Goal: Task Accomplishment & Management: Complete application form

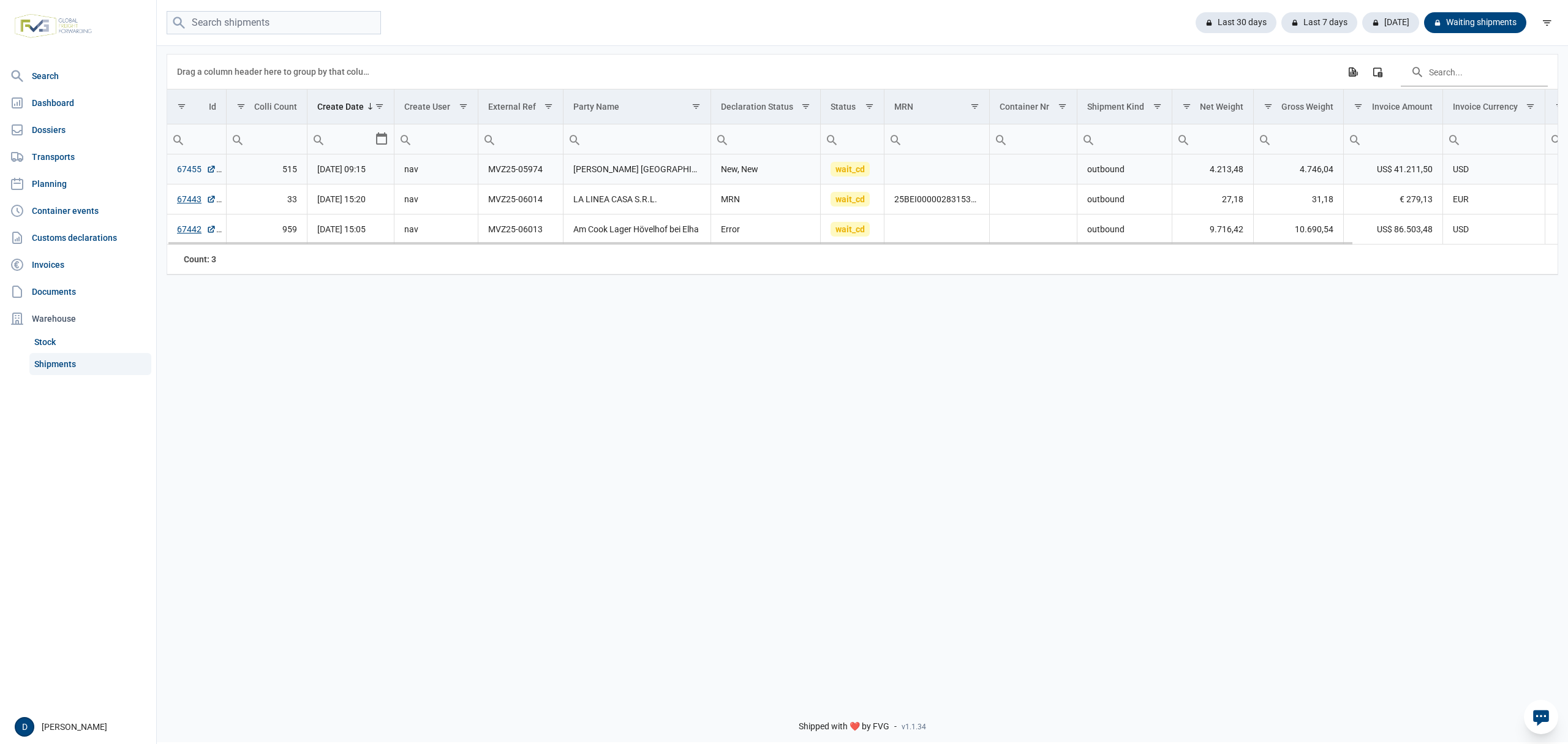
click at [181, 170] on link "67455" at bounding box center [196, 168] width 39 height 12
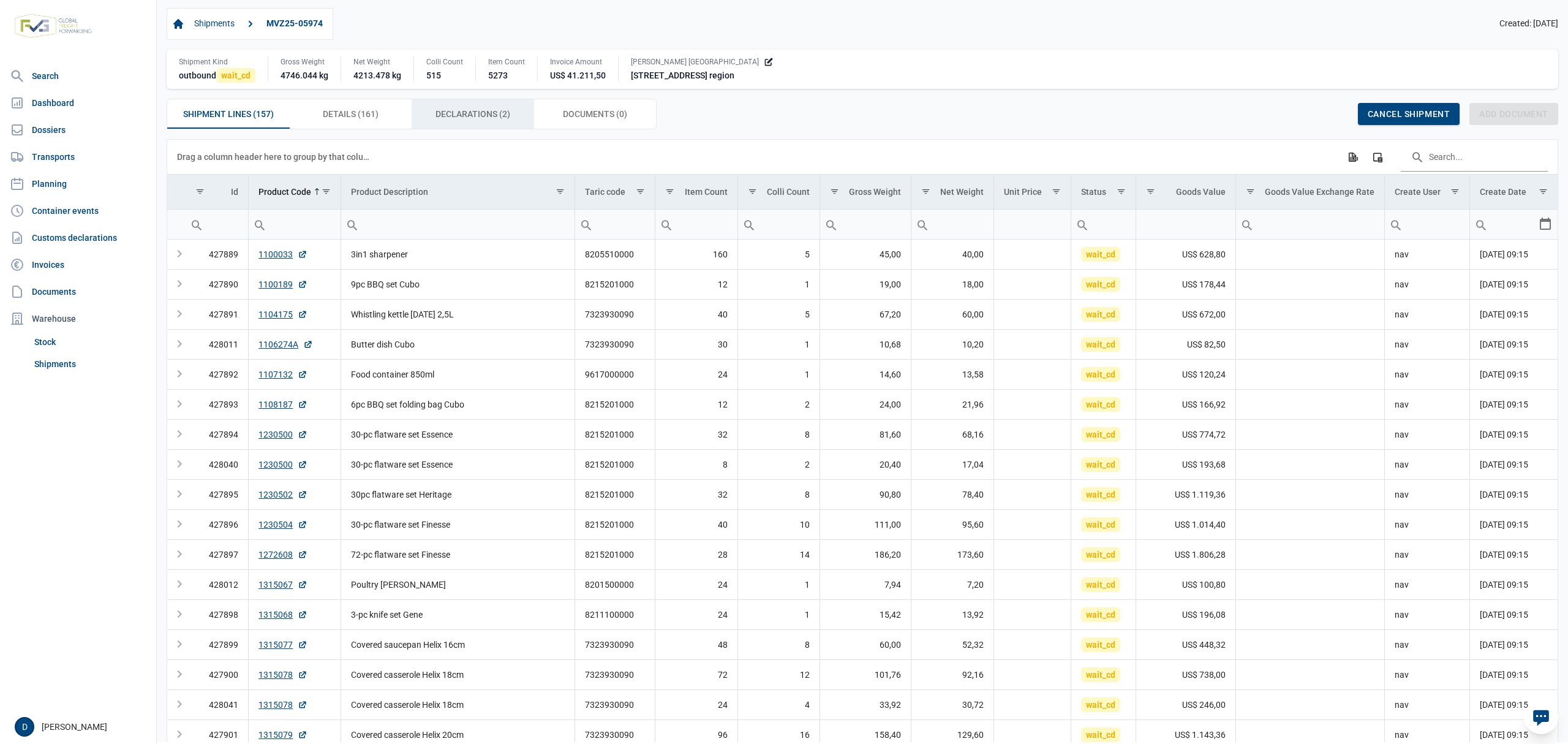
click at [469, 109] on span "Declarations (2) Declarations (2)" at bounding box center [473, 114] width 75 height 15
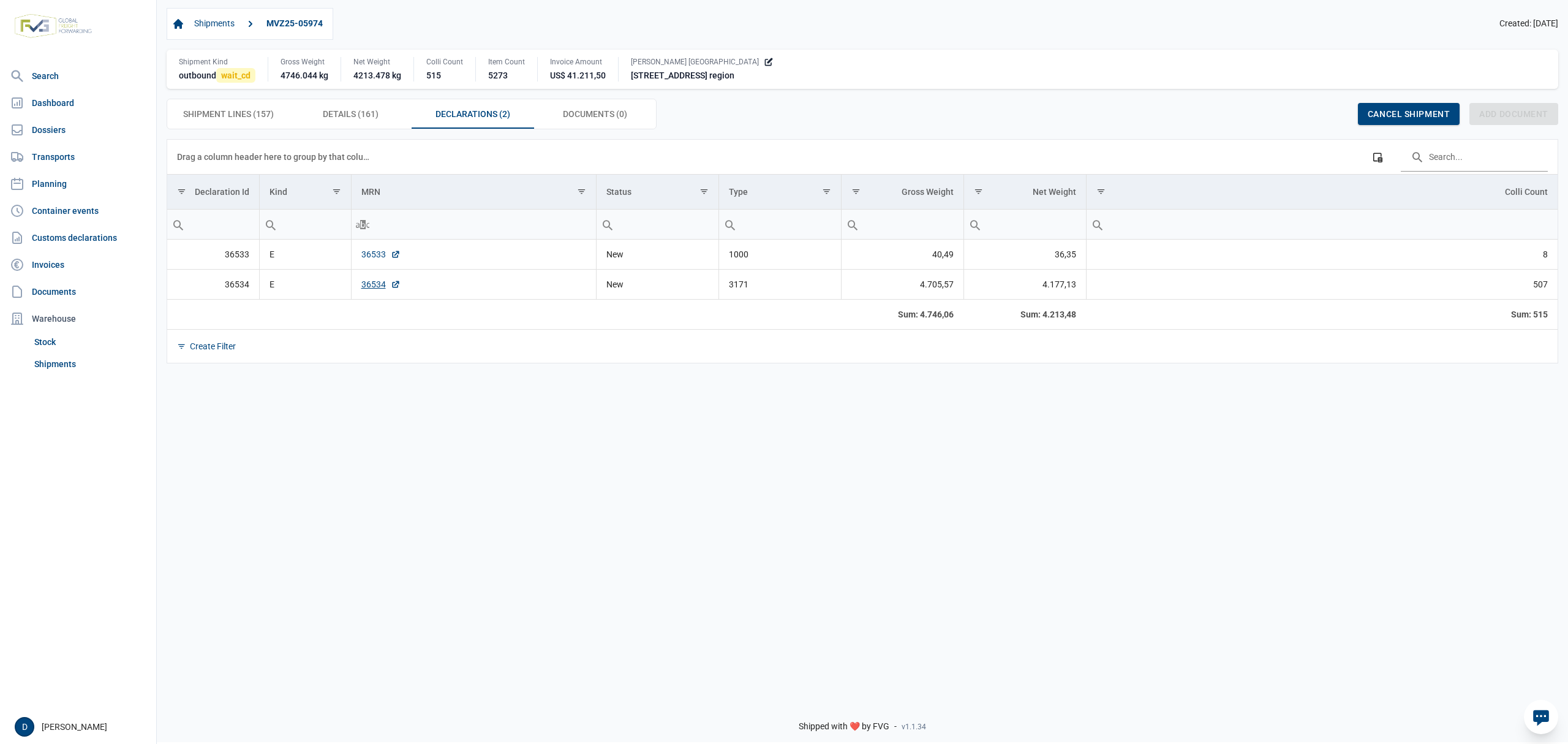
click at [366, 256] on link "36533" at bounding box center [380, 253] width 39 height 12
click at [373, 289] on link "36534" at bounding box center [380, 283] width 39 height 12
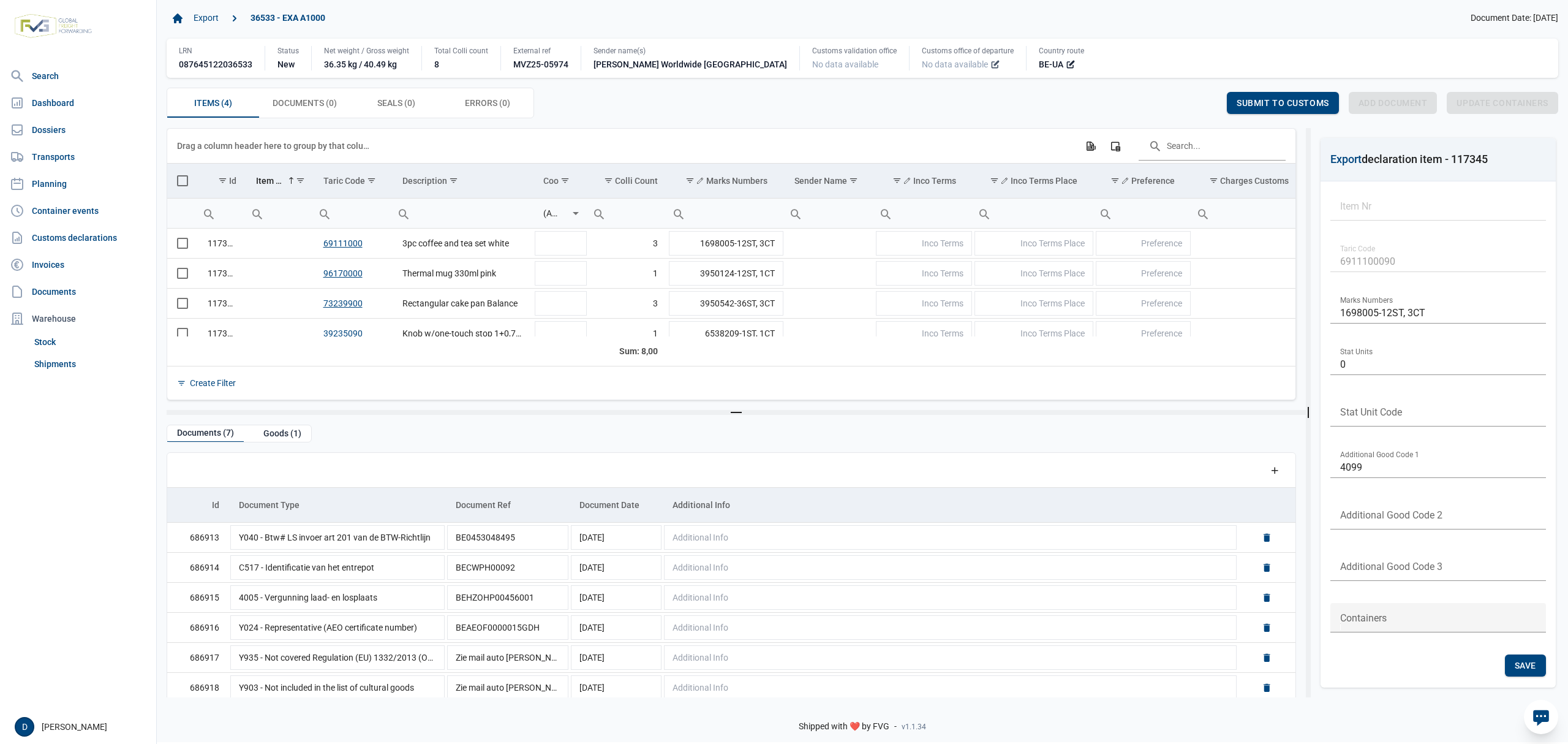
click at [991, 67] on icon at bounding box center [996, 64] width 10 height 10
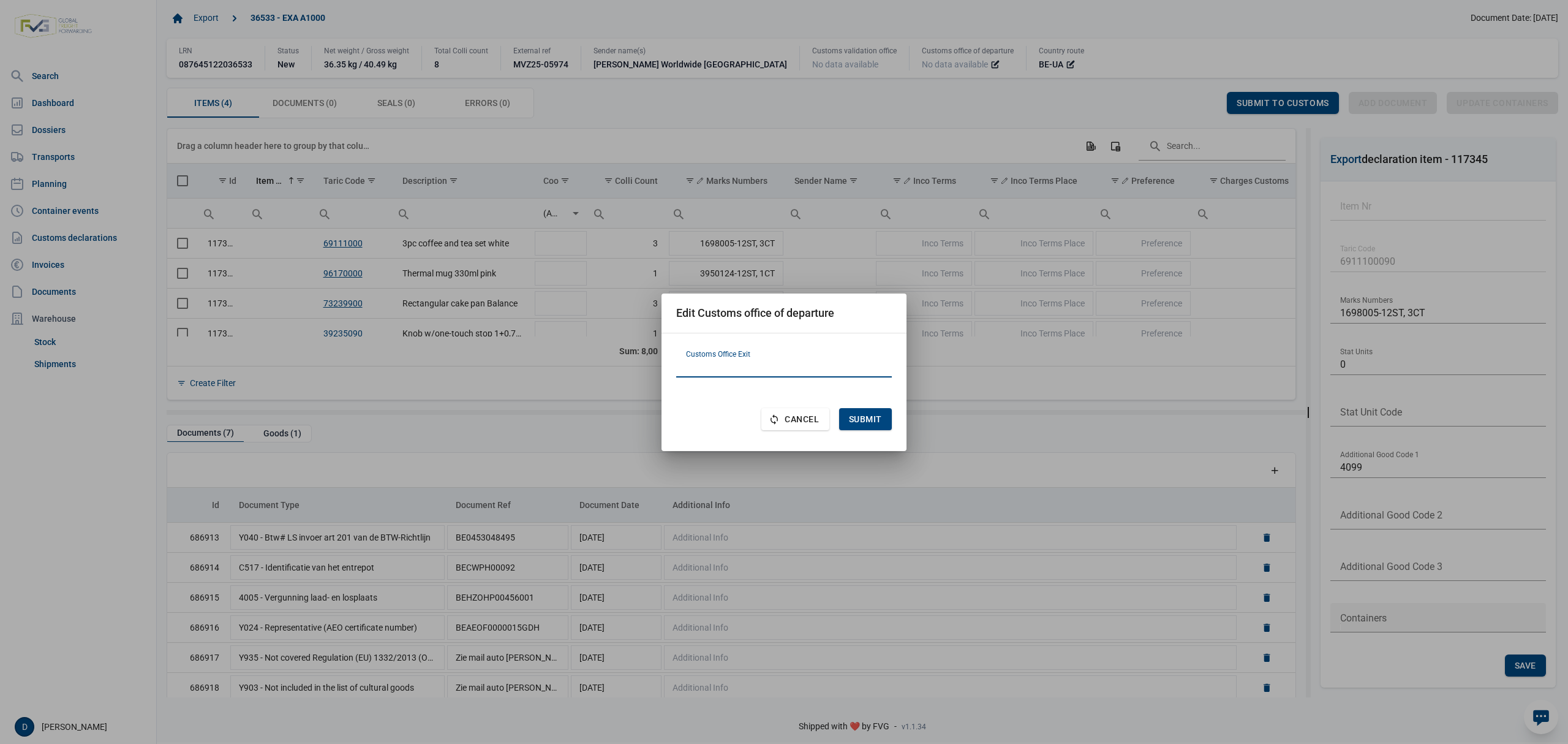
paste input "PL302060"
type input "PL302060"
click at [868, 419] on span "Submit" at bounding box center [865, 419] width 33 height 10
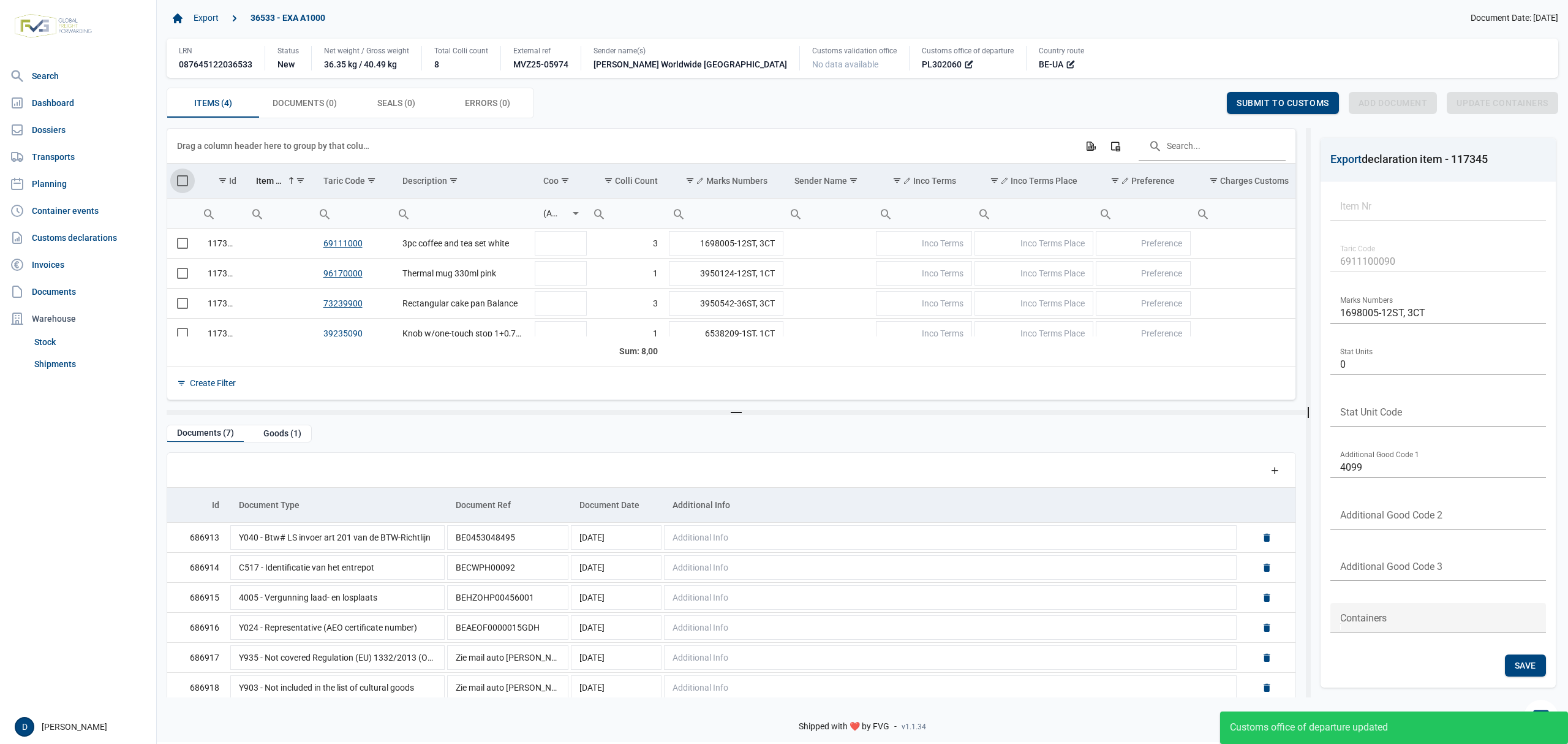
click at [184, 183] on span "Select all" at bounding box center [183, 181] width 11 height 11
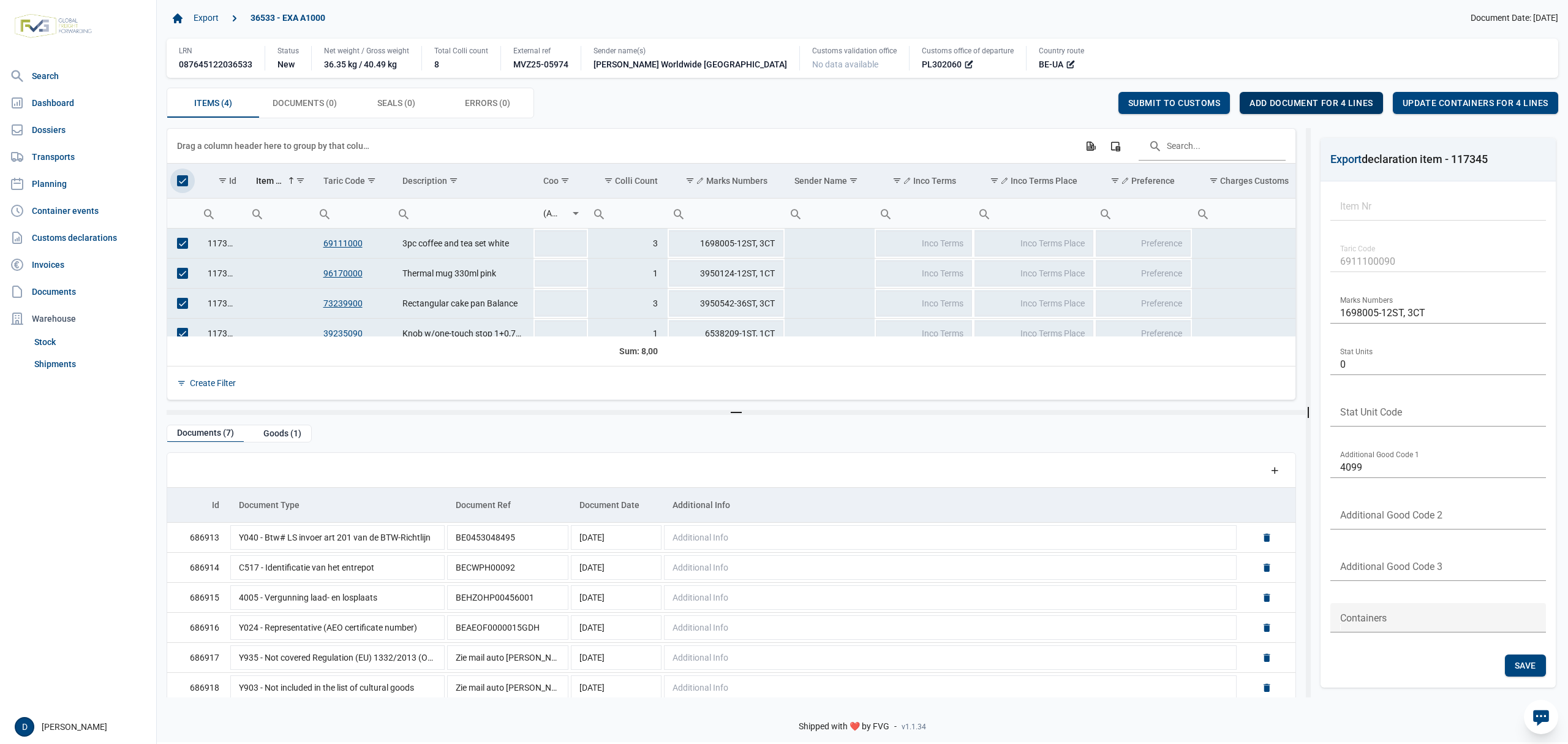
click at [1285, 106] on span "Add document for 4 lines" at bounding box center [1311, 102] width 123 height 10
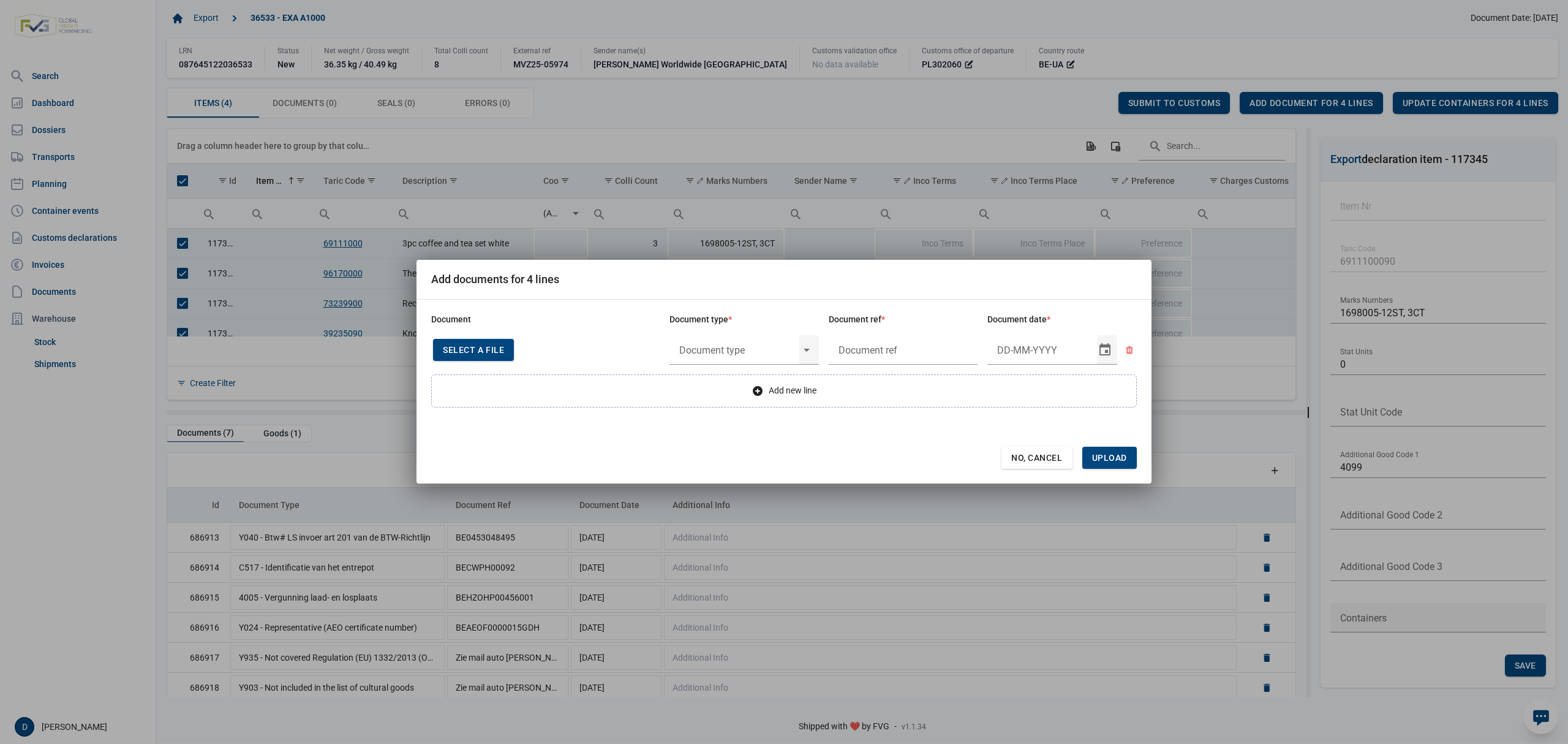
click at [476, 349] on span "Select a file" at bounding box center [473, 349] width 61 height 10
type input "Invoice VFA25-07822"
click at [758, 344] on input "text" at bounding box center [734, 350] width 130 height 32
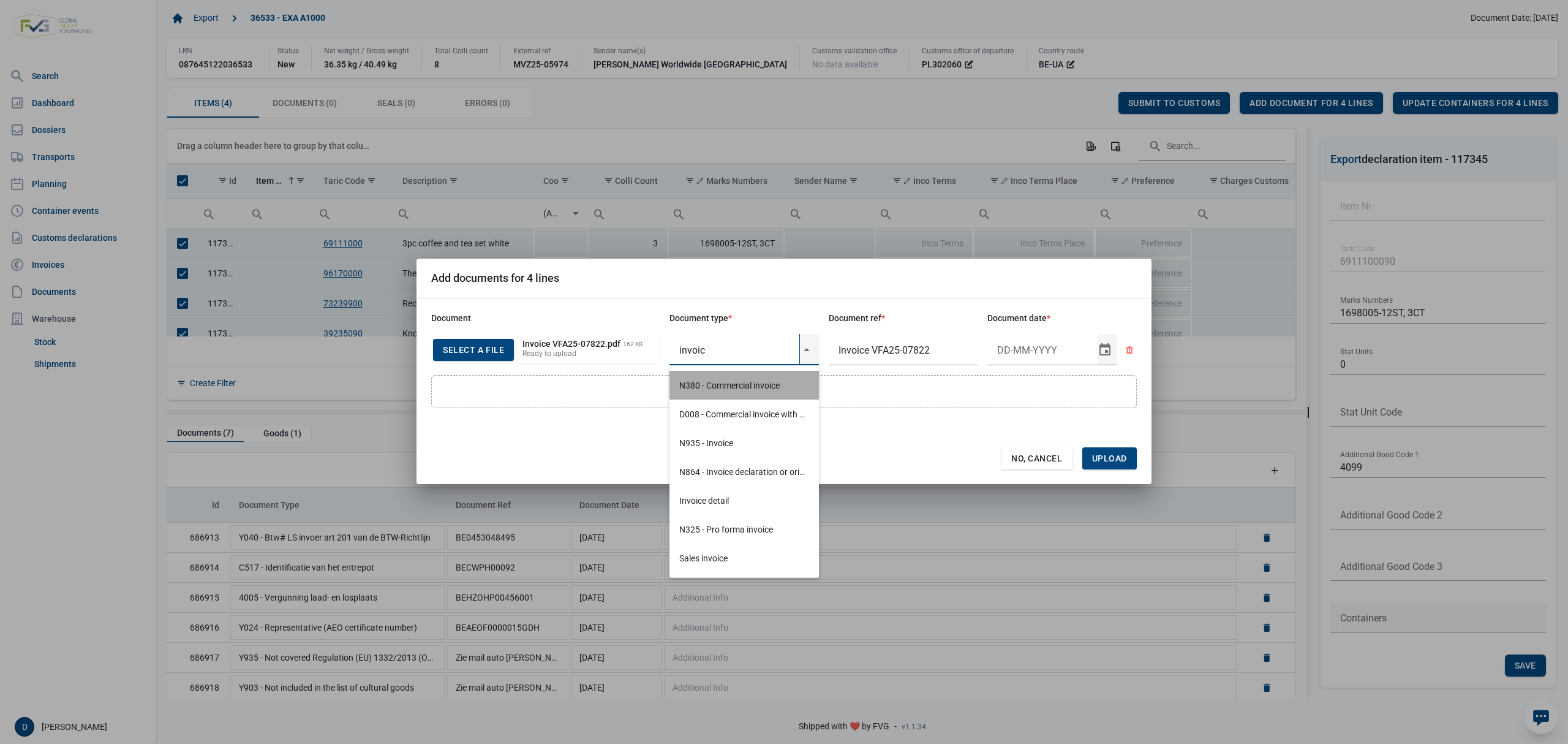
click at [745, 382] on div "N380 - Commercial invoice" at bounding box center [744, 385] width 149 height 29
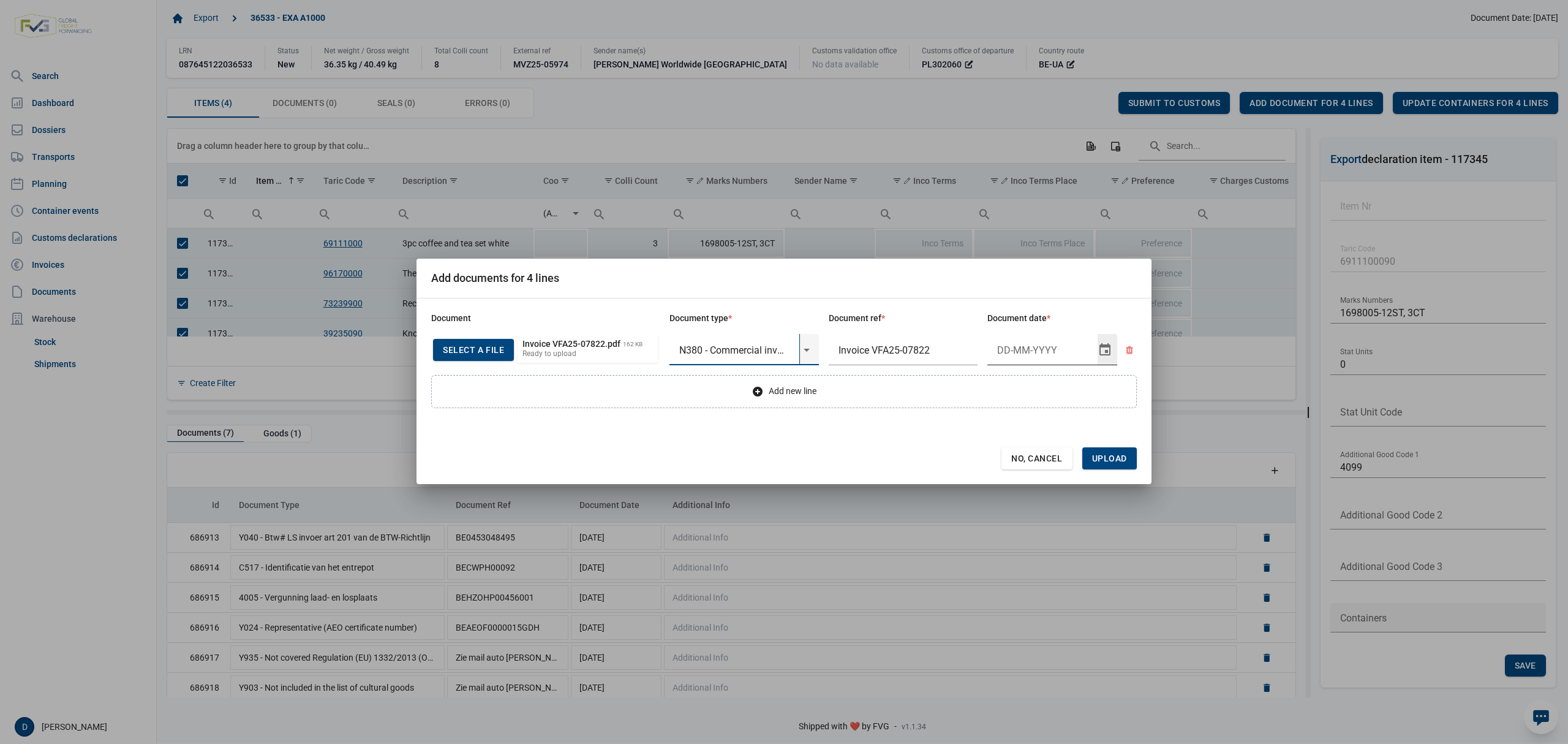
type input "N380 - Commercial invoice"
click at [1011, 350] on input "Document date" at bounding box center [1042, 350] width 110 height 32
type input "9-10-2025"
click at [1115, 459] on span "Upload" at bounding box center [1110, 458] width 35 height 10
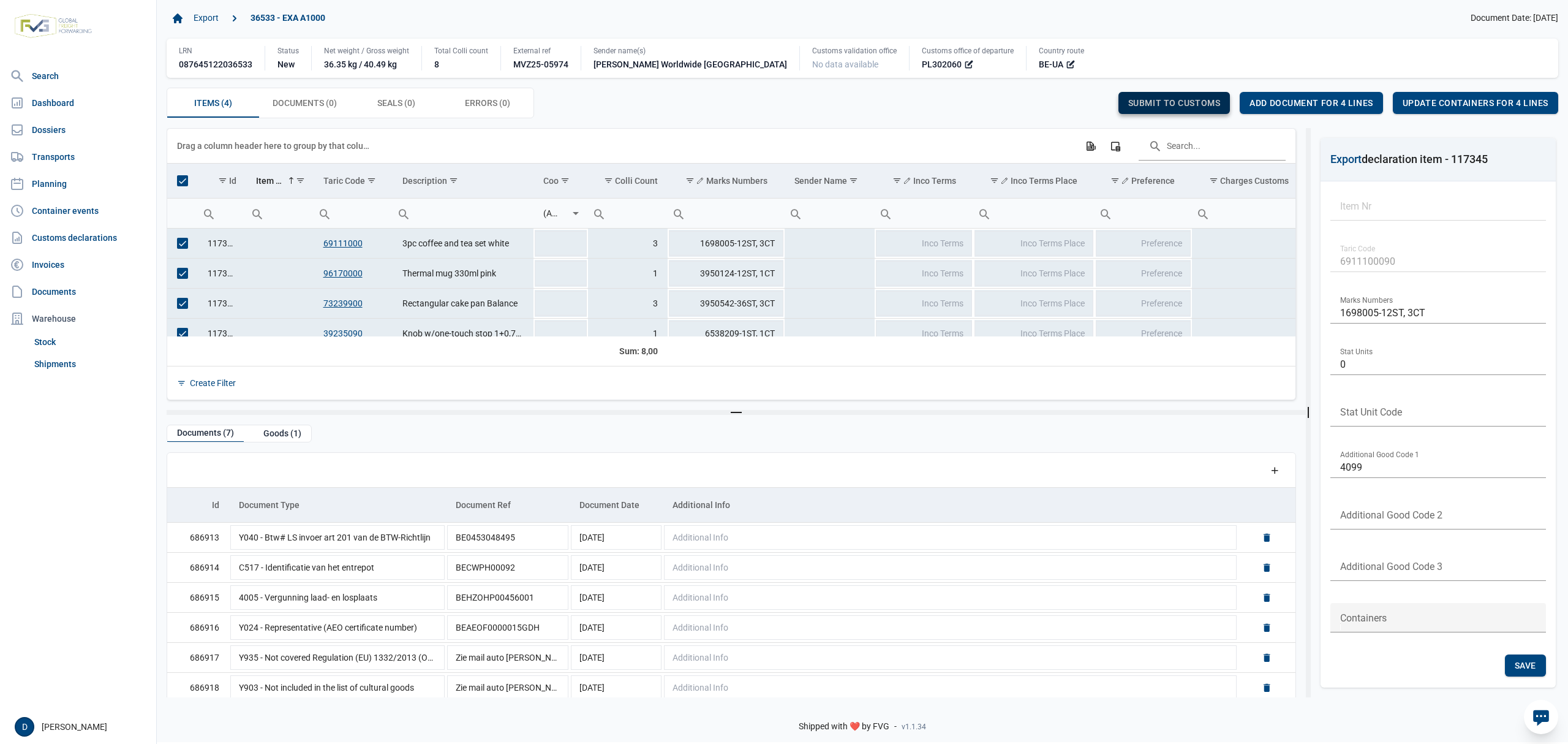
click at [1155, 103] on span "Submit to customs" at bounding box center [1174, 102] width 93 height 10
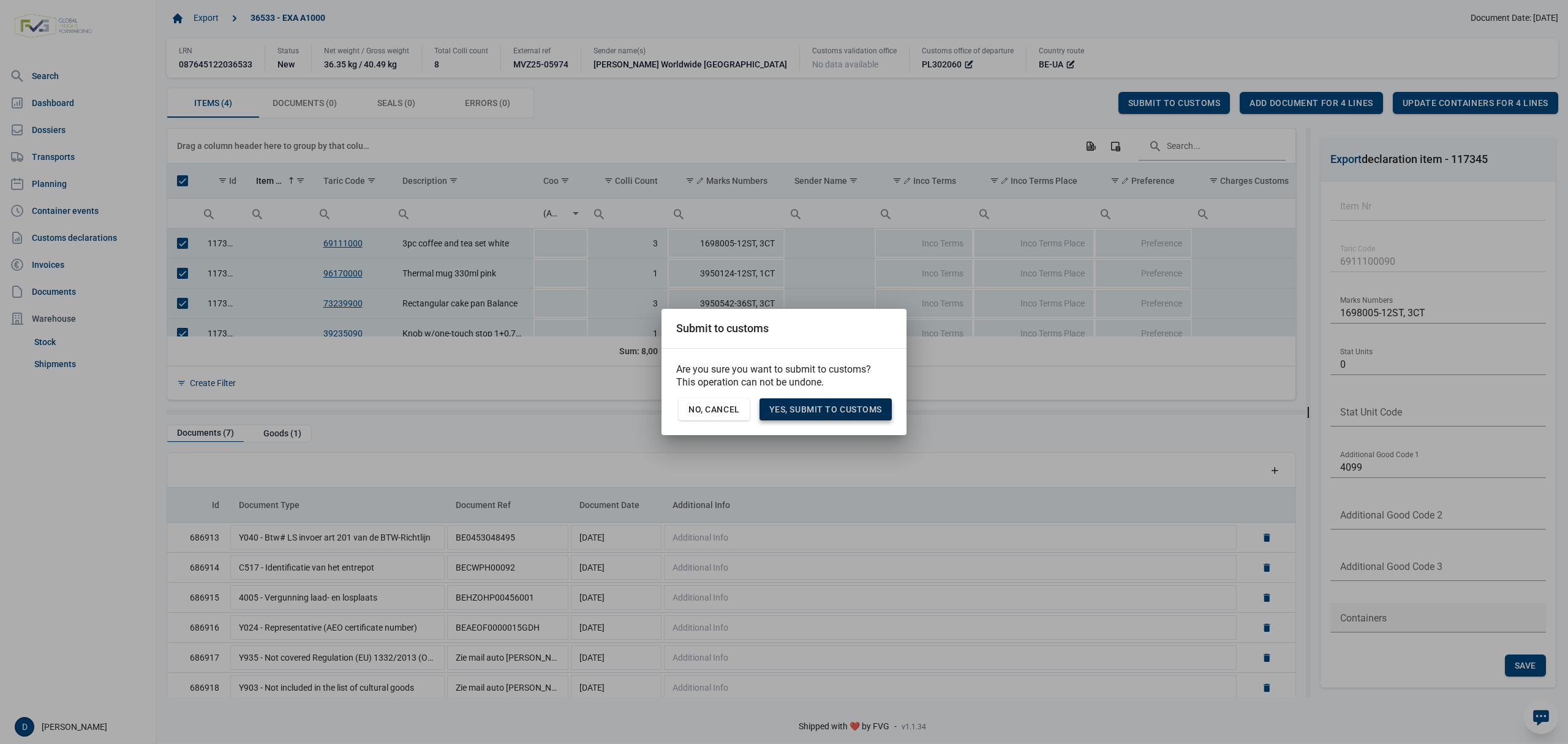
click at [841, 405] on span "Yes, Submit to customs" at bounding box center [826, 409] width 113 height 10
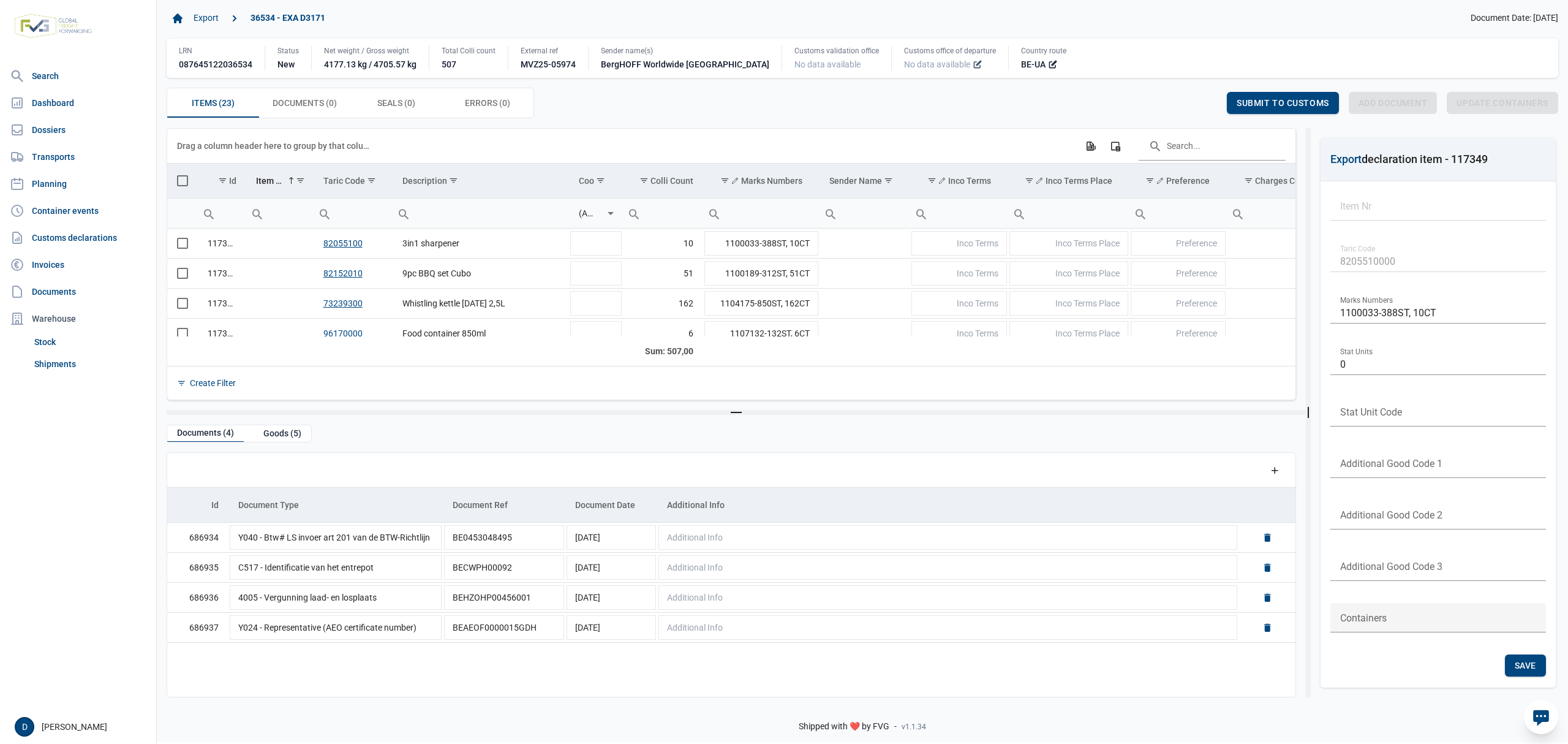
click at [973, 64] on icon at bounding box center [977, 64] width 10 height 10
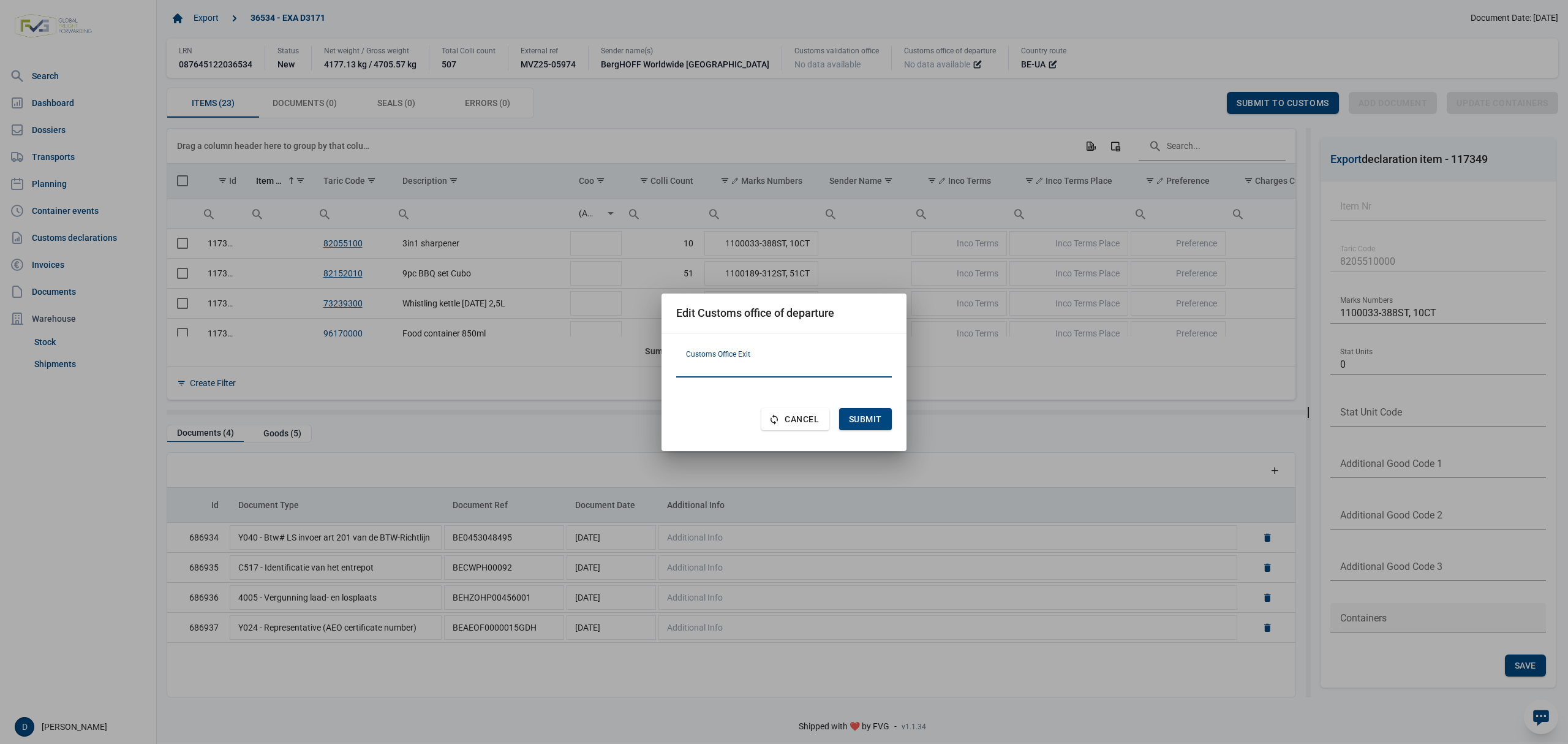
paste input "PL302060"
type input "PL302060"
click at [869, 422] on span "Submit" at bounding box center [865, 419] width 33 height 10
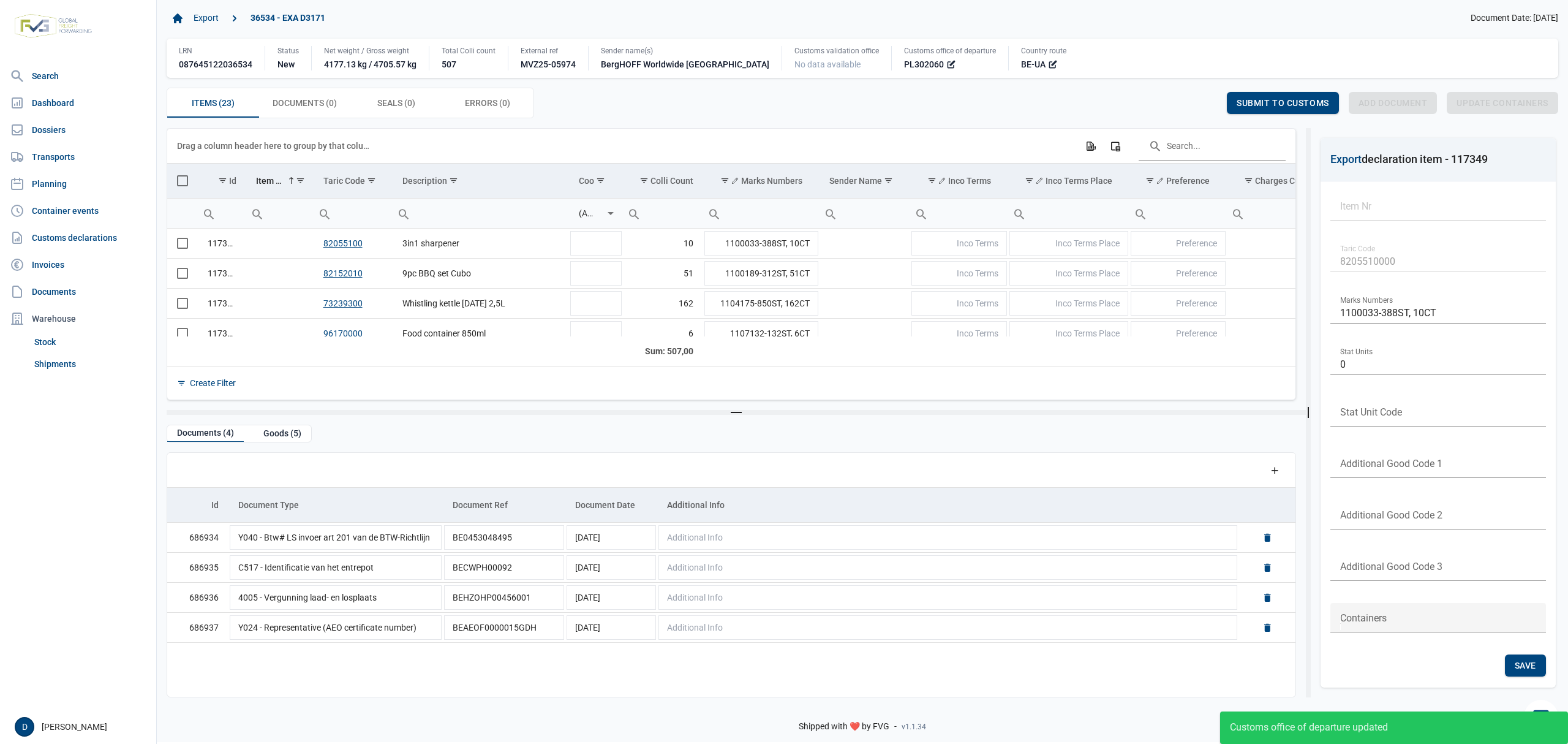
click at [183, 179] on span "Select all" at bounding box center [183, 181] width 11 height 11
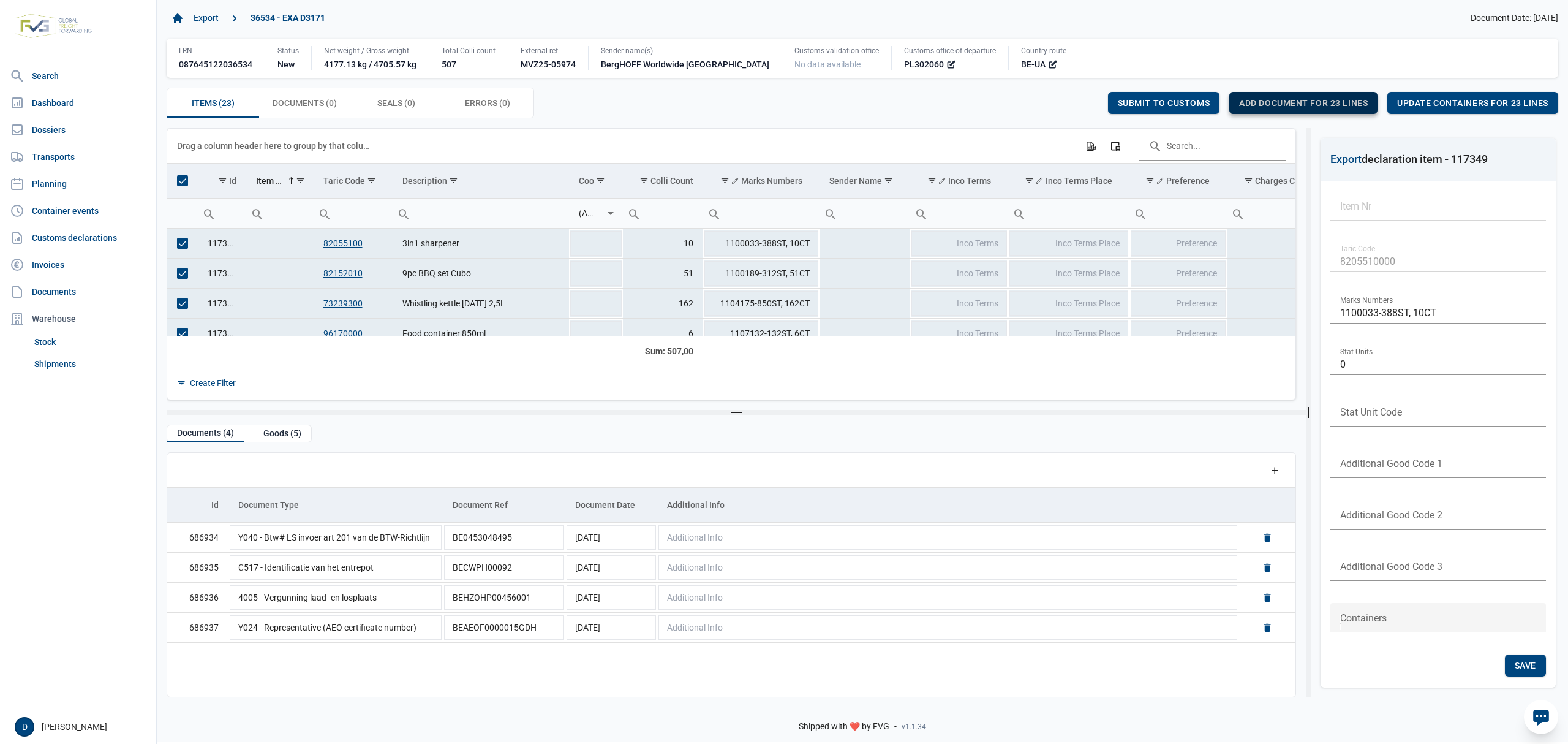
click at [1307, 96] on div "Add document for 23 lines" at bounding box center [1304, 103] width 148 height 22
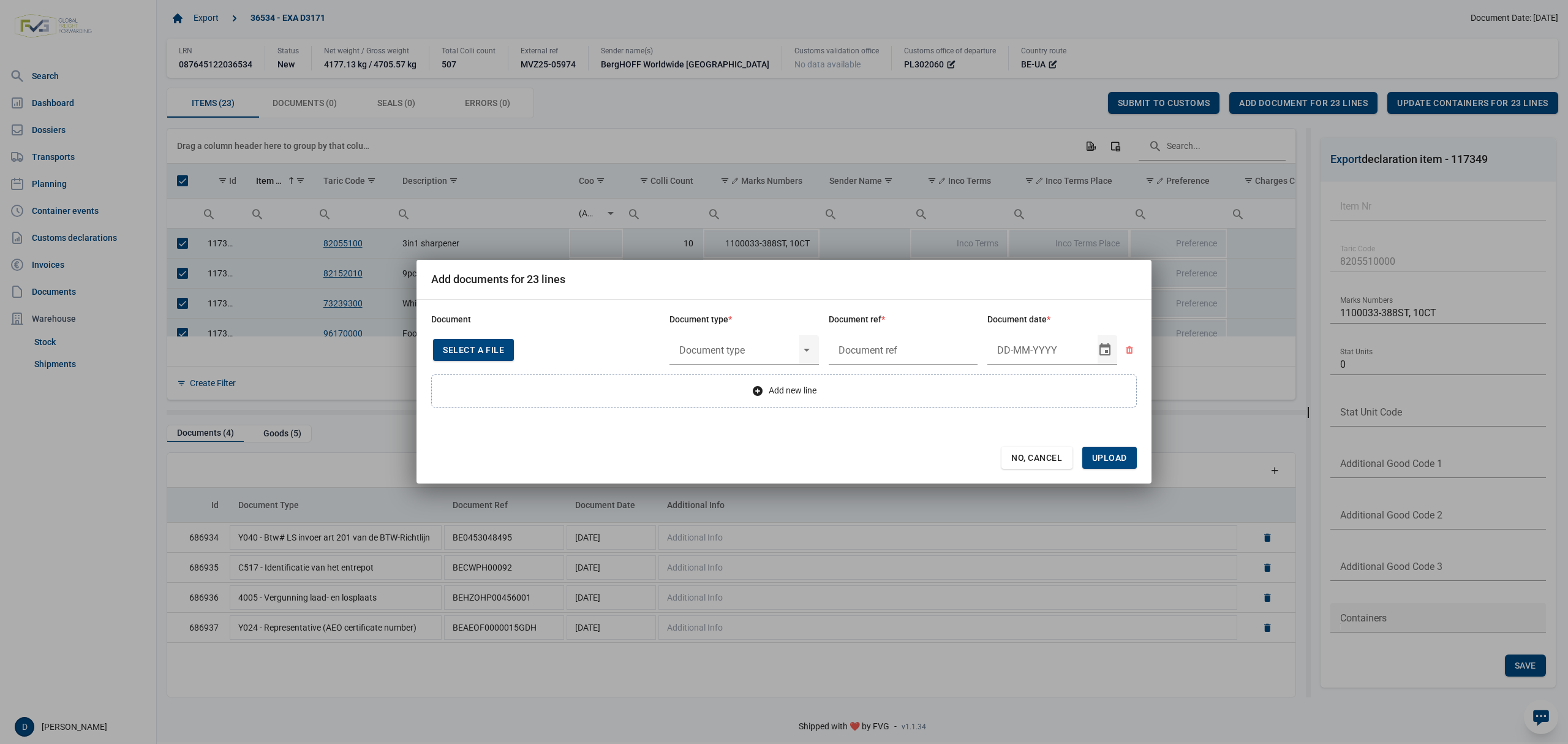
click at [469, 345] on span "Select a file" at bounding box center [473, 349] width 61 height 10
type input "Invoice VFA25-07822"
click at [755, 350] on input "text" at bounding box center [734, 350] width 130 height 32
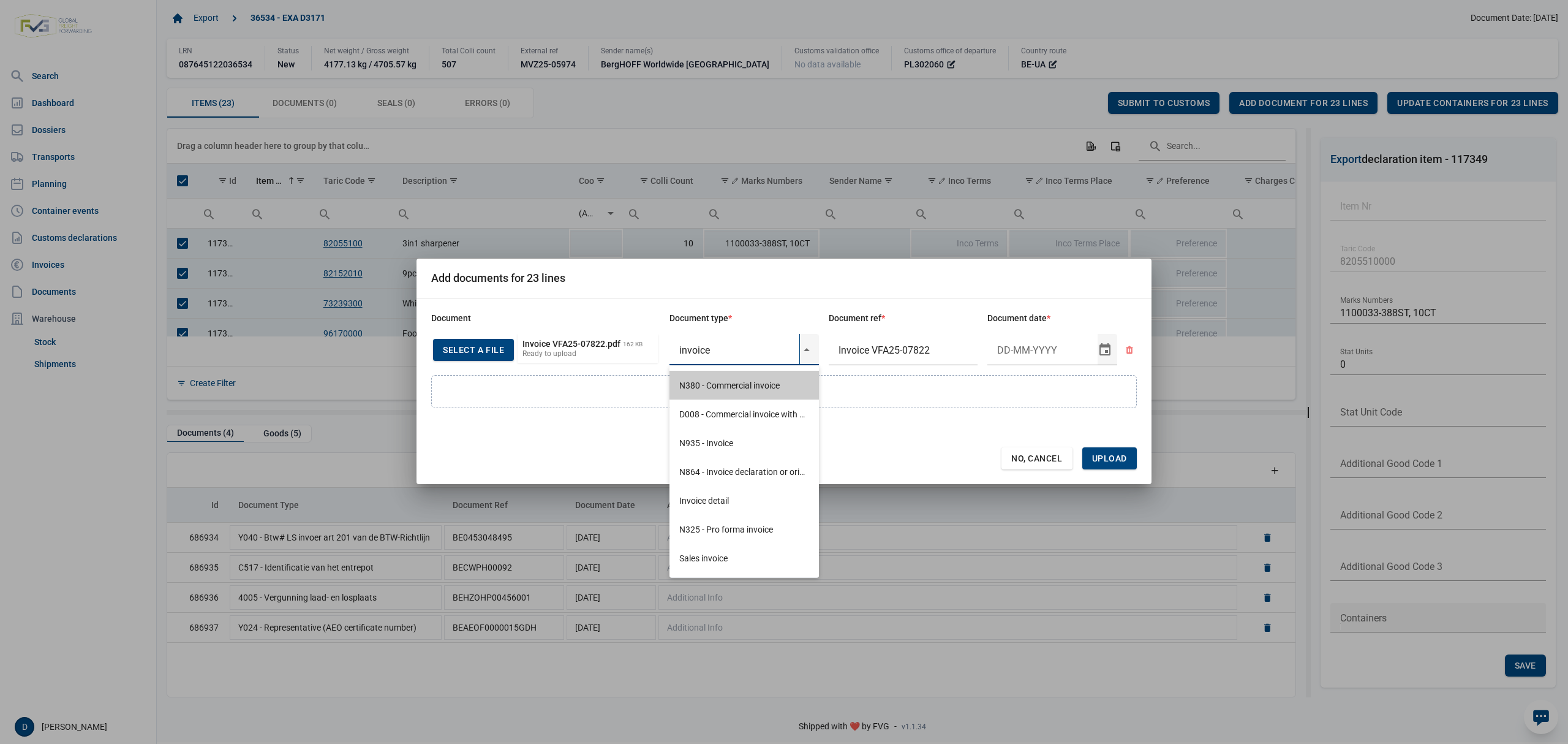
click at [744, 385] on div "N380 - Commercial invoice" at bounding box center [744, 385] width 149 height 29
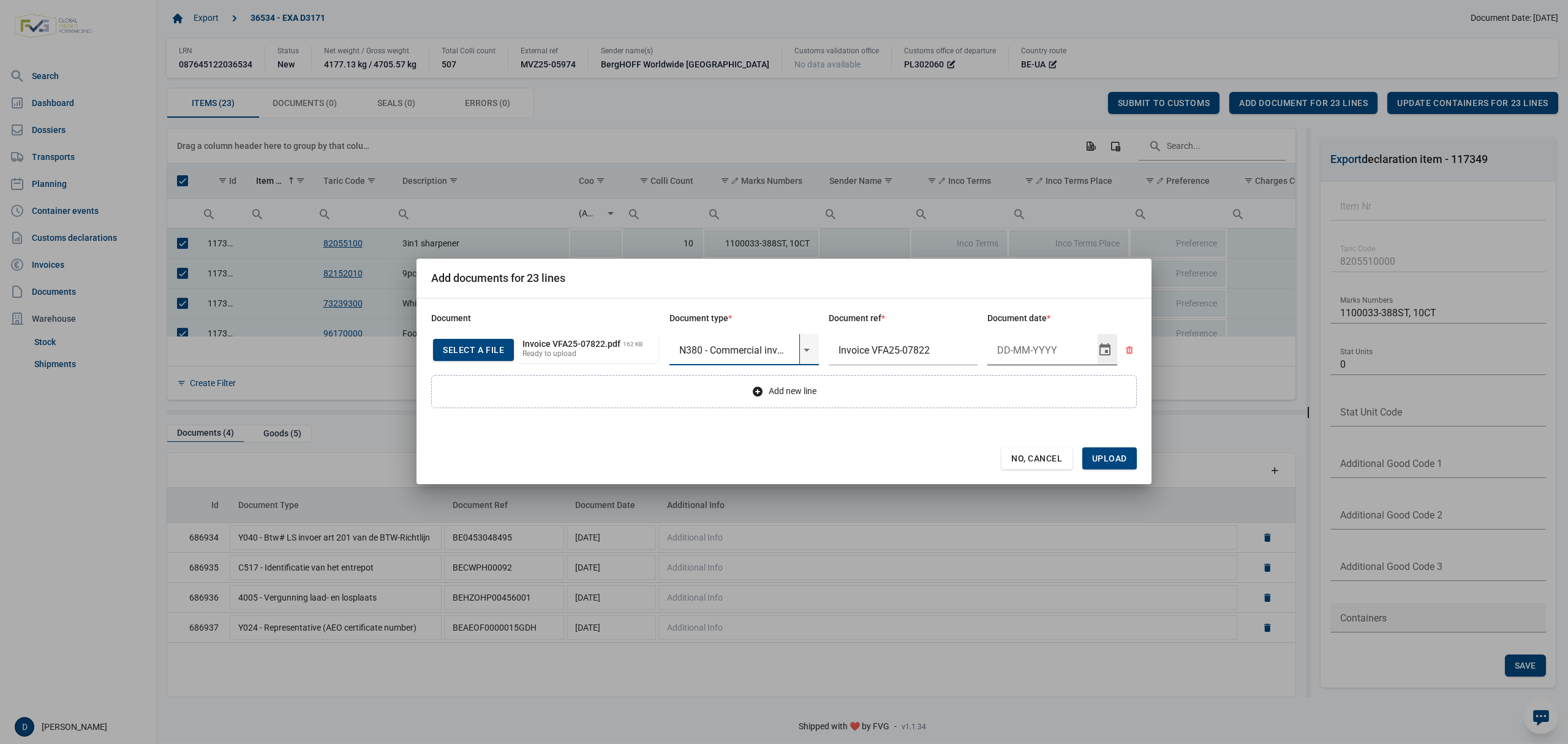
type input "N380 - Commercial invoice"
click at [1027, 350] on input "Document date" at bounding box center [1042, 350] width 110 height 32
type input "9-10-2025"
click at [1109, 457] on span "Upload" at bounding box center [1110, 458] width 35 height 10
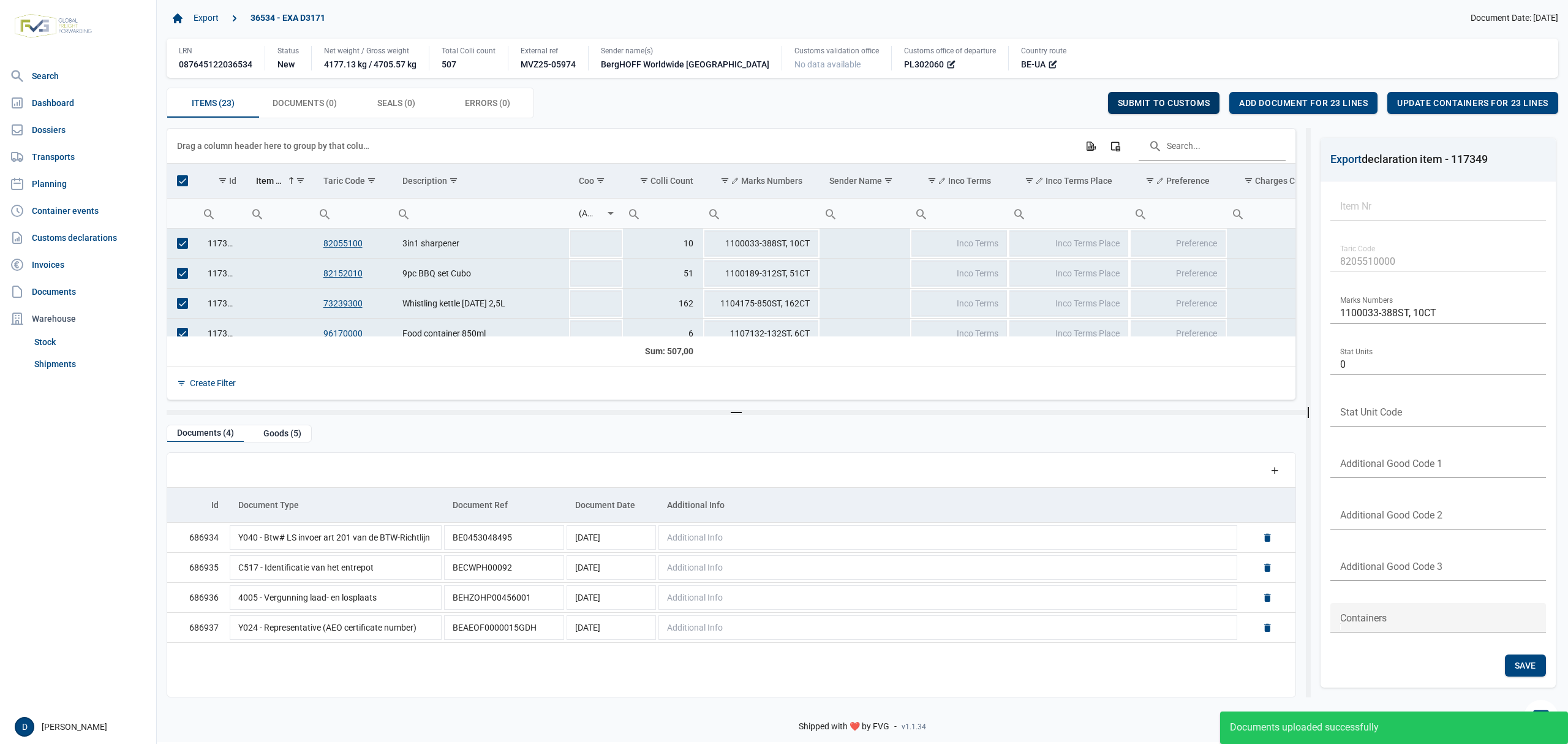
click at [1164, 94] on div "Submit to customs" at bounding box center [1164, 103] width 112 height 22
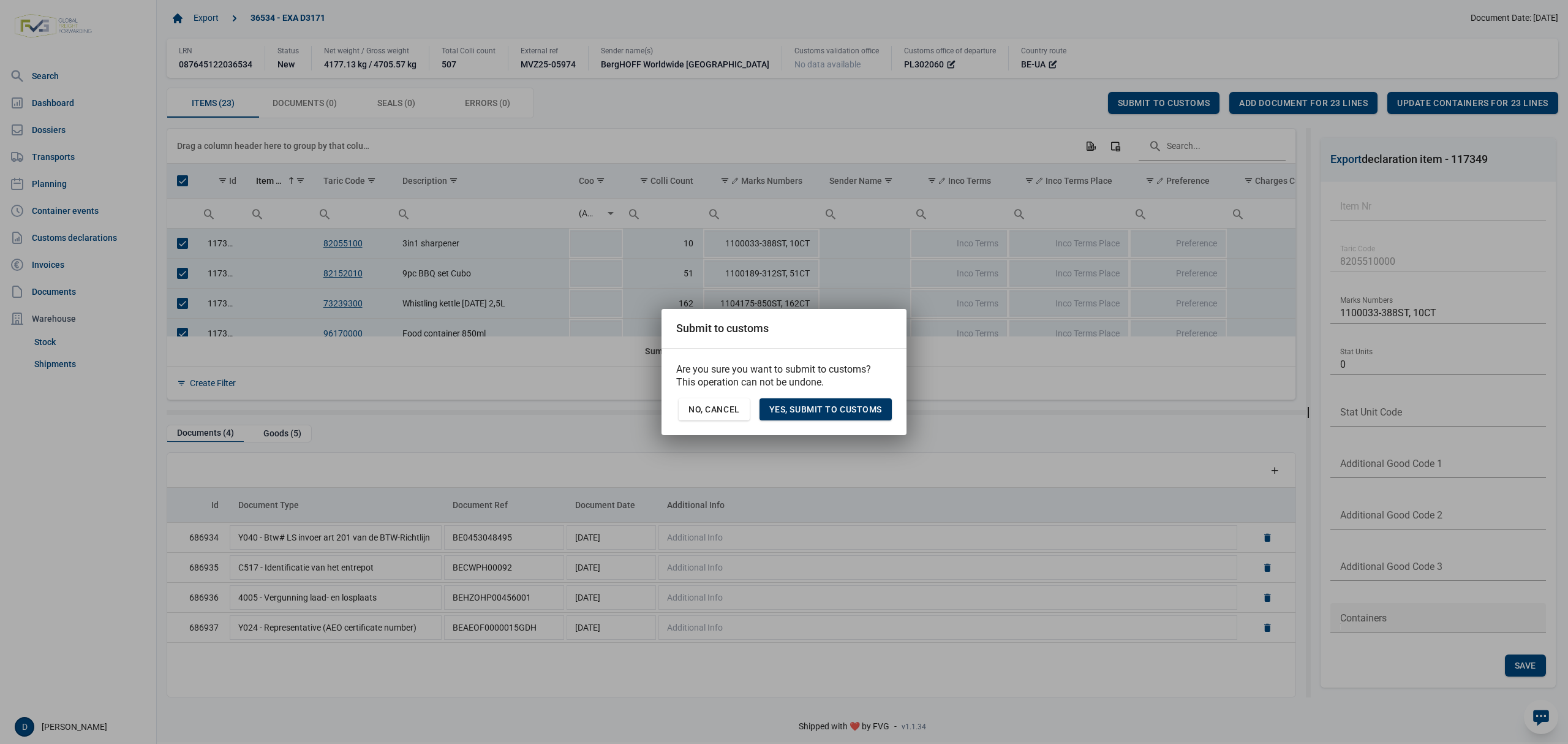
click at [834, 408] on span "Yes, Submit to customs" at bounding box center [826, 409] width 113 height 10
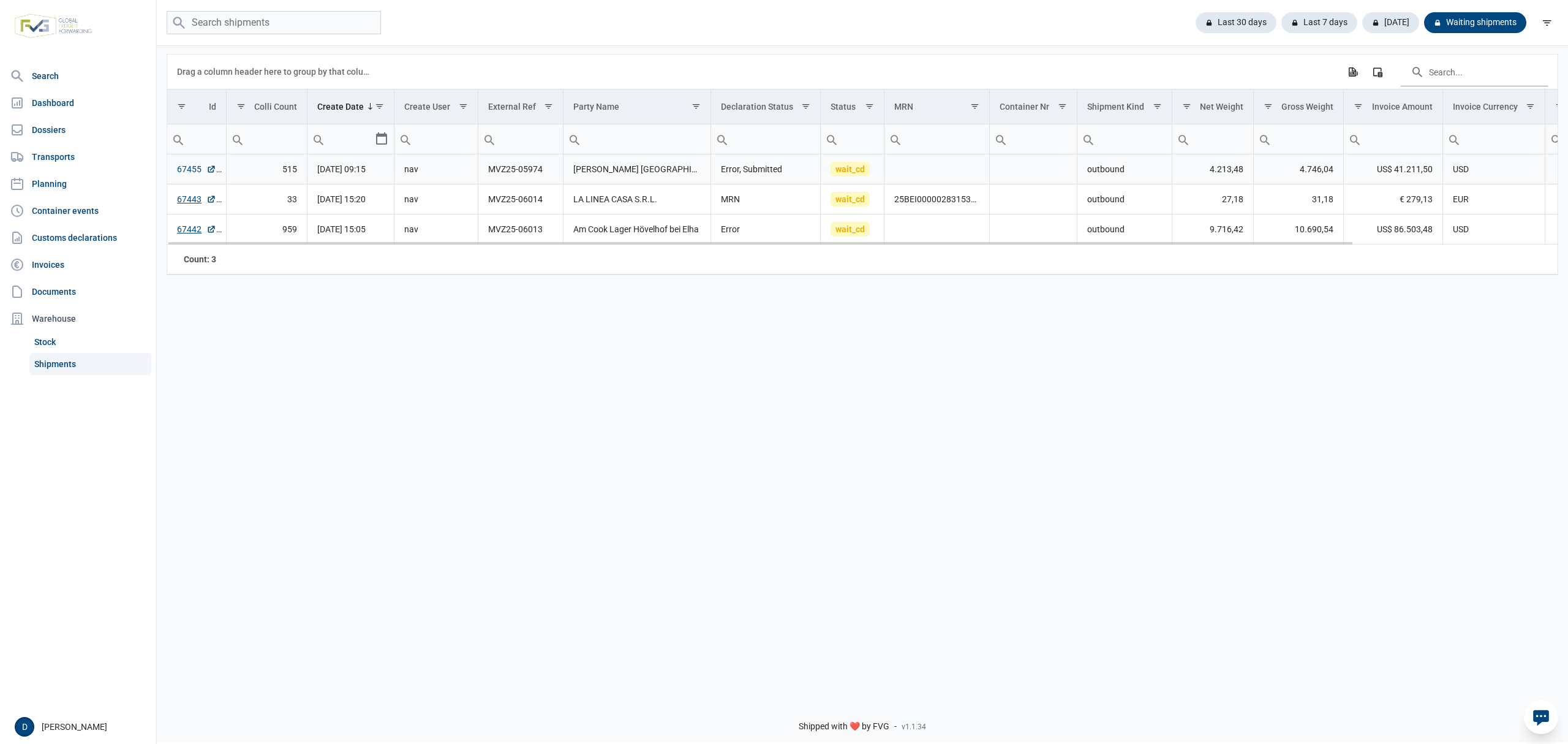
click at [185, 165] on link "67455" at bounding box center [196, 168] width 39 height 12
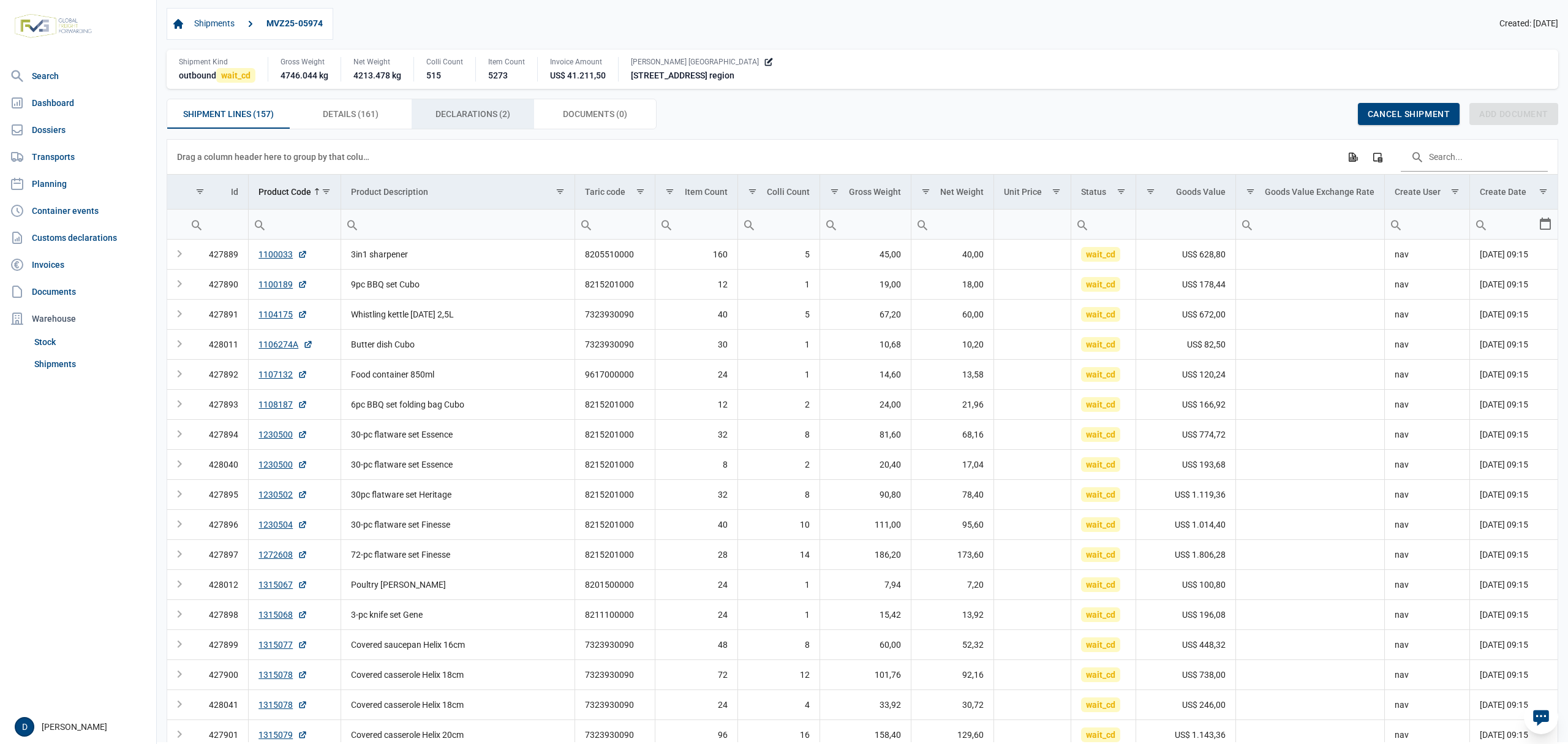
click at [481, 118] on span "Declarations (2) Declarations (2)" at bounding box center [473, 114] width 75 height 15
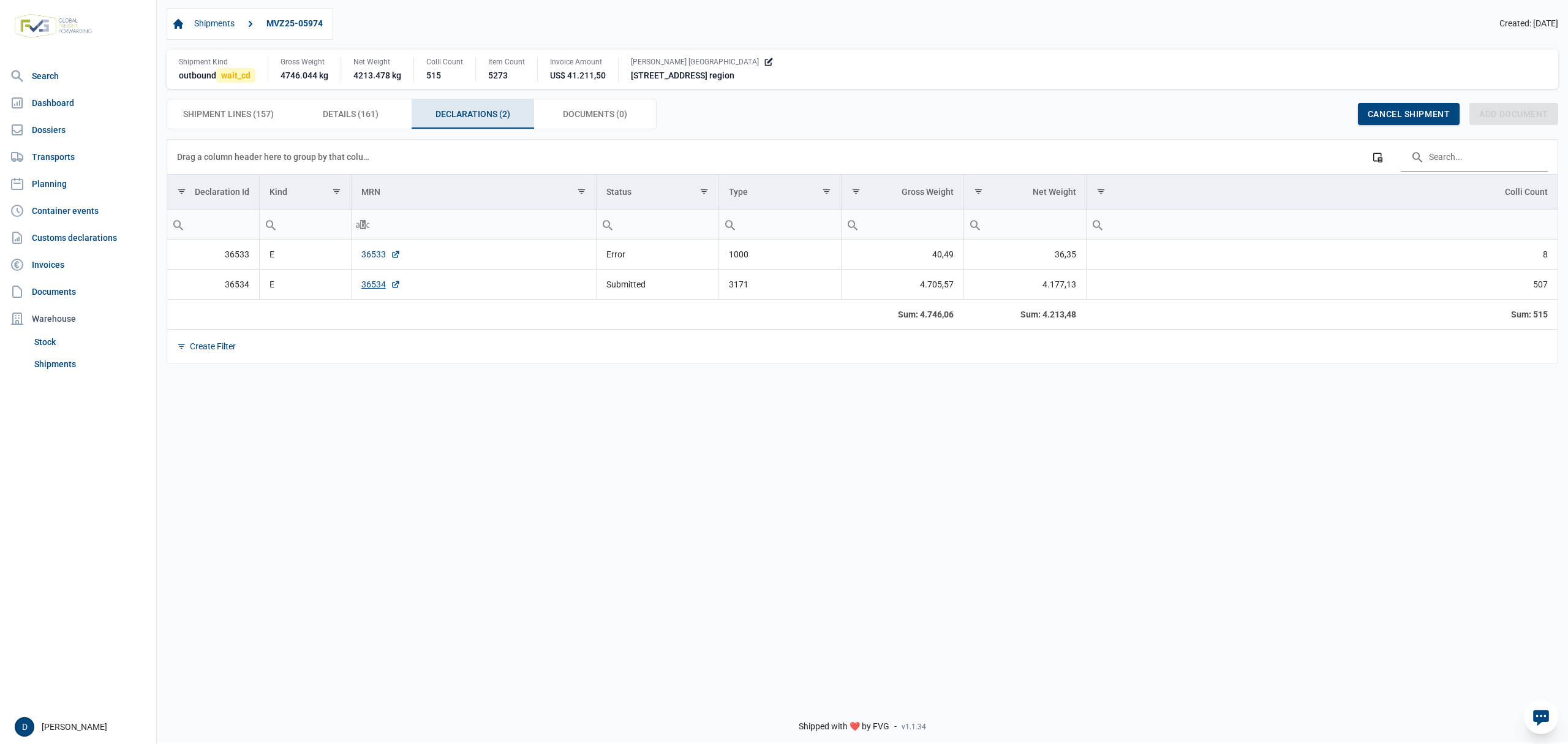
click at [370, 257] on link "36533" at bounding box center [380, 253] width 39 height 12
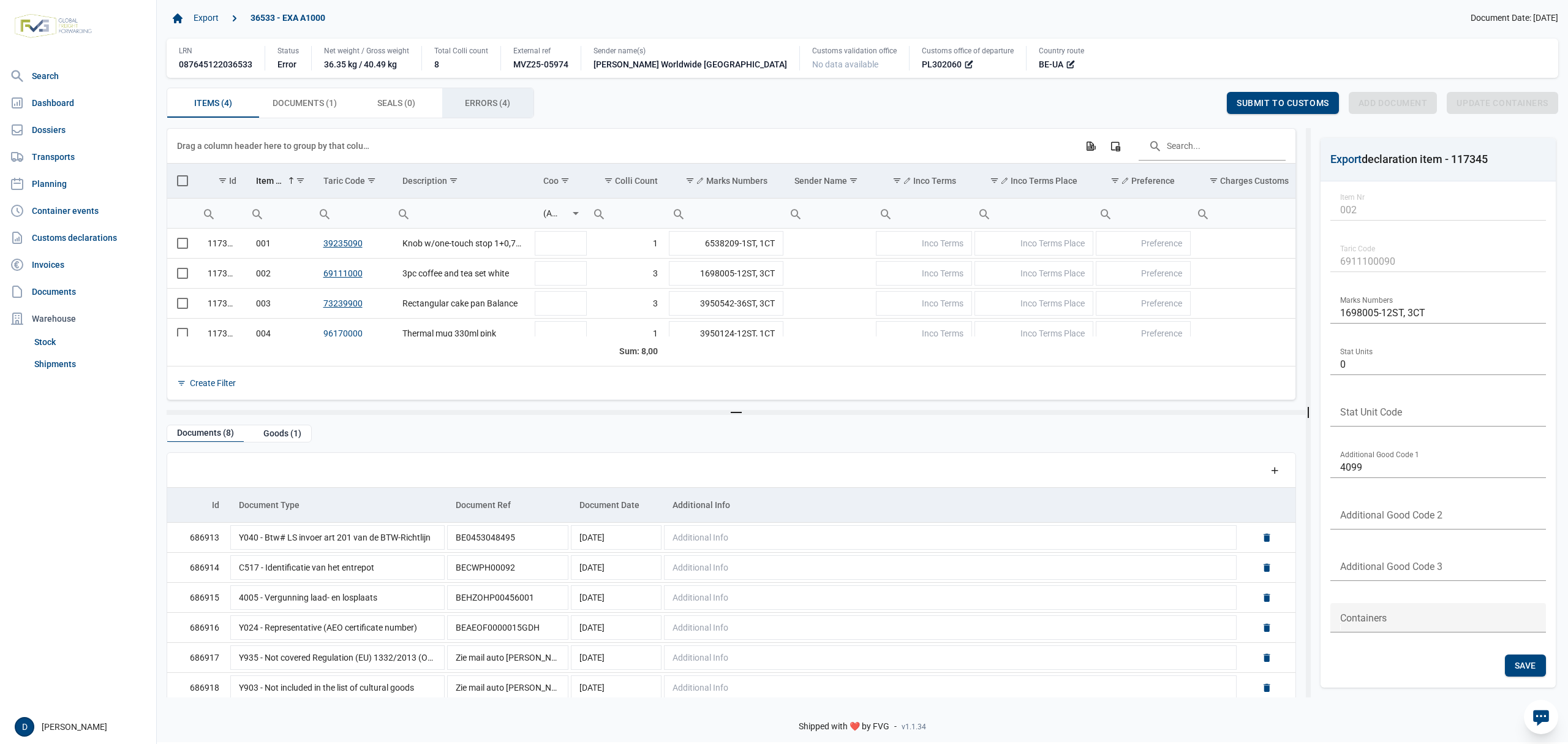
click at [483, 99] on span "Errors (4) Errors (4)" at bounding box center [487, 102] width 45 height 15
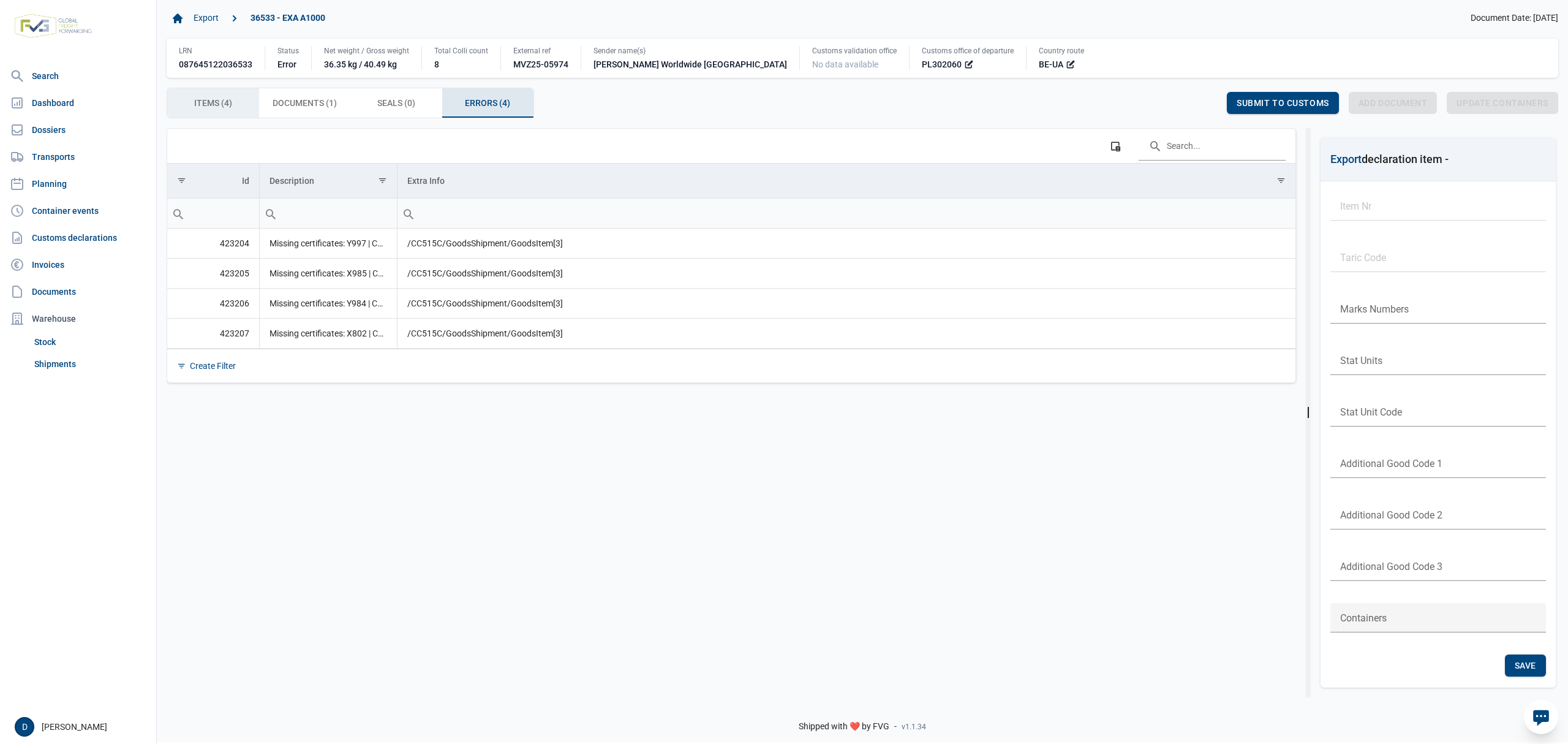
drag, startPoint x: 209, startPoint y: 103, endPoint x: 199, endPoint y: 106, distance: 10.4
click at [202, 106] on span "Items (4) Items (4)" at bounding box center [214, 102] width 38 height 15
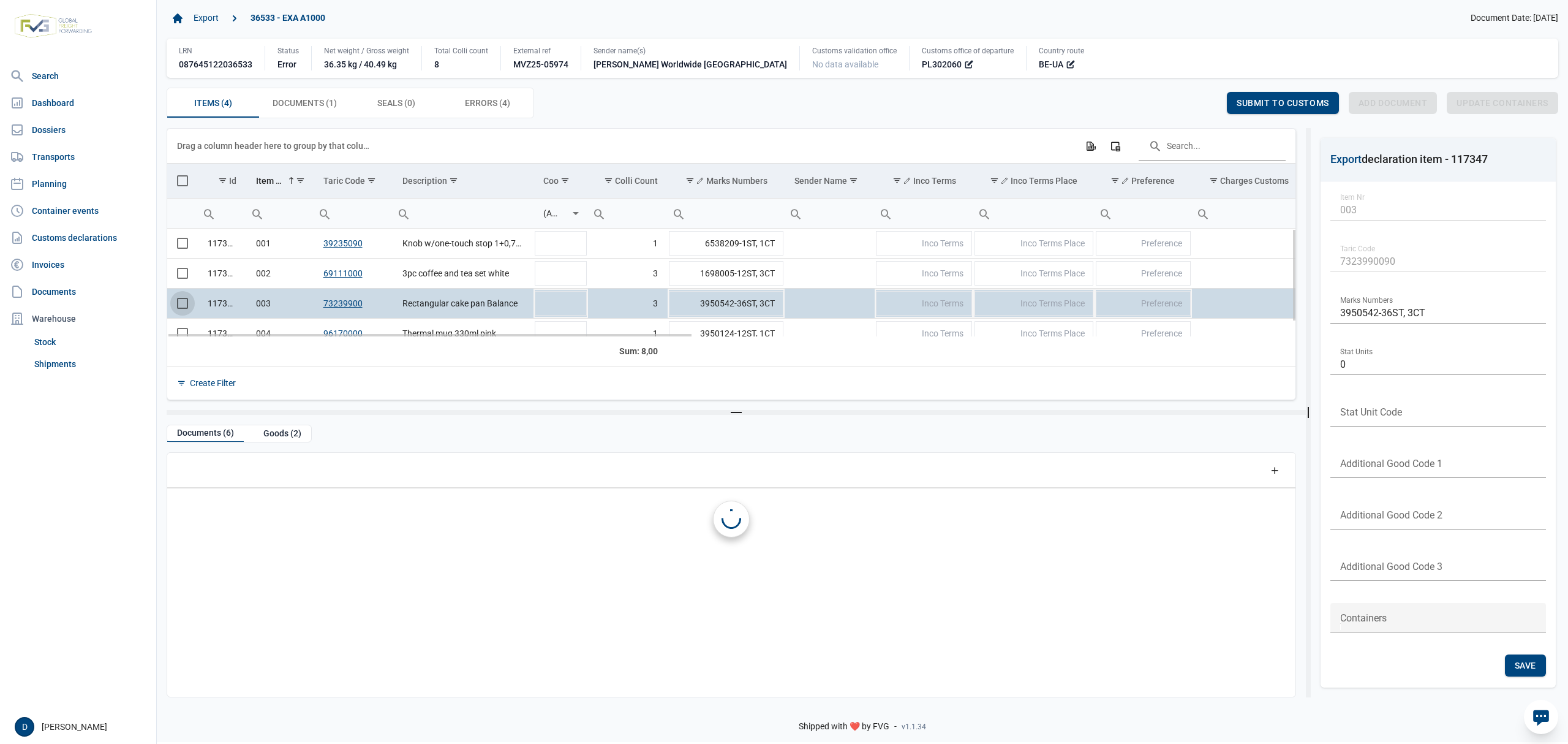
click at [180, 307] on span "Select row" at bounding box center [183, 303] width 11 height 11
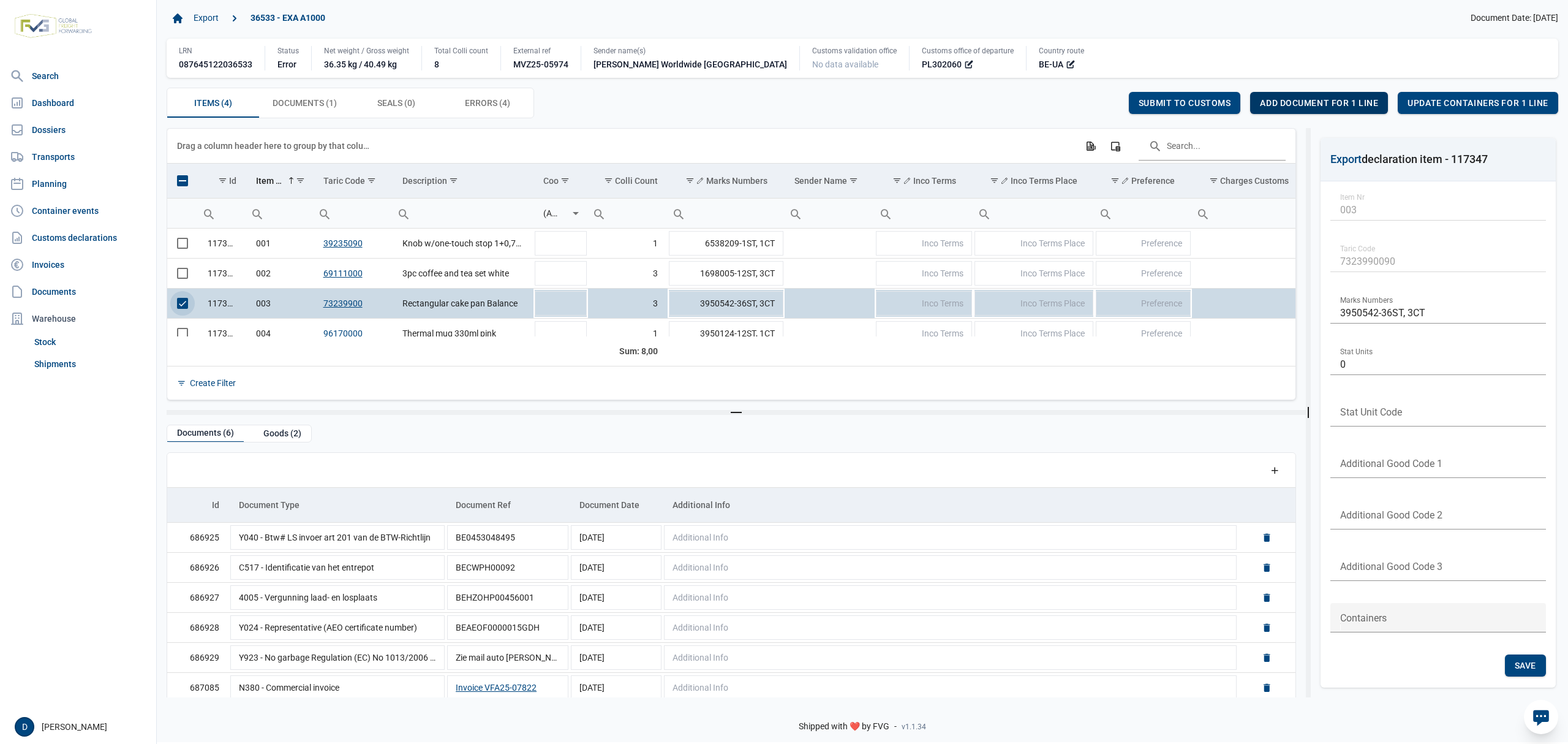
click at [1318, 102] on span "Add document for 1 line" at bounding box center [1319, 102] width 118 height 10
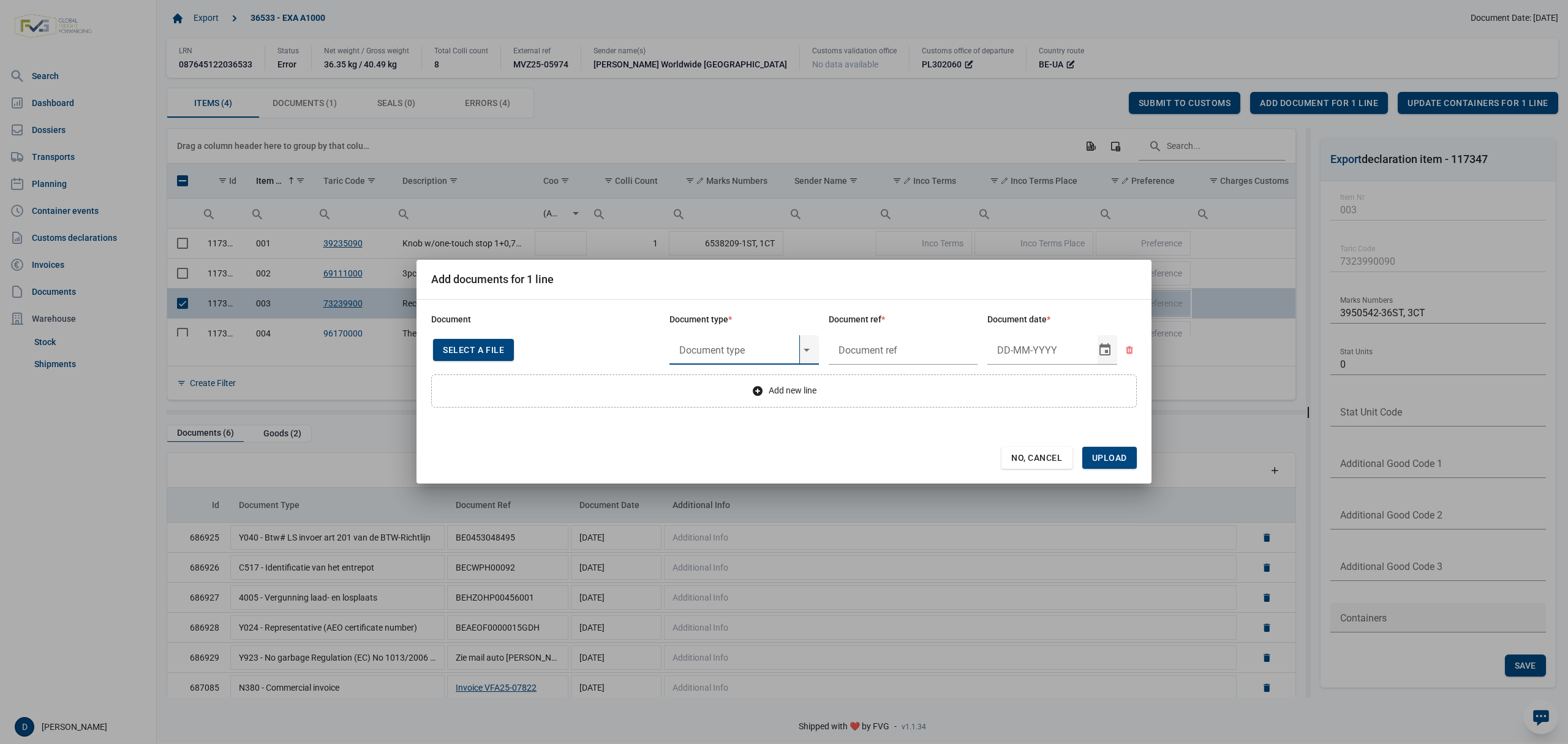
click at [734, 350] on input "text" at bounding box center [734, 349] width 130 height 29
click at [726, 380] on div "Y997 - Goods not from or destined to Crimea or Sevastopol" at bounding box center [744, 384] width 149 height 29
type input "Y997 - Goods not from or destined to Crimea or Sevastopol"
click at [910, 354] on input "text" at bounding box center [903, 349] width 149 height 29
type input "."
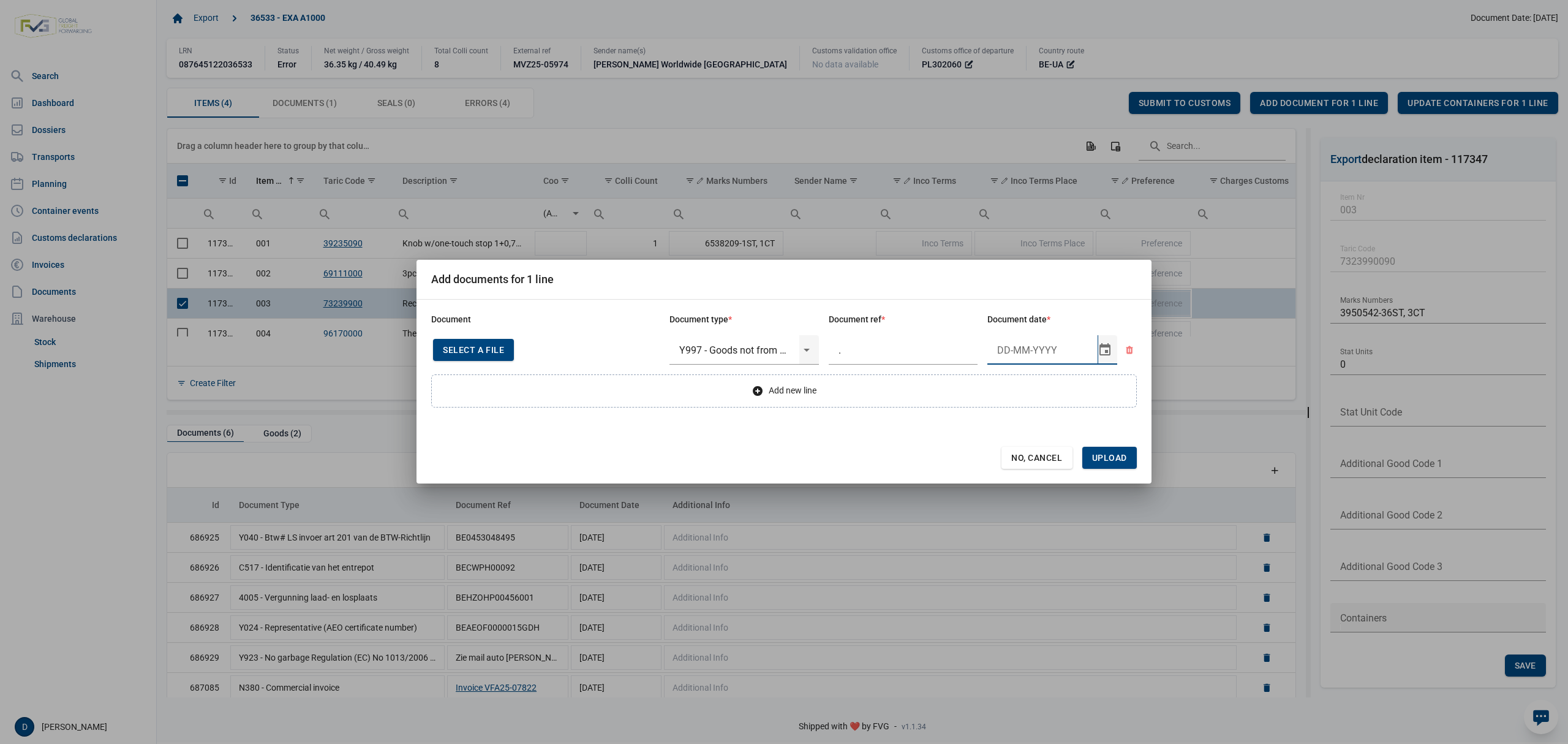
click at [1013, 349] on input "Document date" at bounding box center [1042, 349] width 110 height 29
type input "[DATE]"
click at [1112, 457] on span "Upload" at bounding box center [1110, 457] width 35 height 10
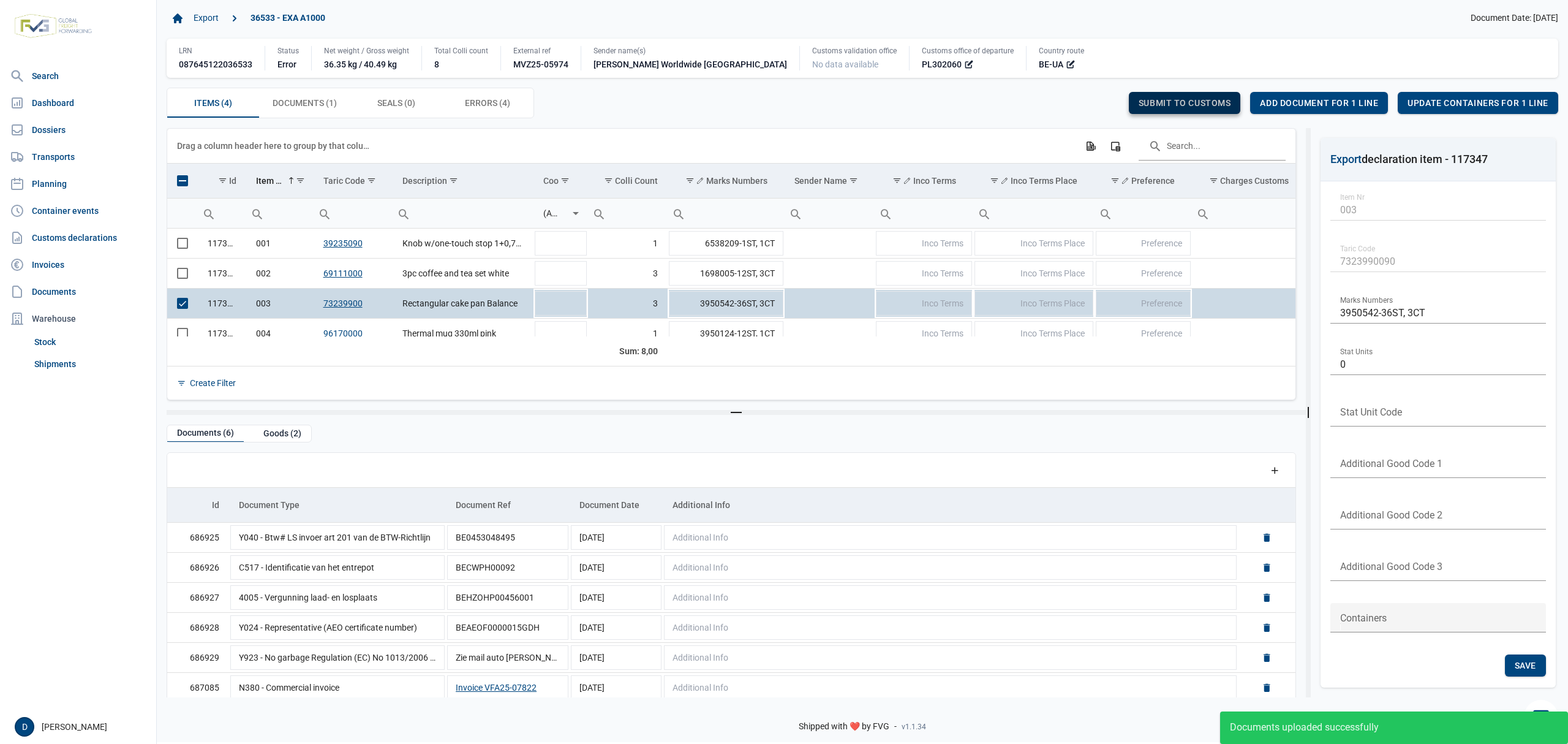
click at [1187, 103] on span "Submit to customs" at bounding box center [1185, 102] width 93 height 10
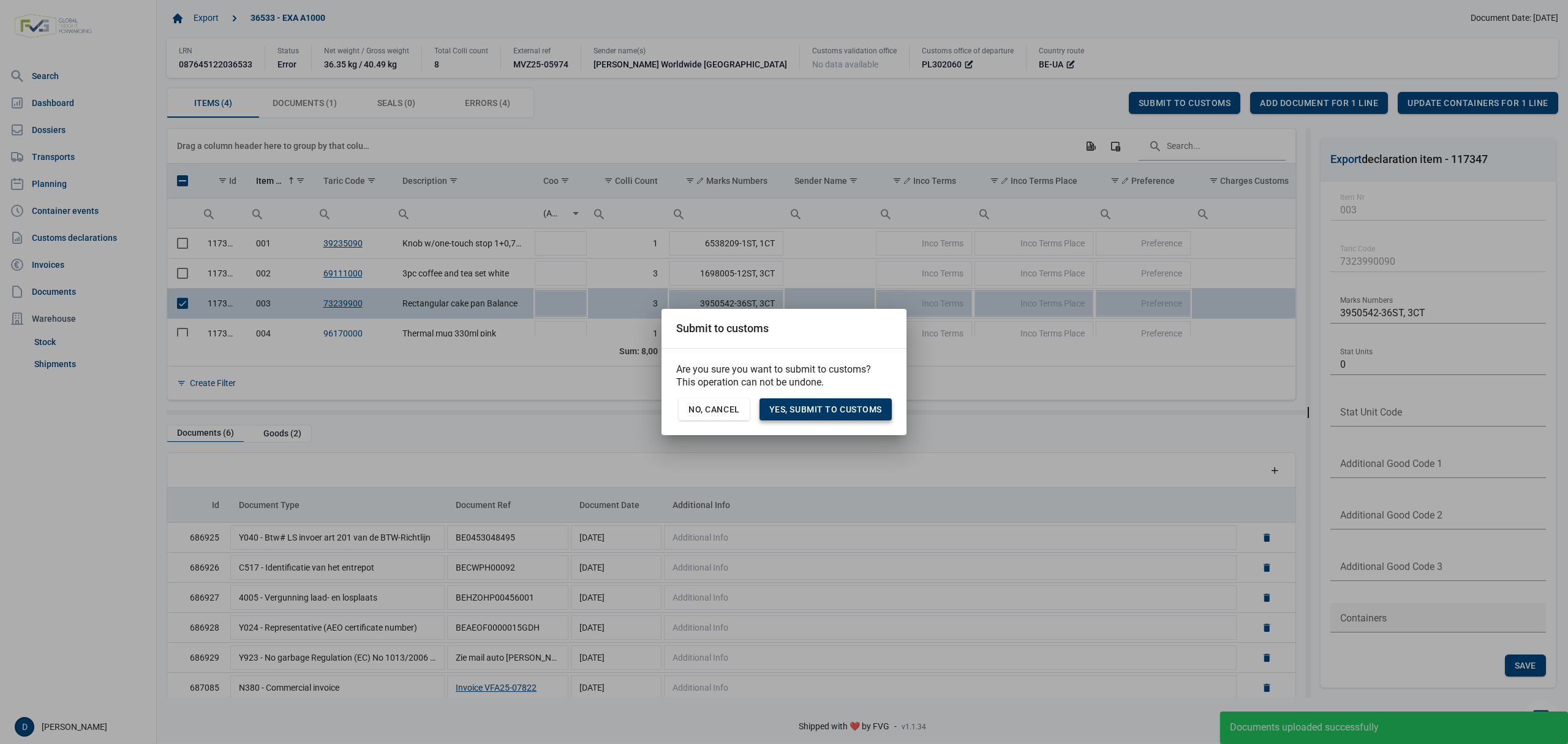
click at [802, 405] on span "Yes, Submit to customs" at bounding box center [826, 409] width 113 height 10
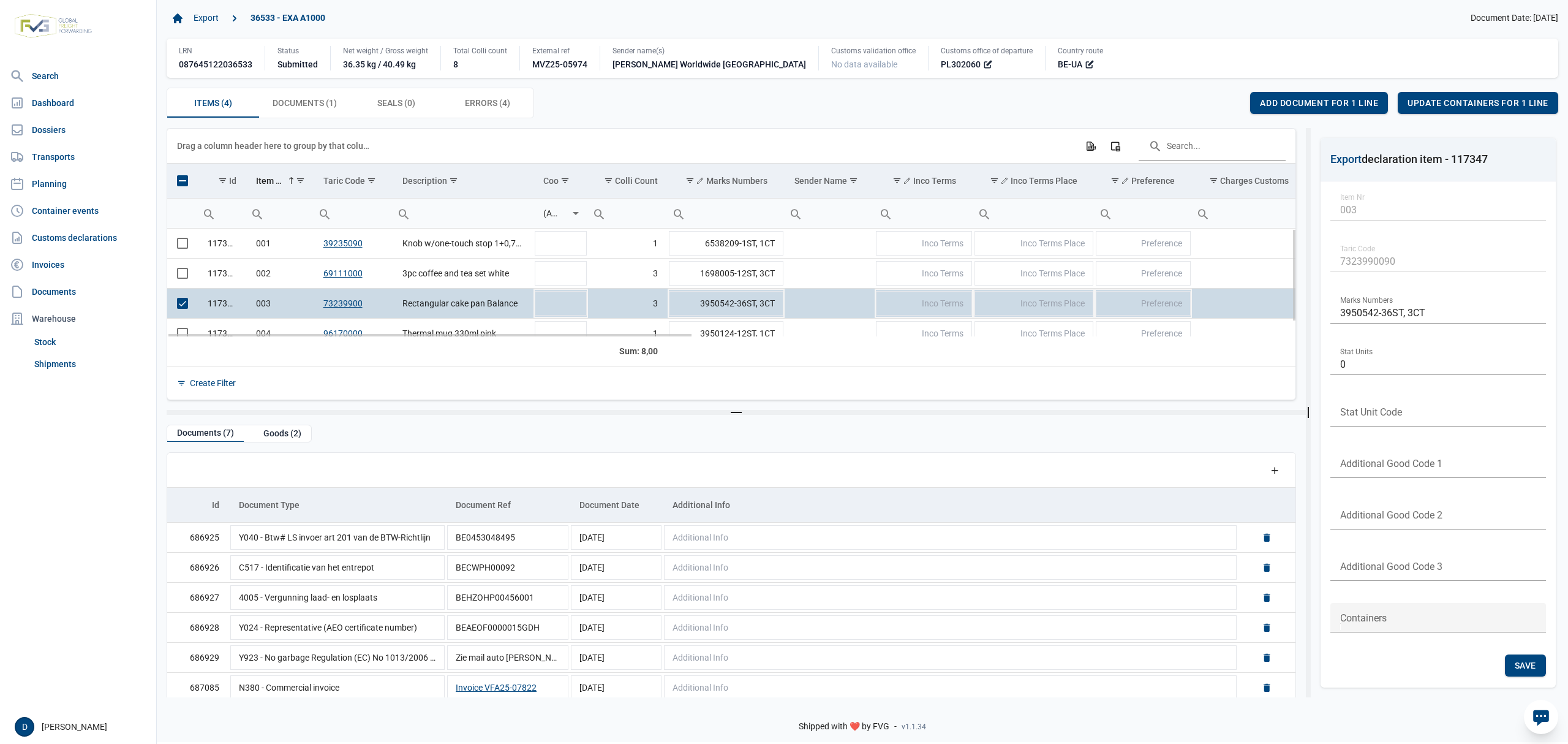
click at [181, 307] on span "Select row" at bounding box center [183, 303] width 11 height 11
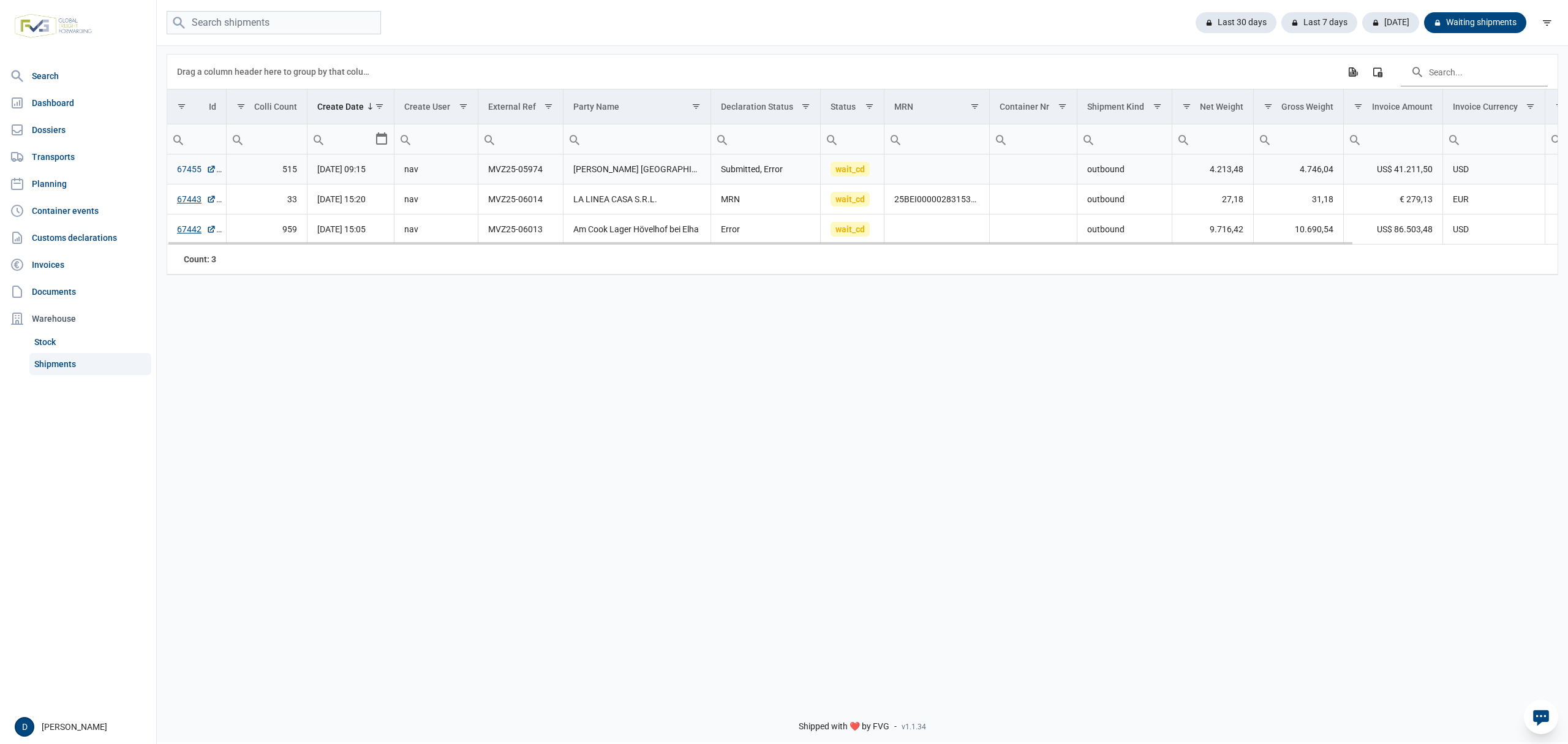
click at [181, 172] on link "67455" at bounding box center [196, 168] width 39 height 12
click at [190, 168] on link "67455" at bounding box center [196, 168] width 39 height 12
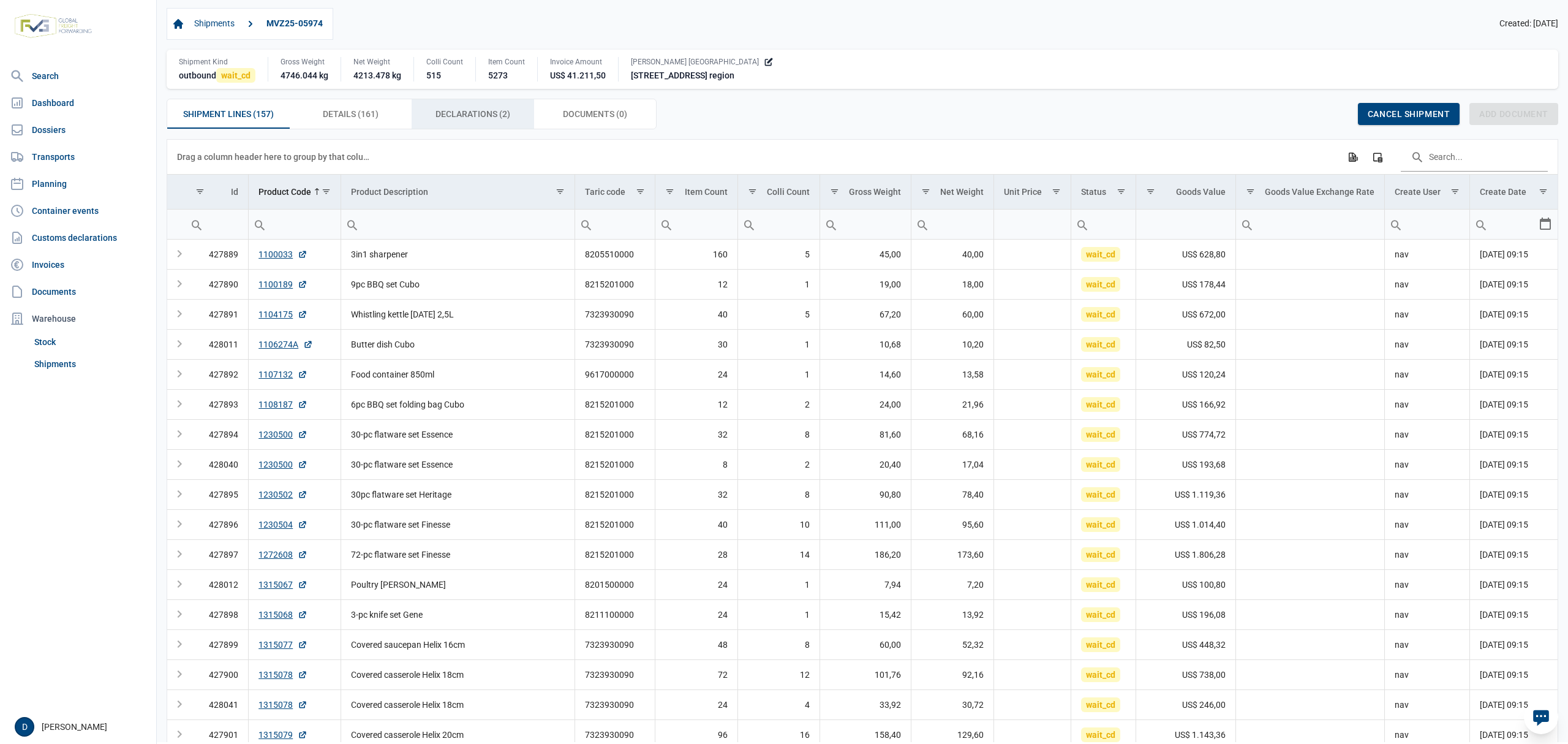
drag, startPoint x: 444, startPoint y: 111, endPoint x: 444, endPoint y: 125, distance: 14.0
click at [444, 111] on span "Declarations (2) Declarations (2)" at bounding box center [473, 114] width 75 height 15
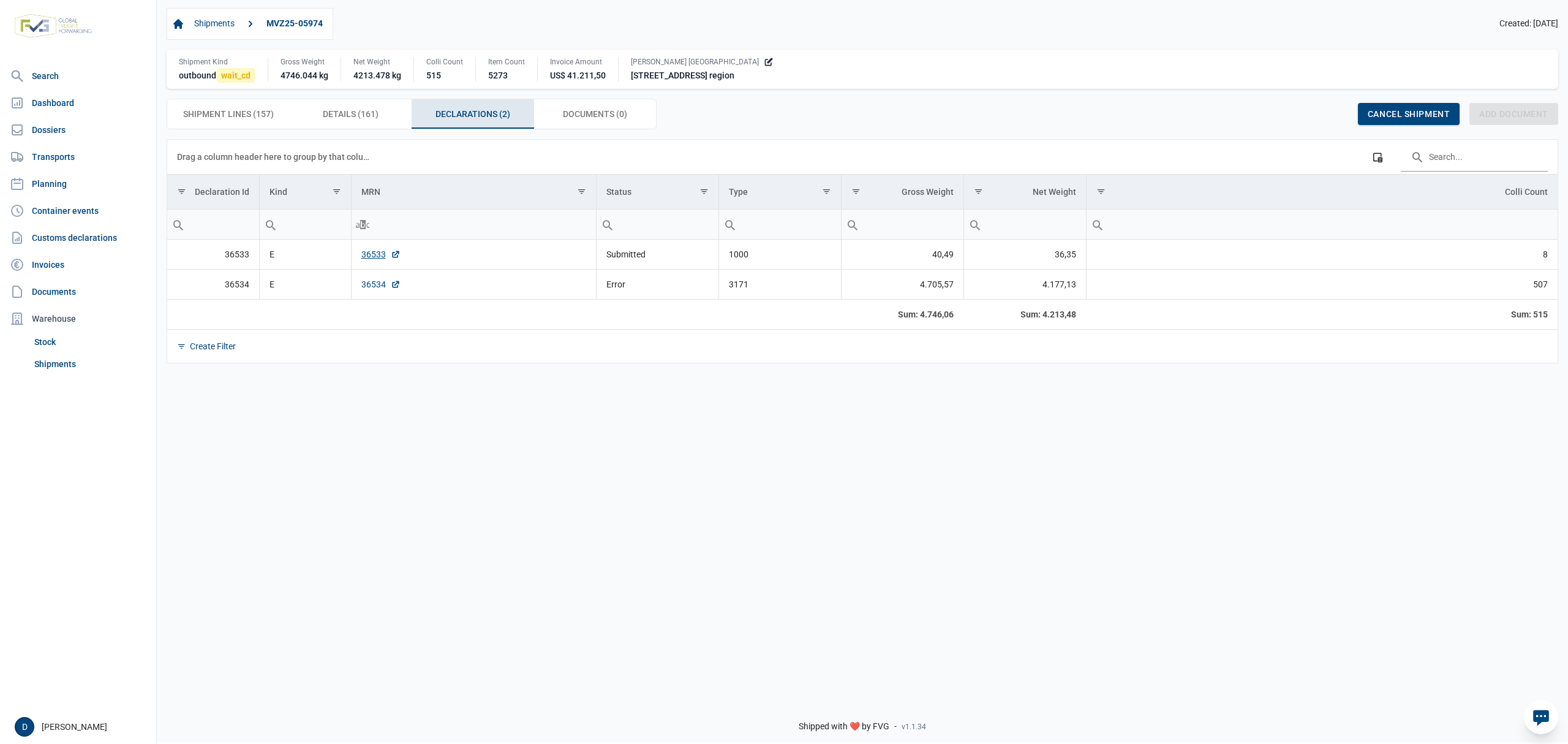
click at [376, 289] on link "36534" at bounding box center [380, 283] width 39 height 12
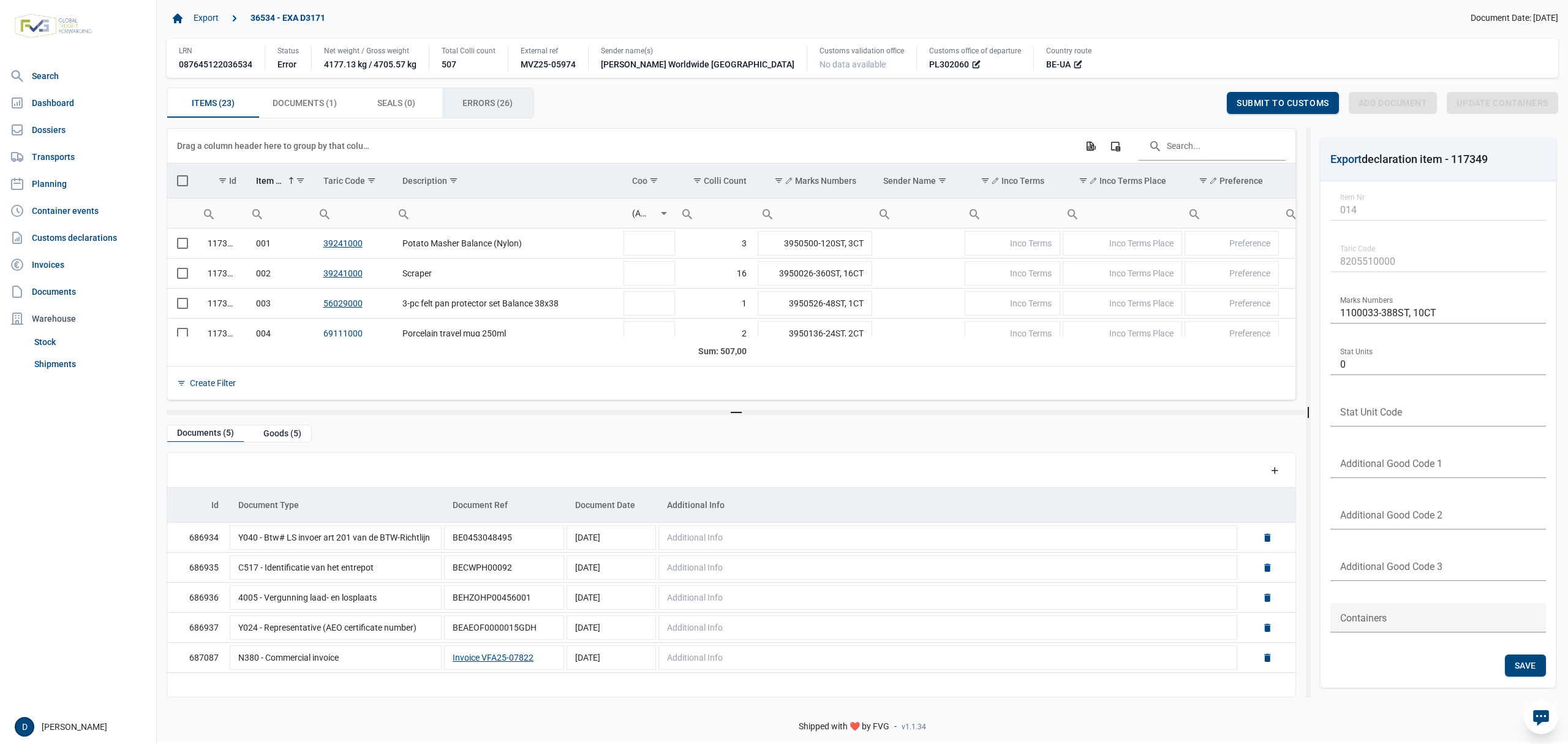
click at [496, 106] on span "Errors (26) Errors (26)" at bounding box center [487, 102] width 50 height 15
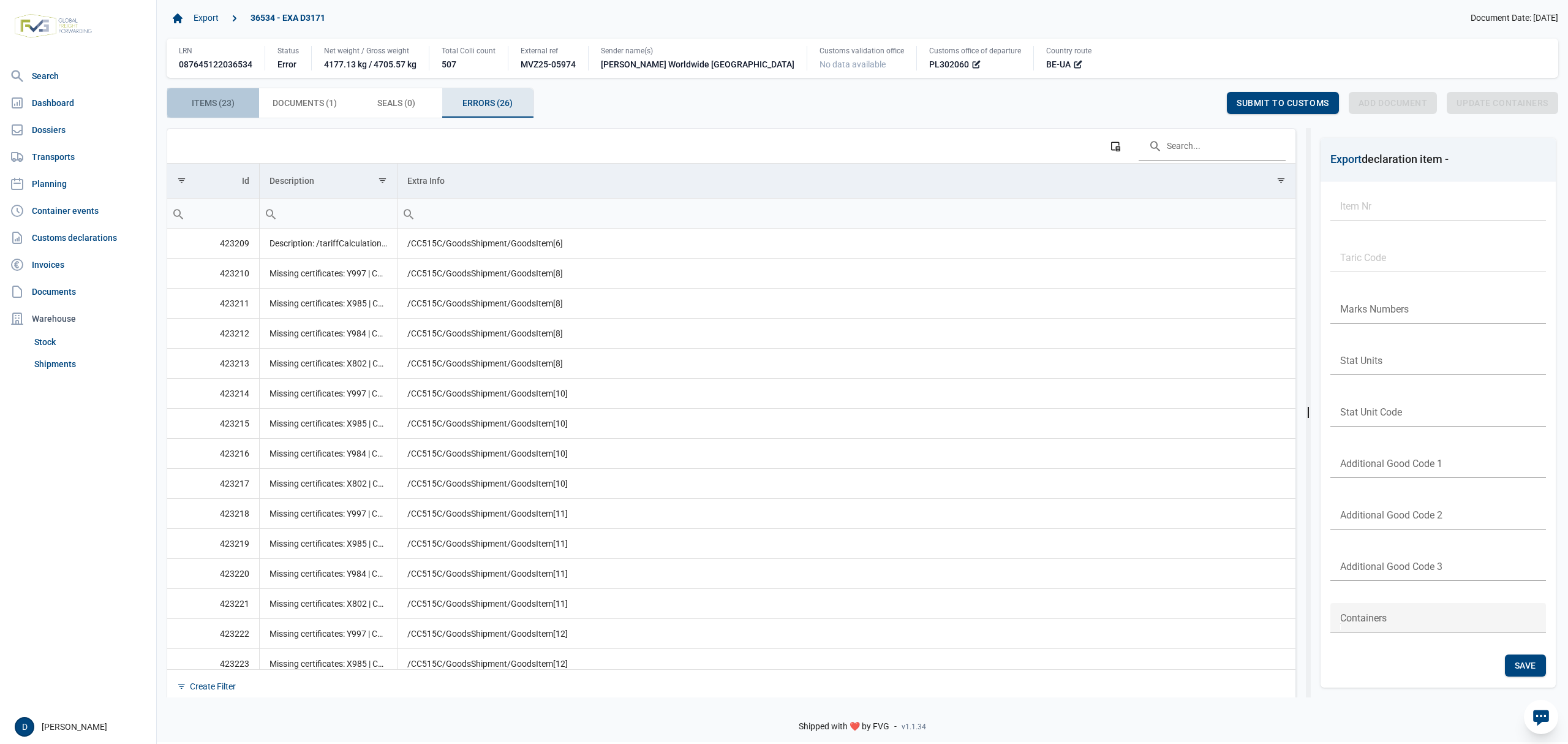
click at [214, 108] on span "Items (23) Items (23)" at bounding box center [213, 102] width 43 height 15
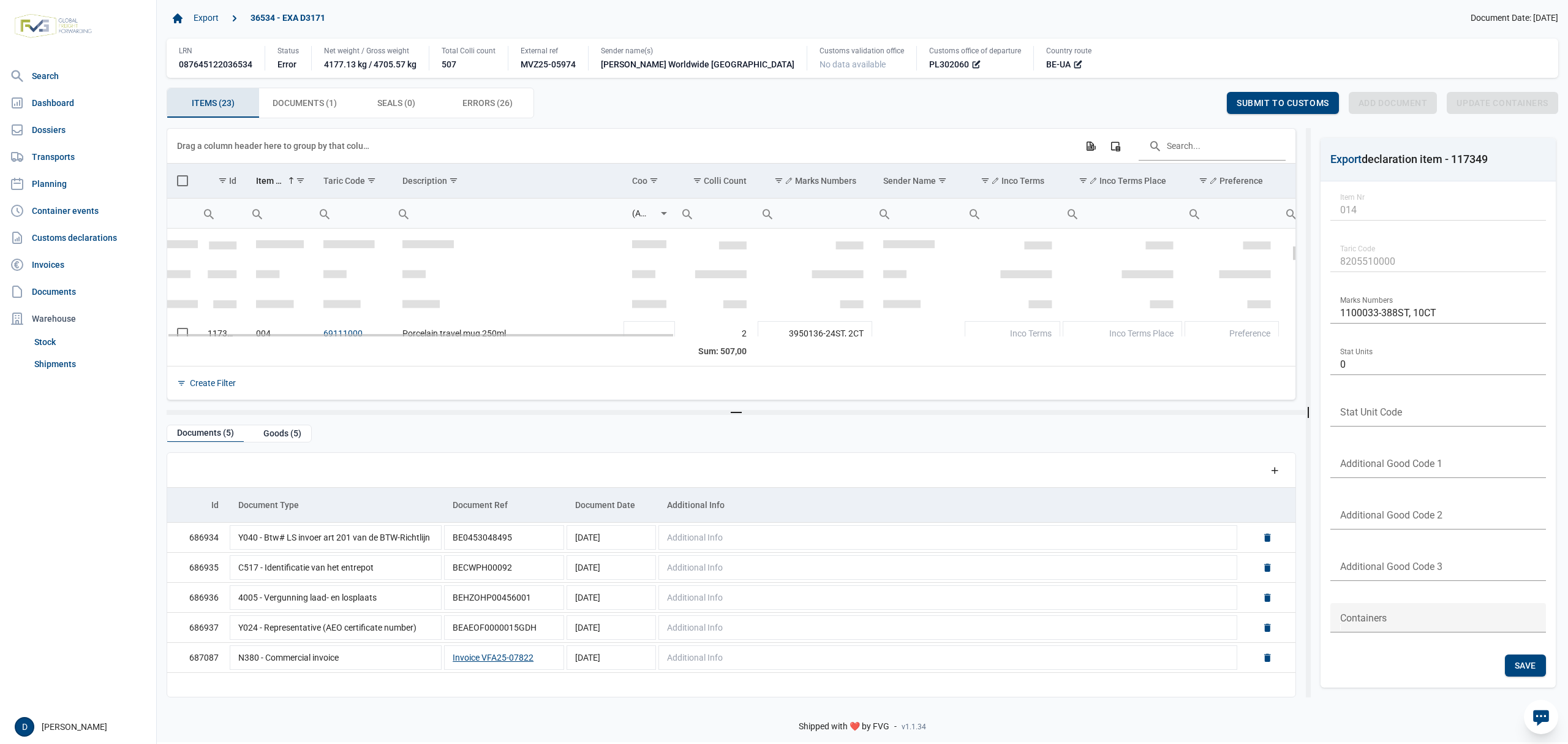
scroll to position [109, 0]
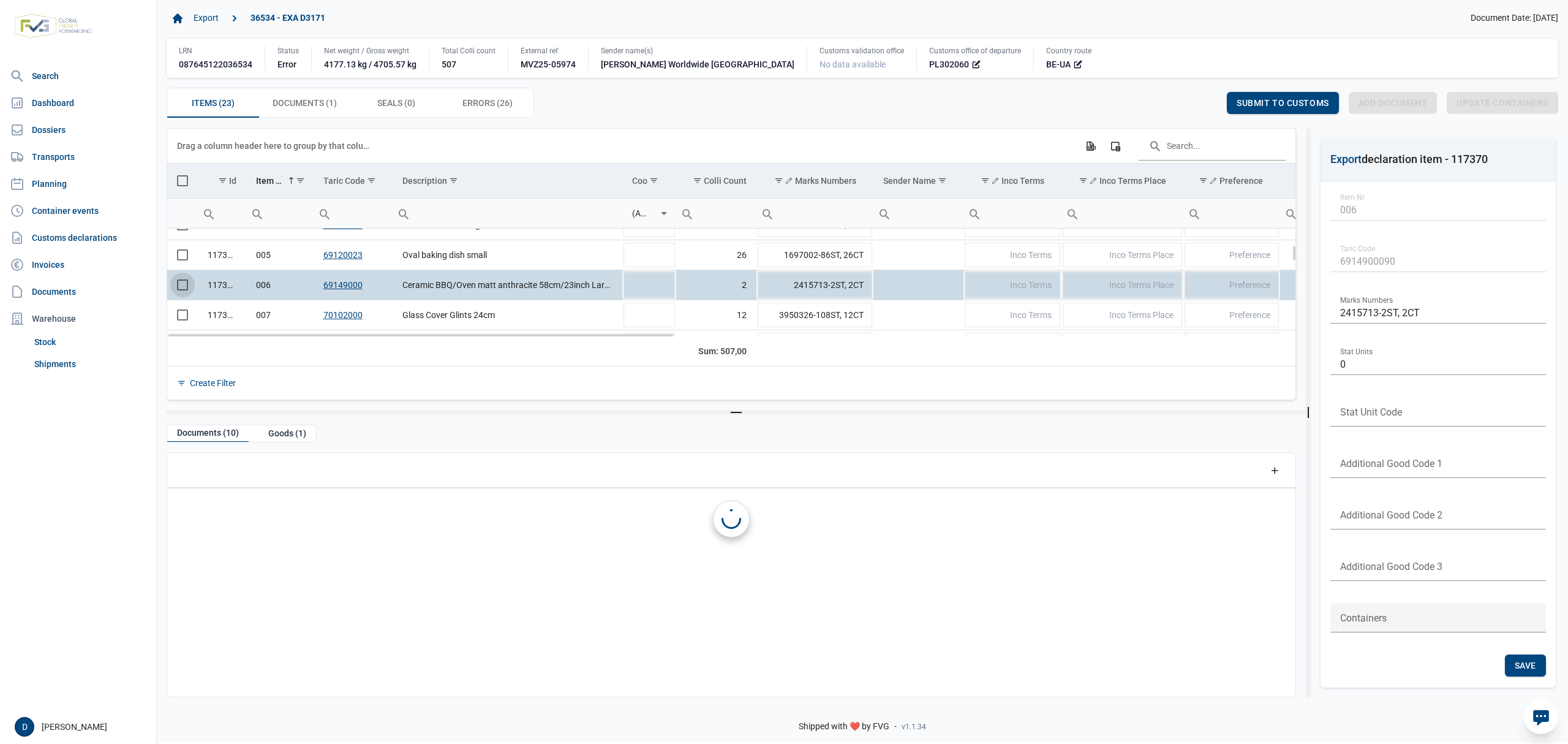
click at [179, 288] on span "Select row" at bounding box center [183, 285] width 11 height 11
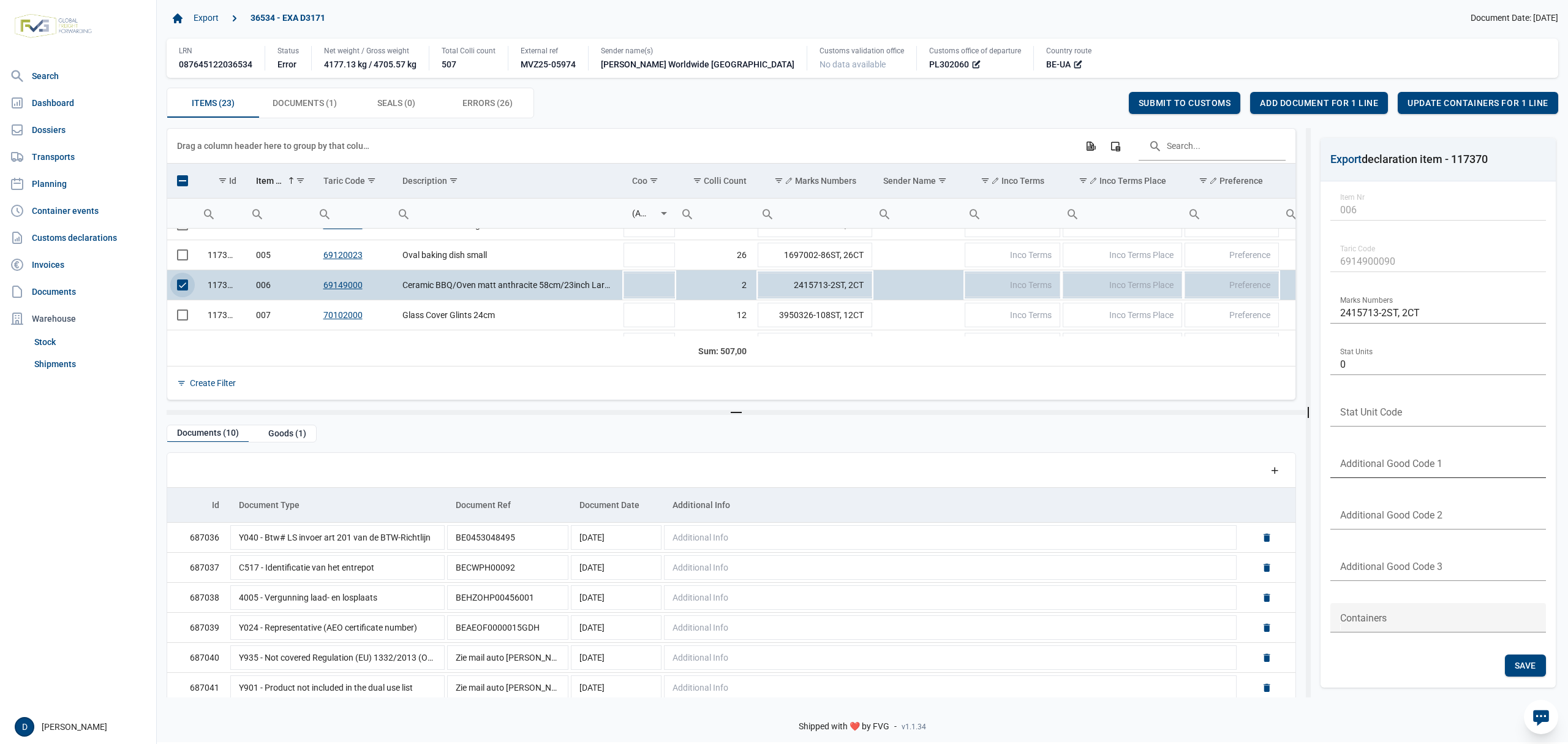
click at [1385, 461] on input "text" at bounding box center [1439, 463] width 216 height 29
type input "4099"
click at [1515, 661] on span "Save" at bounding box center [1525, 665] width 21 height 10
click at [179, 289] on span "Select row" at bounding box center [183, 285] width 11 height 11
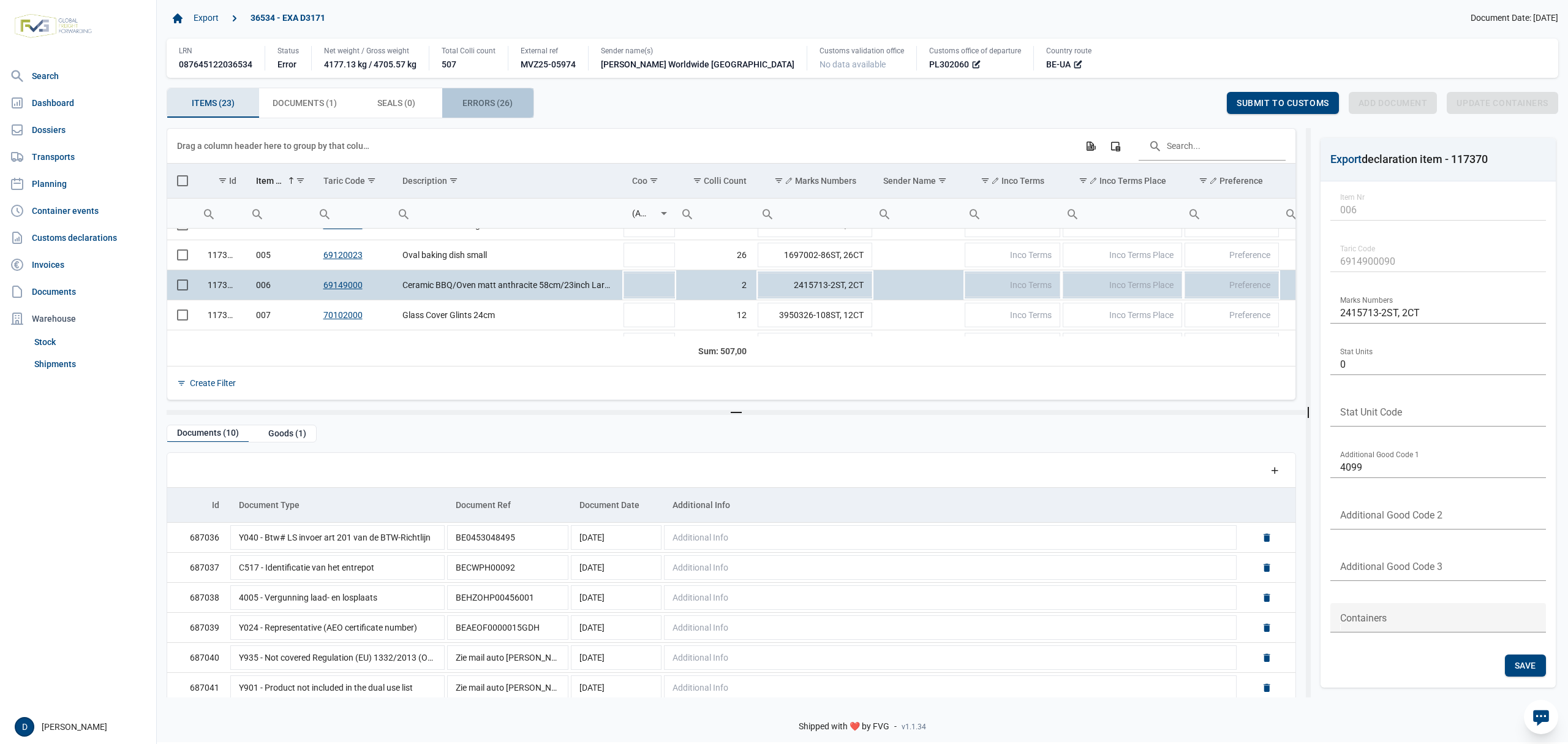
click at [468, 102] on span "Errors (26) Errors (26)" at bounding box center [487, 102] width 50 height 15
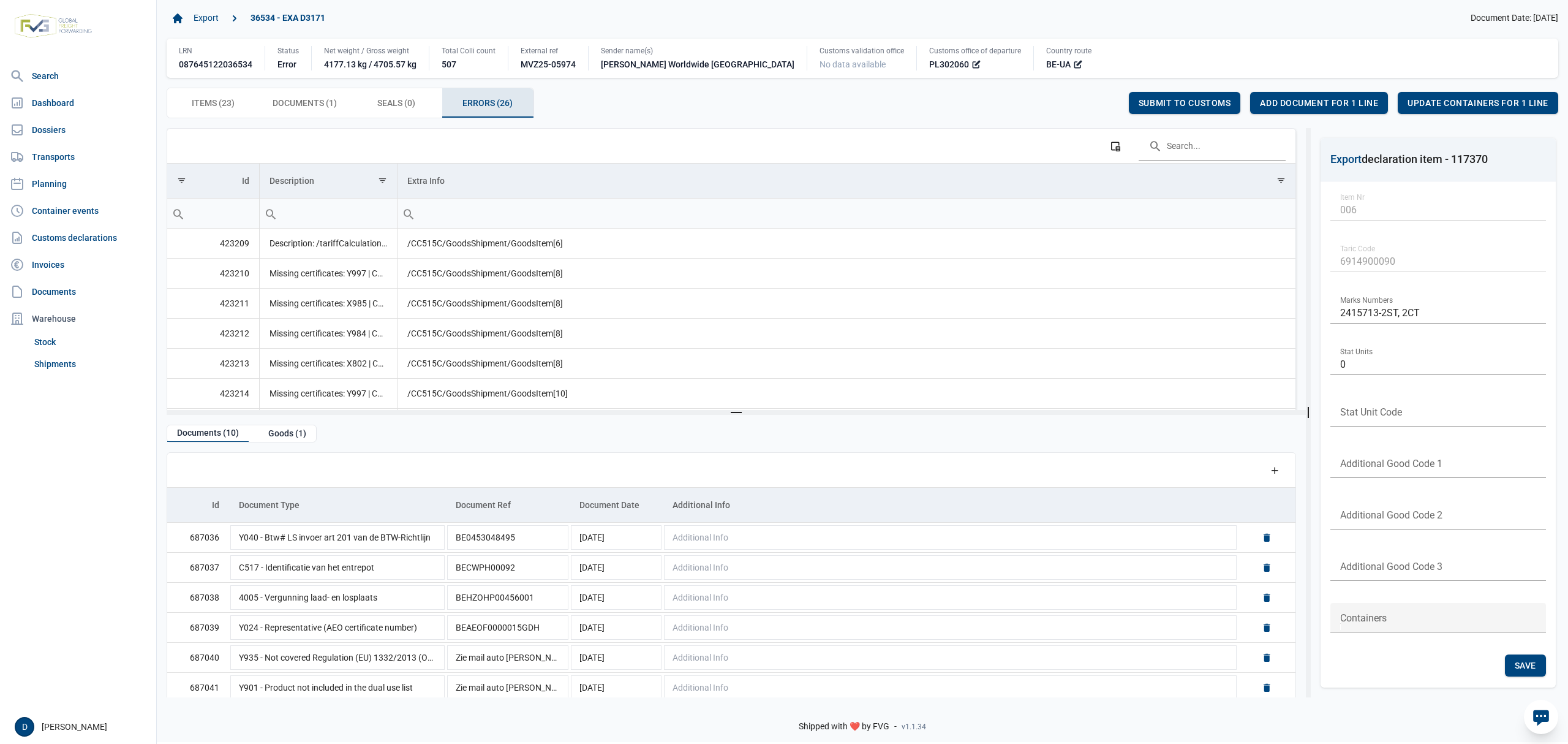
scroll to position [345, 0]
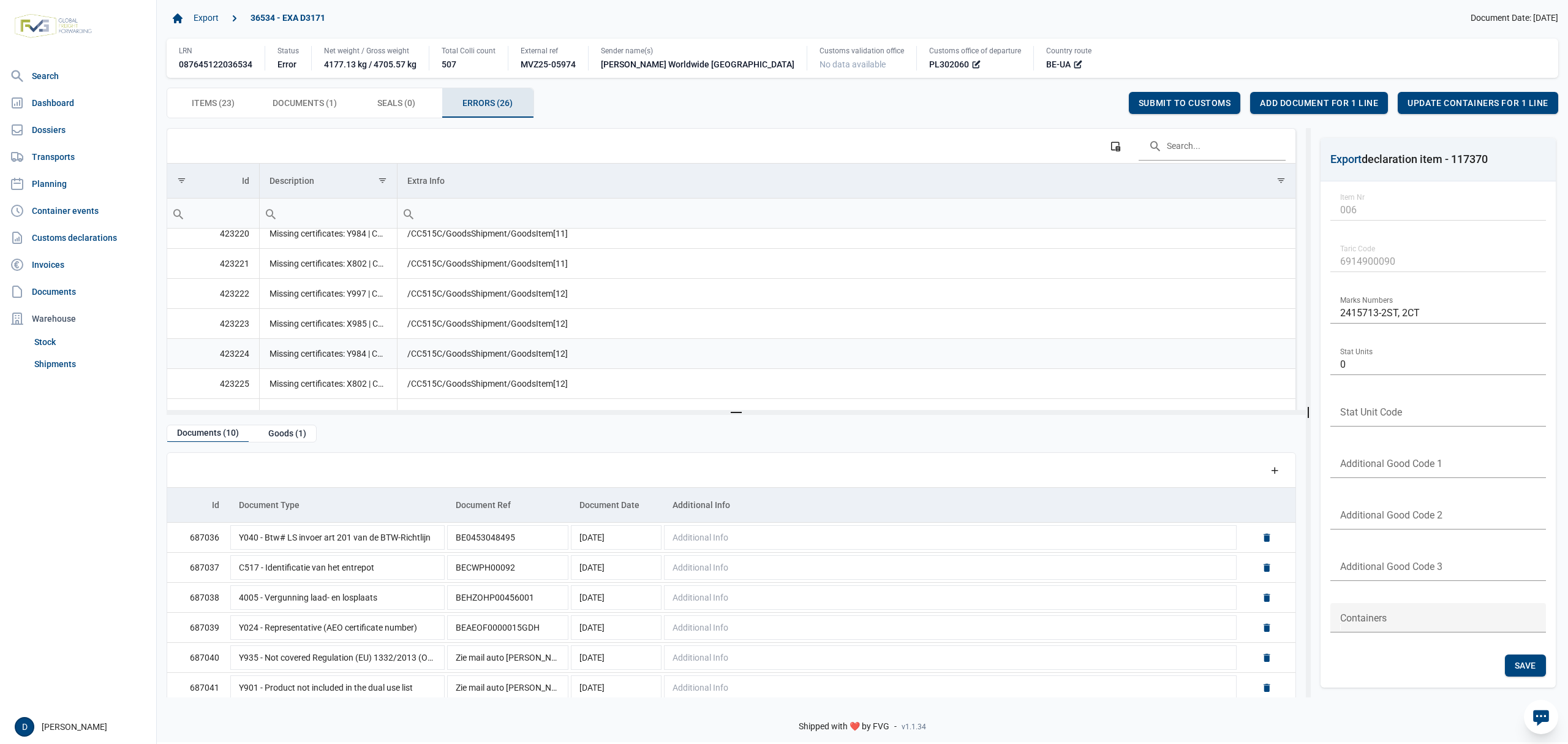
click at [838, 347] on td "/CC515C/GoodsShipment/GoodsItem[12]" at bounding box center [846, 353] width 899 height 30
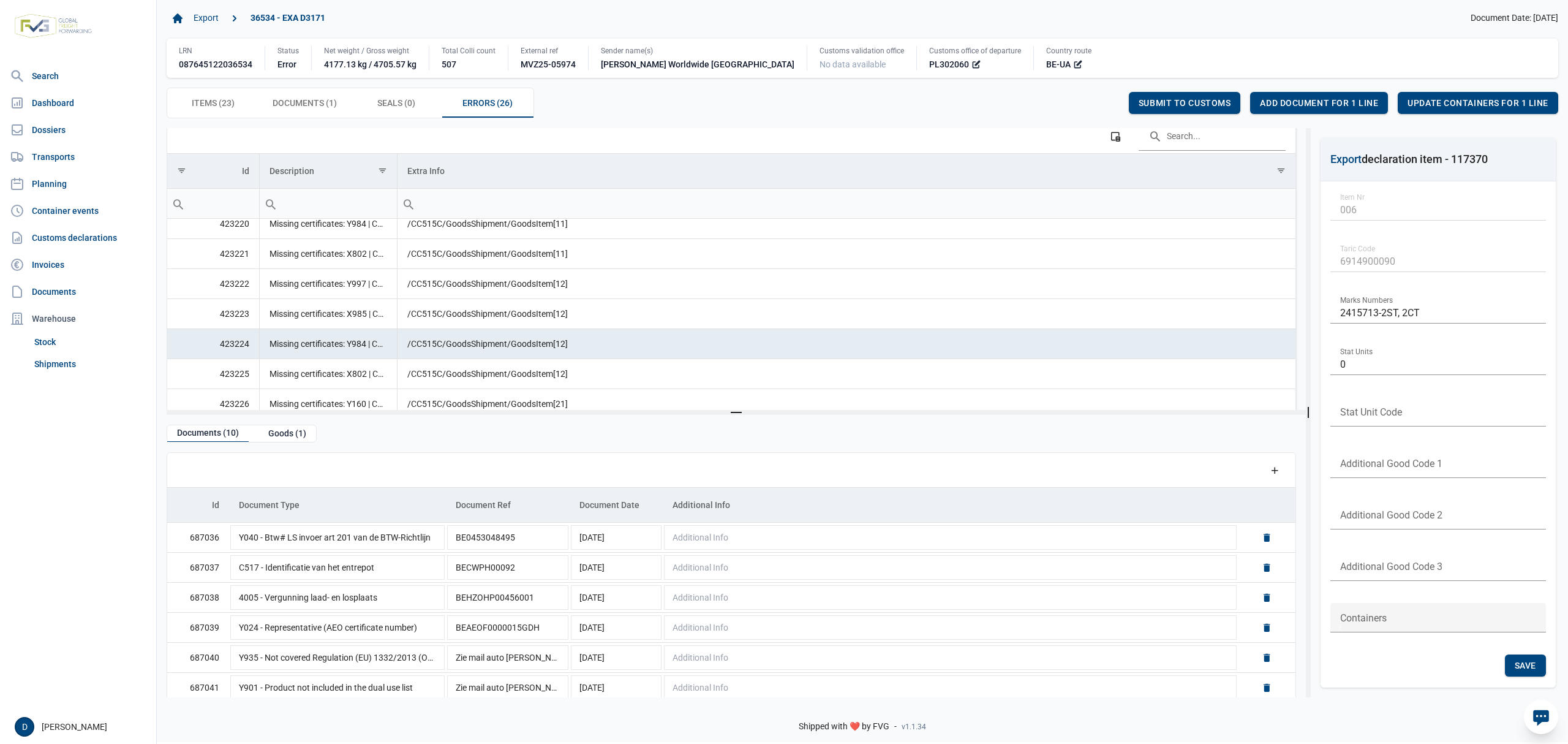
scroll to position [0, 0]
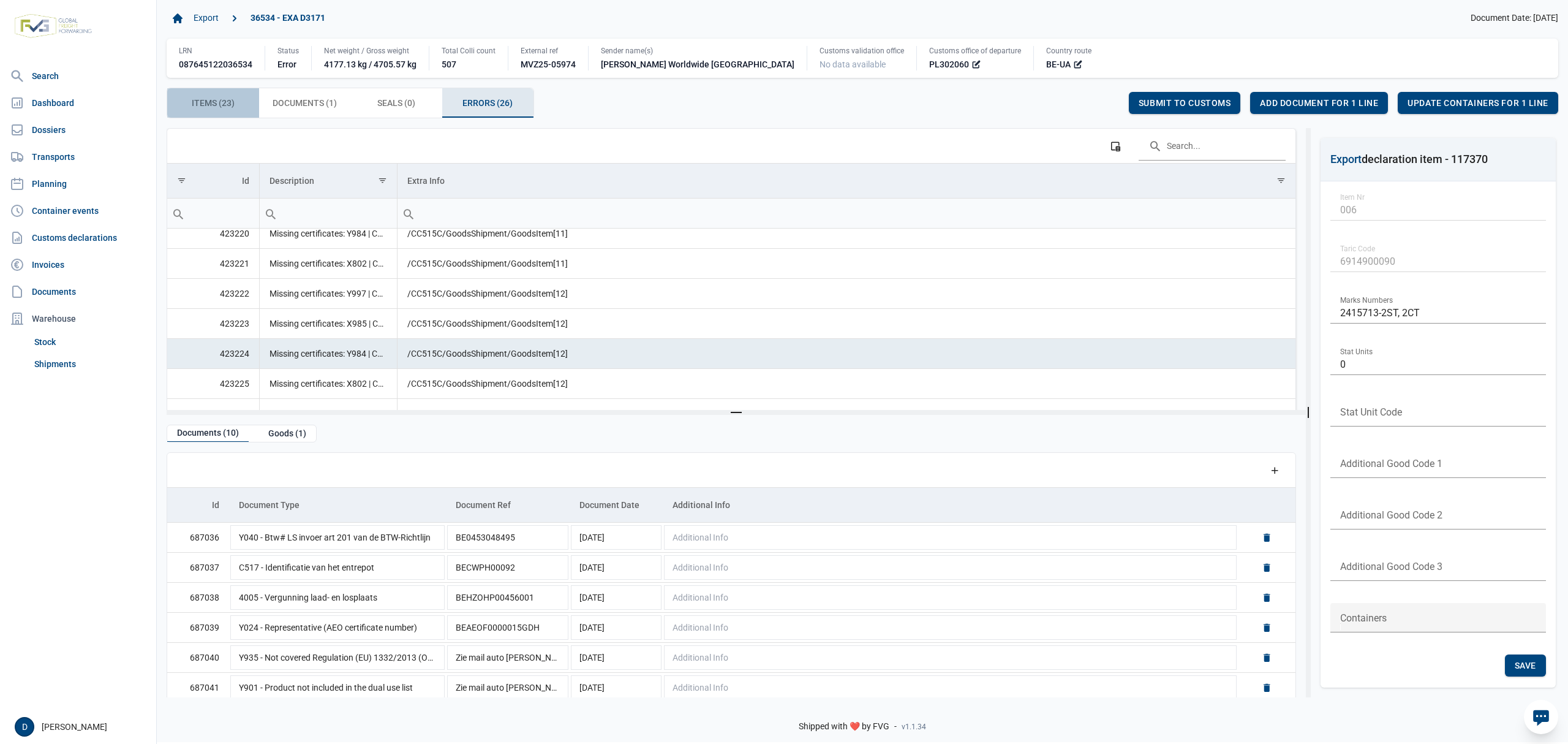
click at [209, 106] on span "Items (23) Items (23)" at bounding box center [213, 102] width 43 height 15
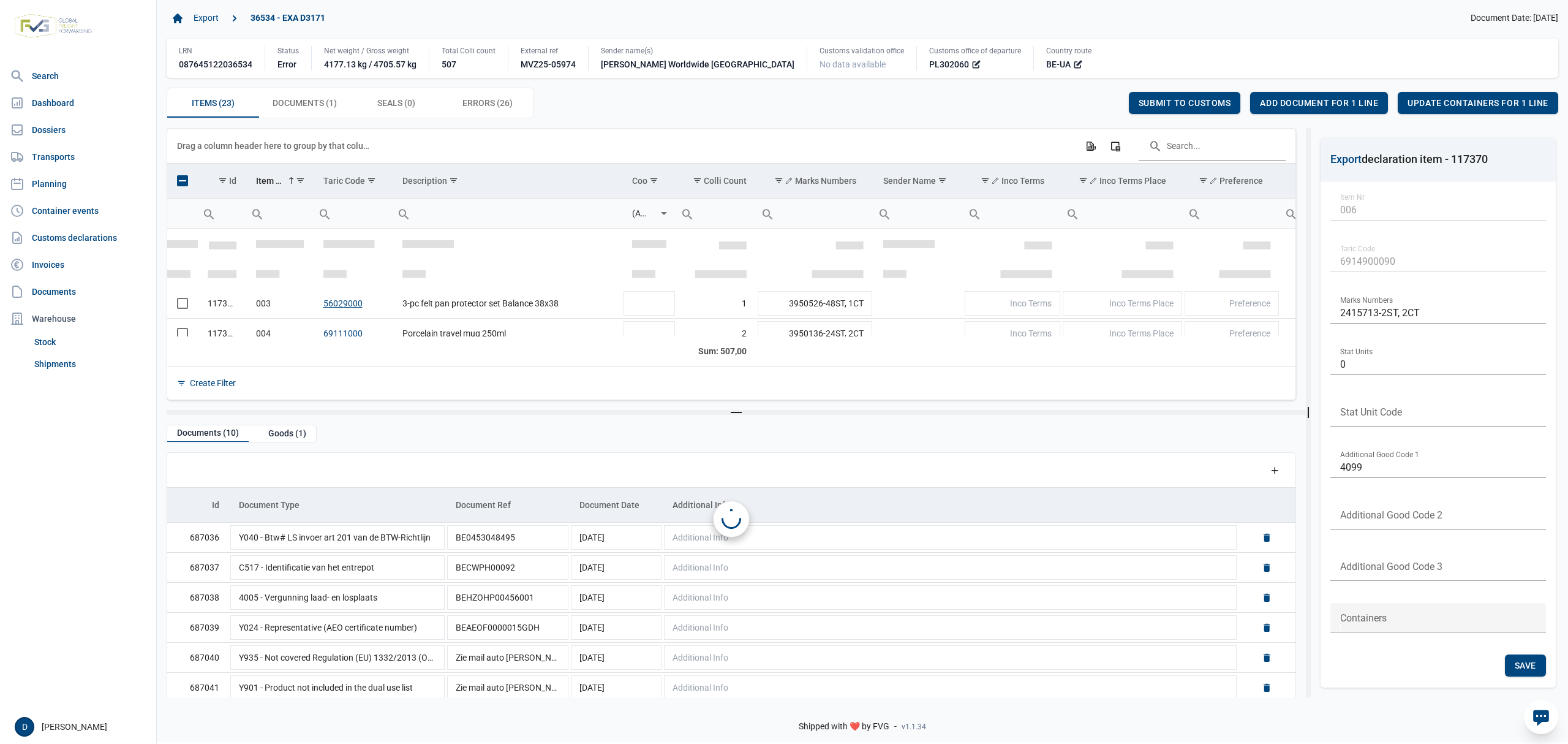
scroll to position [75, 0]
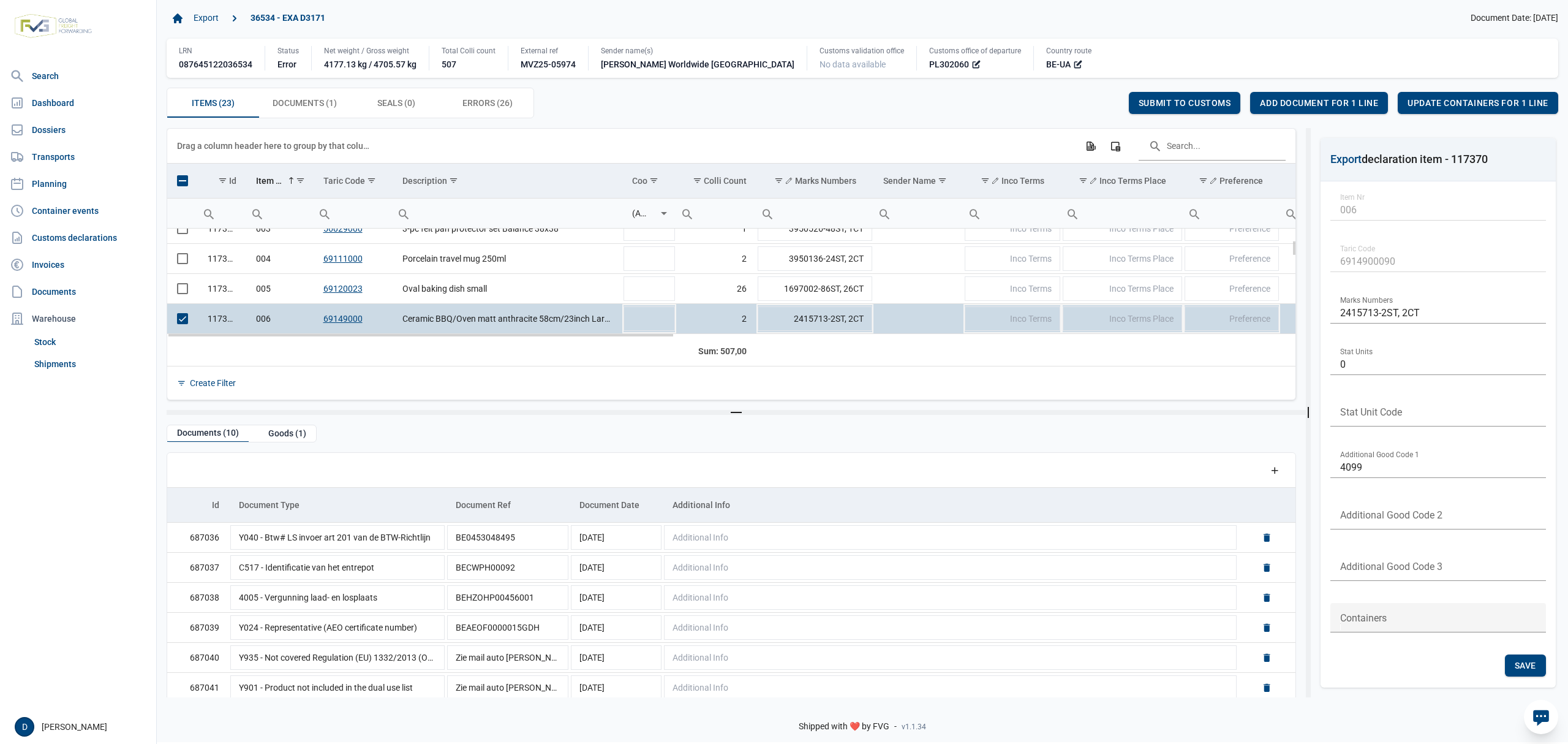
click at [183, 323] on span "Select row" at bounding box center [183, 318] width 11 height 11
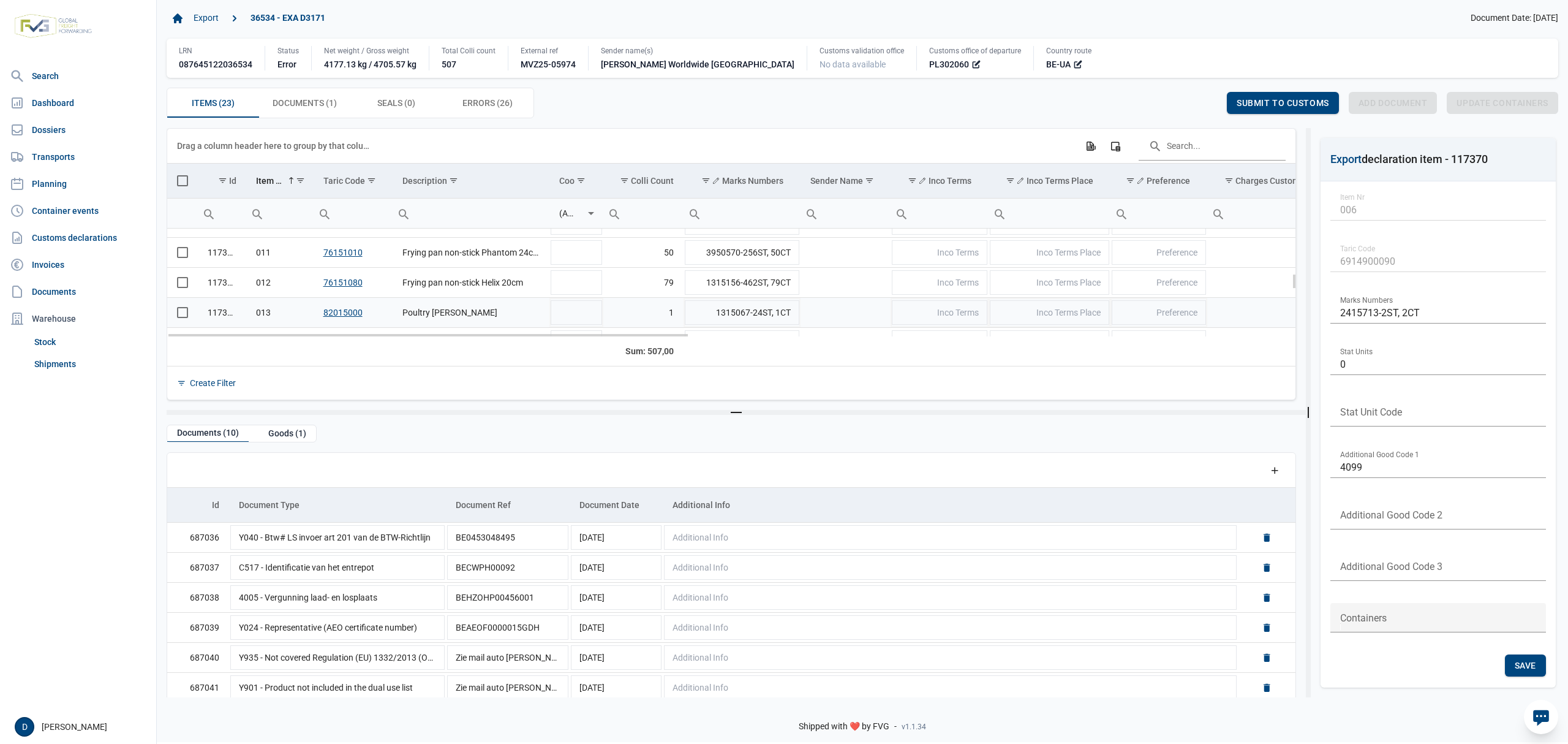
scroll to position [183, 0]
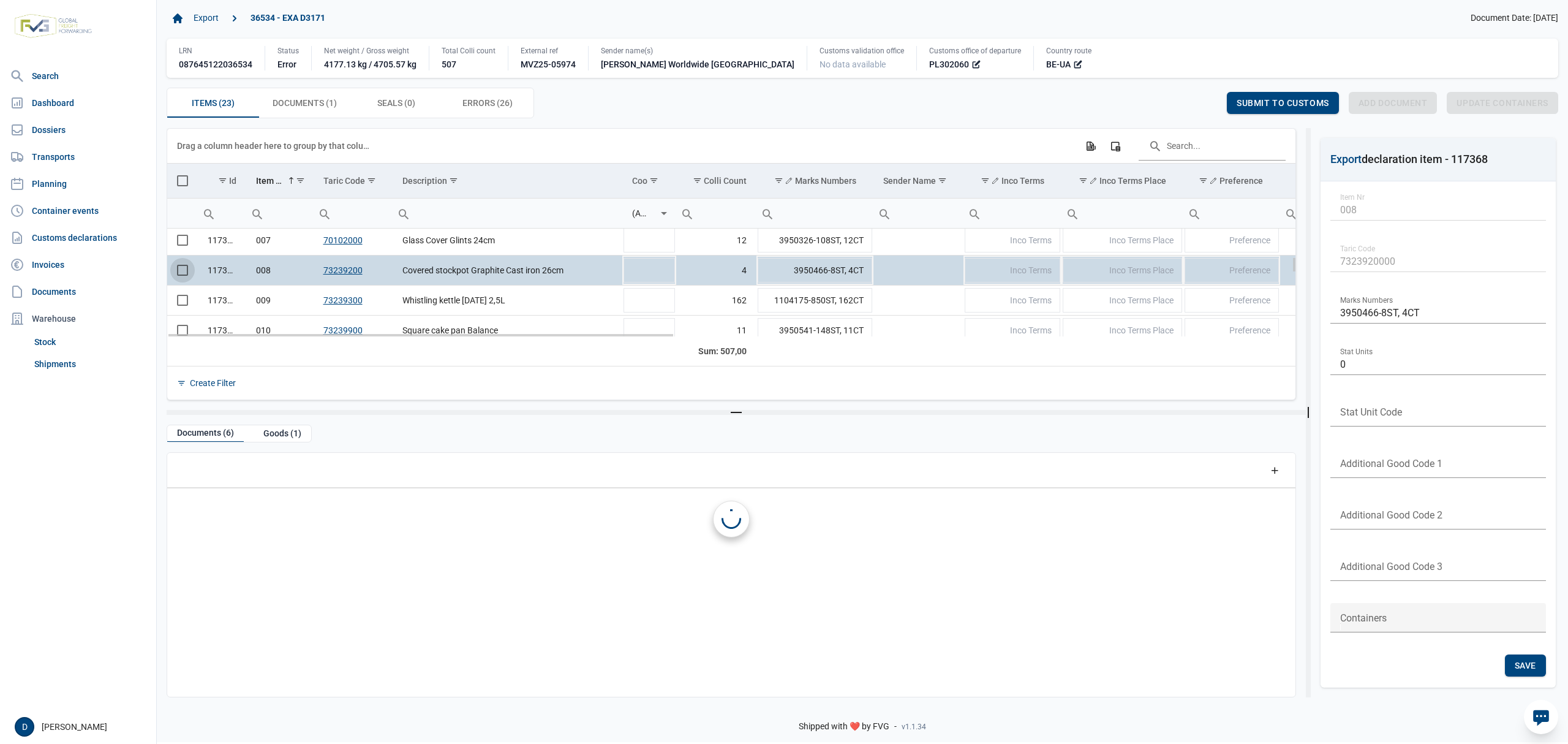
click at [183, 275] on span "Select row" at bounding box center [183, 270] width 11 height 11
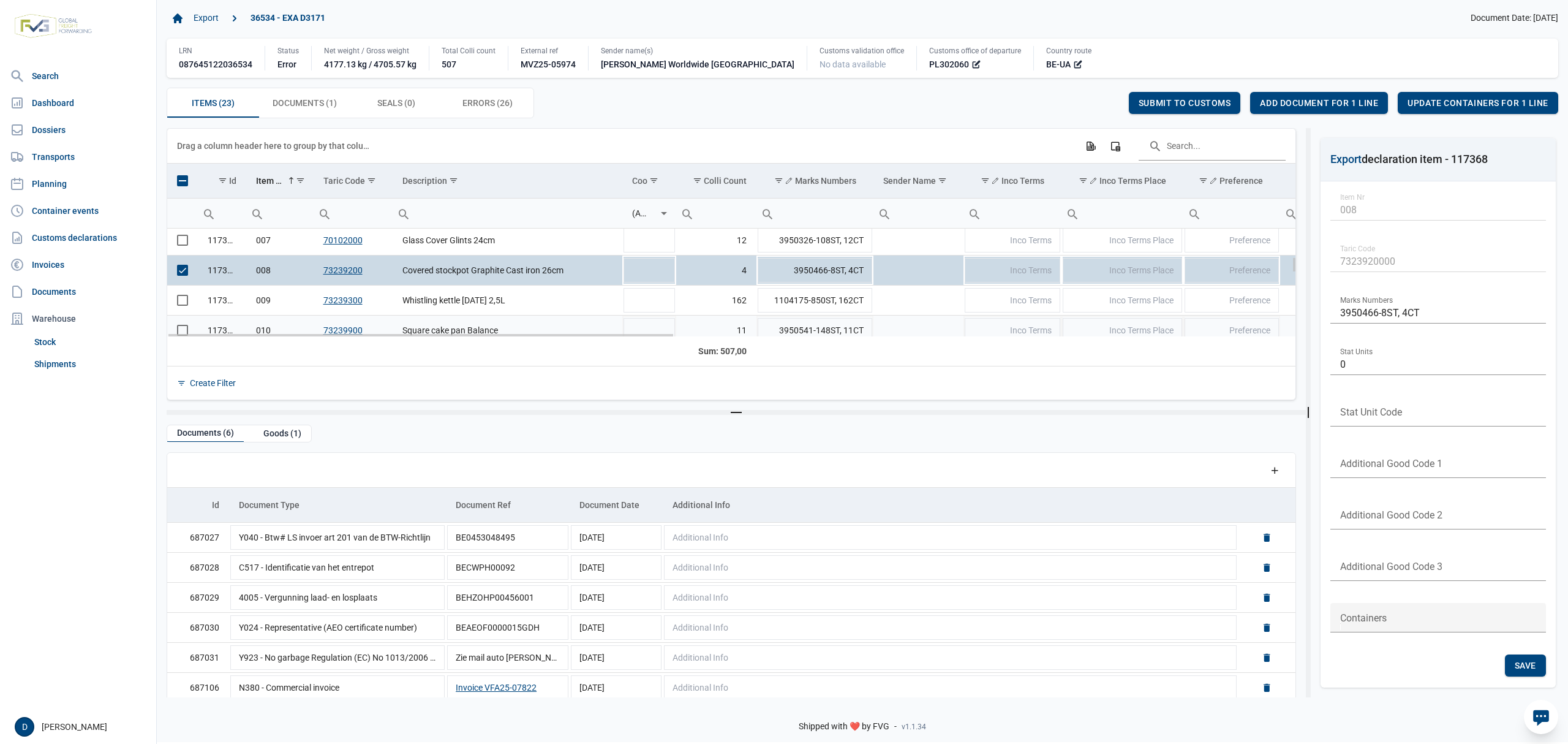
click at [182, 331] on td "Data grid with 23 rows and 23 columns" at bounding box center [183, 330] width 31 height 30
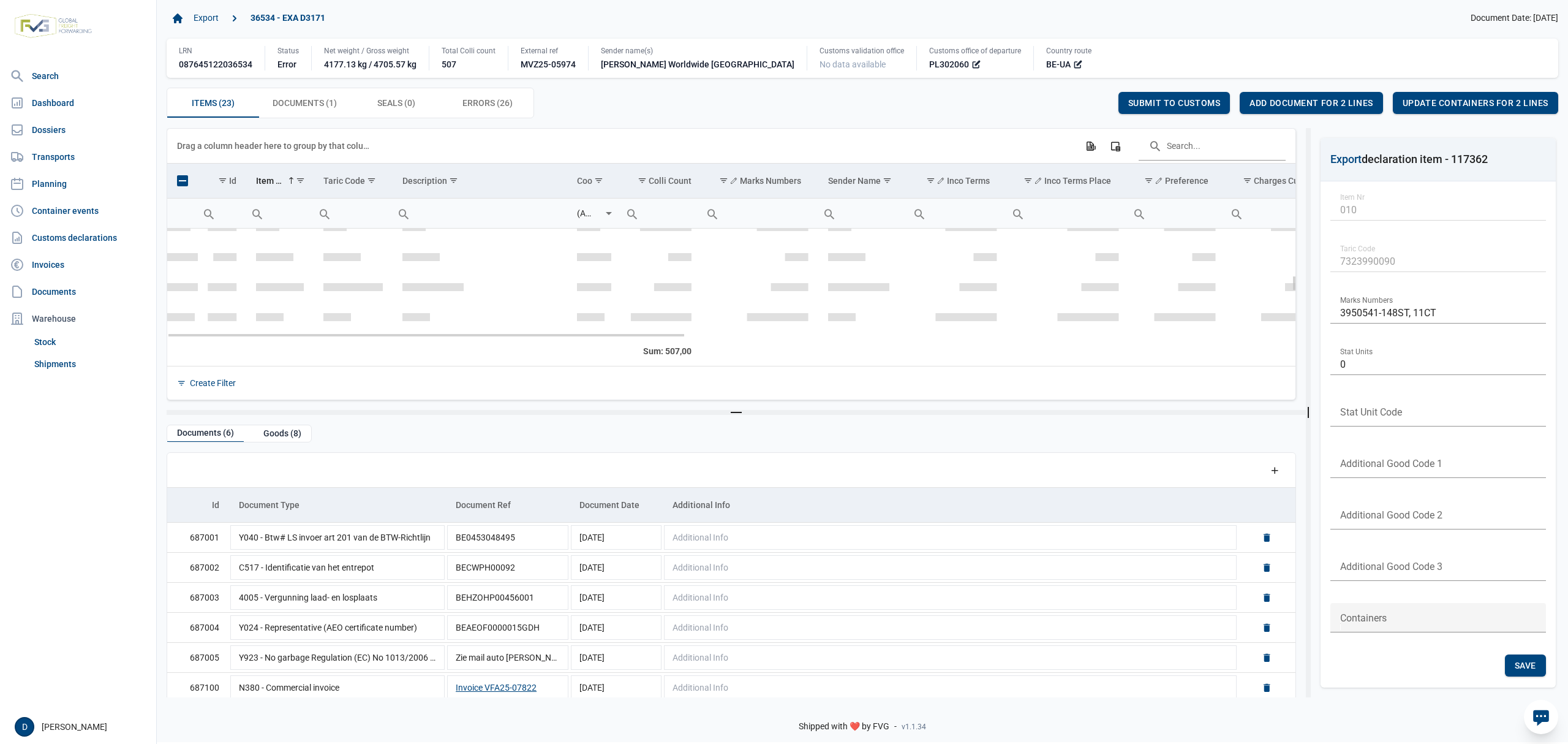
scroll to position [304, 0]
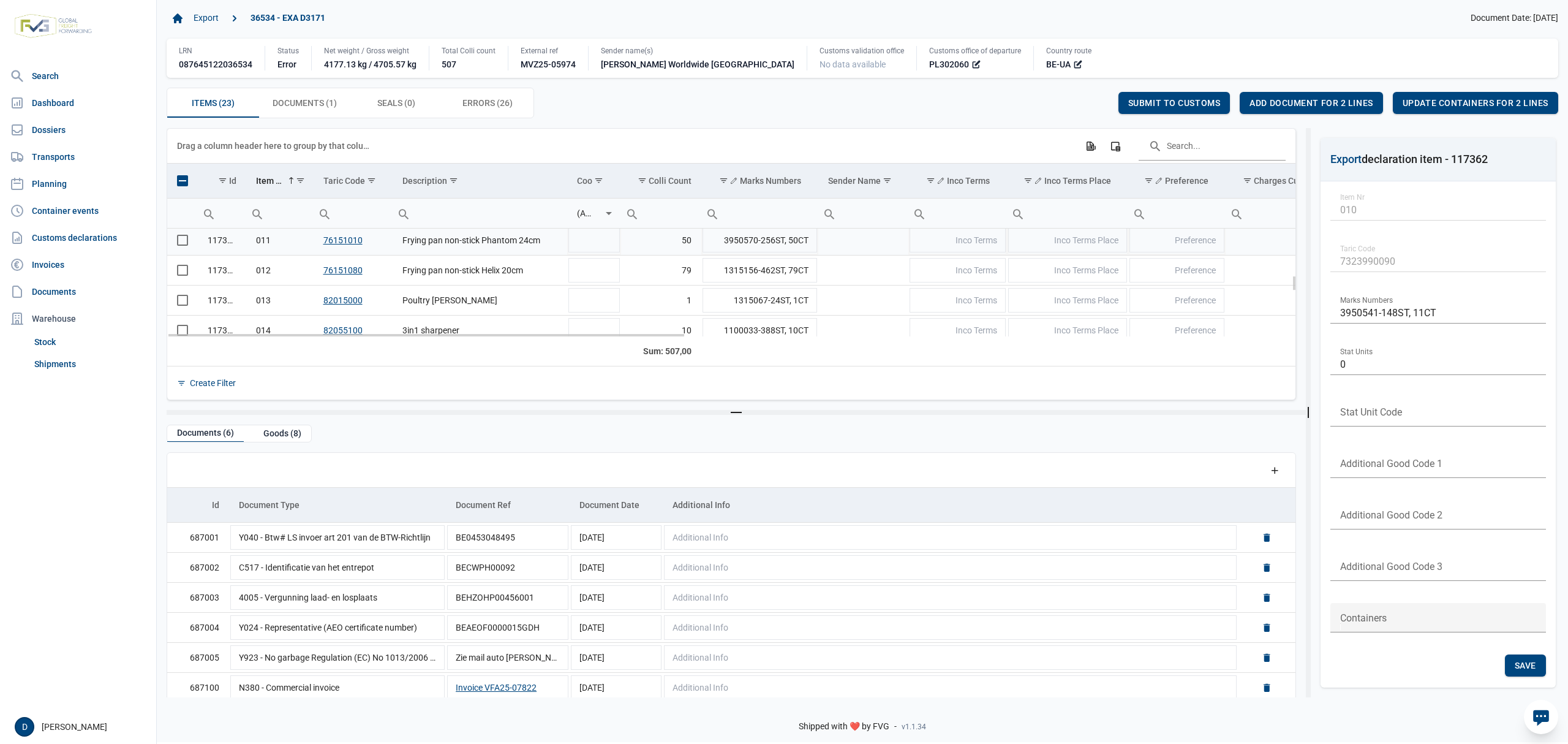
click at [178, 245] on span "Select row" at bounding box center [183, 241] width 11 height 11
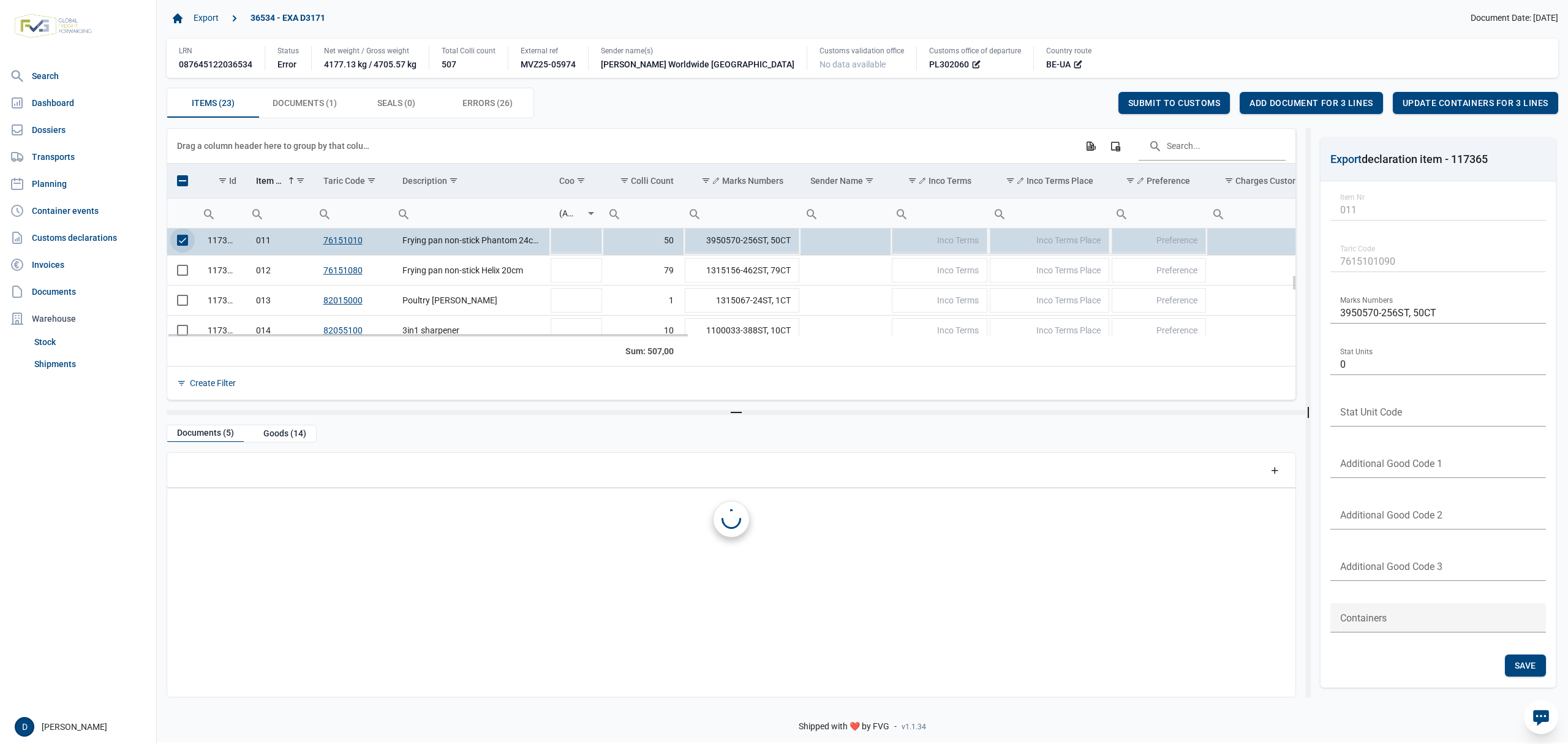
scroll to position [302, 0]
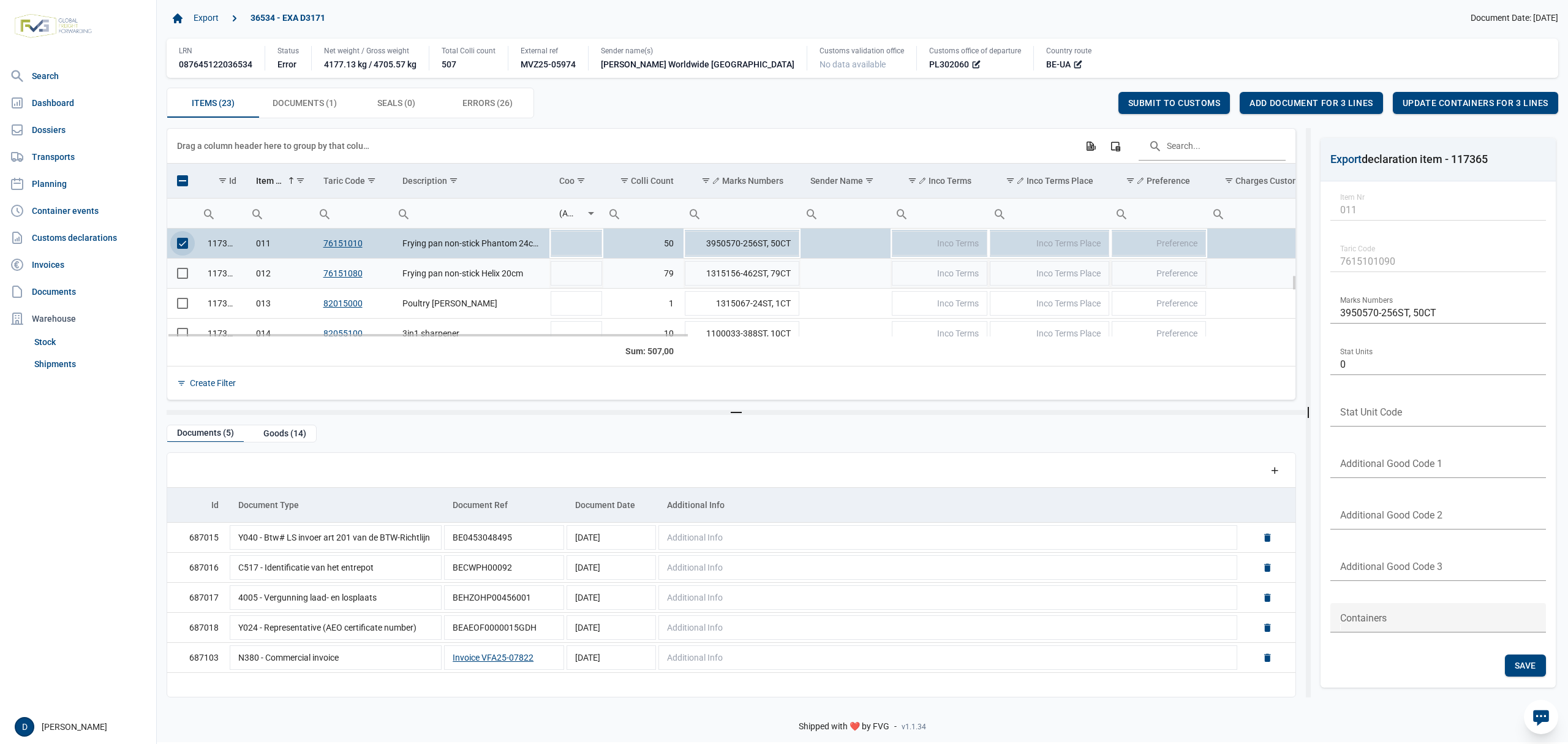
click at [183, 278] on span "Select row" at bounding box center [183, 273] width 11 height 11
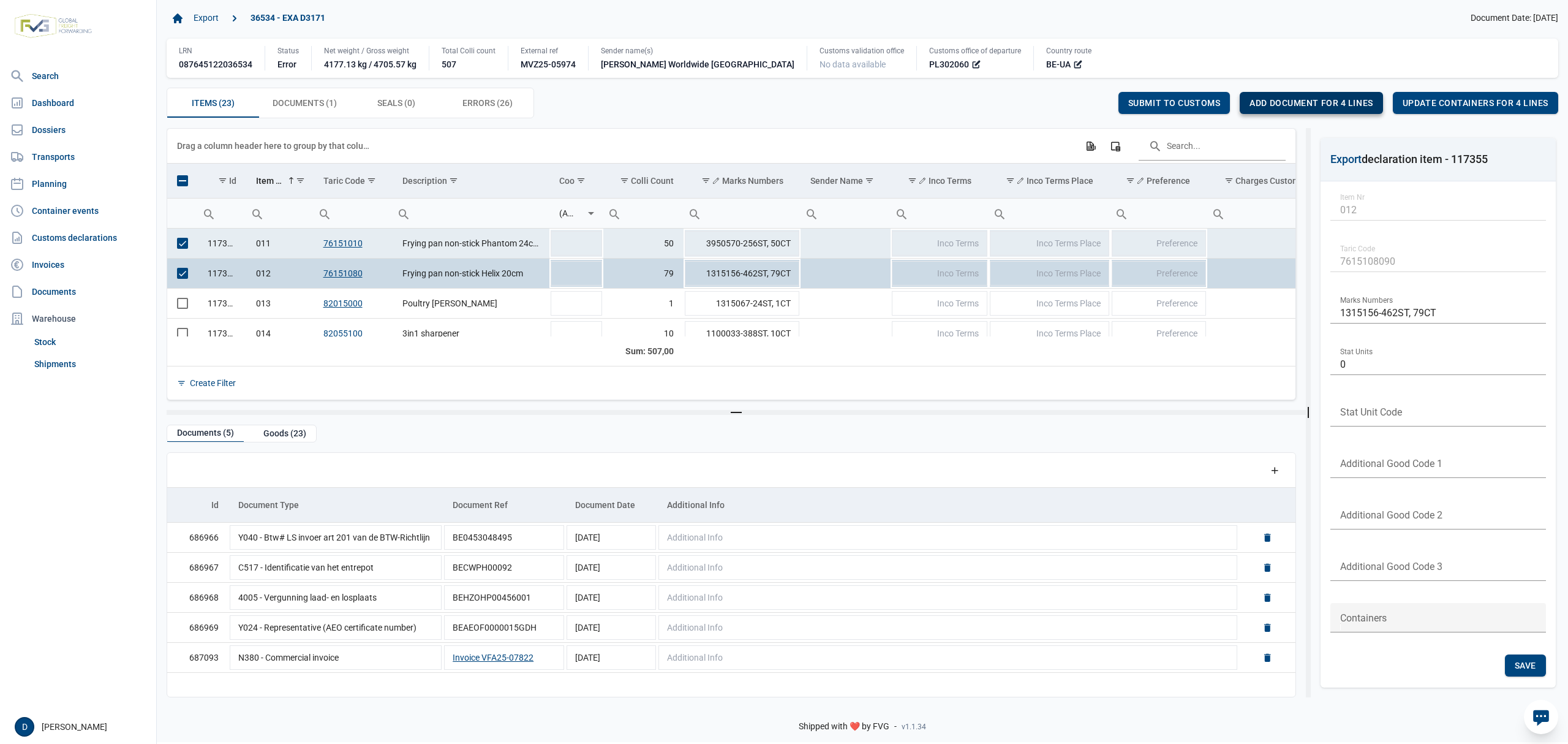
click at [1313, 106] on span "Add document for 4 lines" at bounding box center [1311, 102] width 123 height 10
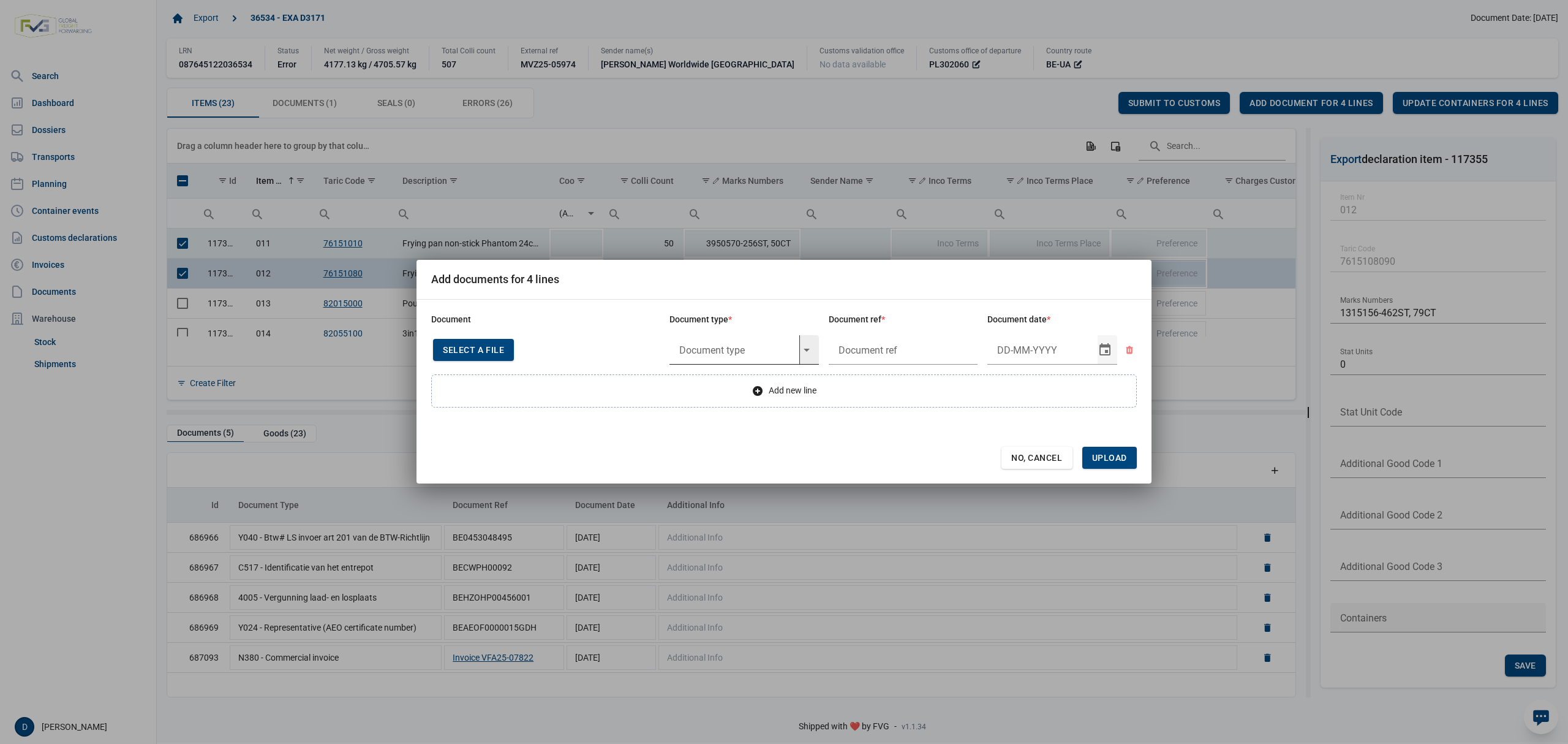
click at [695, 347] on input "text" at bounding box center [734, 349] width 130 height 29
click at [719, 390] on div "Y997 - Goods not from or destined to [GEOGRAPHIC_DATA] or Sevastopol" at bounding box center [744, 384] width 149 height 29
type input "Y997 - Goods not from or destined to [GEOGRAPHIC_DATA] or Sevastopol"
click at [865, 349] on input "text" at bounding box center [903, 349] width 149 height 29
type input "."
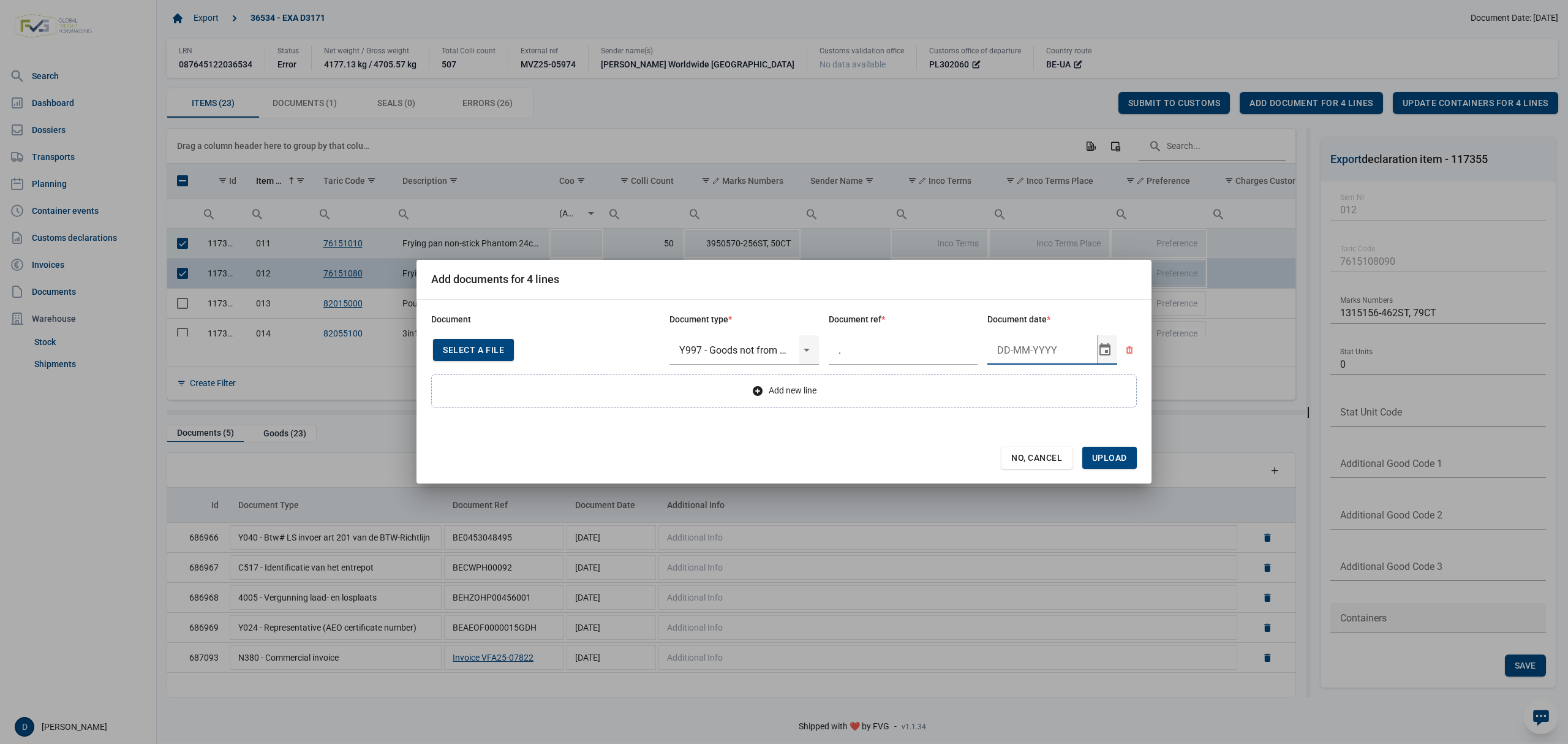
click at [1010, 353] on input "Document date" at bounding box center [1042, 349] width 110 height 29
type input "[DATE]"
click at [1111, 454] on span "Upload" at bounding box center [1110, 457] width 35 height 10
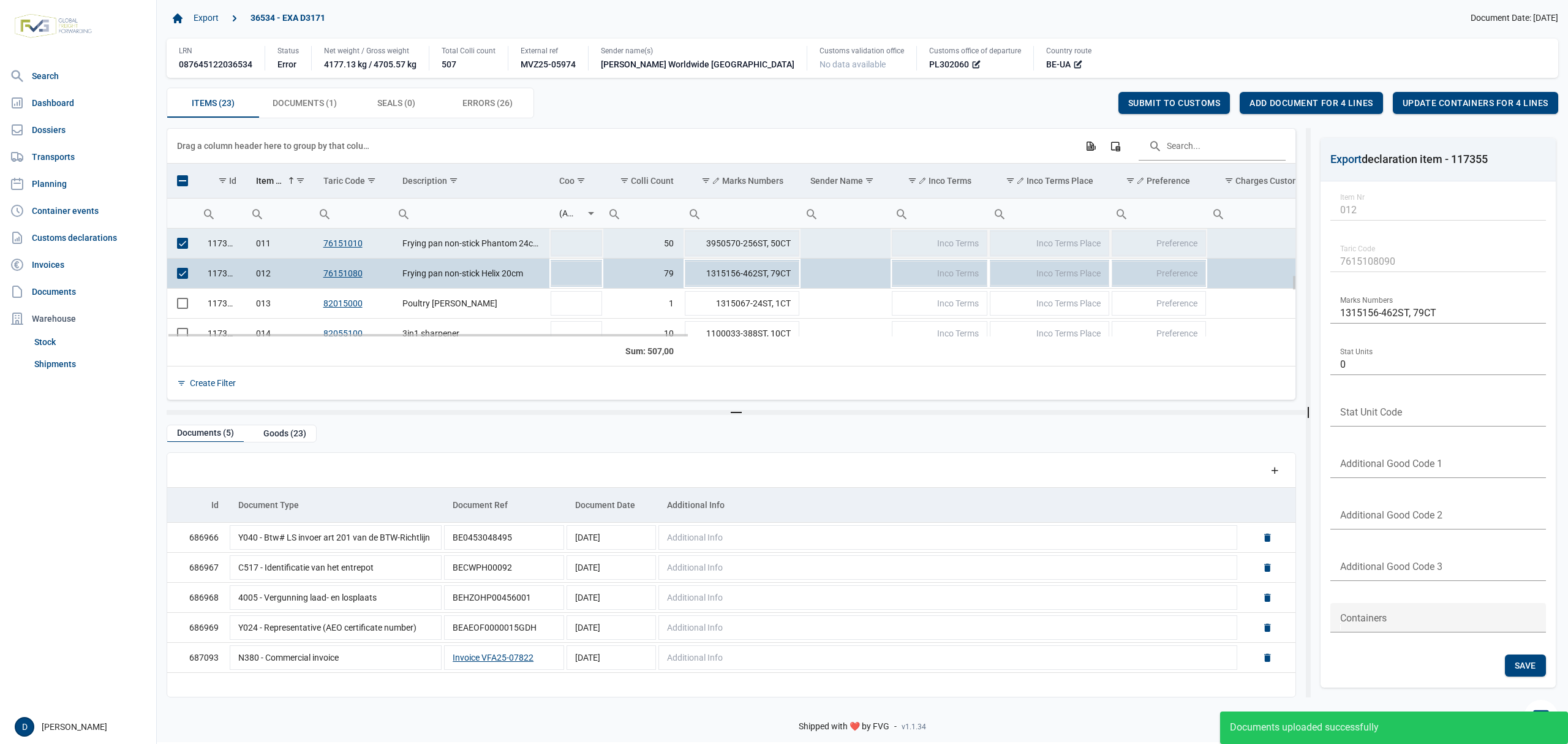
click at [187, 245] on span "Select row" at bounding box center [183, 243] width 11 height 11
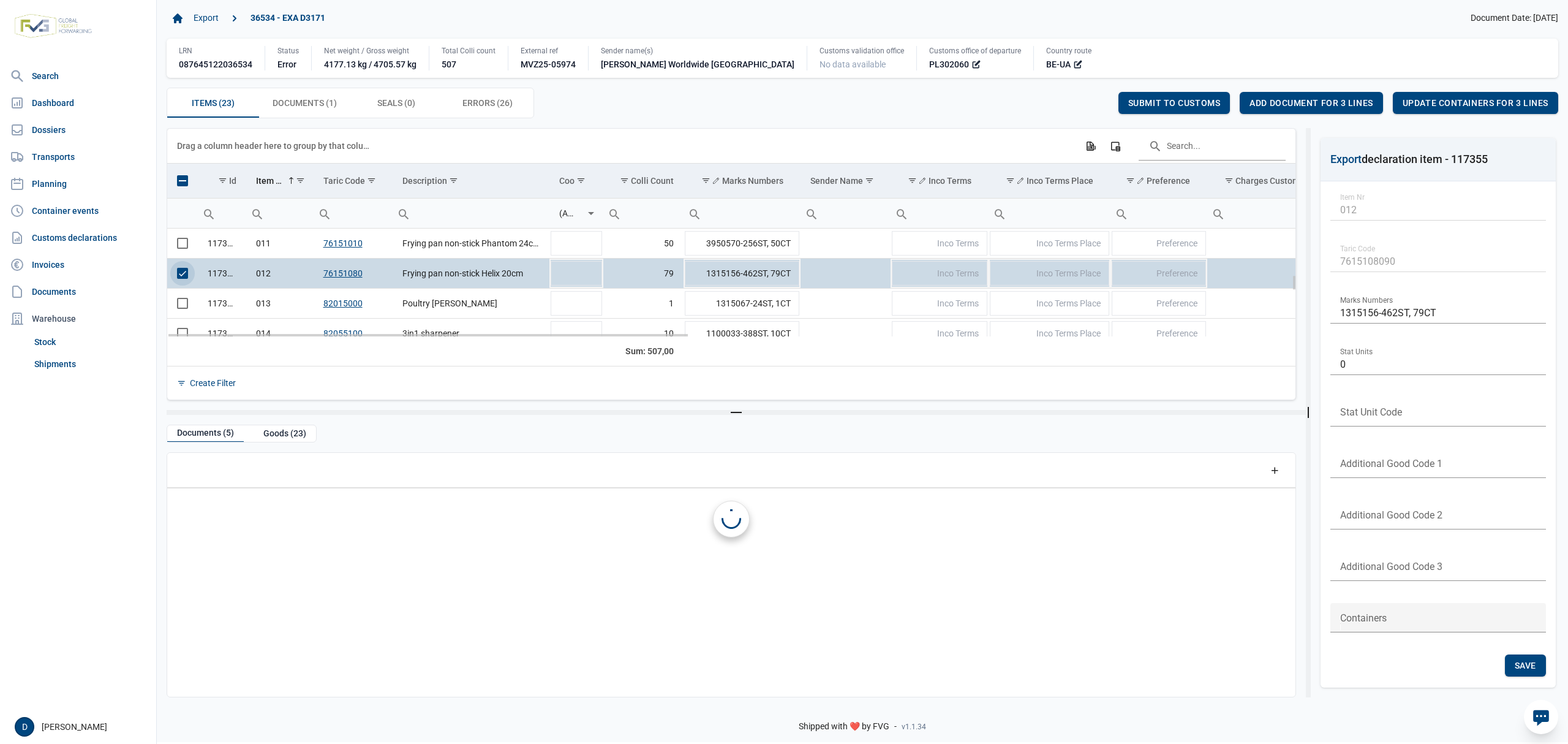
click at [182, 278] on span "Select row" at bounding box center [183, 273] width 11 height 11
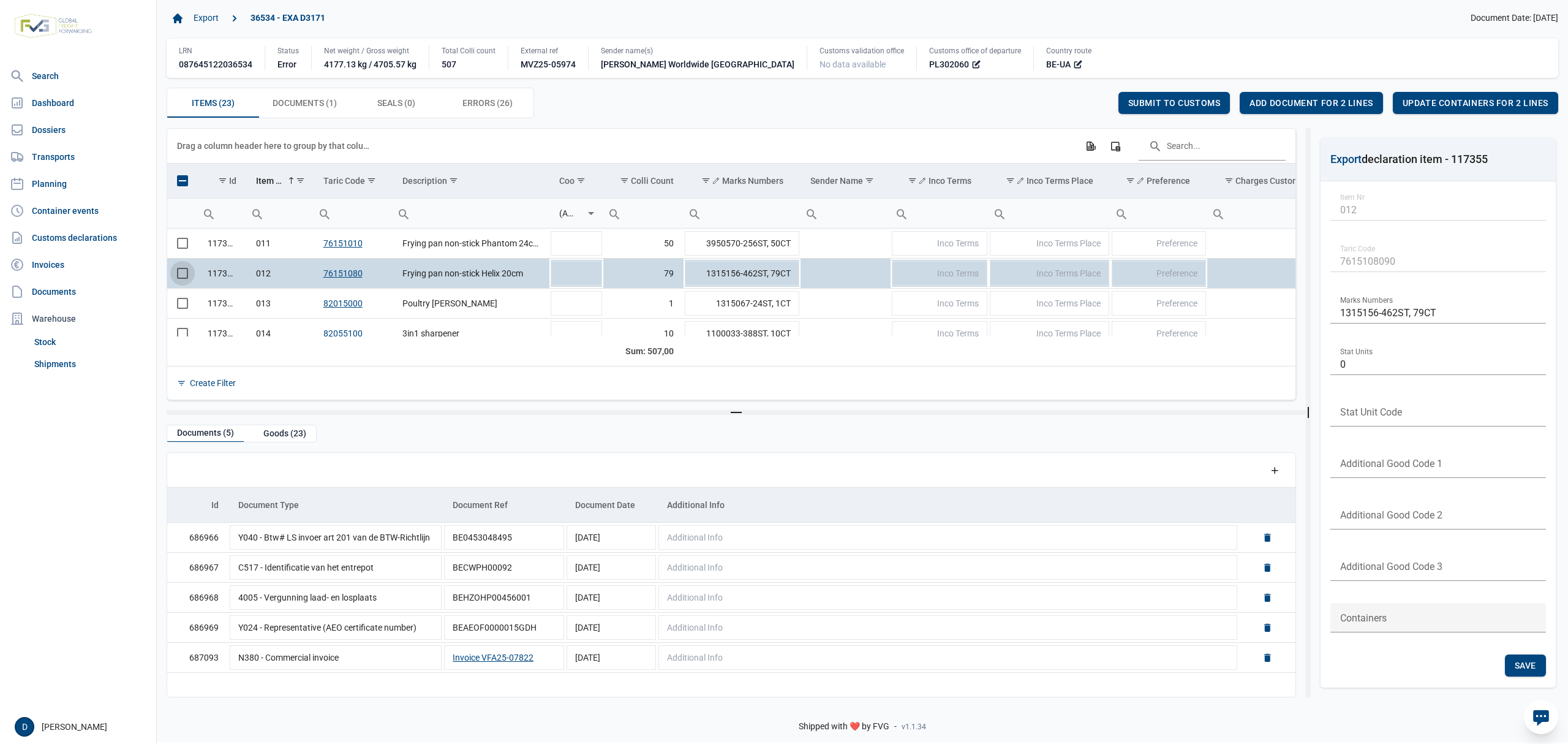
click at [643, 106] on div "Items (23) Items (23) Documents (1) Documents (1) Seals (0) Seals (0) Errors (2…" at bounding box center [862, 102] width 1392 height 31
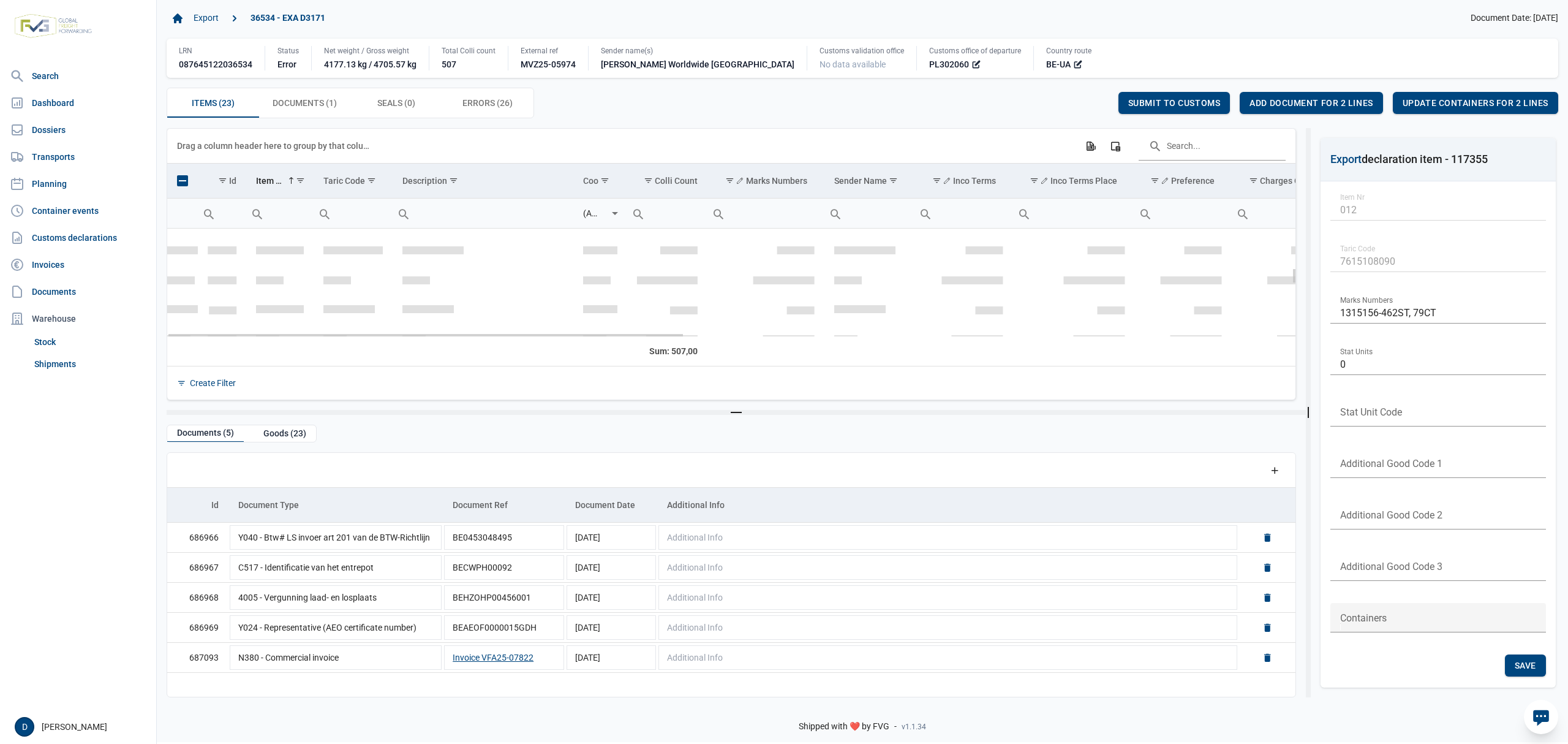
scroll to position [256, 0]
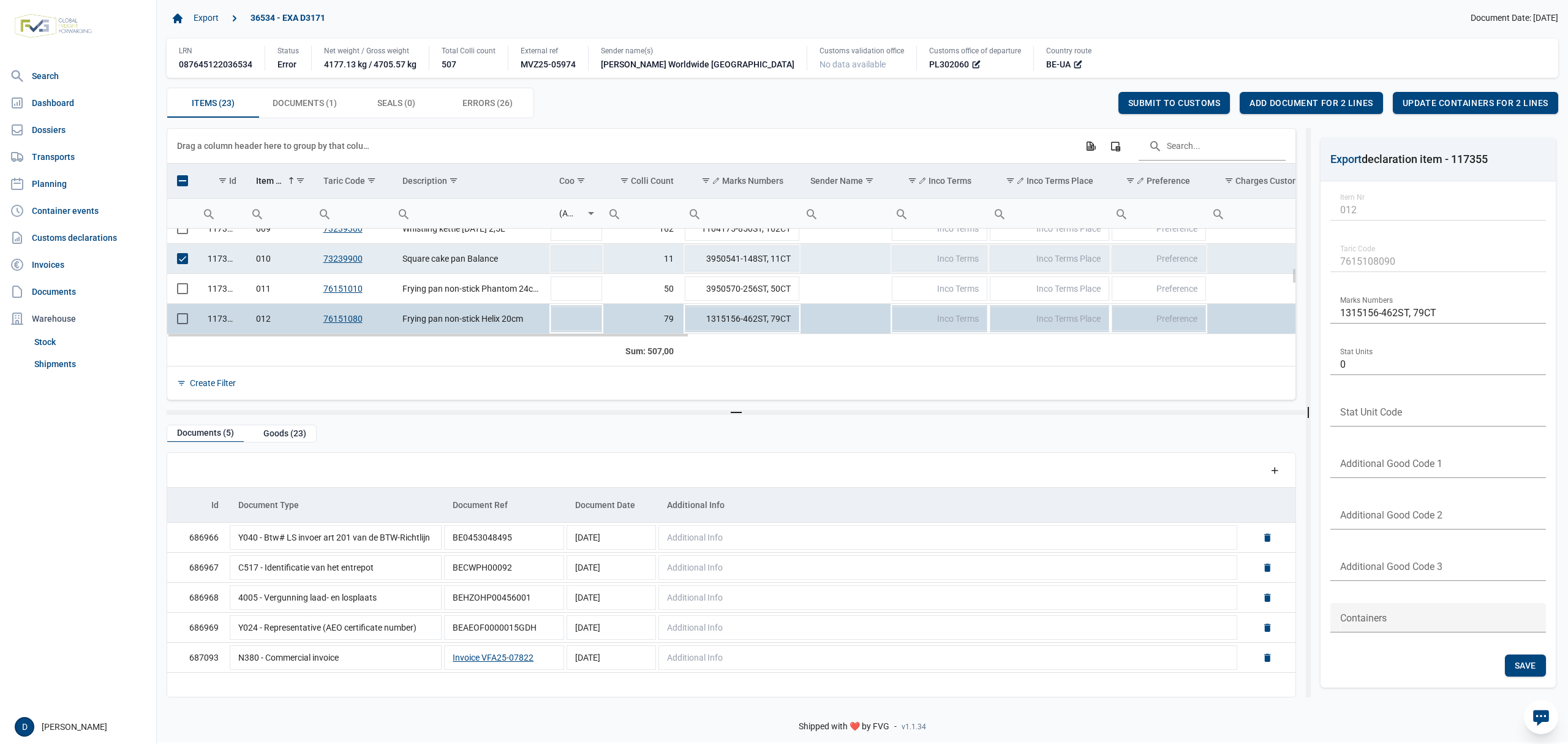
drag, startPoint x: 181, startPoint y: 255, endPoint x: 192, endPoint y: 278, distance: 25.5
click at [181, 255] on span "Select row" at bounding box center [183, 259] width 11 height 11
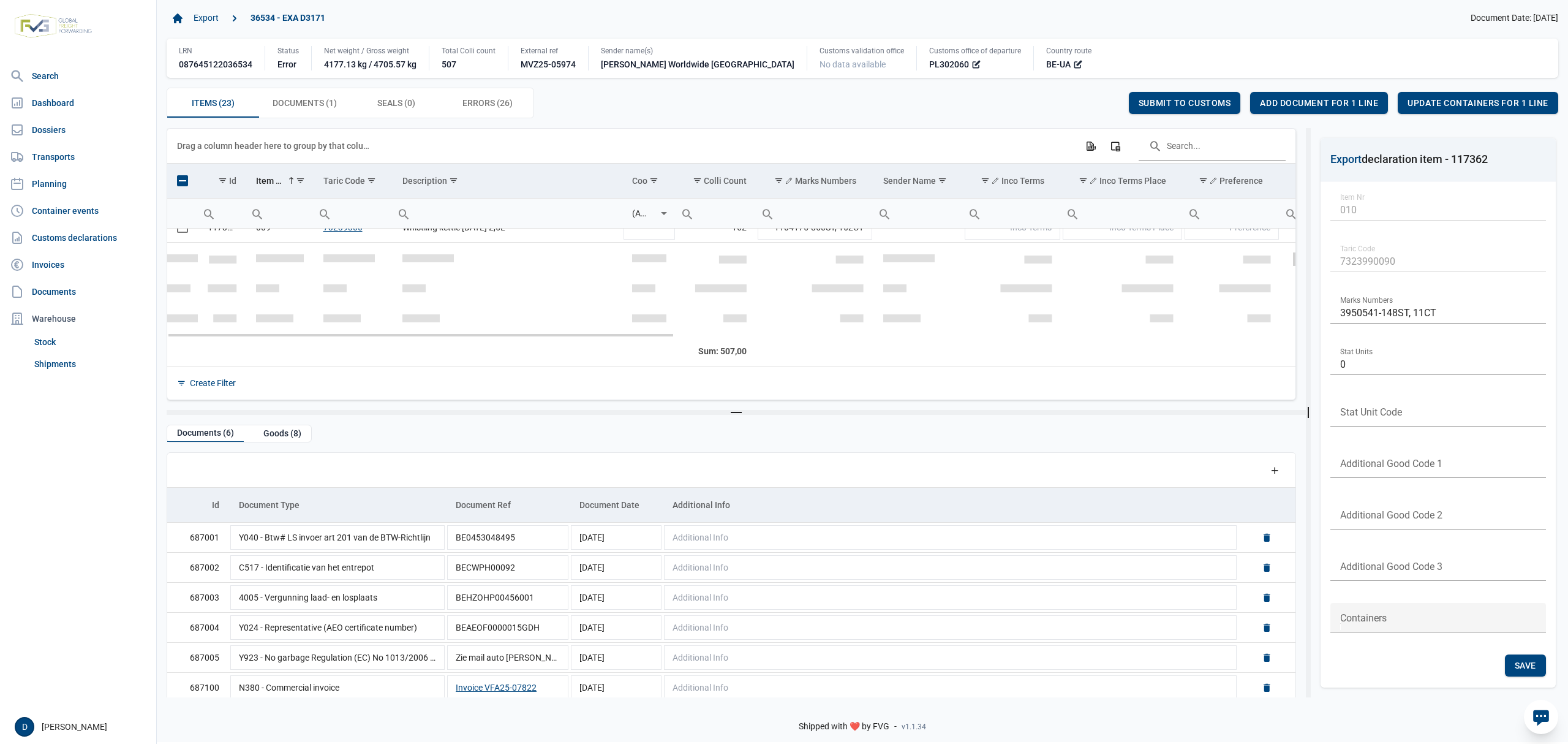
scroll to position [148, 0]
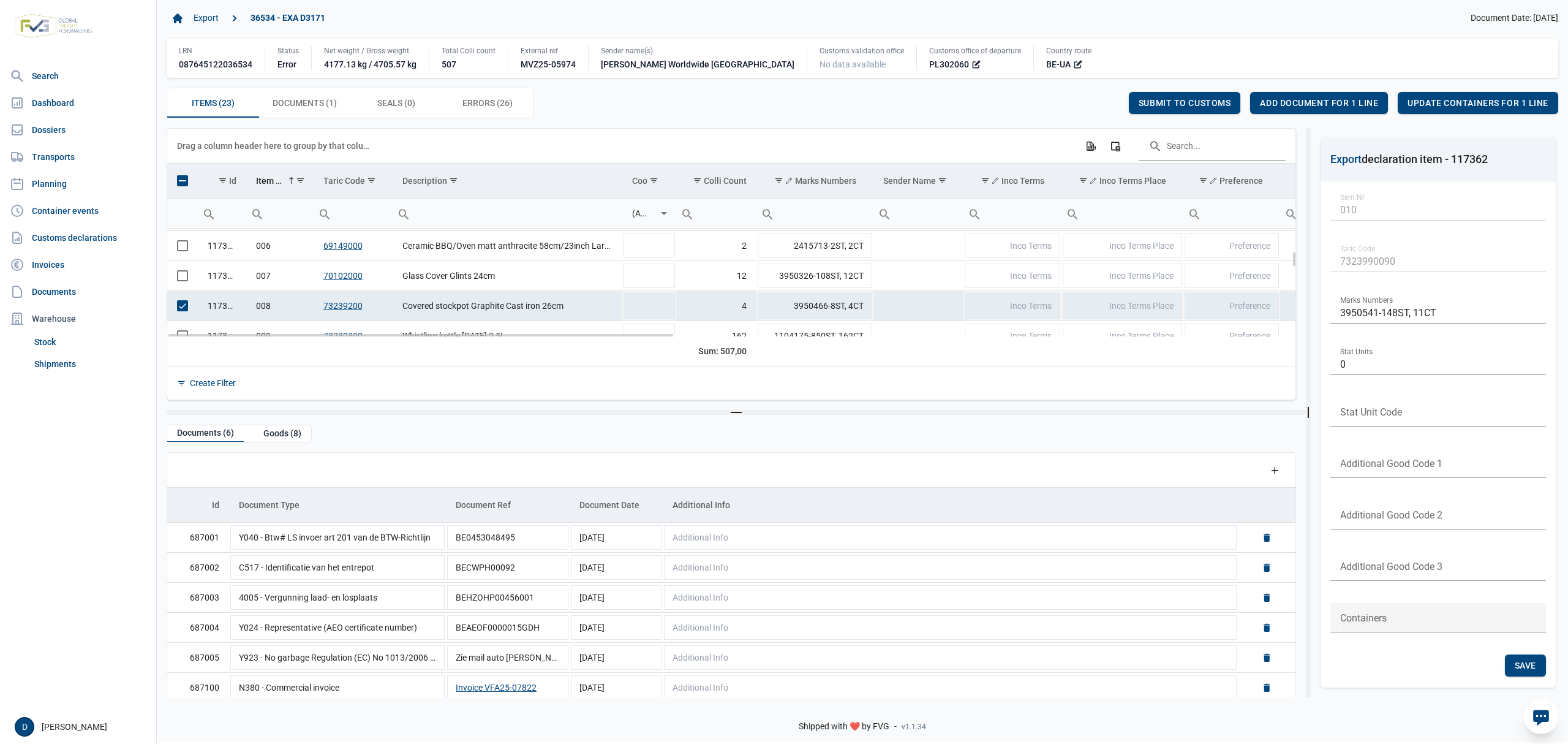
click at [181, 306] on span "Select row" at bounding box center [183, 306] width 11 height 11
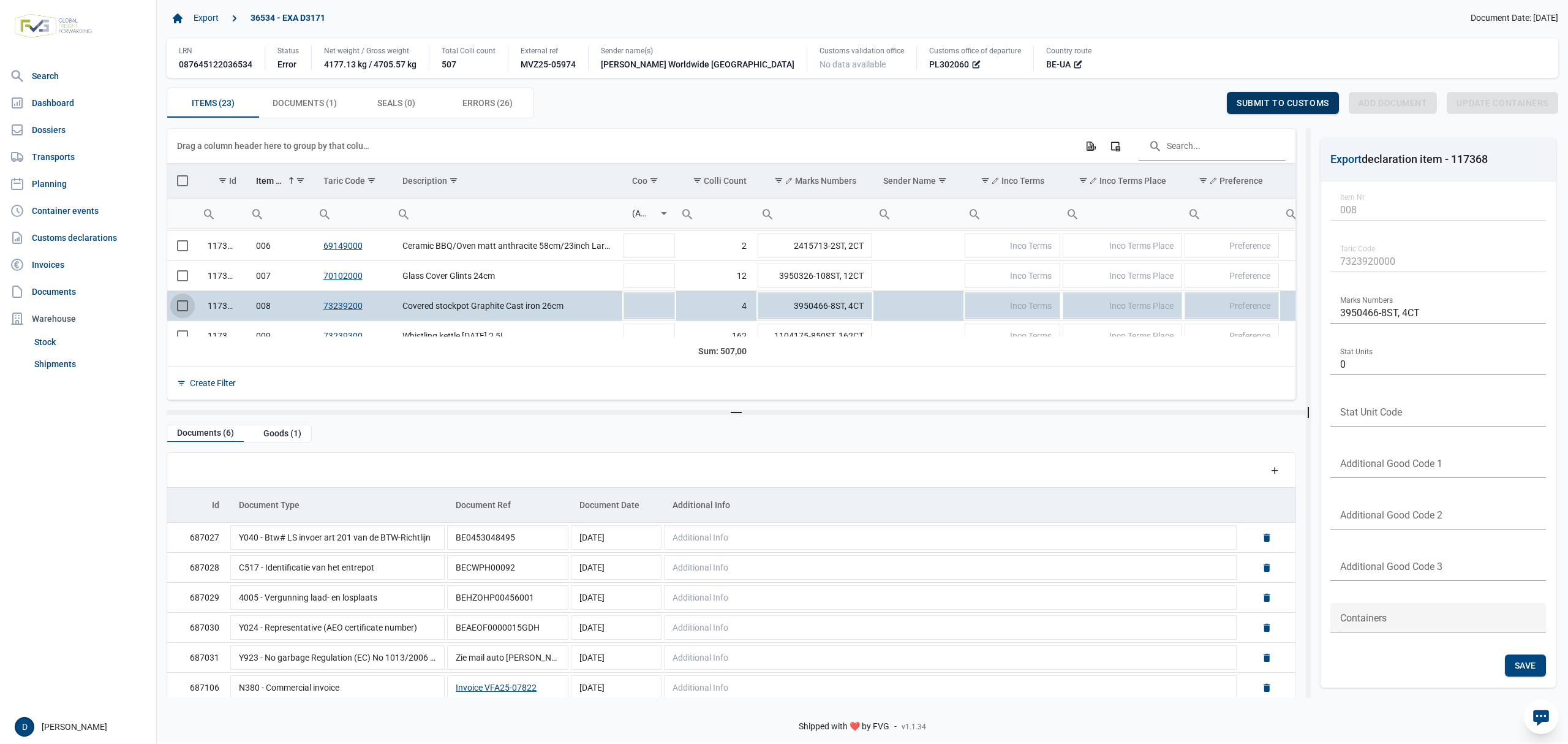
click at [1281, 102] on span "Submit to customs" at bounding box center [1283, 102] width 93 height 10
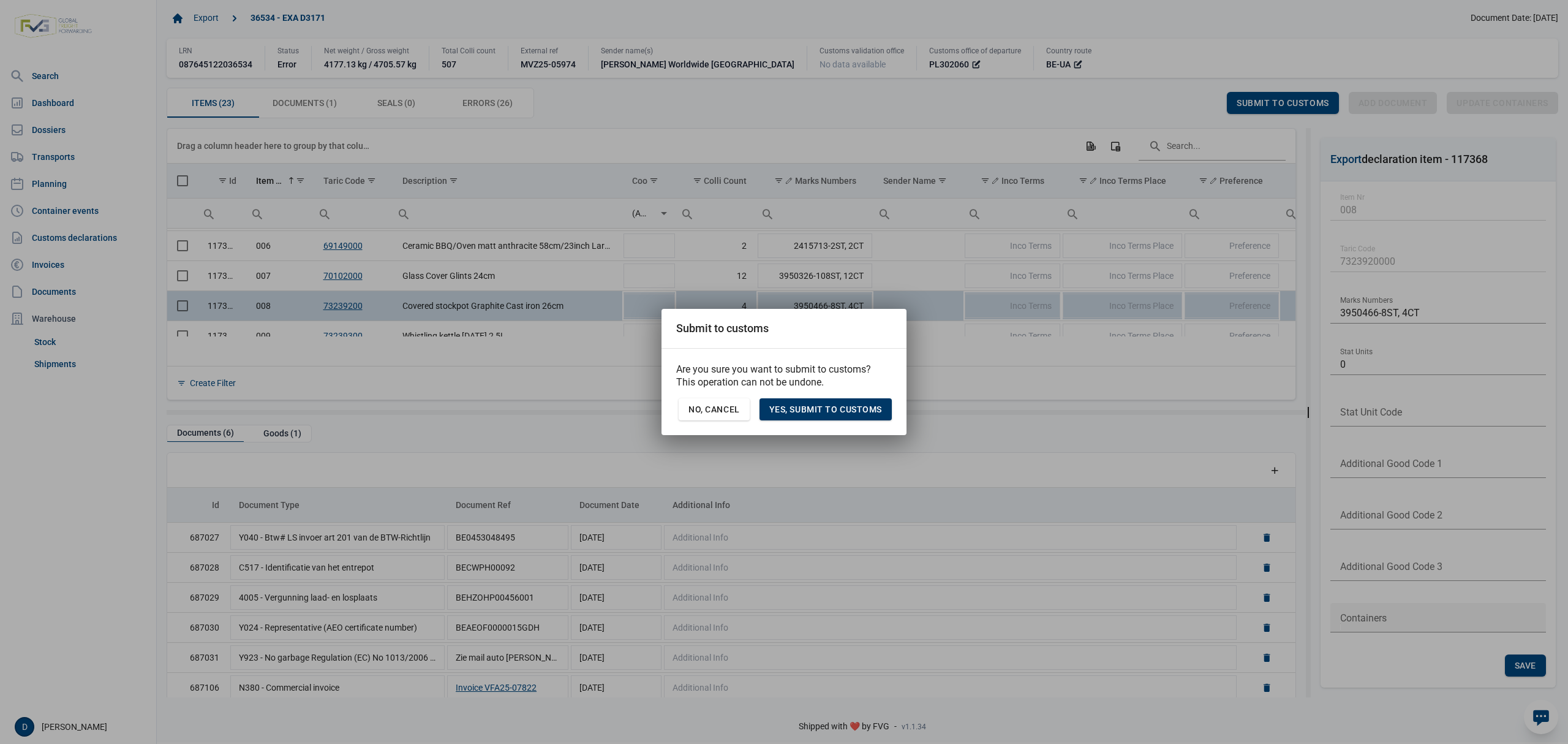
click at [816, 405] on span "Yes, Submit to customs" at bounding box center [826, 409] width 113 height 10
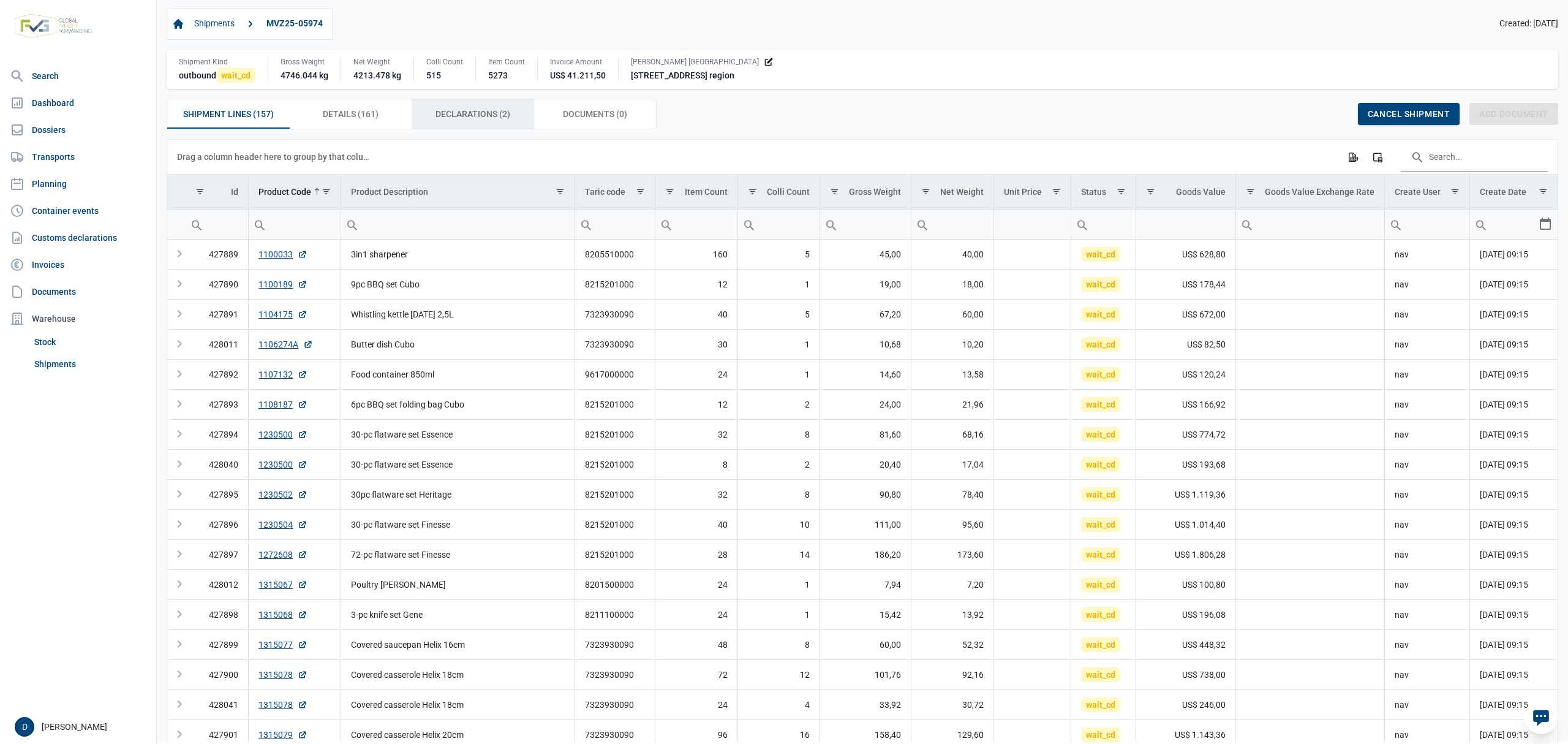
click at [481, 115] on span "Declarations (2) Declarations (2)" at bounding box center [473, 114] width 75 height 15
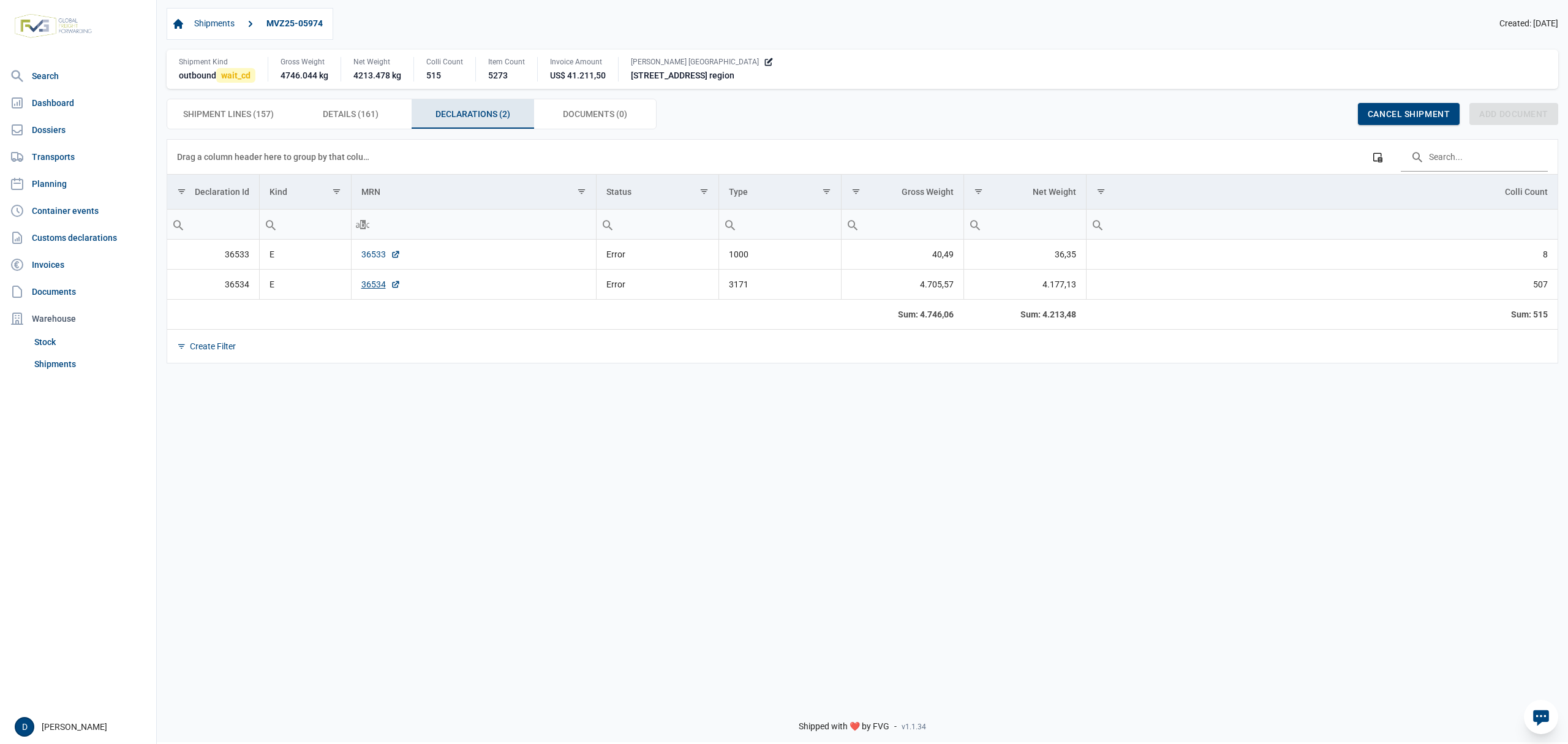
click at [368, 253] on link "36533" at bounding box center [380, 253] width 39 height 12
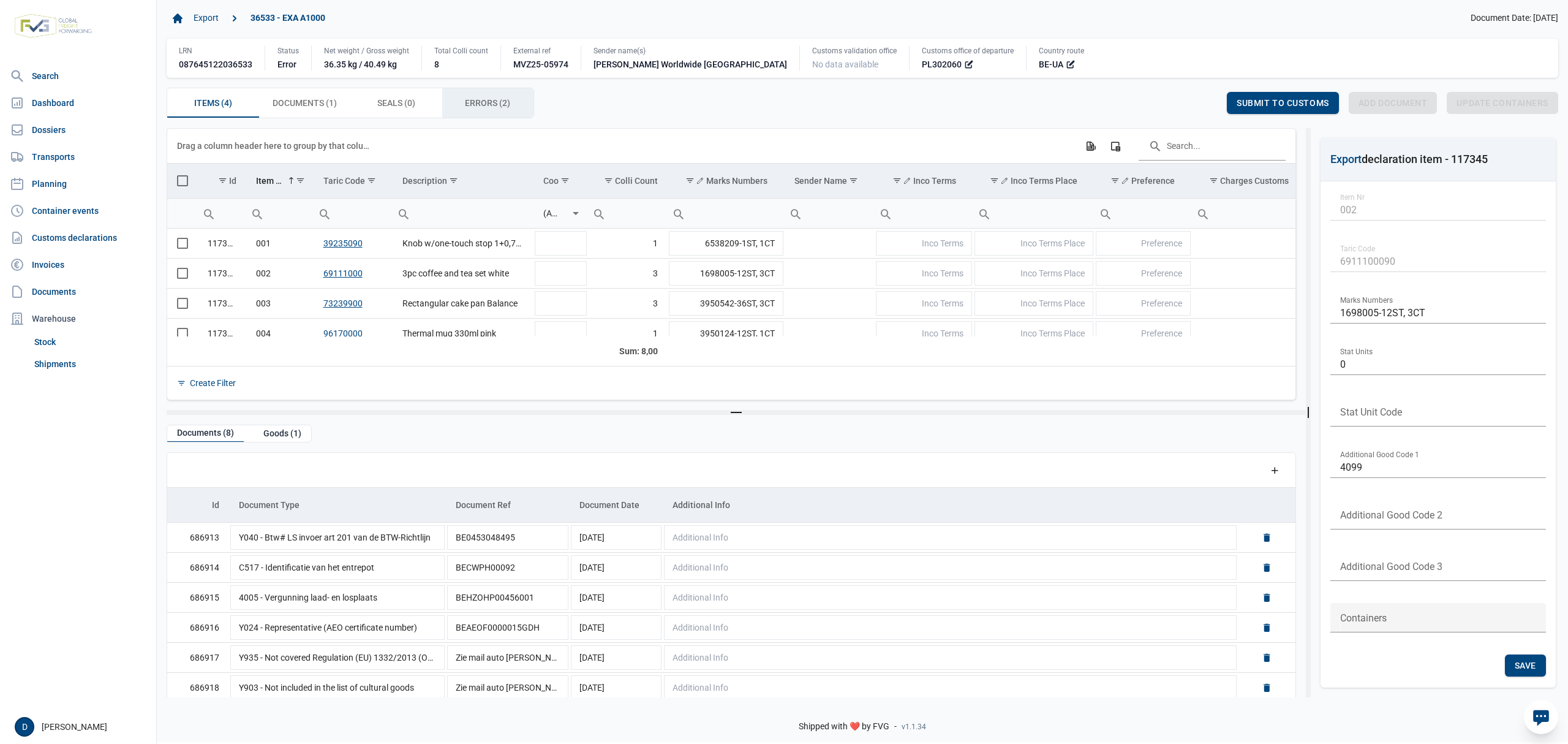
click at [480, 103] on span "Errors (2) Errors (2)" at bounding box center [487, 102] width 45 height 15
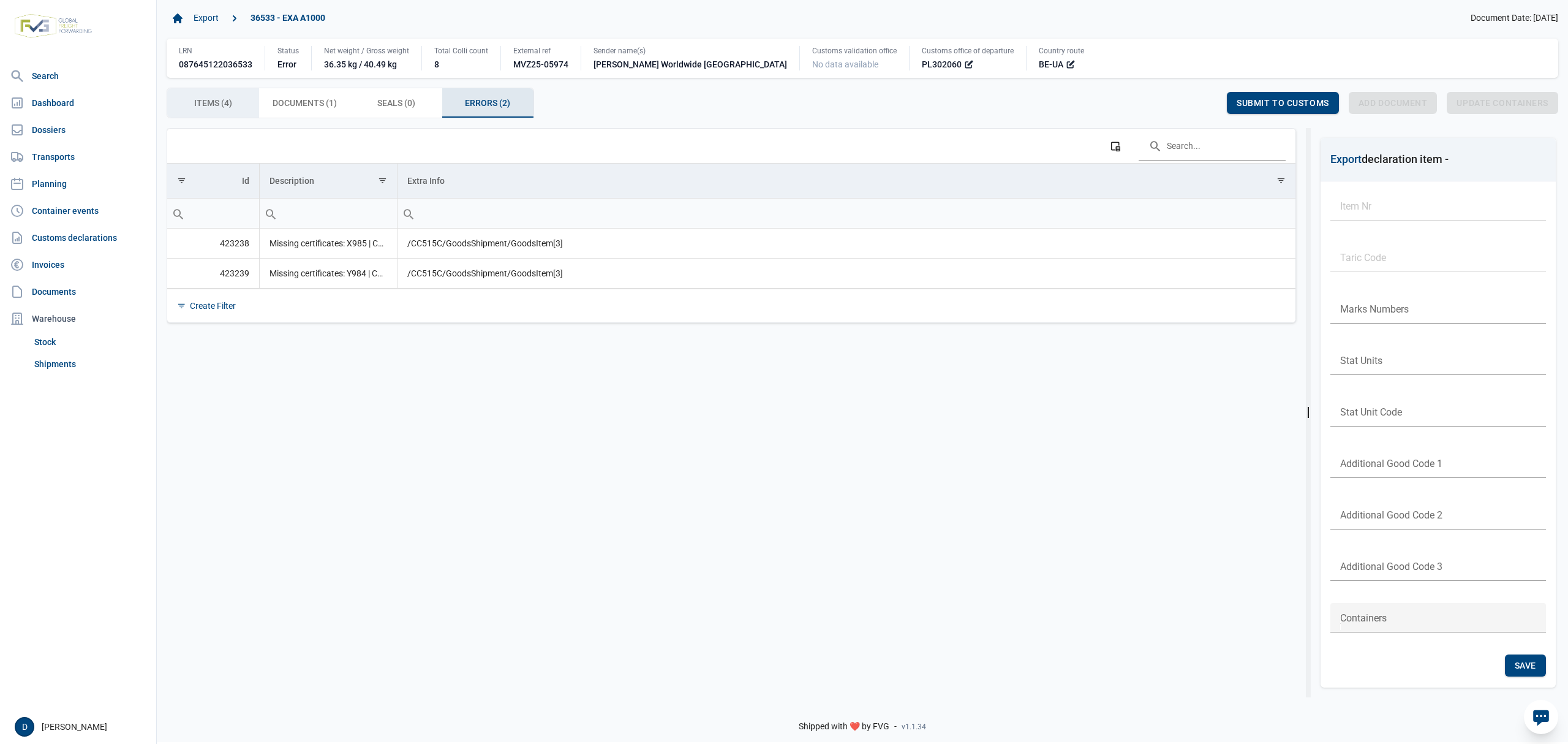
click at [228, 106] on span "Items (4) Items (4)" at bounding box center [214, 102] width 38 height 15
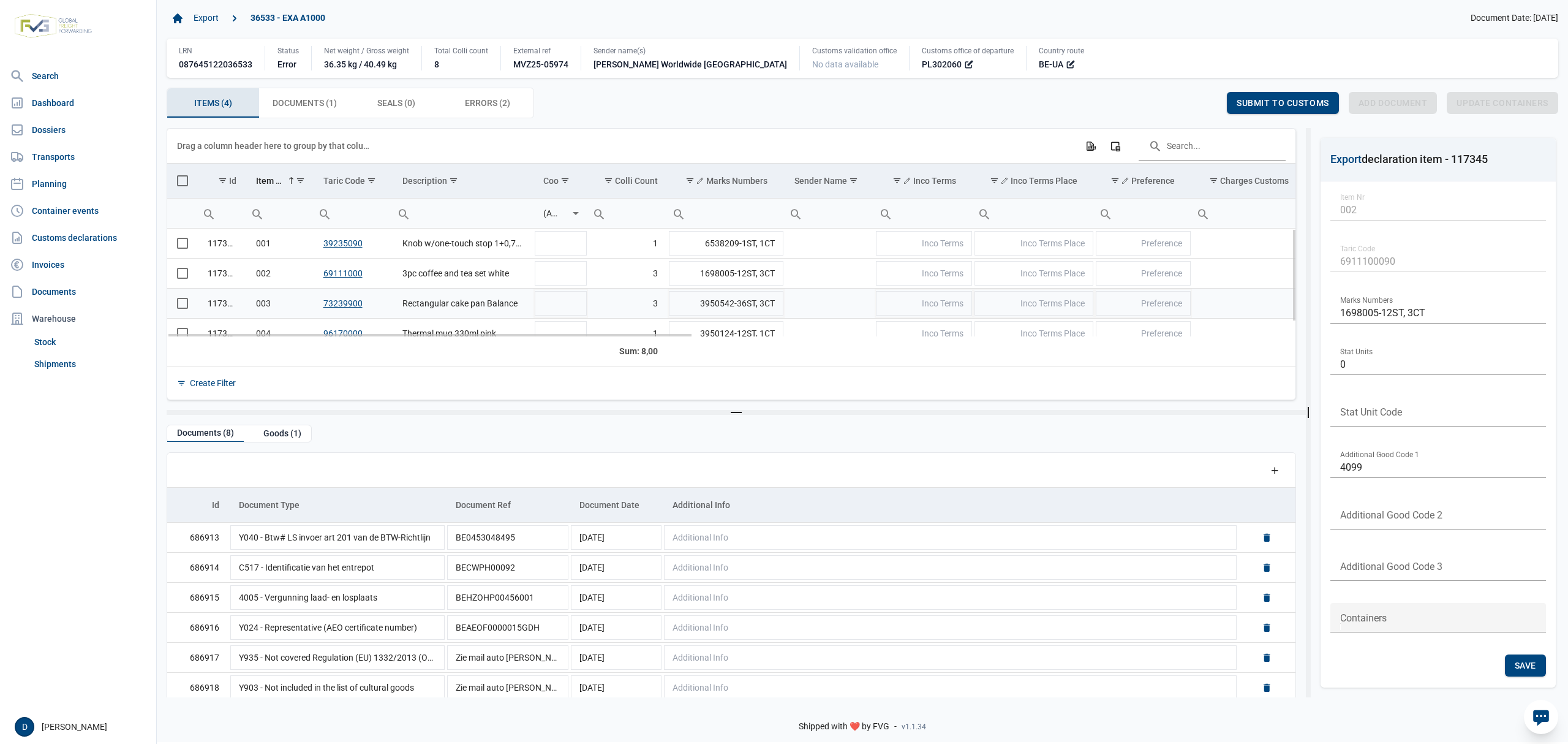
click at [337, 304] on link "73239900" at bounding box center [342, 303] width 39 height 10
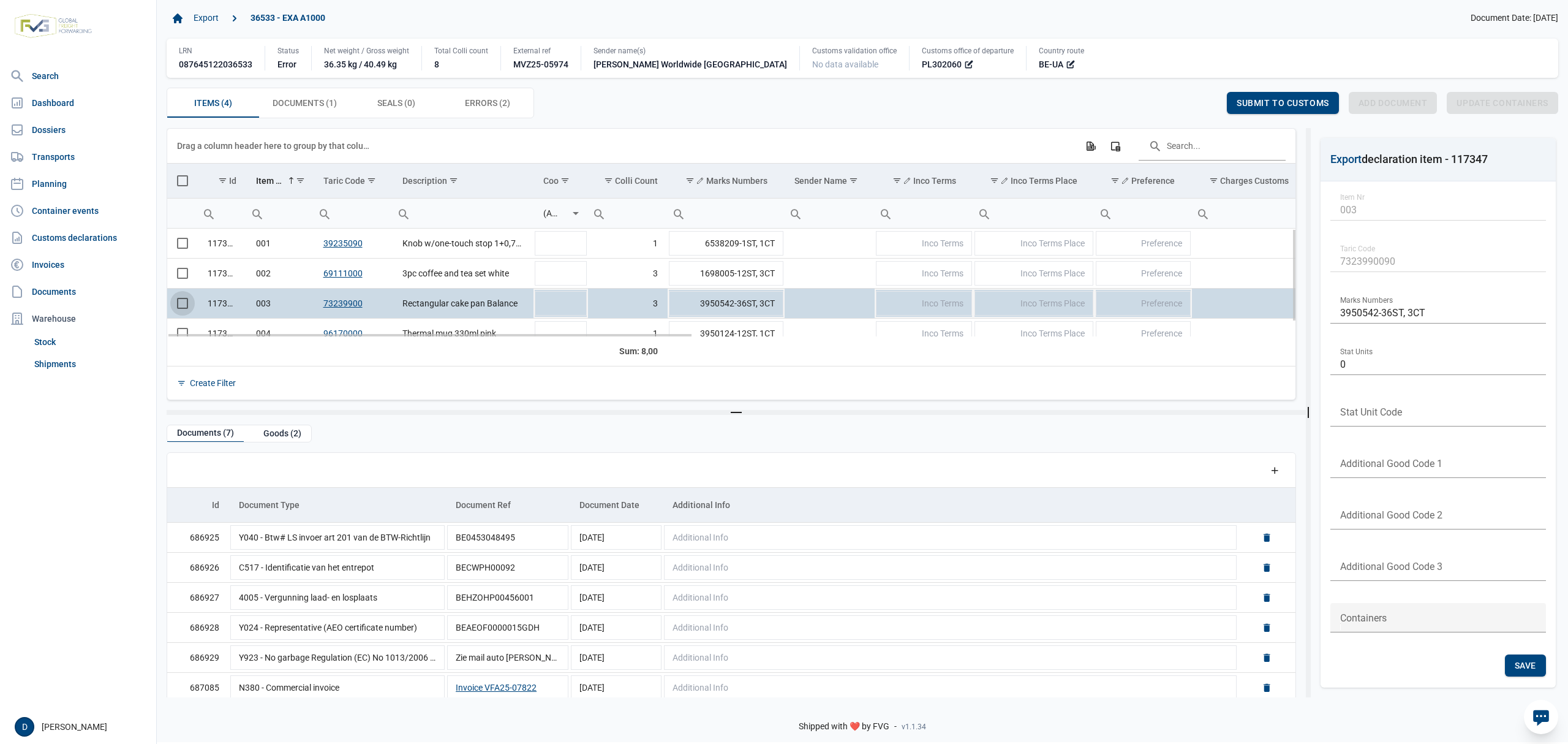
click at [179, 303] on span "Select row" at bounding box center [183, 303] width 11 height 11
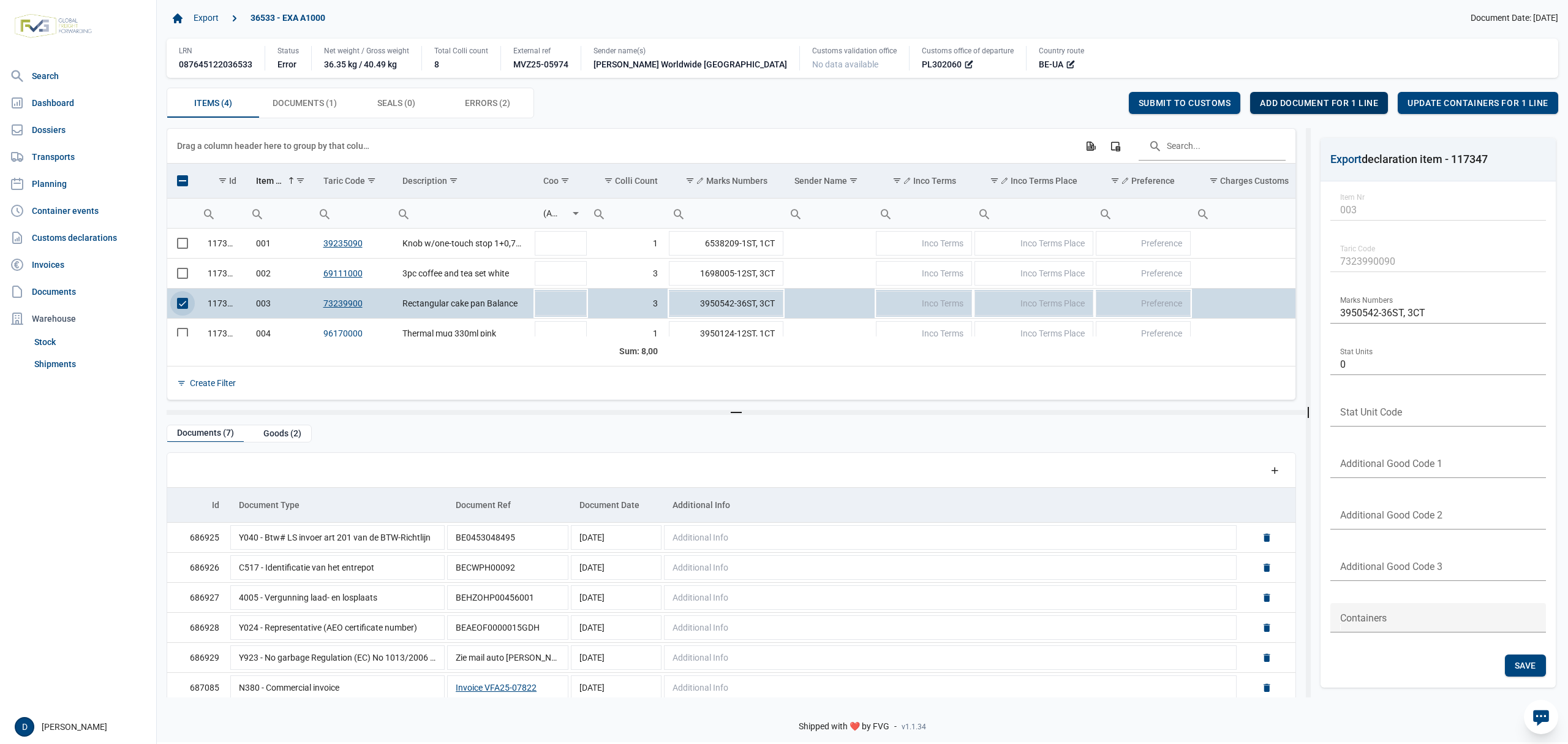
click at [1289, 98] on span "Add document for 1 line" at bounding box center [1319, 102] width 118 height 10
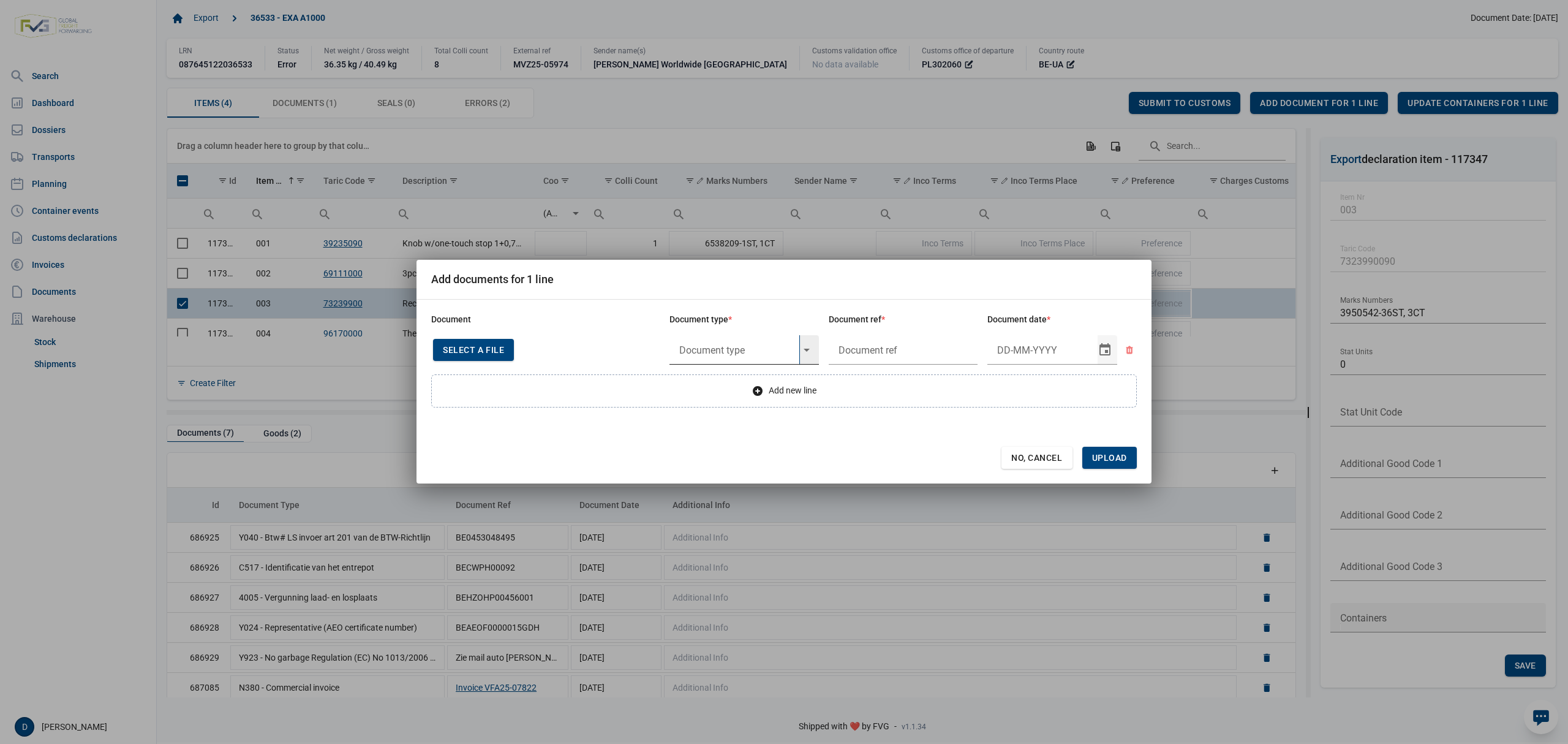
click at [716, 346] on input "text" at bounding box center [734, 349] width 130 height 29
click at [745, 385] on div "Y984 - No origin or from DKLZ" at bounding box center [744, 384] width 149 height 29
type input "Y984 - No origin or from DKLZ"
click at [909, 345] on input "text" at bounding box center [903, 349] width 149 height 29
type input "."
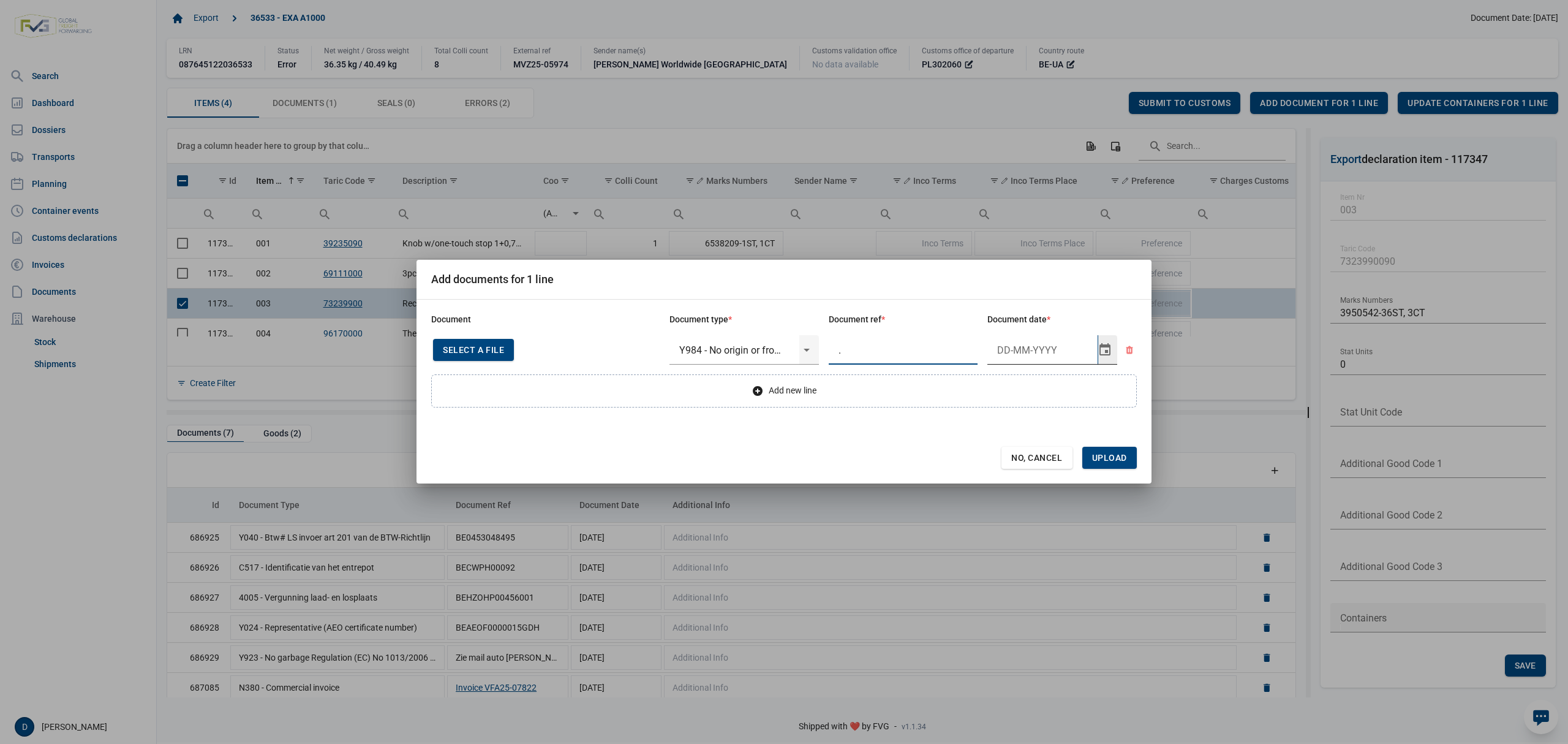
click at [1012, 352] on input "Document date" at bounding box center [1042, 349] width 110 height 29
type input "[DATE]"
click at [1115, 457] on span "Upload" at bounding box center [1110, 457] width 35 height 10
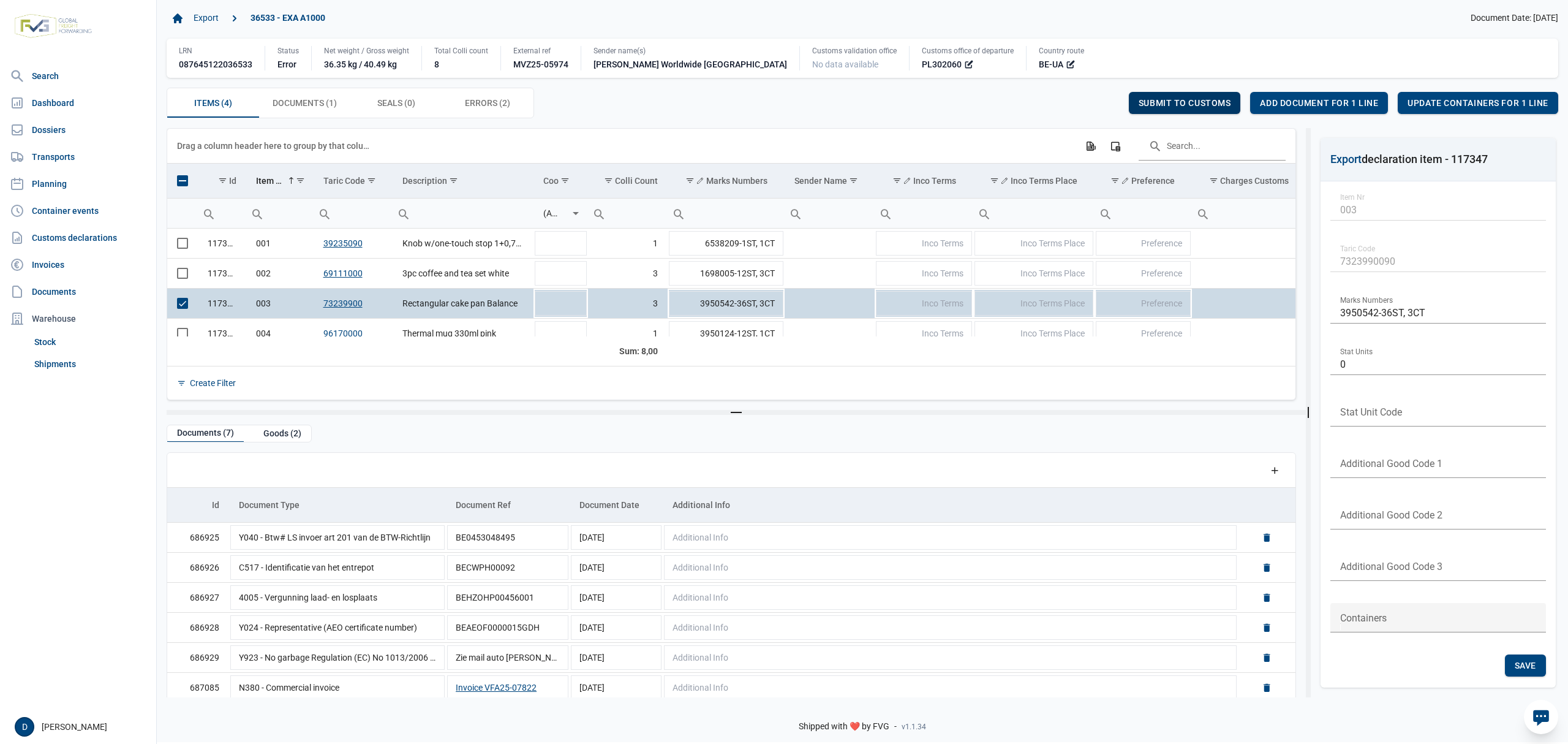
click at [1213, 103] on span "Submit to customs" at bounding box center [1185, 102] width 93 height 10
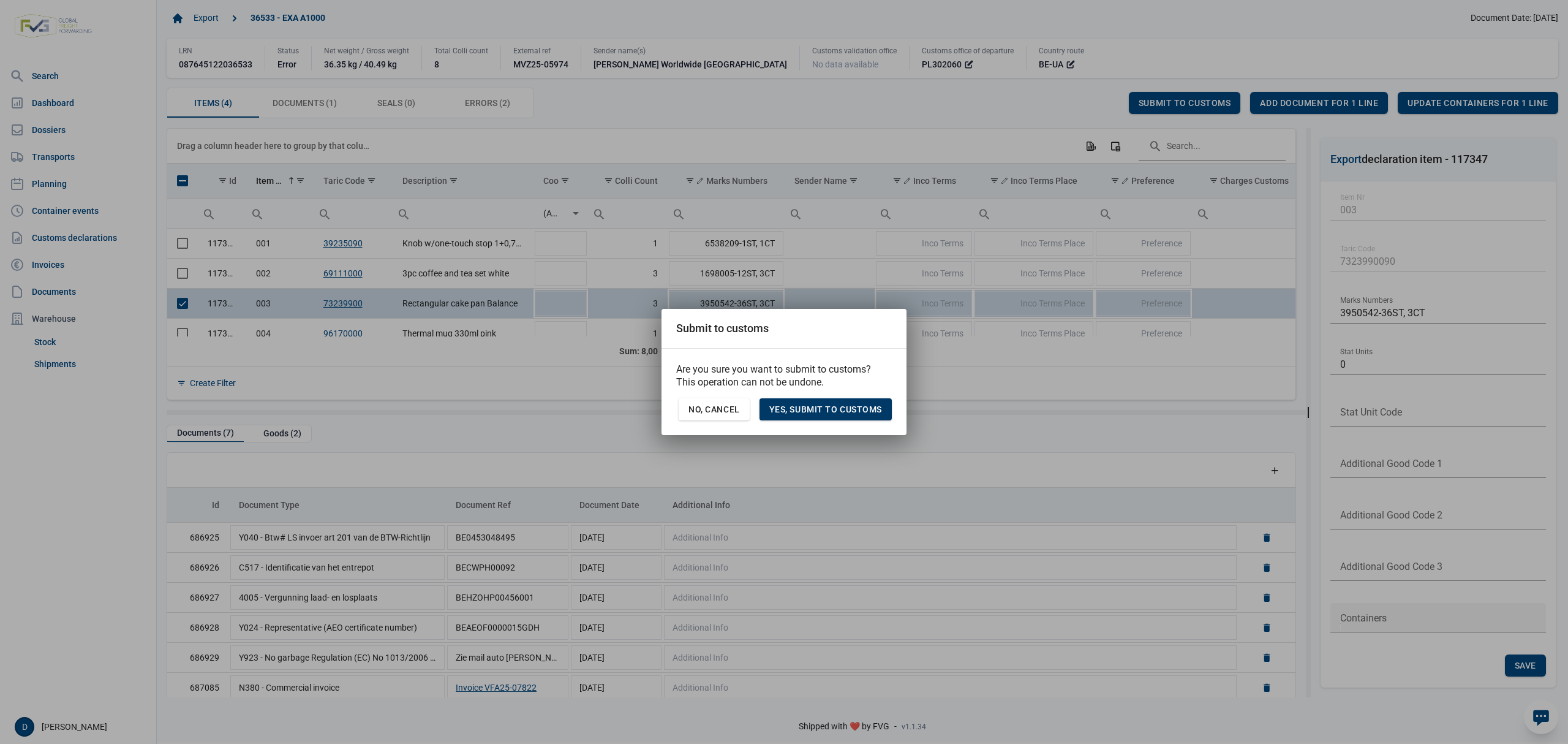
click at [833, 407] on span "Yes, Submit to customs" at bounding box center [826, 409] width 113 height 10
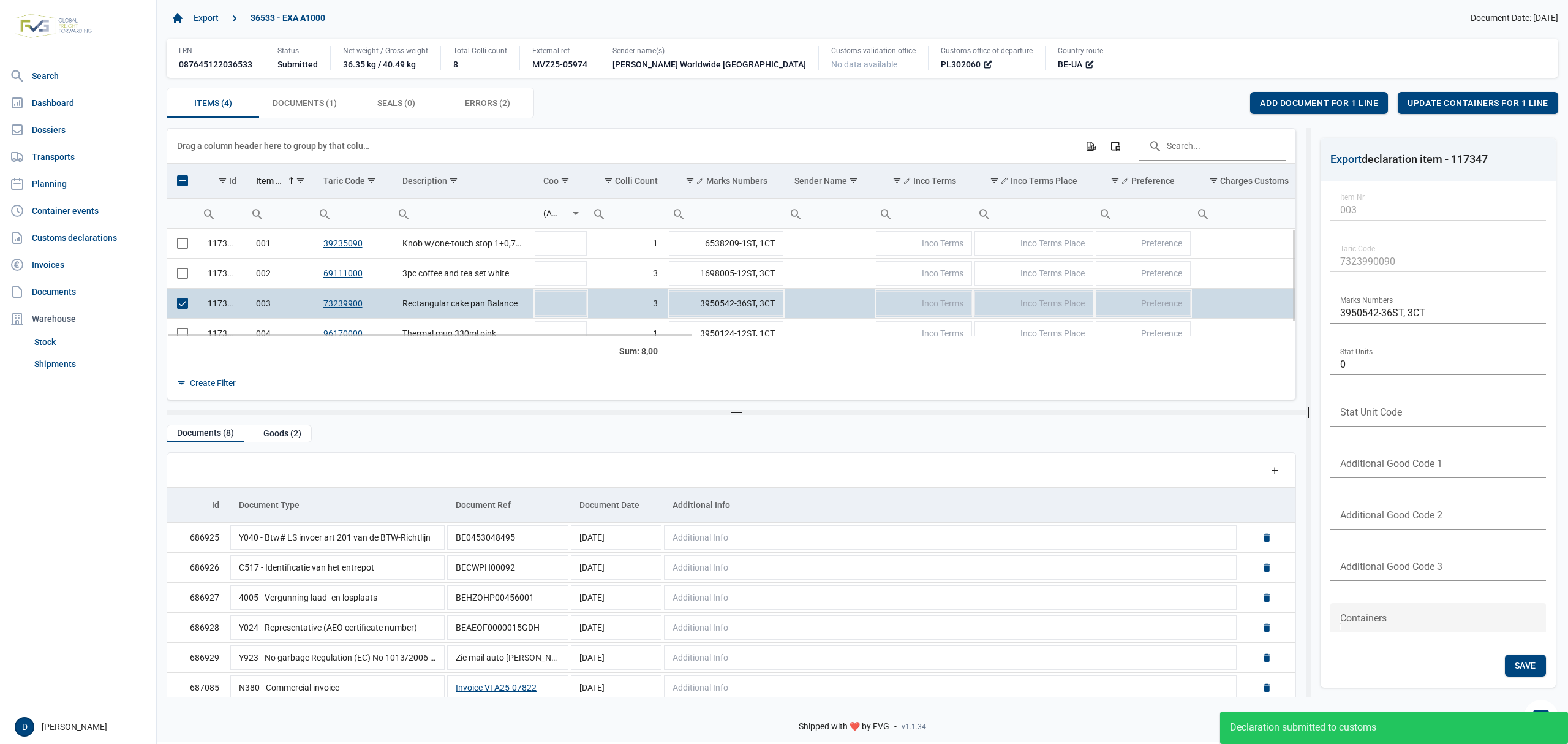
click at [185, 309] on span "Select row" at bounding box center [183, 303] width 11 height 11
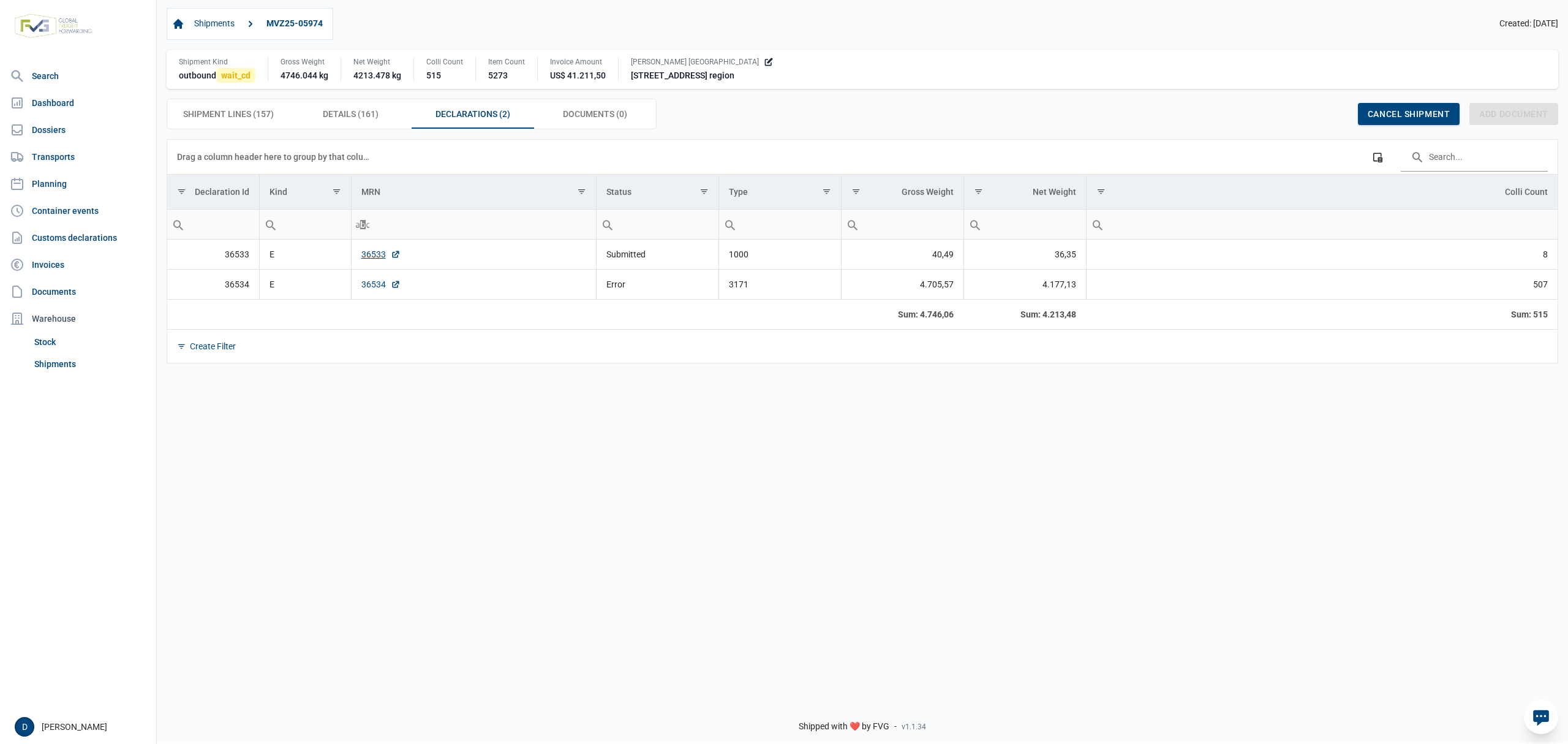
click at [365, 287] on link "36534" at bounding box center [380, 283] width 39 height 12
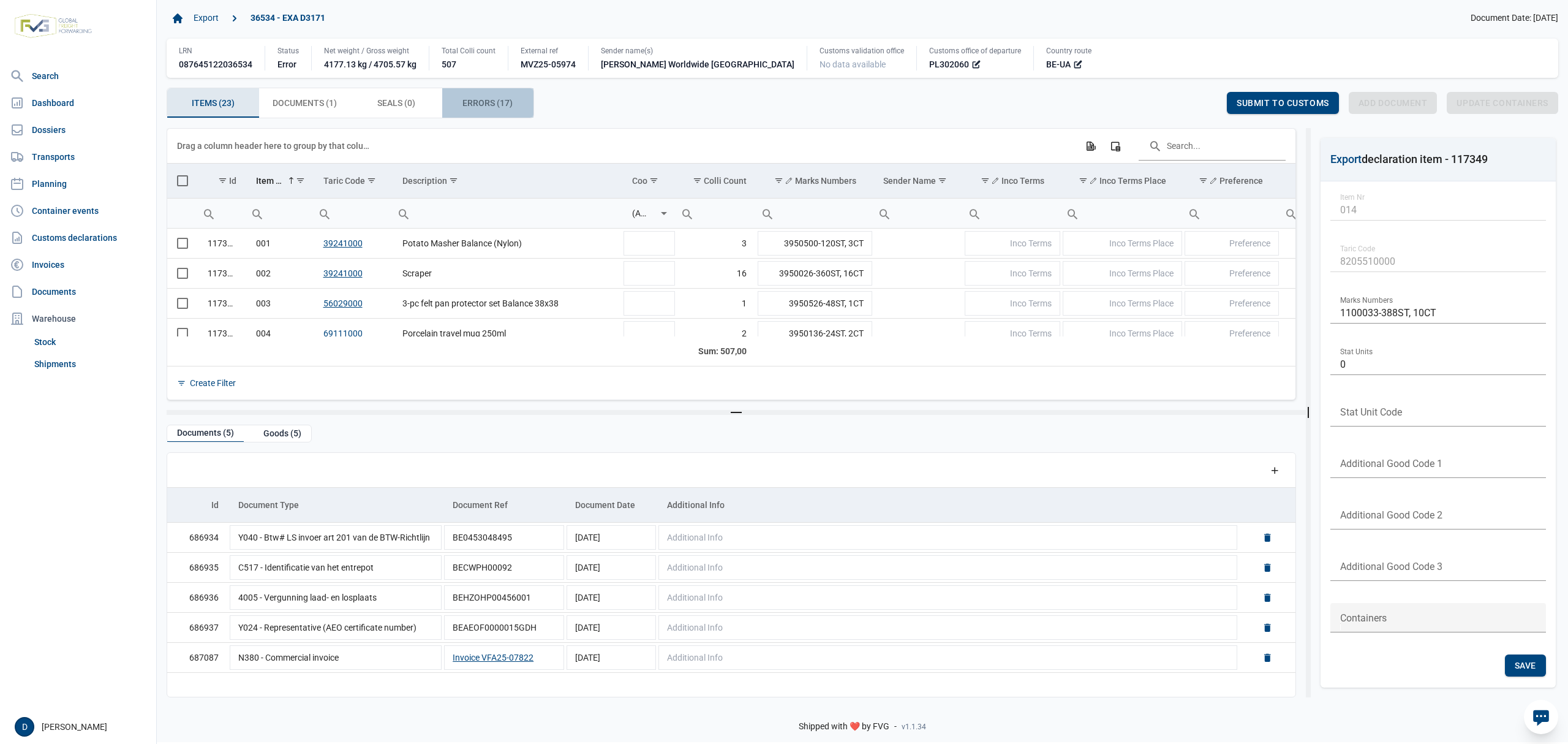
click at [468, 103] on span "Errors (17) Errors (17)" at bounding box center [487, 102] width 50 height 15
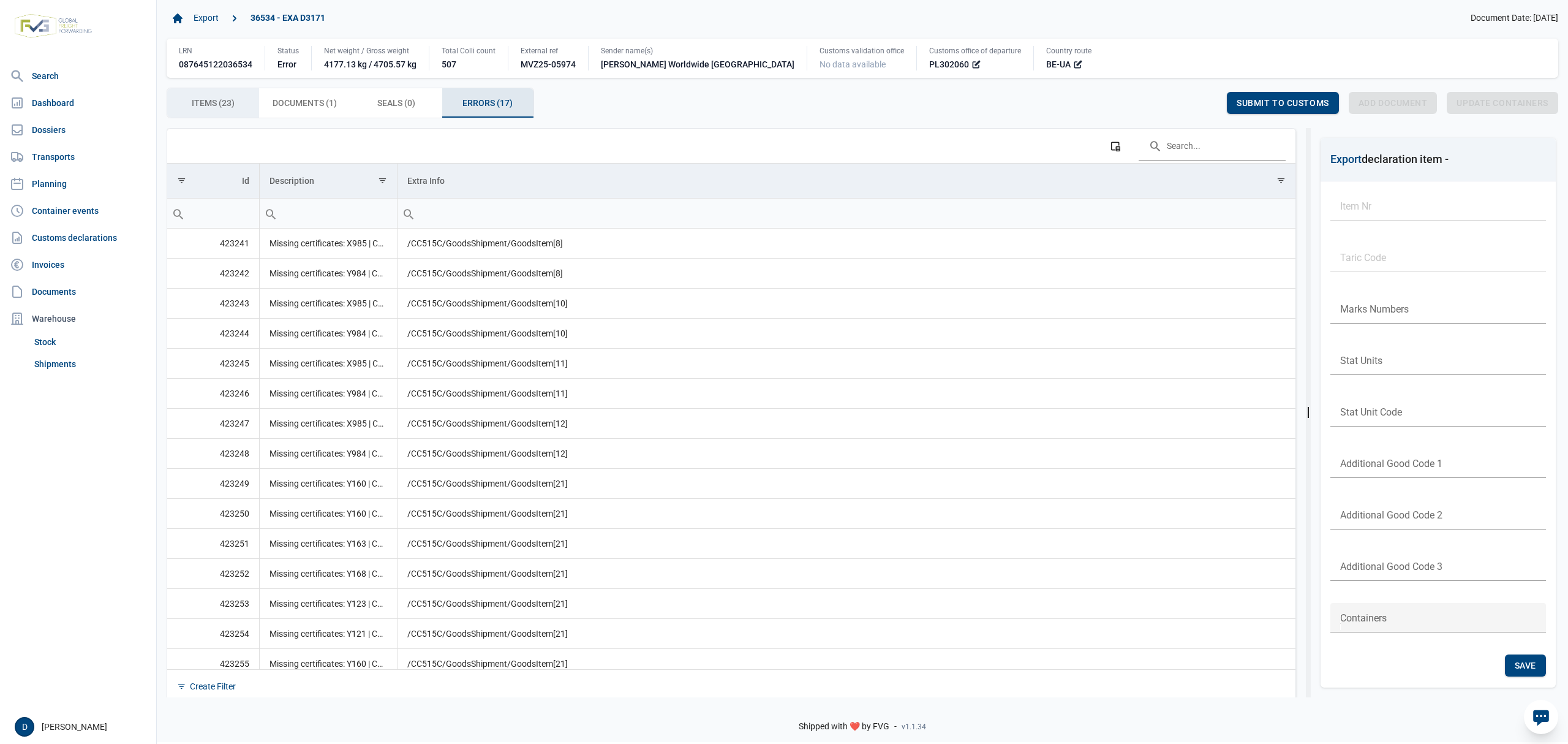
click at [222, 102] on span "Items (23) Items (23)" at bounding box center [213, 102] width 43 height 15
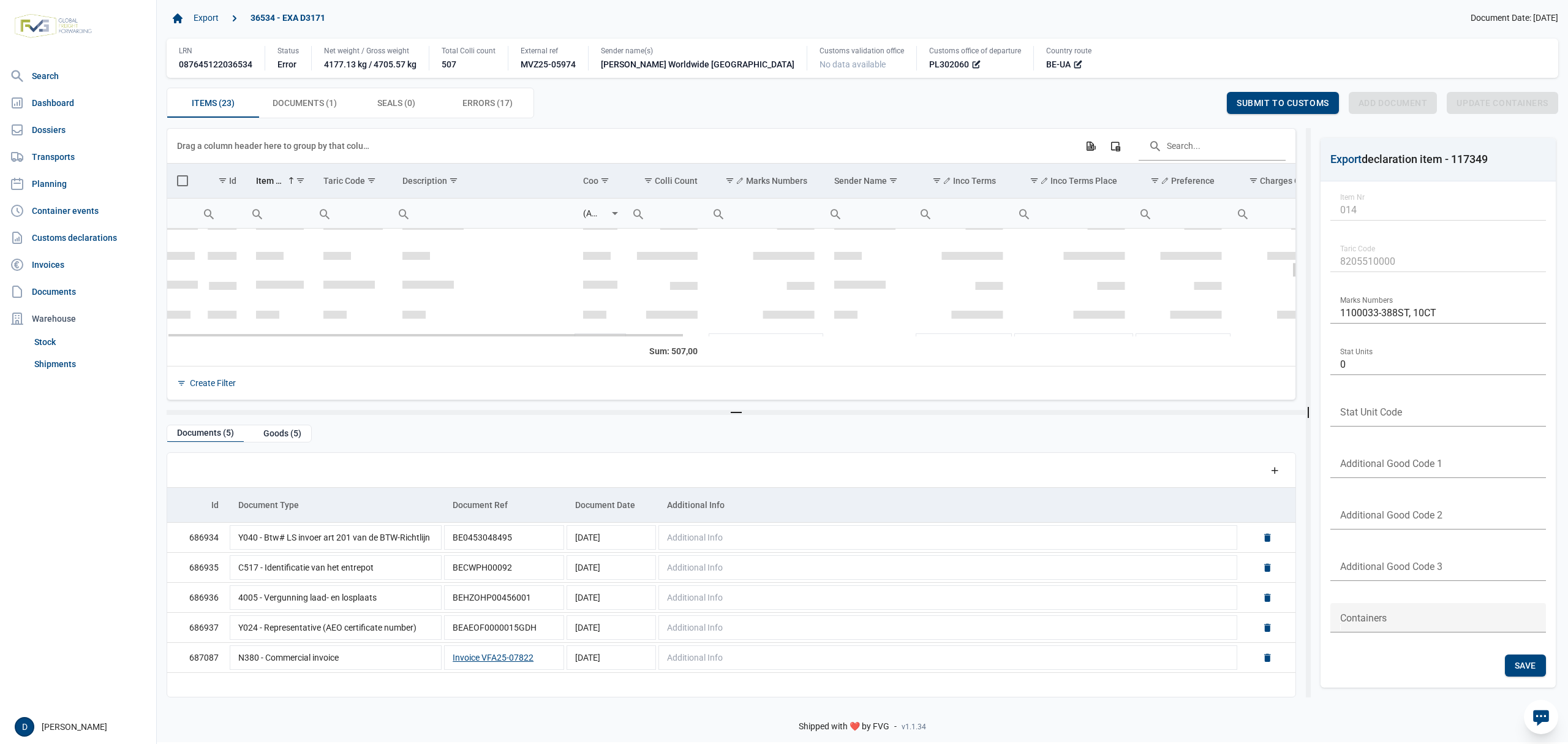
scroll to position [217, 0]
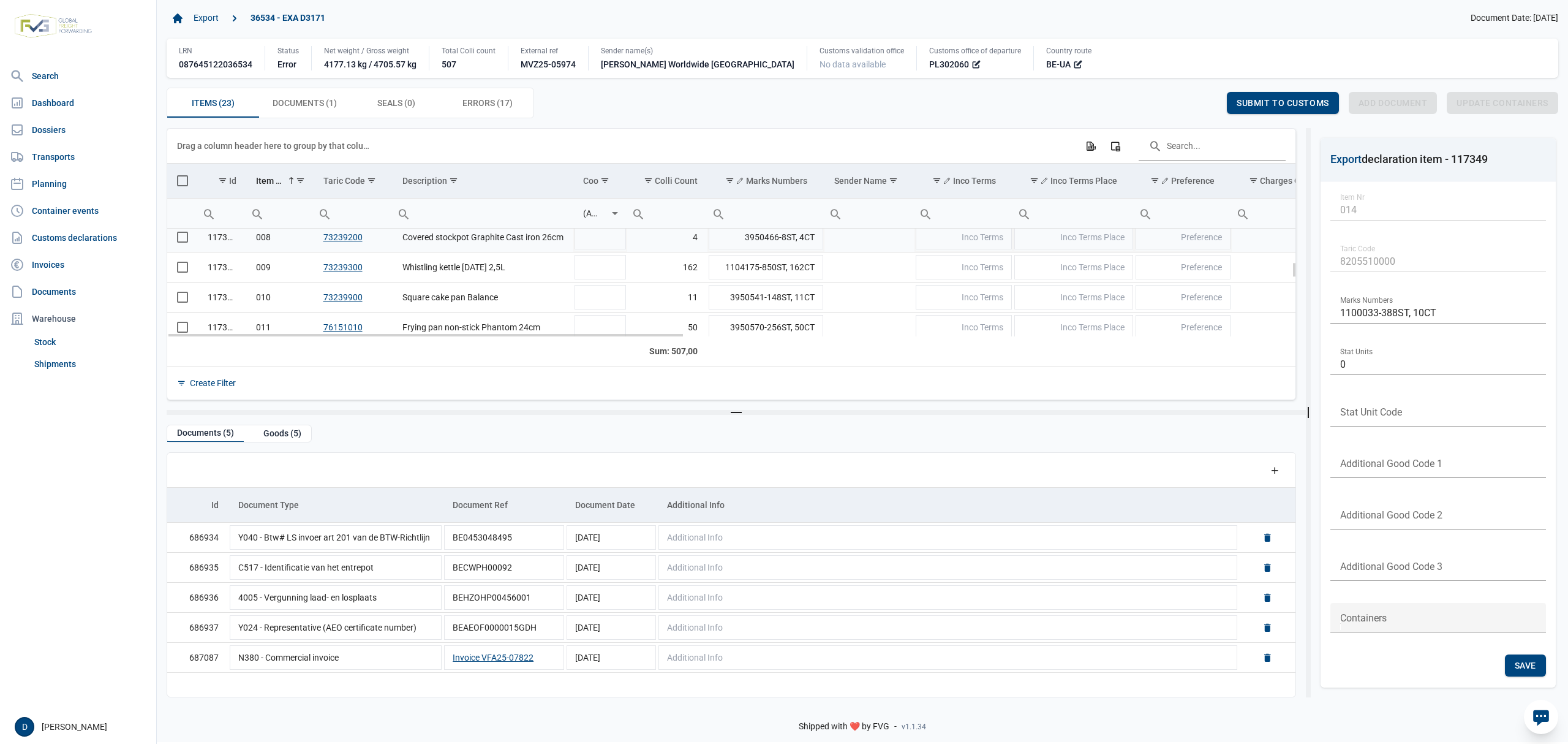
click at [183, 239] on td "Data grid with 23 rows and 23 columns" at bounding box center [183, 237] width 31 height 30
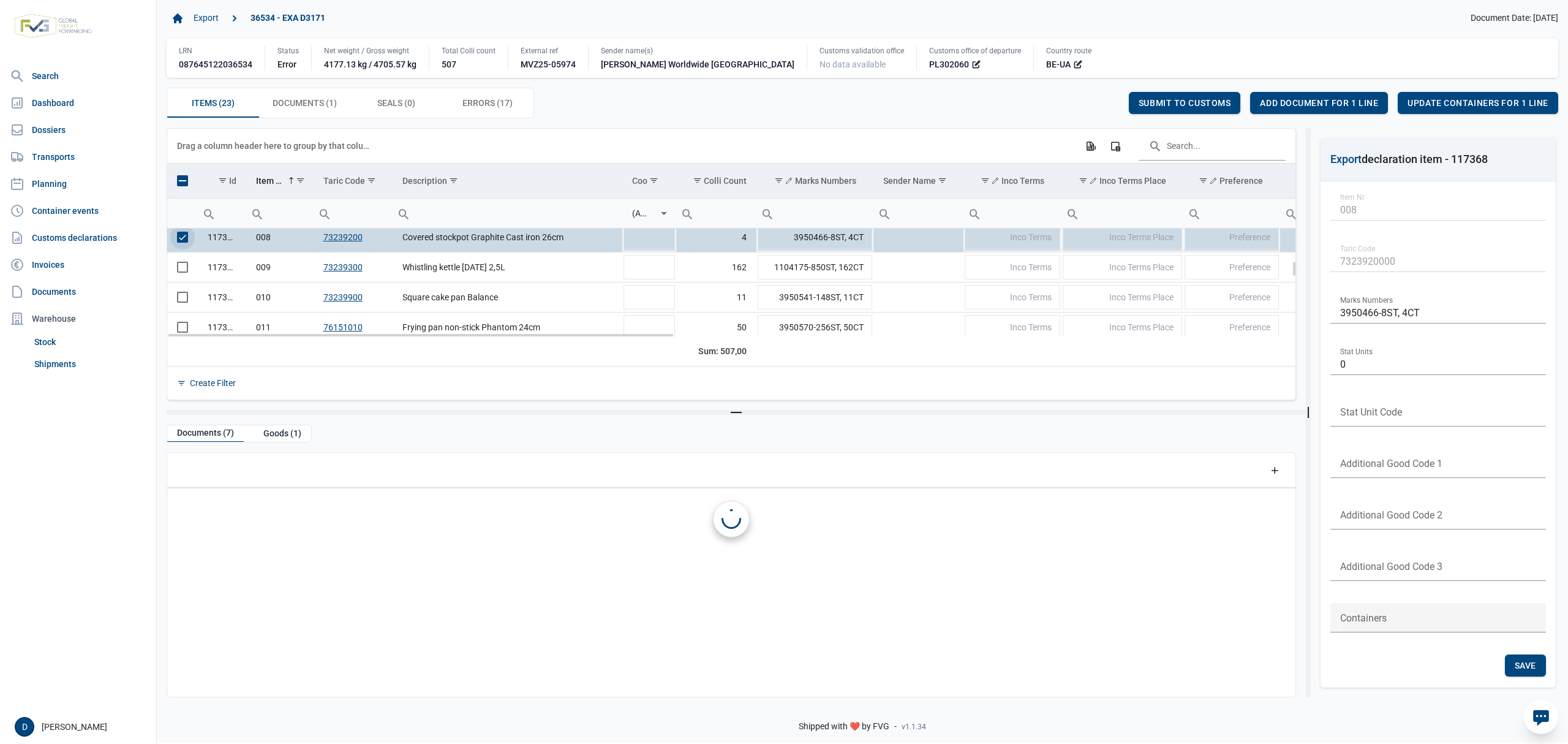
scroll to position [210, 0]
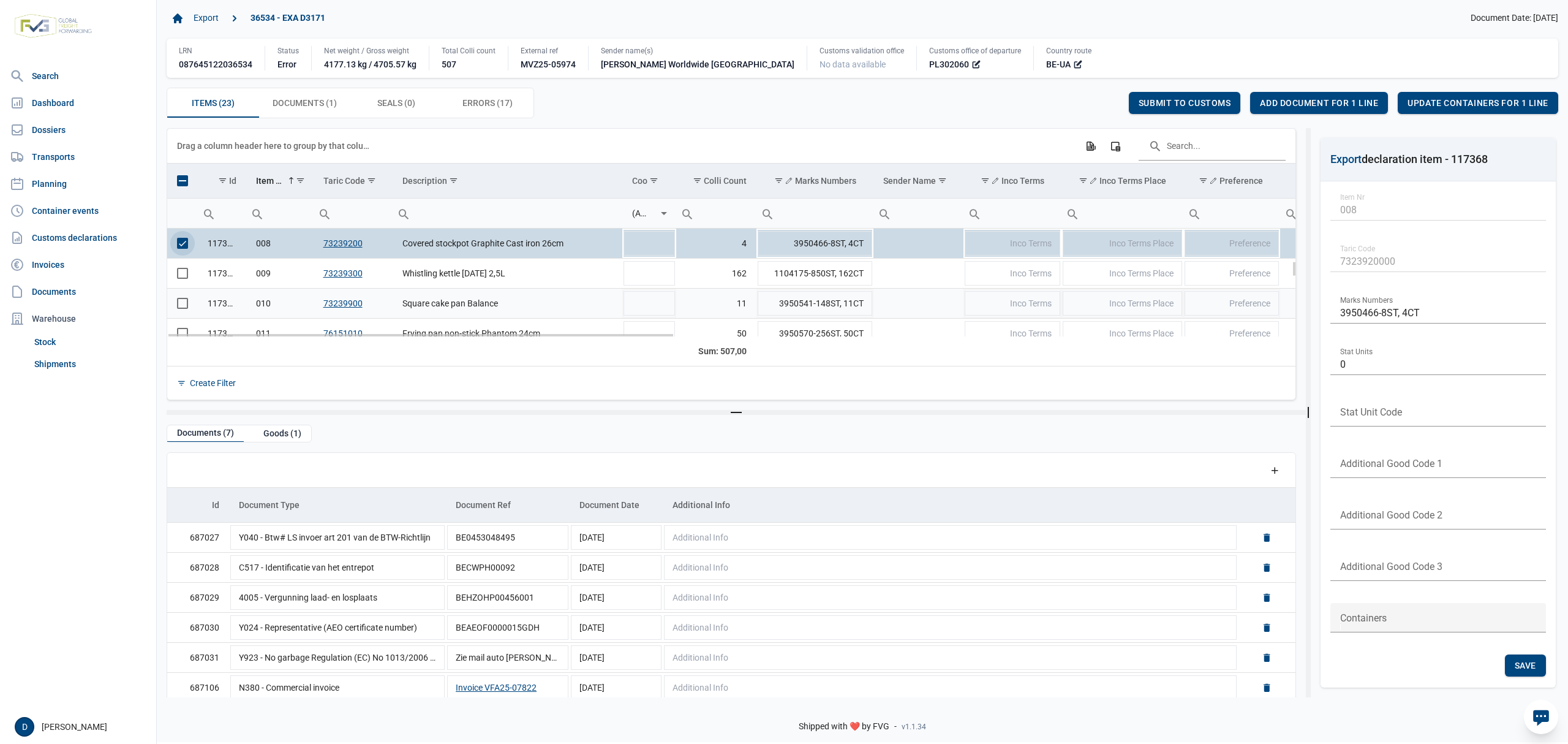
click at [184, 307] on span "Select row" at bounding box center [183, 303] width 11 height 11
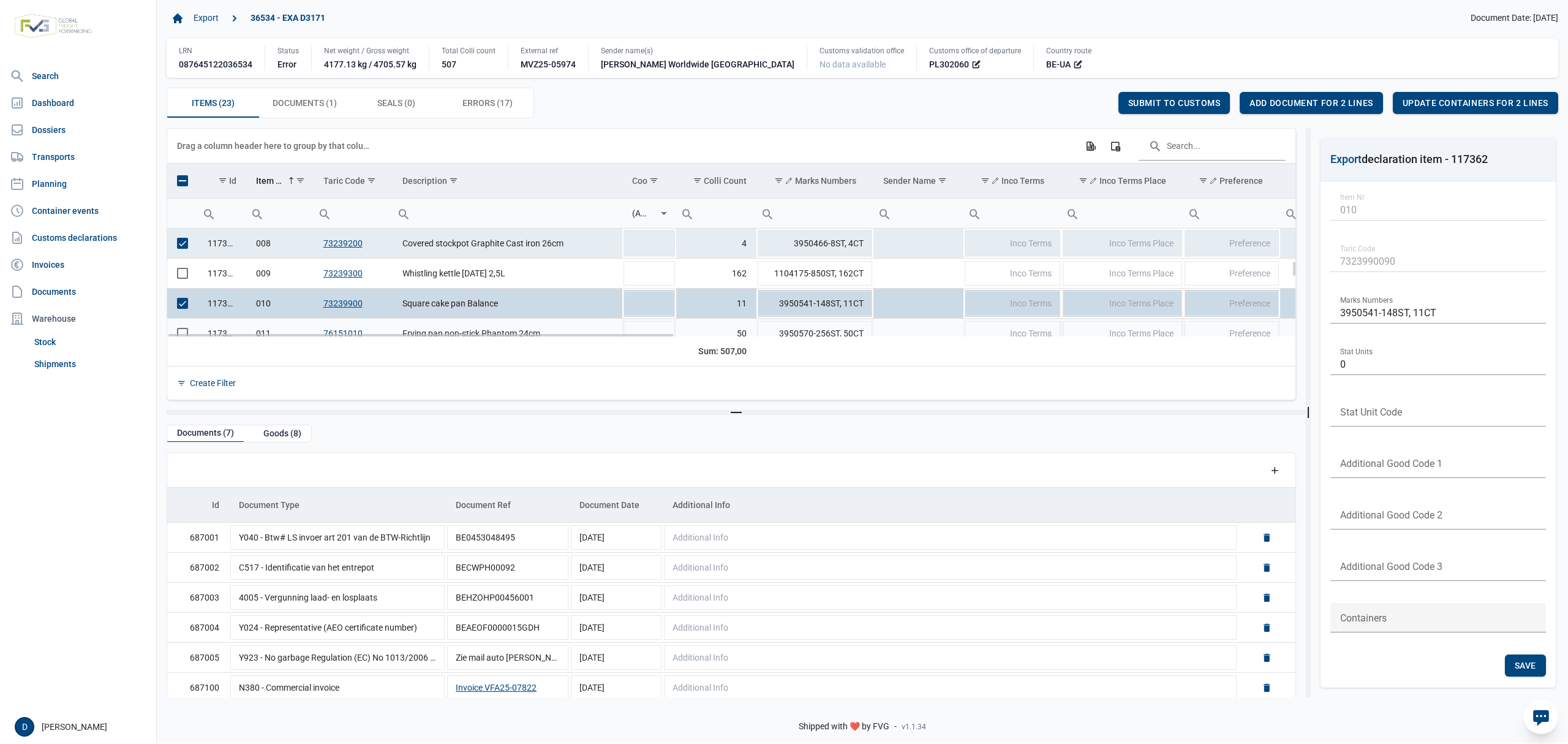
click at [180, 331] on td "Data grid with 23 rows and 23 columns" at bounding box center [183, 333] width 31 height 30
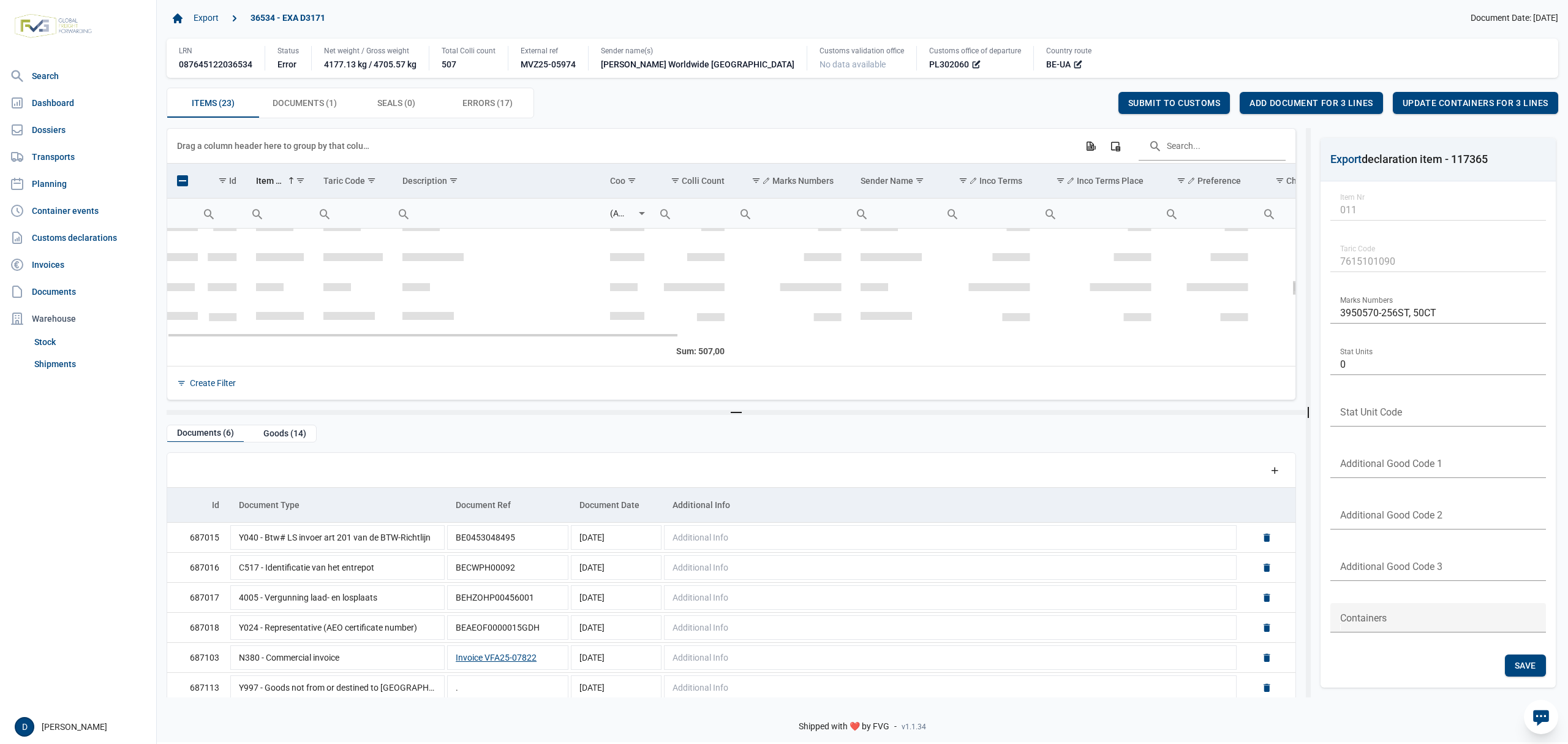
scroll to position [334, 0]
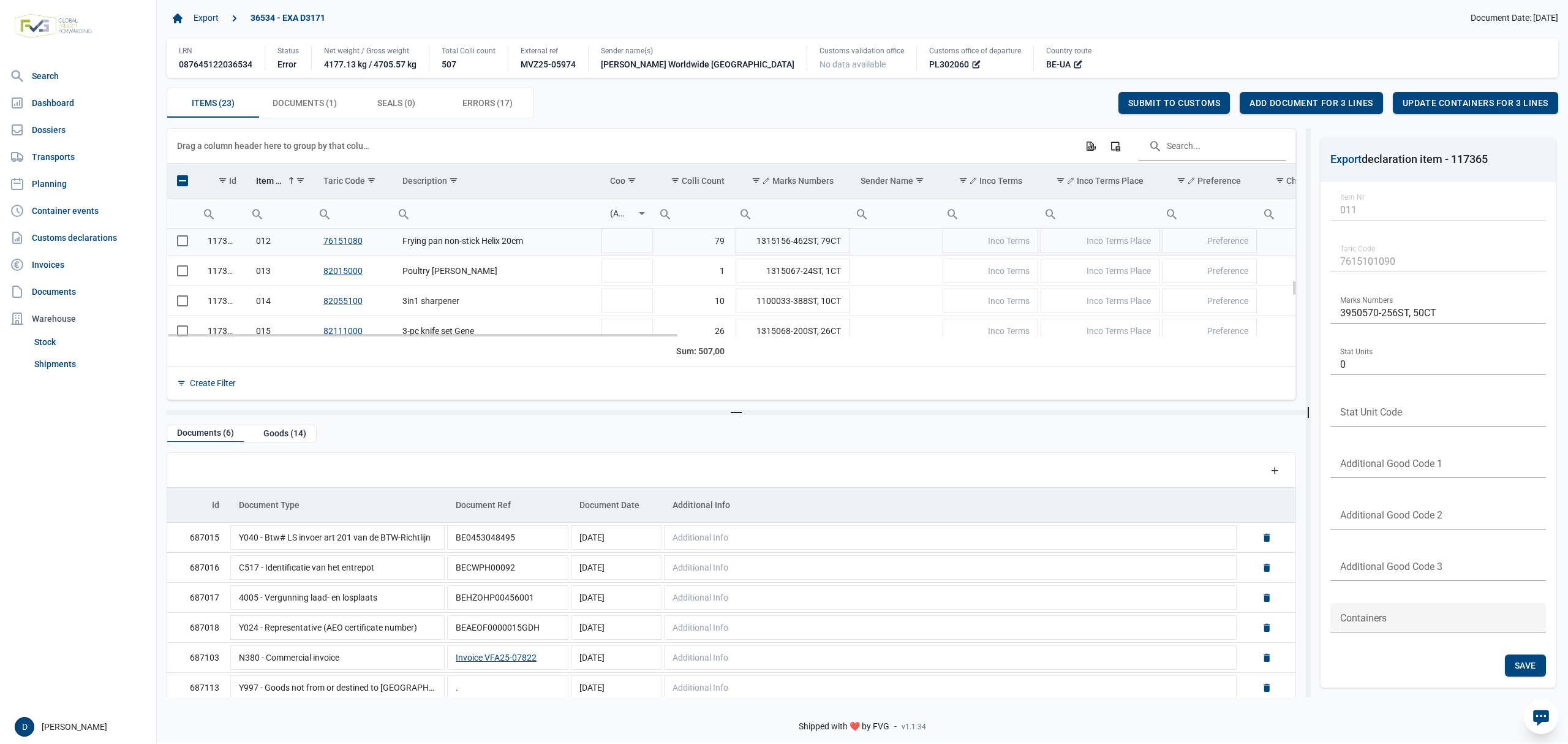
click at [181, 245] on span "Select row" at bounding box center [183, 241] width 11 height 11
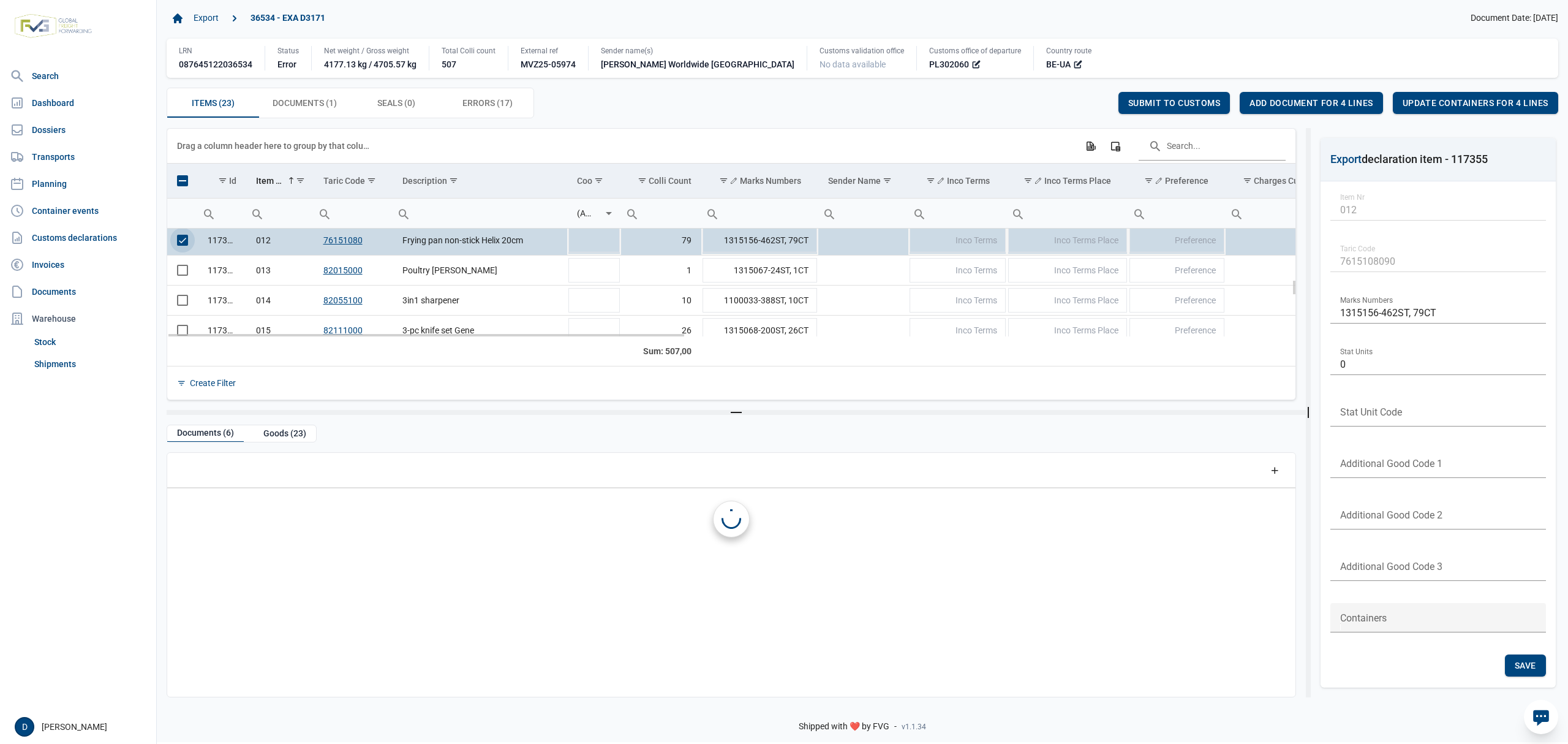
scroll to position [332, 0]
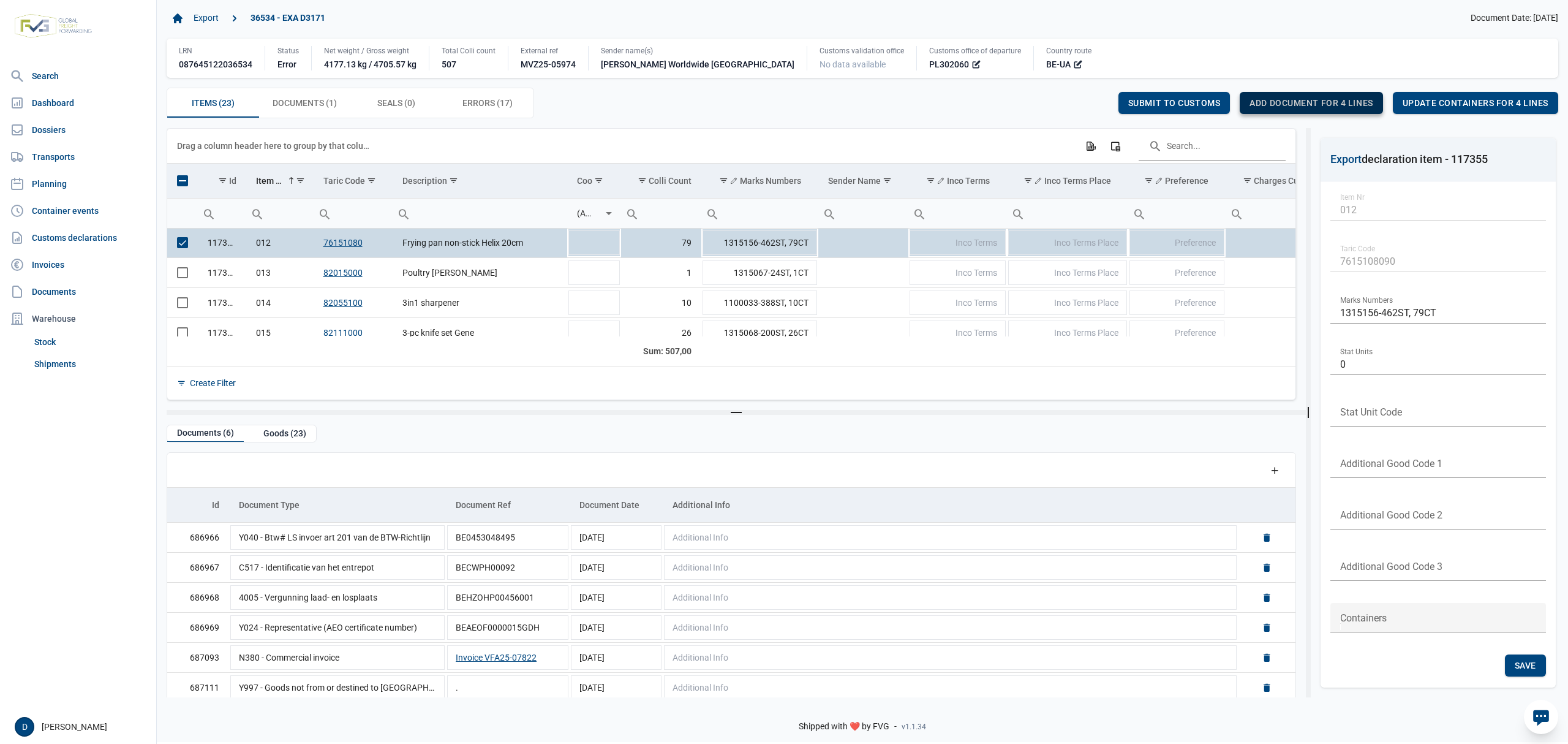
click at [1284, 98] on div "Add document for 4 lines" at bounding box center [1312, 103] width 143 height 22
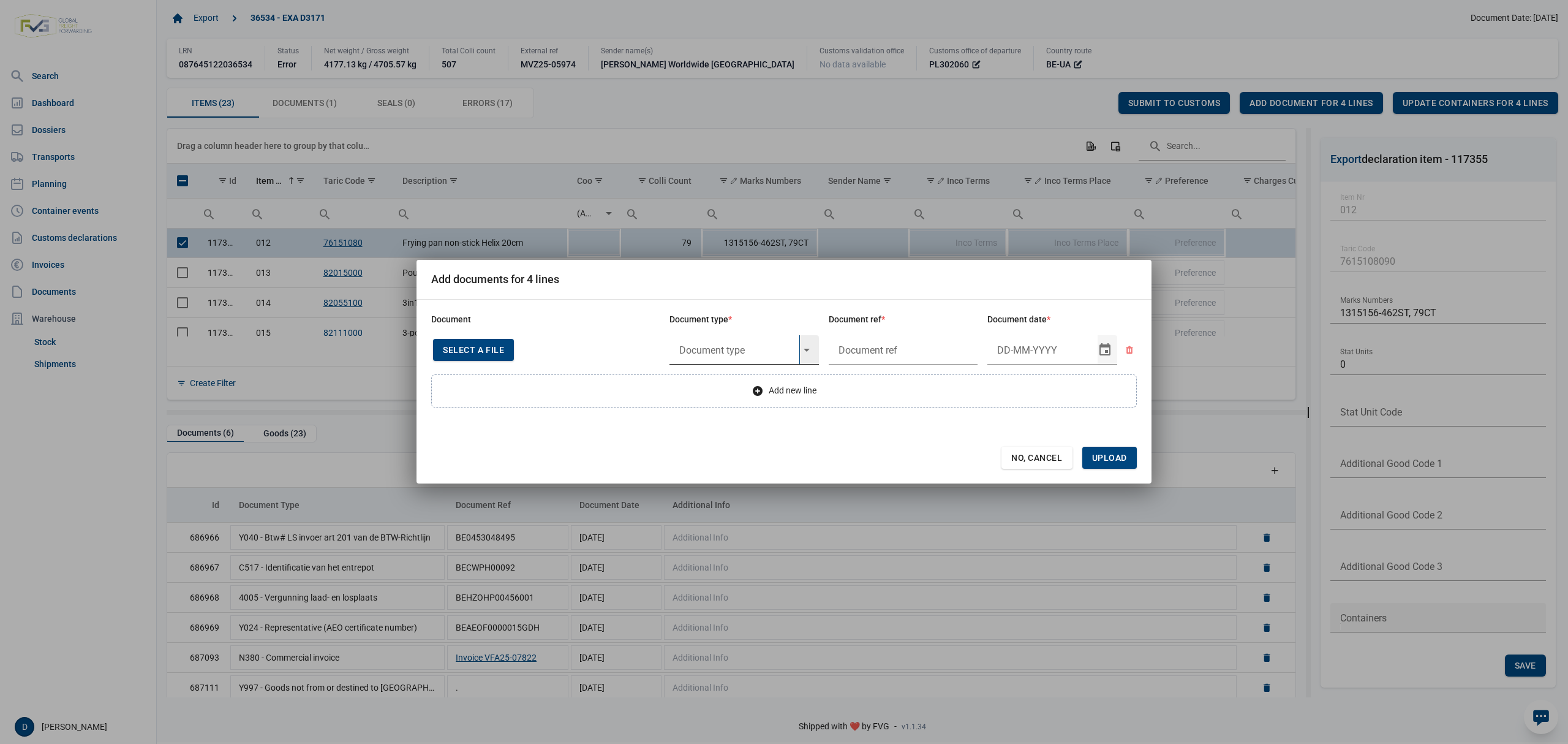
click at [763, 345] on input "text" at bounding box center [734, 349] width 130 height 29
click at [745, 380] on div "Y984 - No origin or from DKLZ" at bounding box center [744, 384] width 149 height 29
type input "Y984 - No origin or from DKLZ"
click at [896, 349] on input "text" at bounding box center [903, 349] width 149 height 29
type input "."
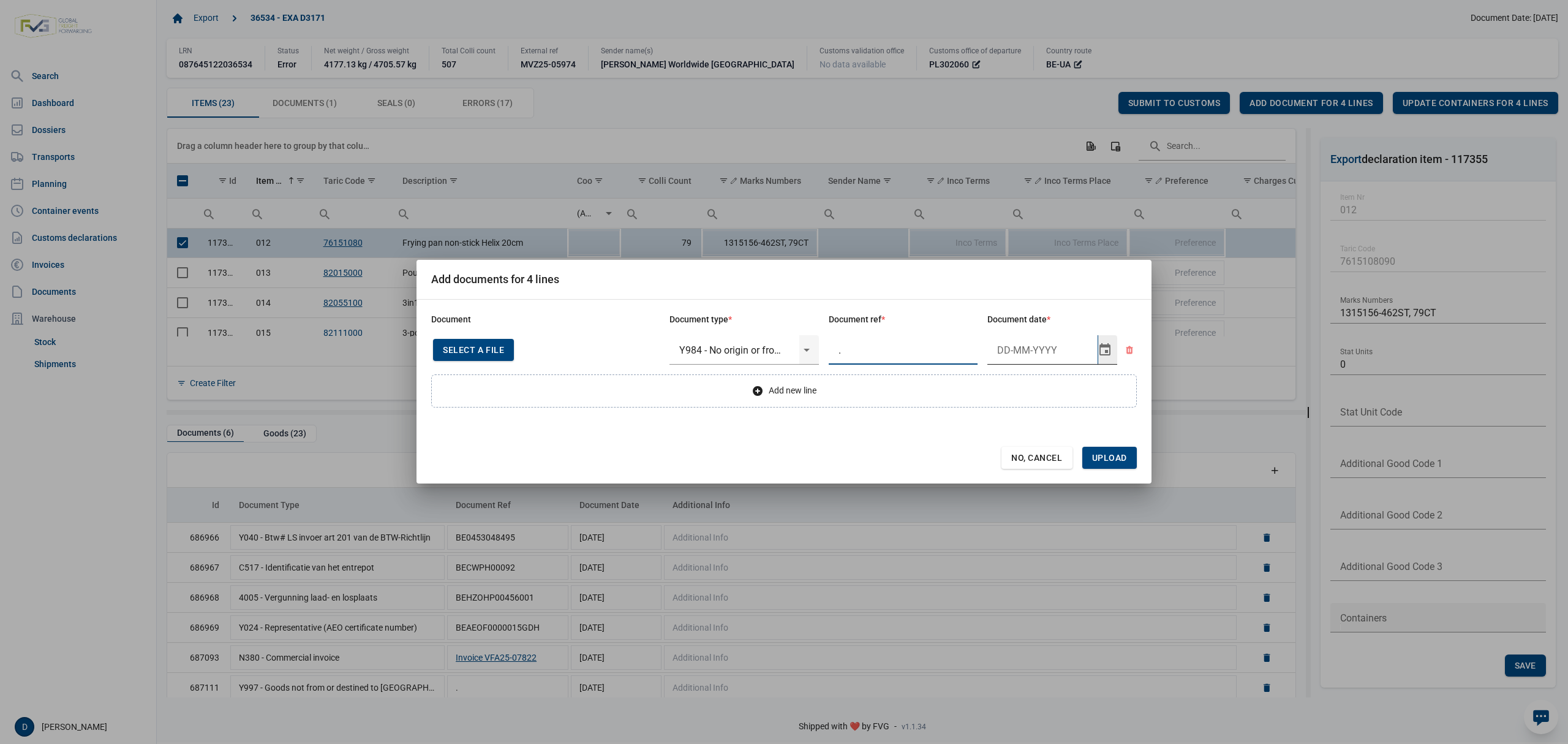
click at [1012, 346] on input "Document date" at bounding box center [1042, 349] width 110 height 29
type input "[DATE]"
click at [1118, 449] on span "Upload" at bounding box center [1109, 457] width 55 height 22
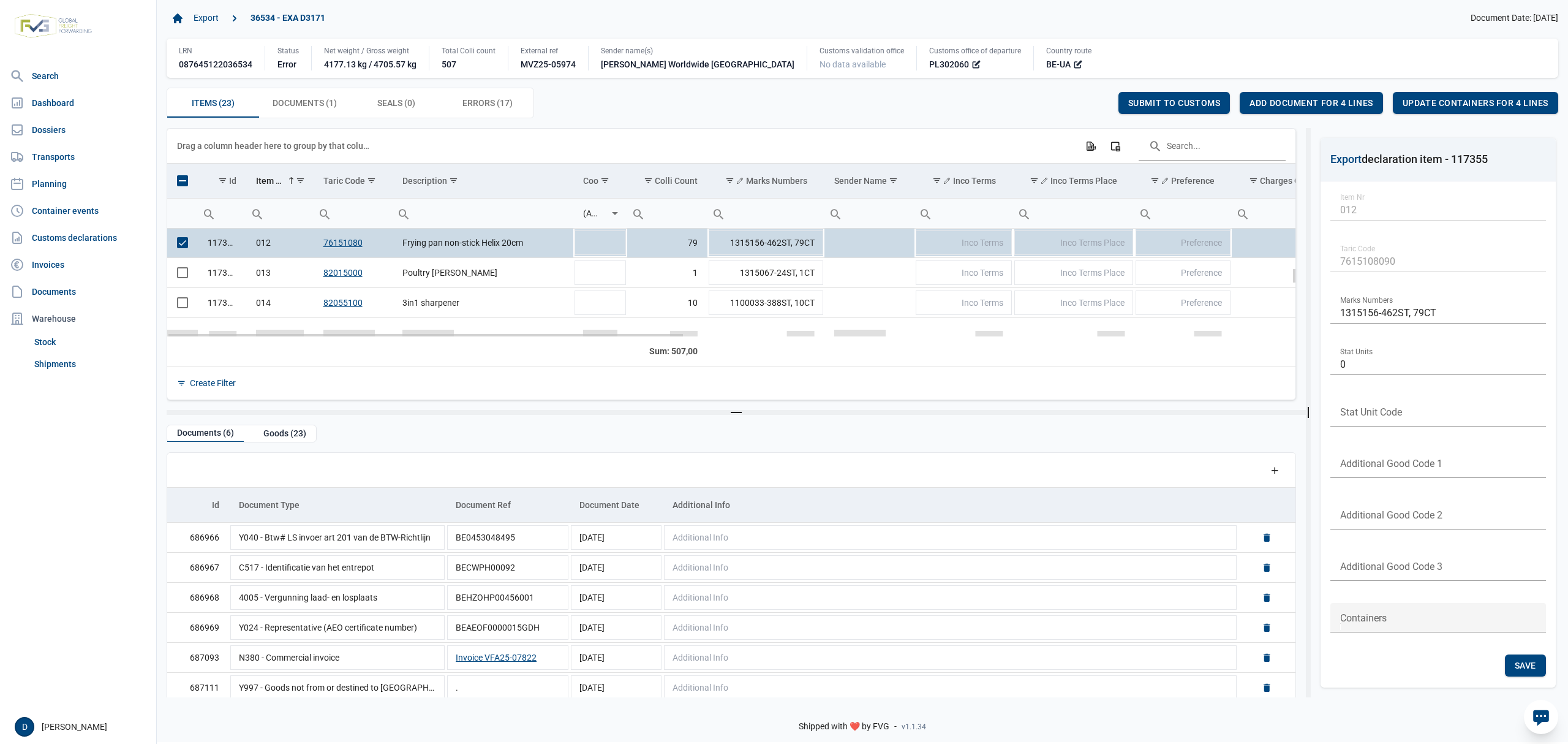
scroll to position [256, 0]
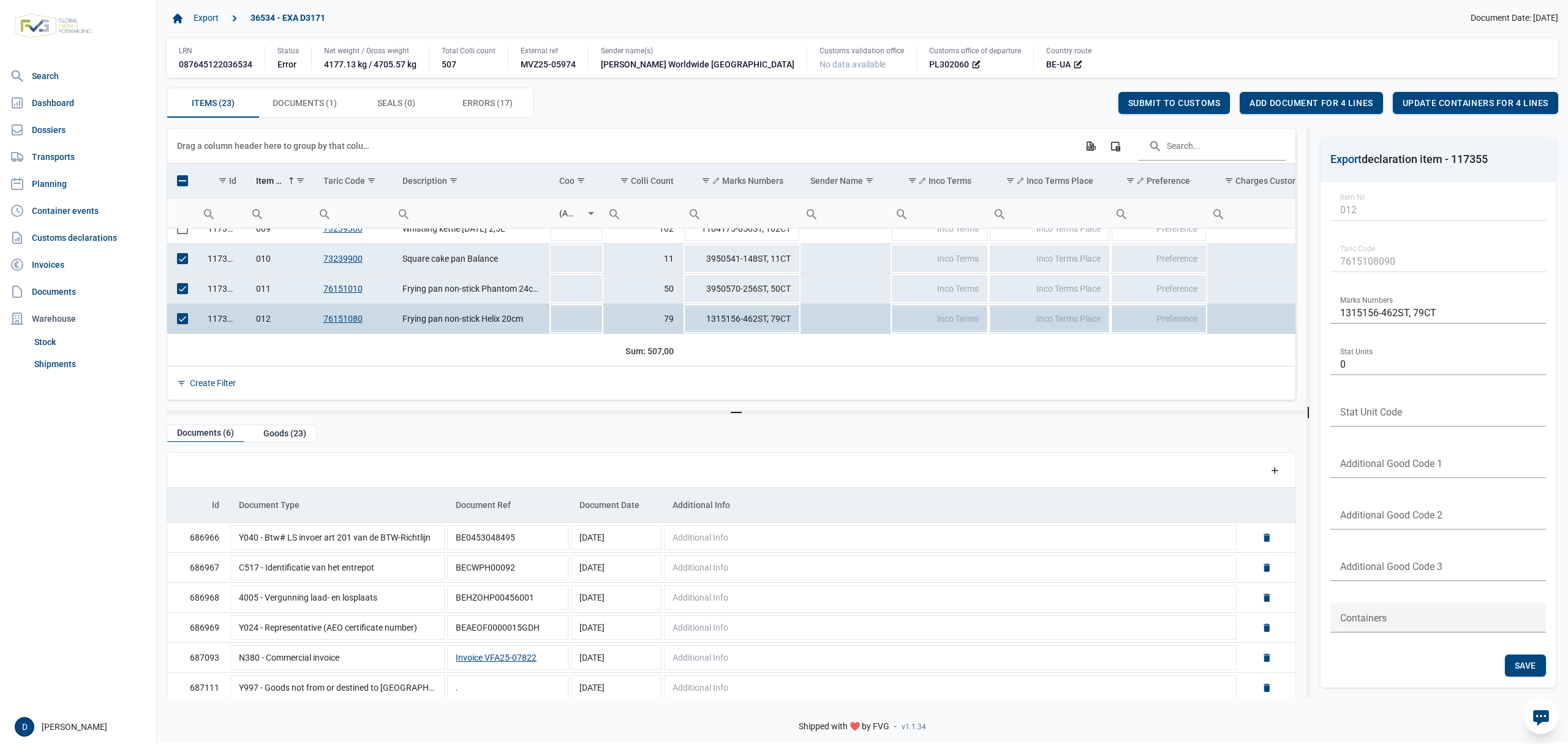
click at [183, 185] on span "Select all" at bounding box center [183, 181] width 11 height 11
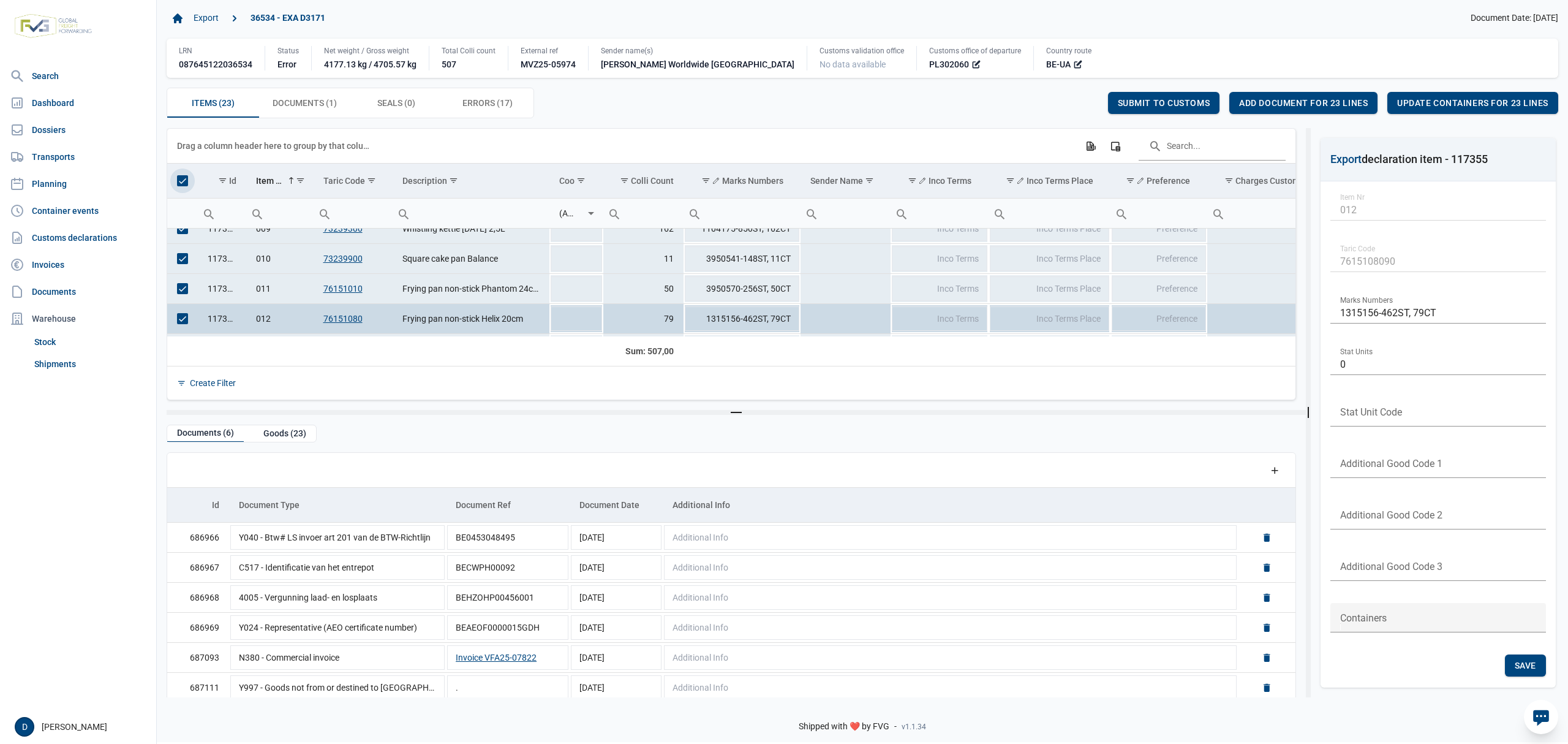
click at [183, 185] on span "Select all" at bounding box center [183, 181] width 11 height 11
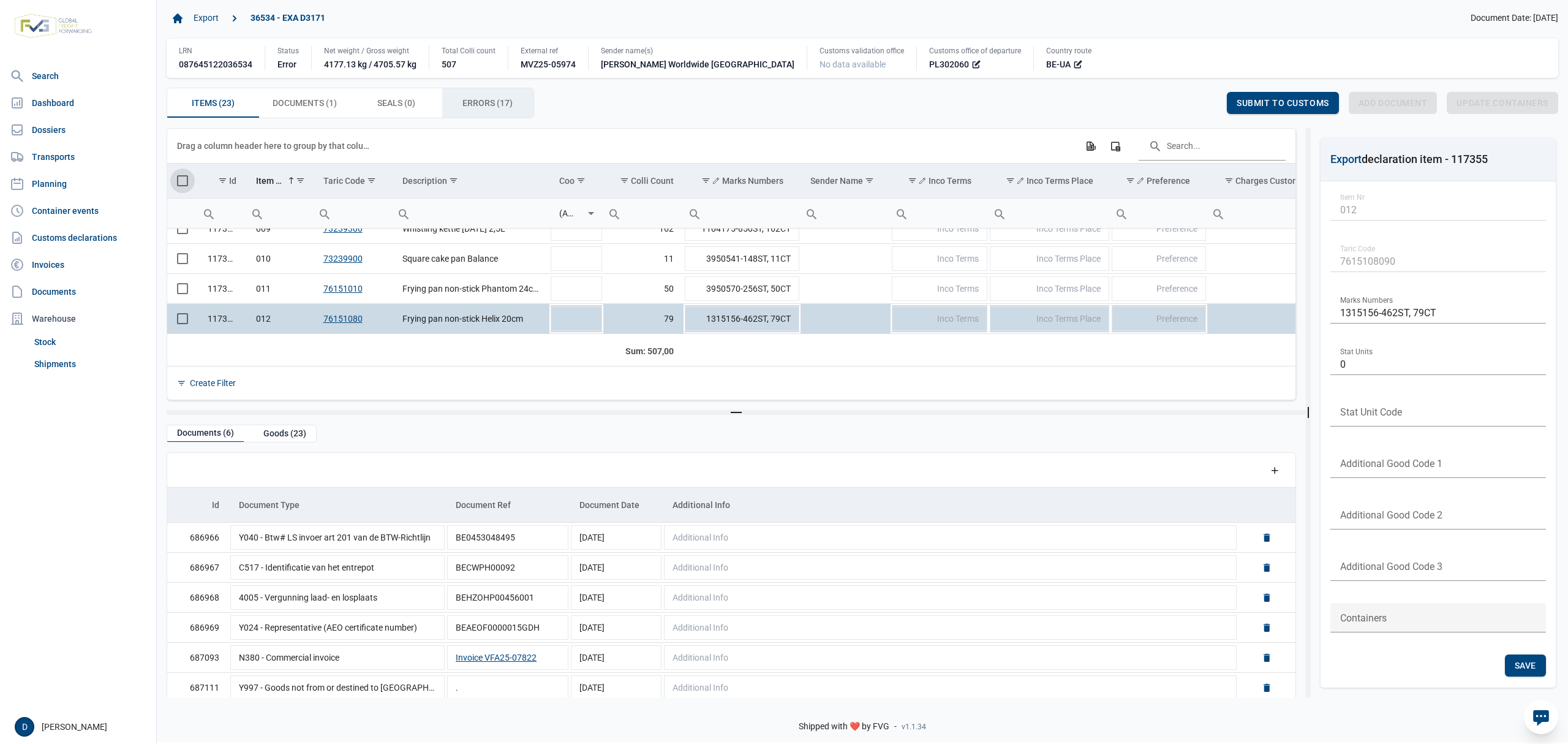
click at [492, 103] on span "Errors (17) Errors (17)" at bounding box center [487, 102] width 50 height 15
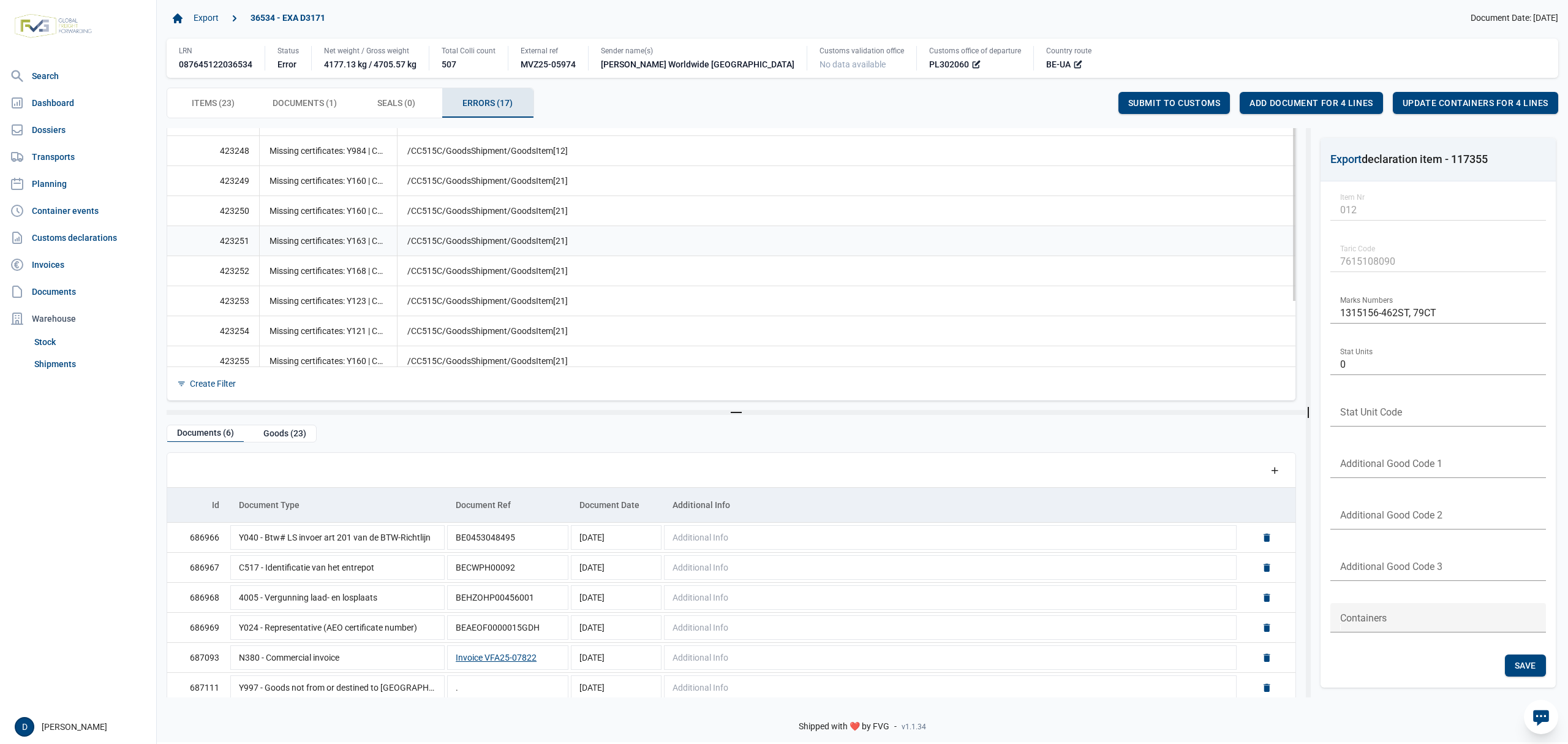
scroll to position [74, 0]
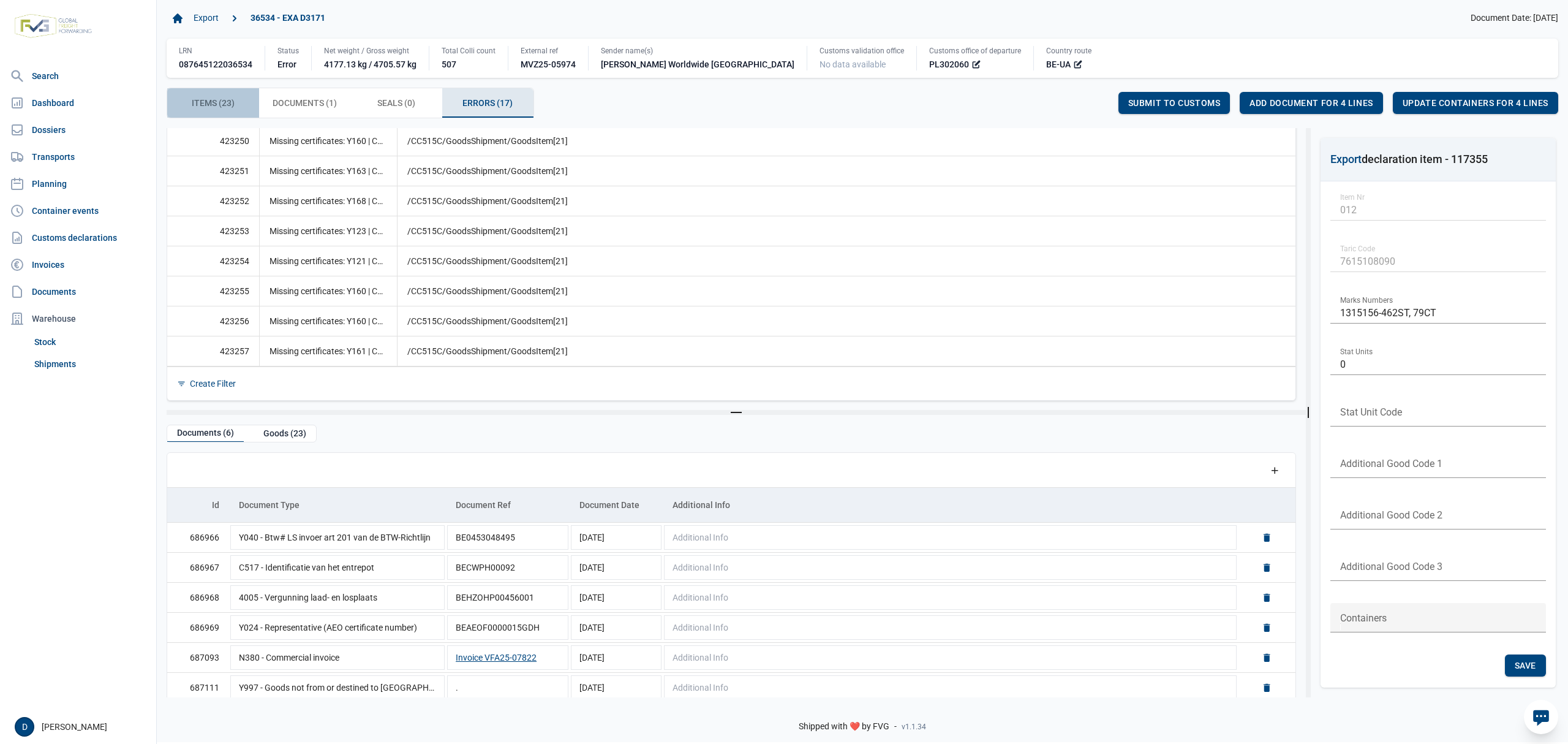
click at [216, 108] on span "Items (23) Items (23)" at bounding box center [213, 102] width 43 height 15
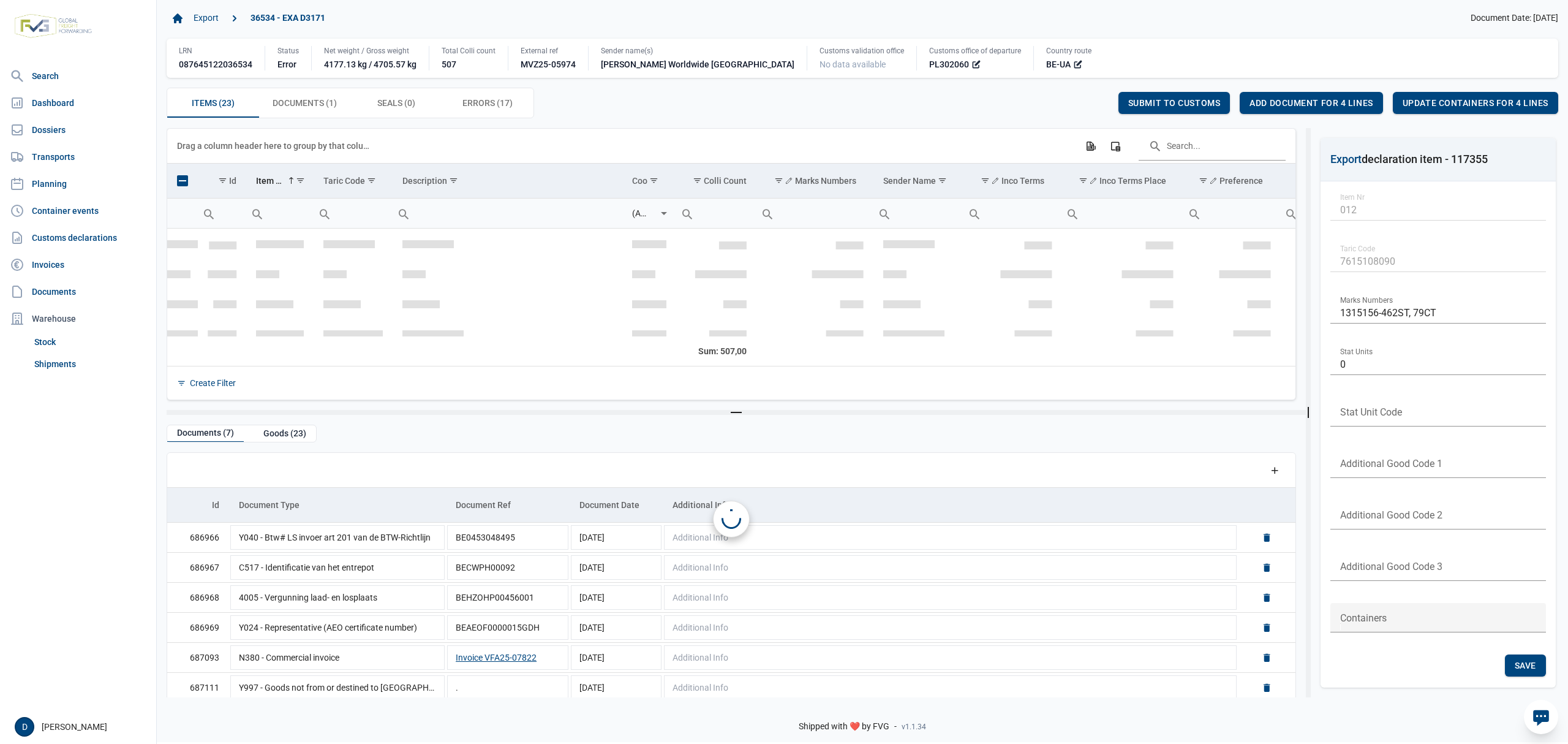
scroll to position [256, 0]
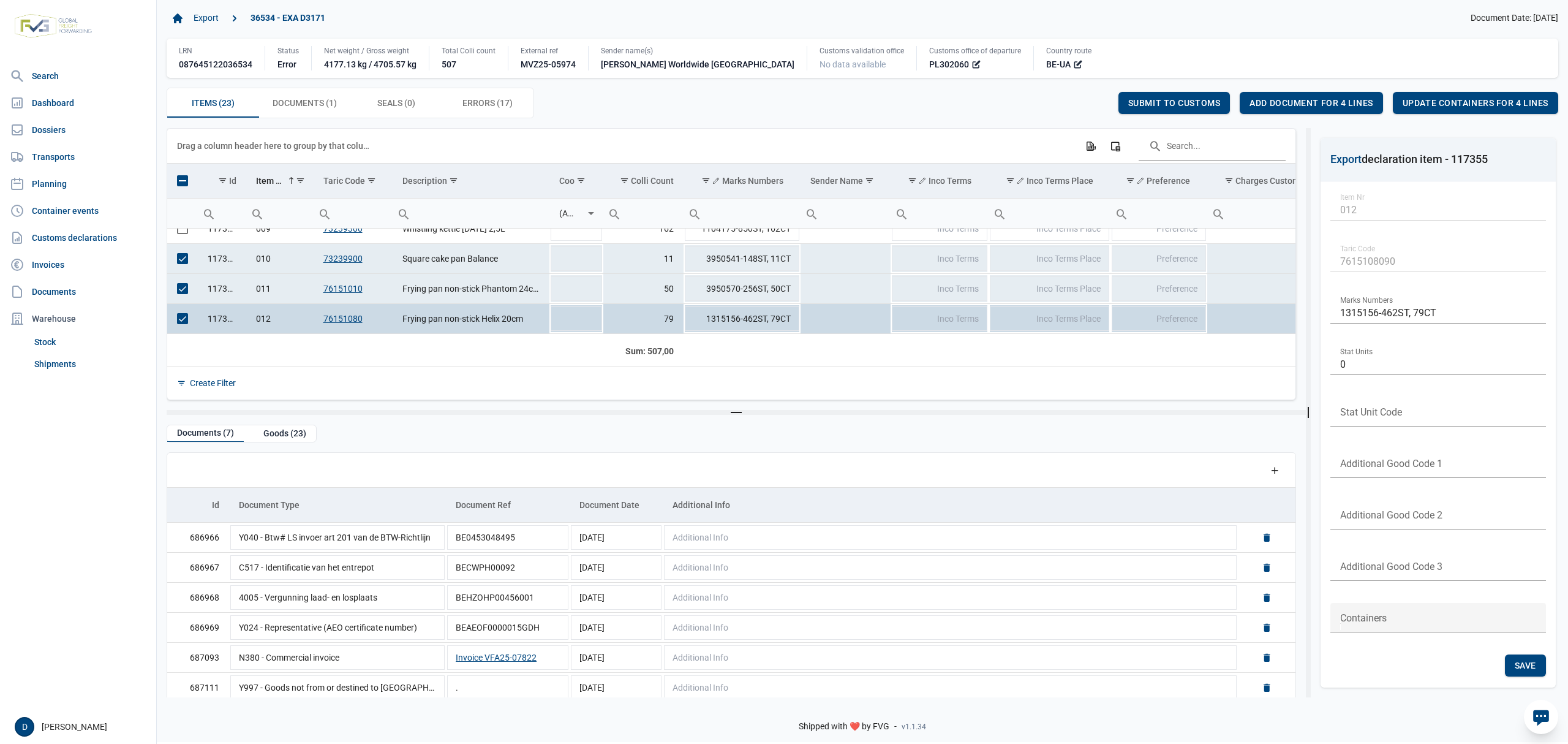
click at [176, 179] on td "Data grid with 23 rows and 23 columns" at bounding box center [183, 181] width 31 height 35
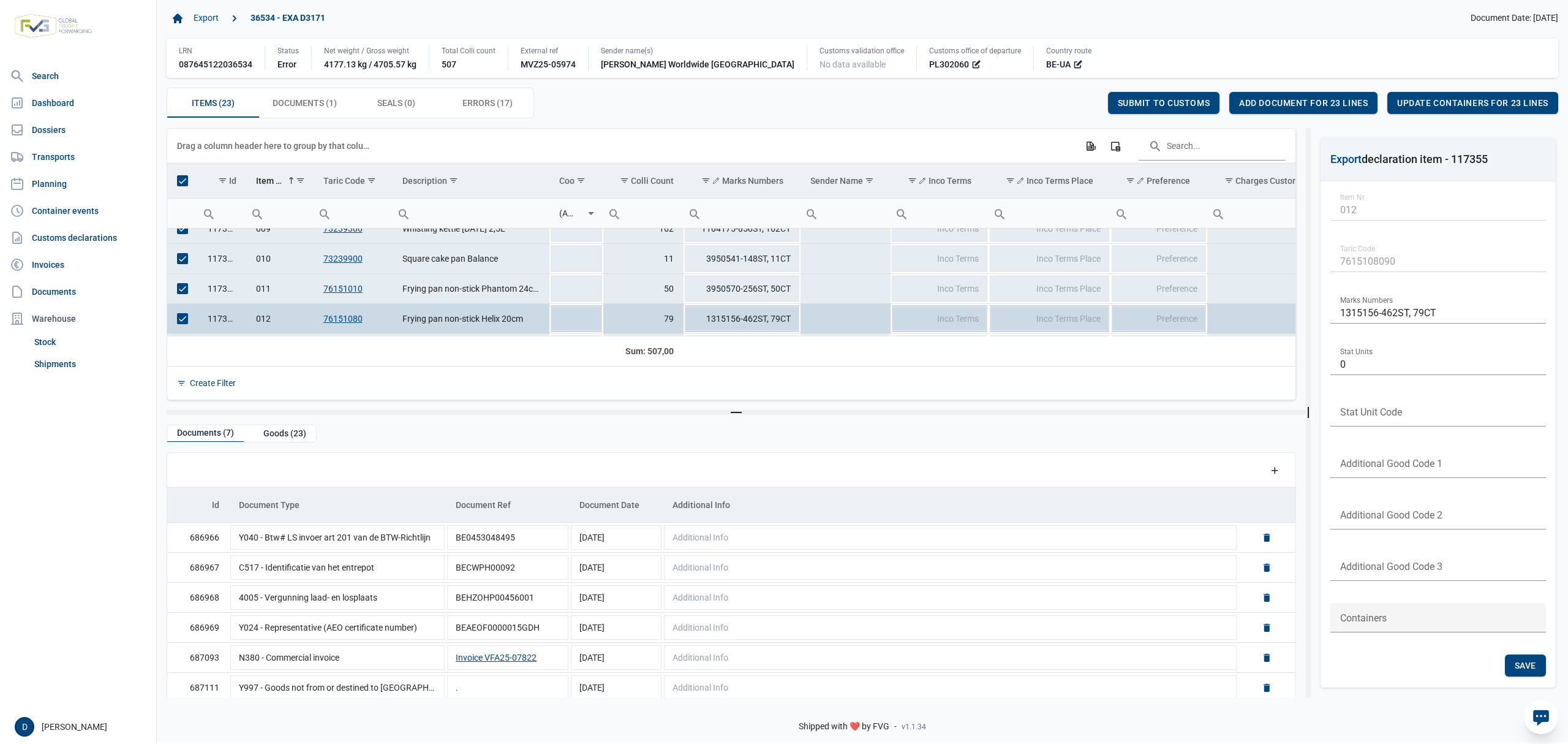
click at [183, 178] on span "Select all" at bounding box center [183, 181] width 11 height 11
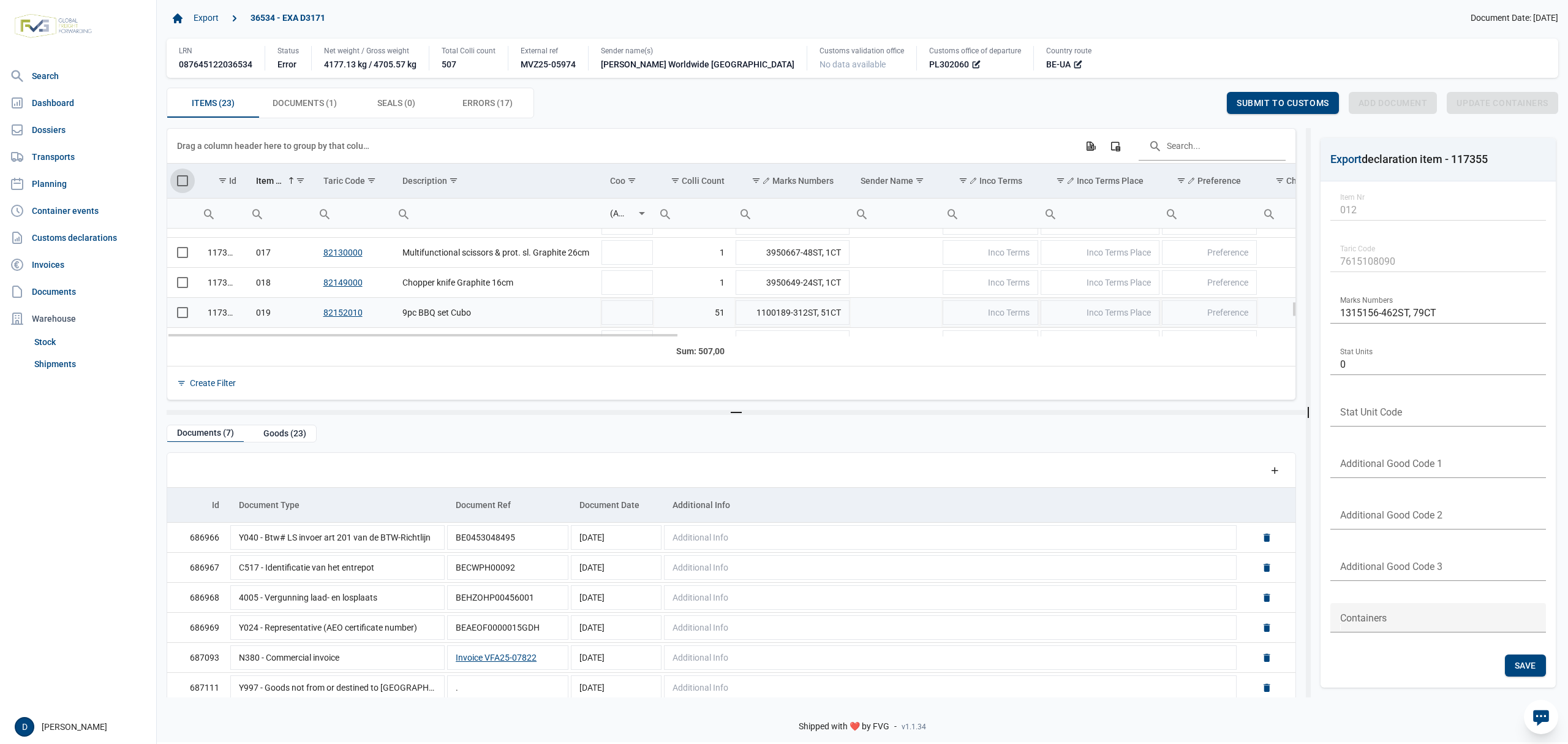
scroll to position [582, 0]
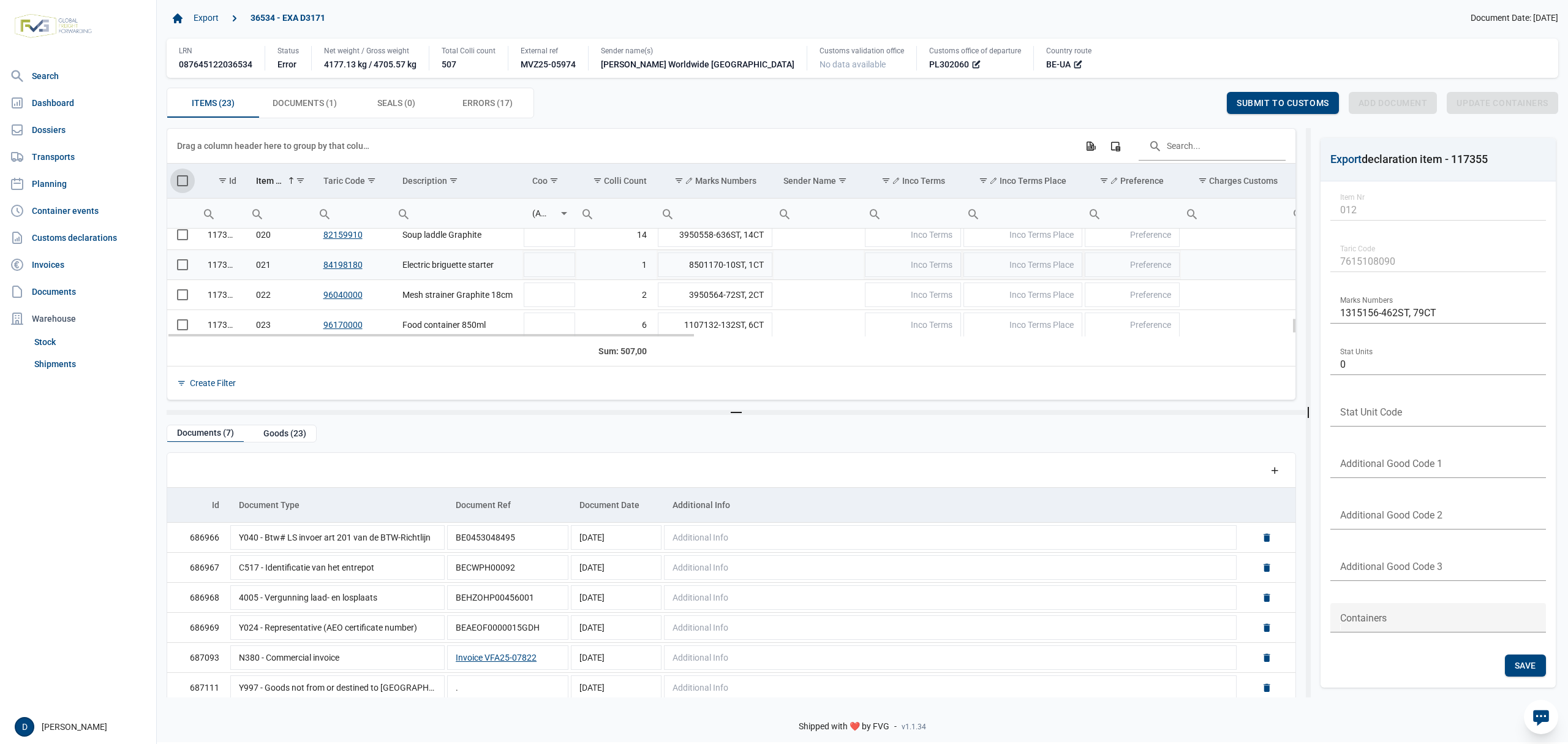
click at [183, 270] on span "Select row" at bounding box center [183, 264] width 11 height 11
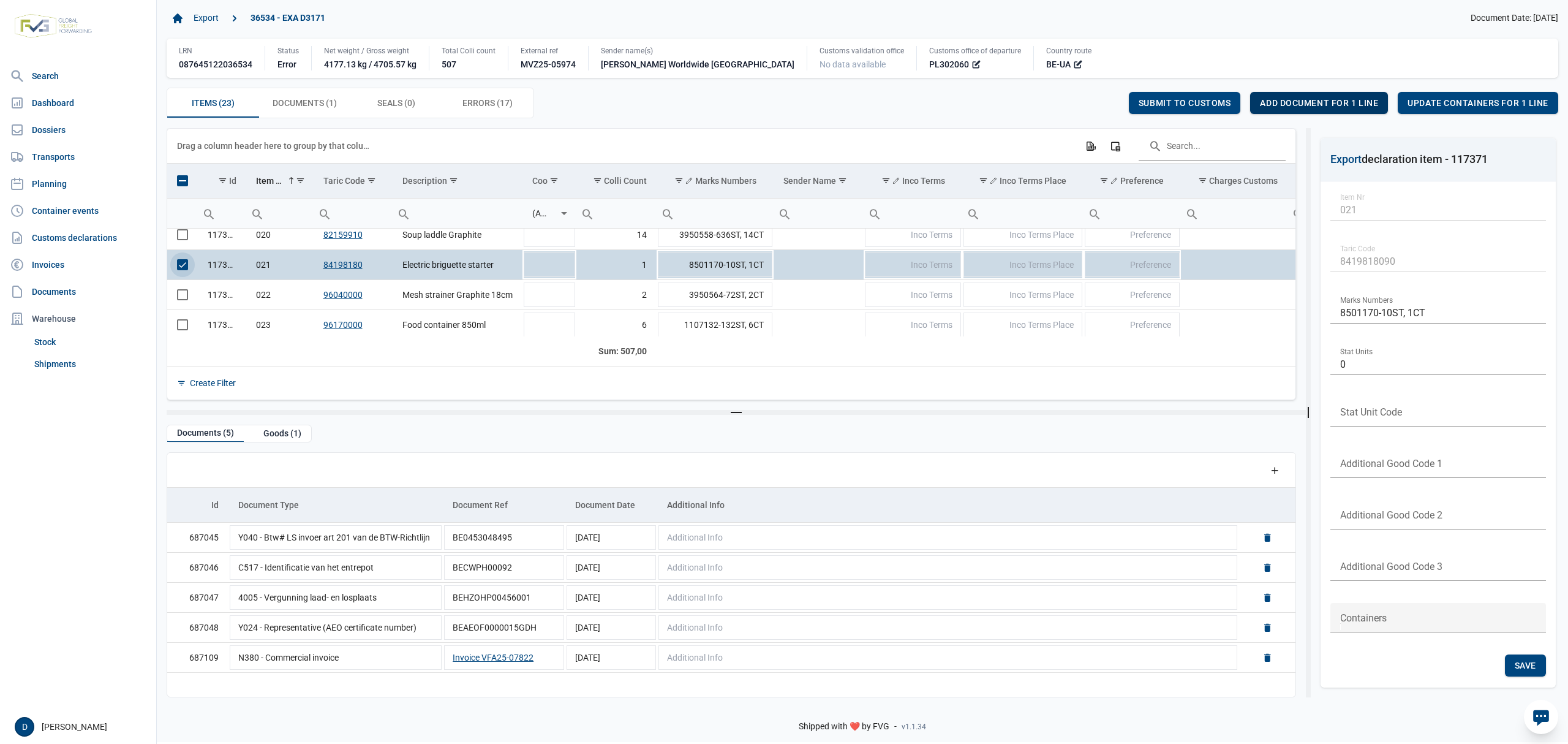
click at [1339, 106] on span "Add document for 1 line" at bounding box center [1319, 102] width 118 height 10
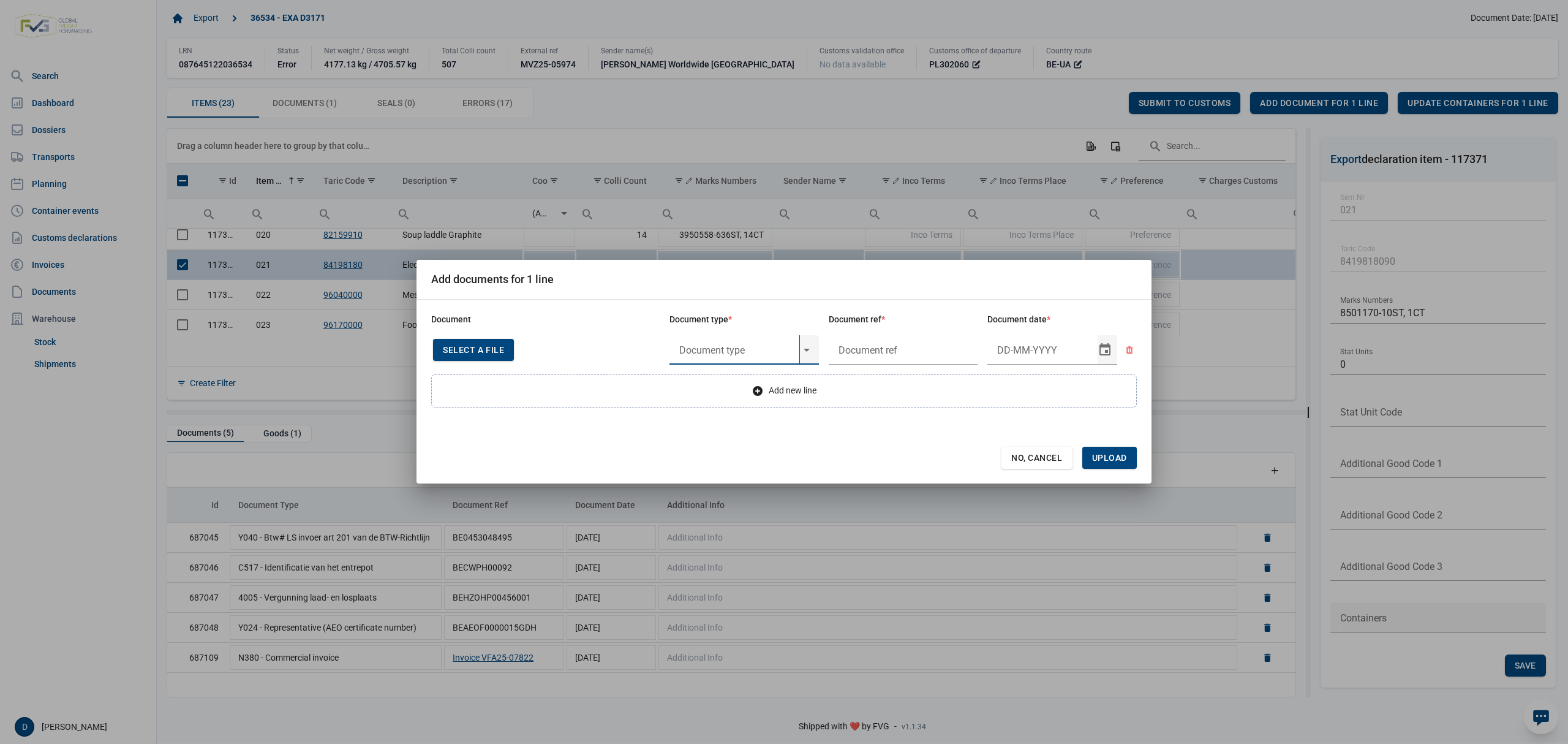
click at [726, 343] on input "text" at bounding box center [734, 349] width 130 height 29
click at [763, 390] on div "Y160 - Goods other than Regulation (EU) 2024/573" at bounding box center [744, 384] width 149 height 29
type input "Y160 - Goods other than Regulation (EU) 2024/573"
click at [886, 336] on input "text" at bounding box center [903, 349] width 149 height 29
type input "."
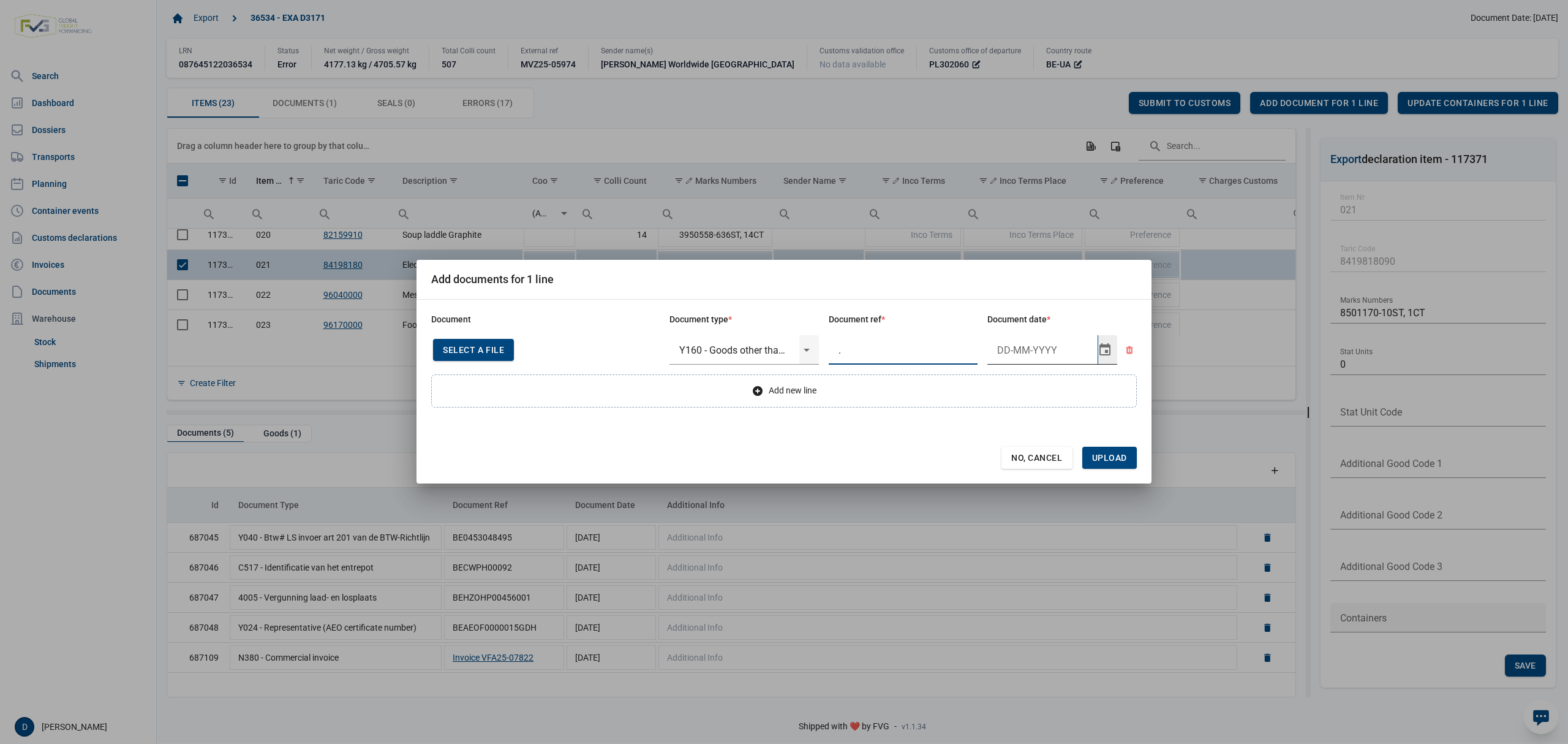
click at [1002, 346] on input "Document date" at bounding box center [1042, 349] width 110 height 29
type input "13-10-2025"
click at [1106, 453] on span "Upload" at bounding box center [1110, 457] width 35 height 10
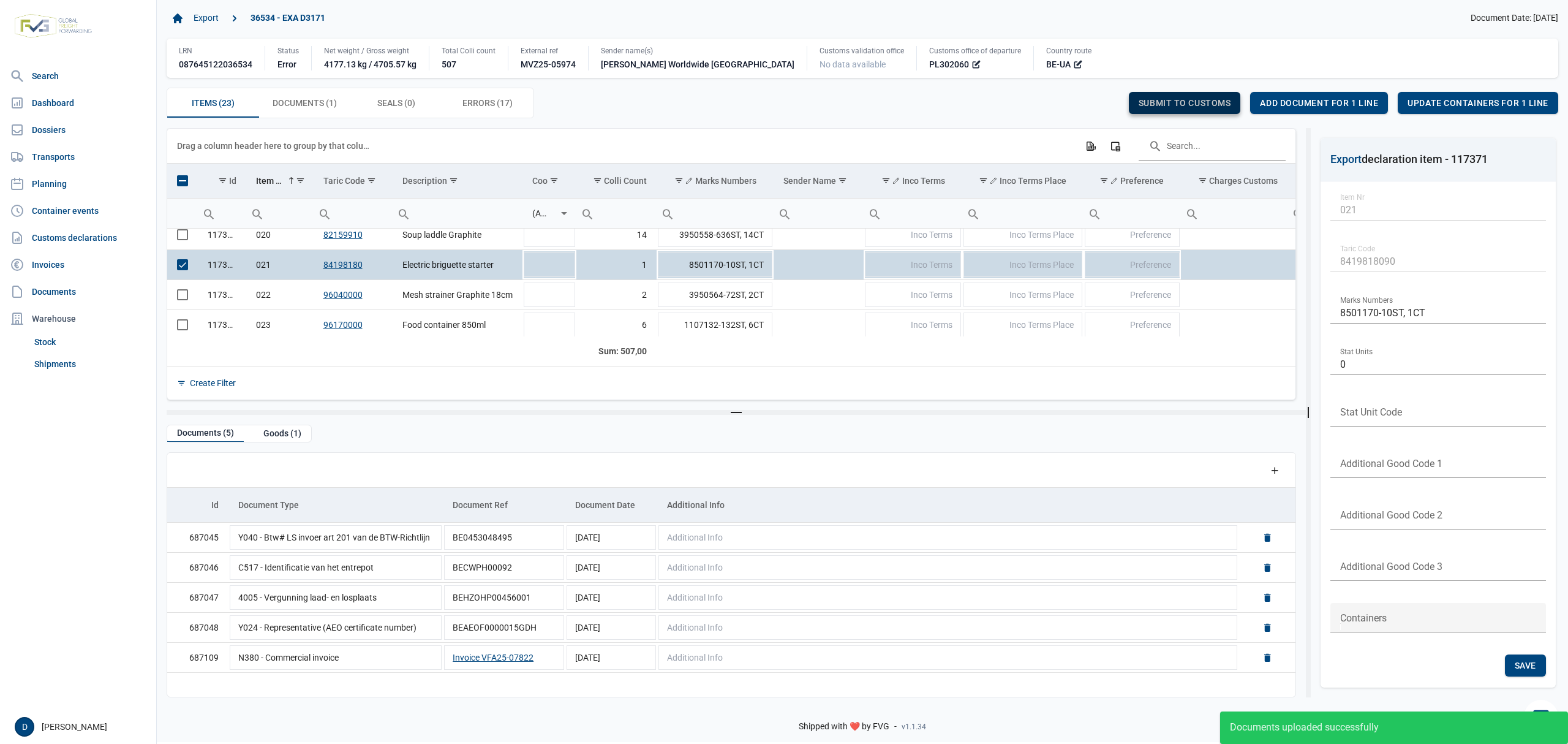
click at [1207, 99] on span "Submit to customs" at bounding box center [1185, 102] width 93 height 10
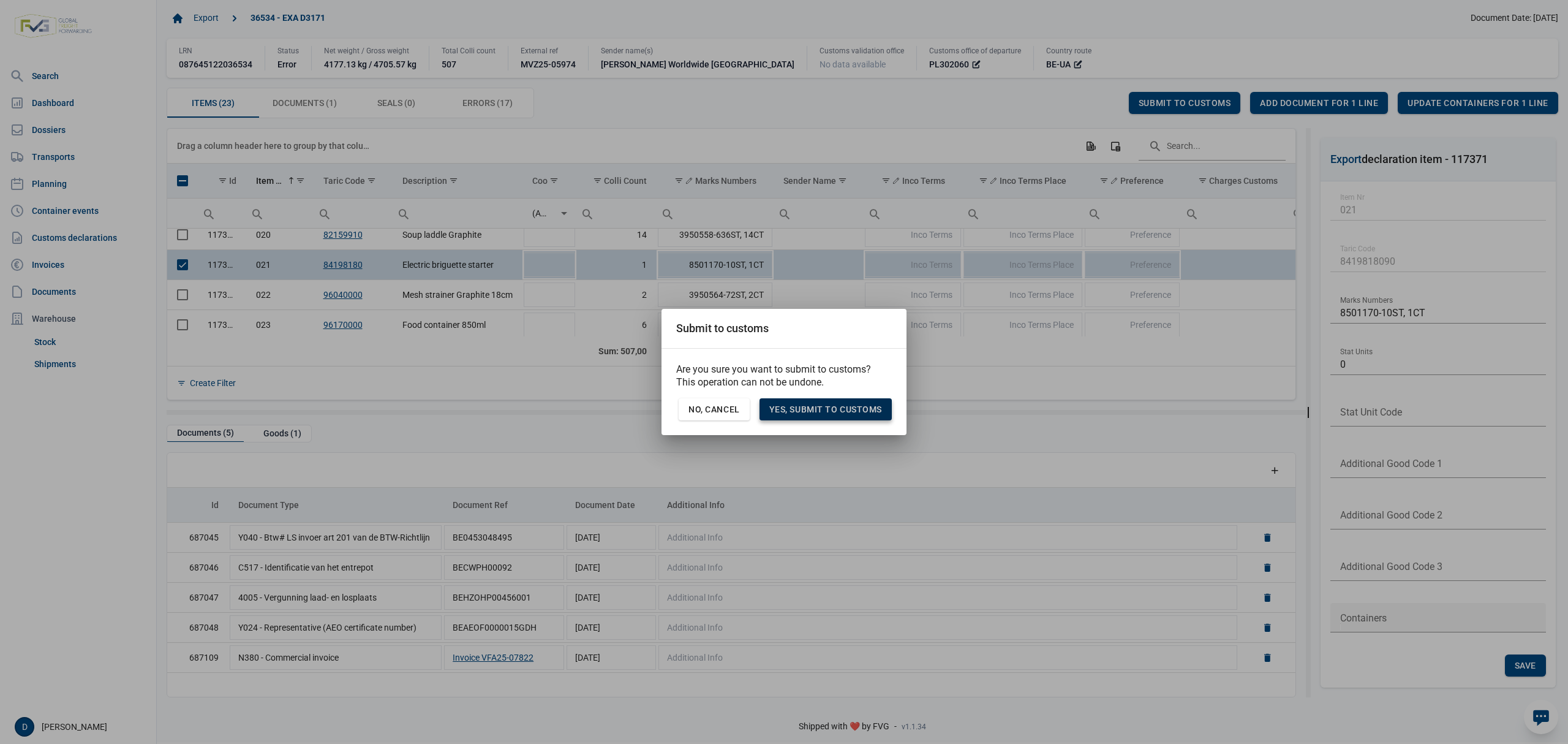
click at [826, 407] on span "Yes, Submit to customs" at bounding box center [826, 409] width 113 height 10
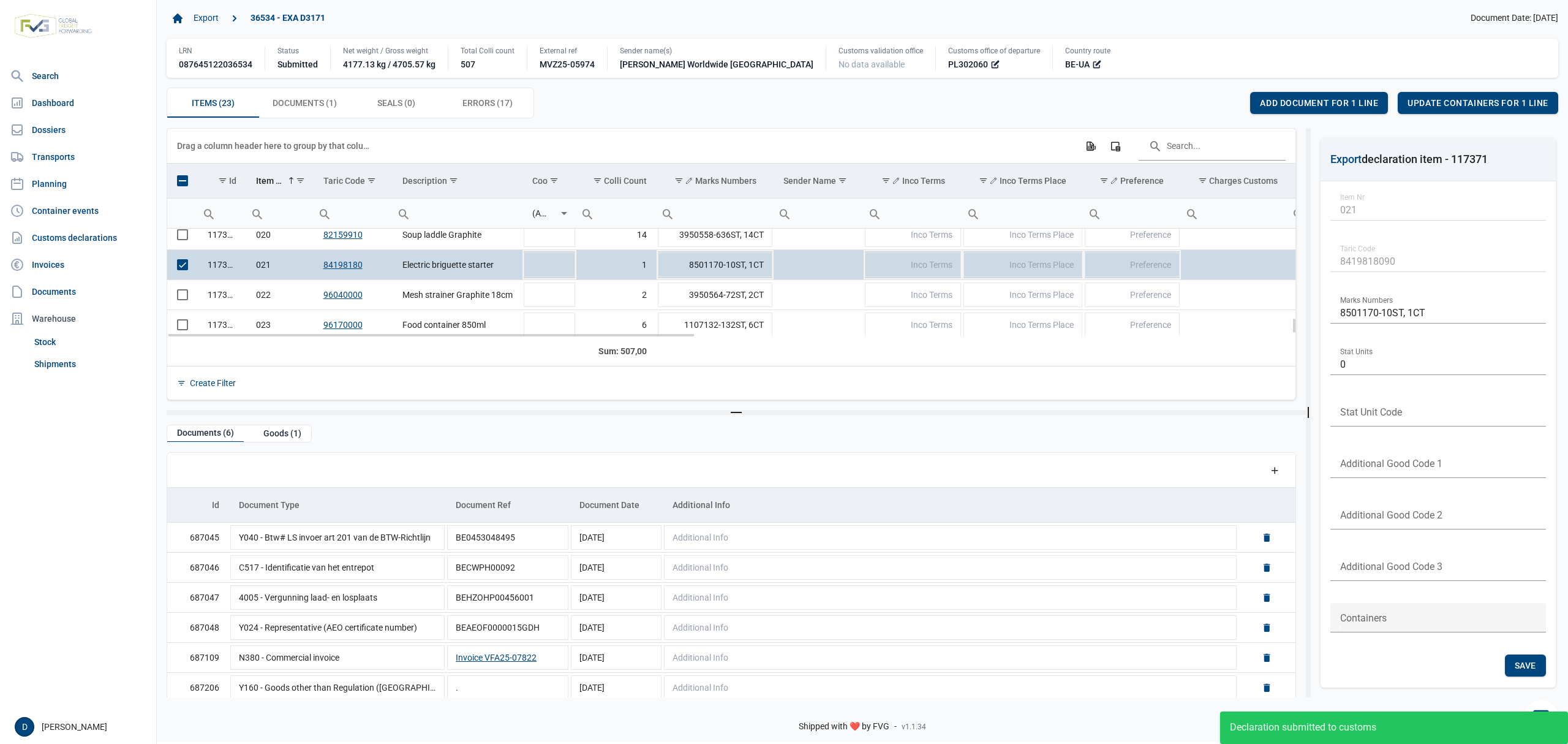
click at [184, 267] on span "Select row" at bounding box center [183, 264] width 11 height 11
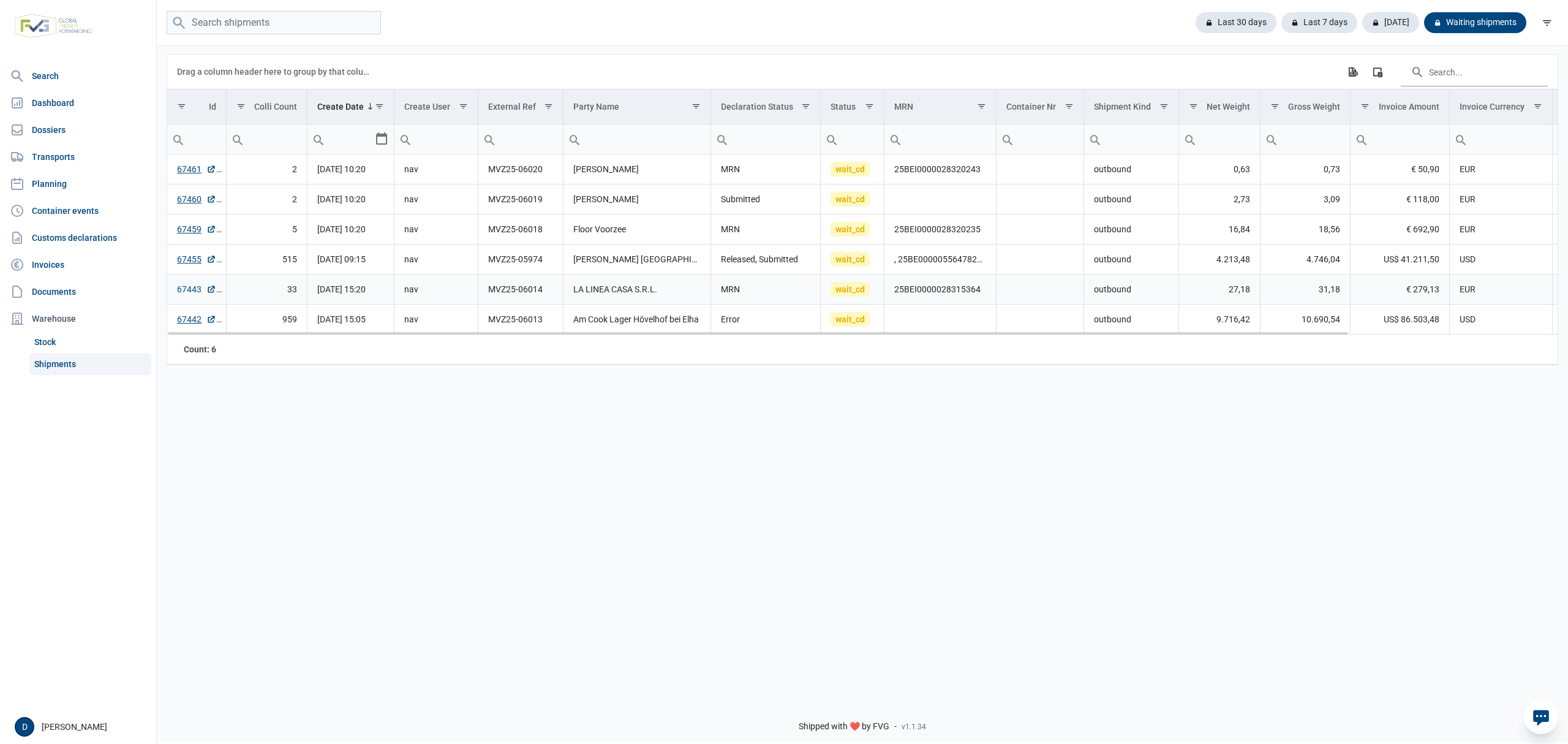
click at [189, 291] on link "67443" at bounding box center [196, 288] width 39 height 12
drag, startPoint x: 892, startPoint y: 290, endPoint x: 990, endPoint y: 300, distance: 98.5
click at [990, 300] on td "25BEI0000028315364" at bounding box center [940, 290] width 112 height 30
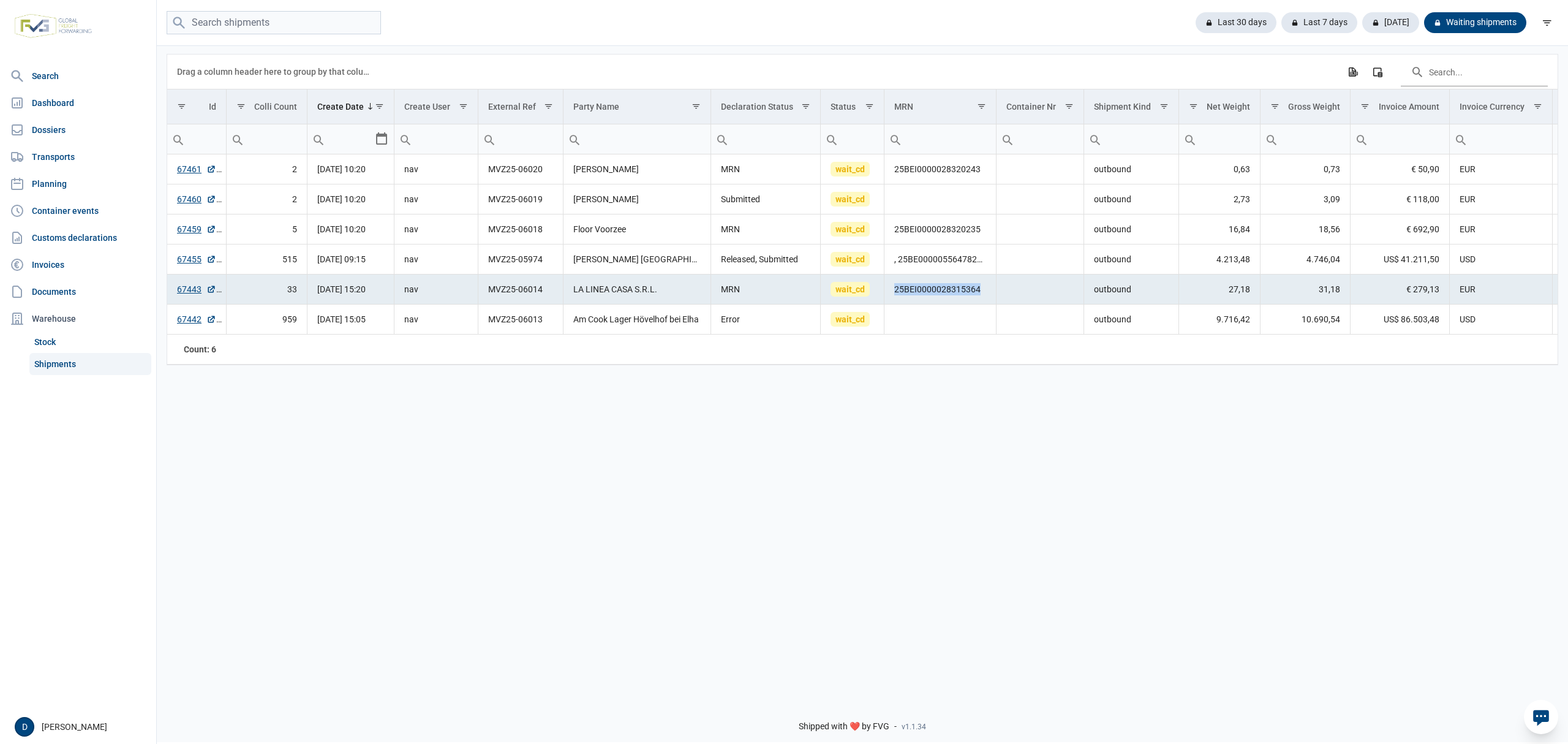
copy td "25BEI0000028315364"
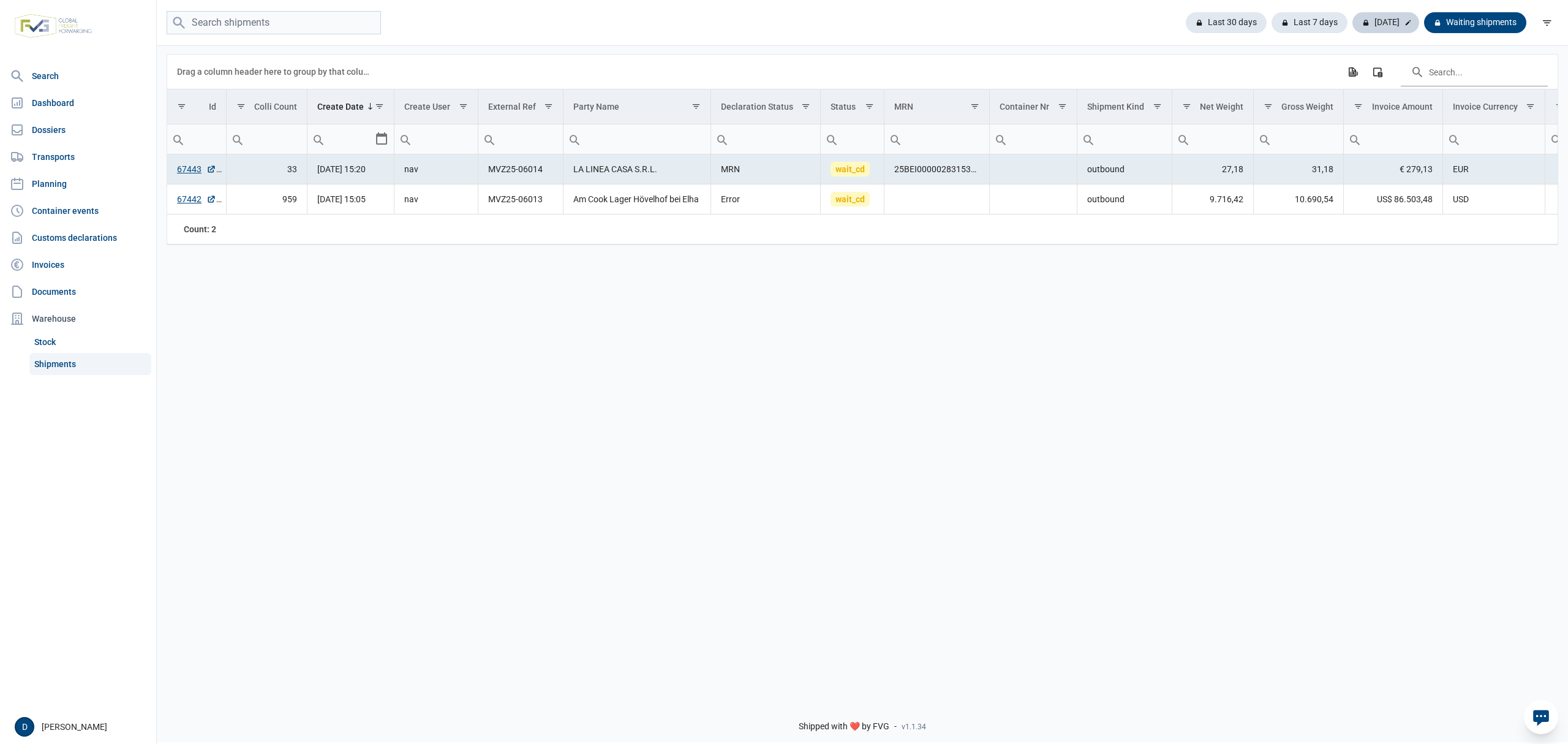
click at [1374, 21] on div "Today" at bounding box center [1386, 22] width 67 height 21
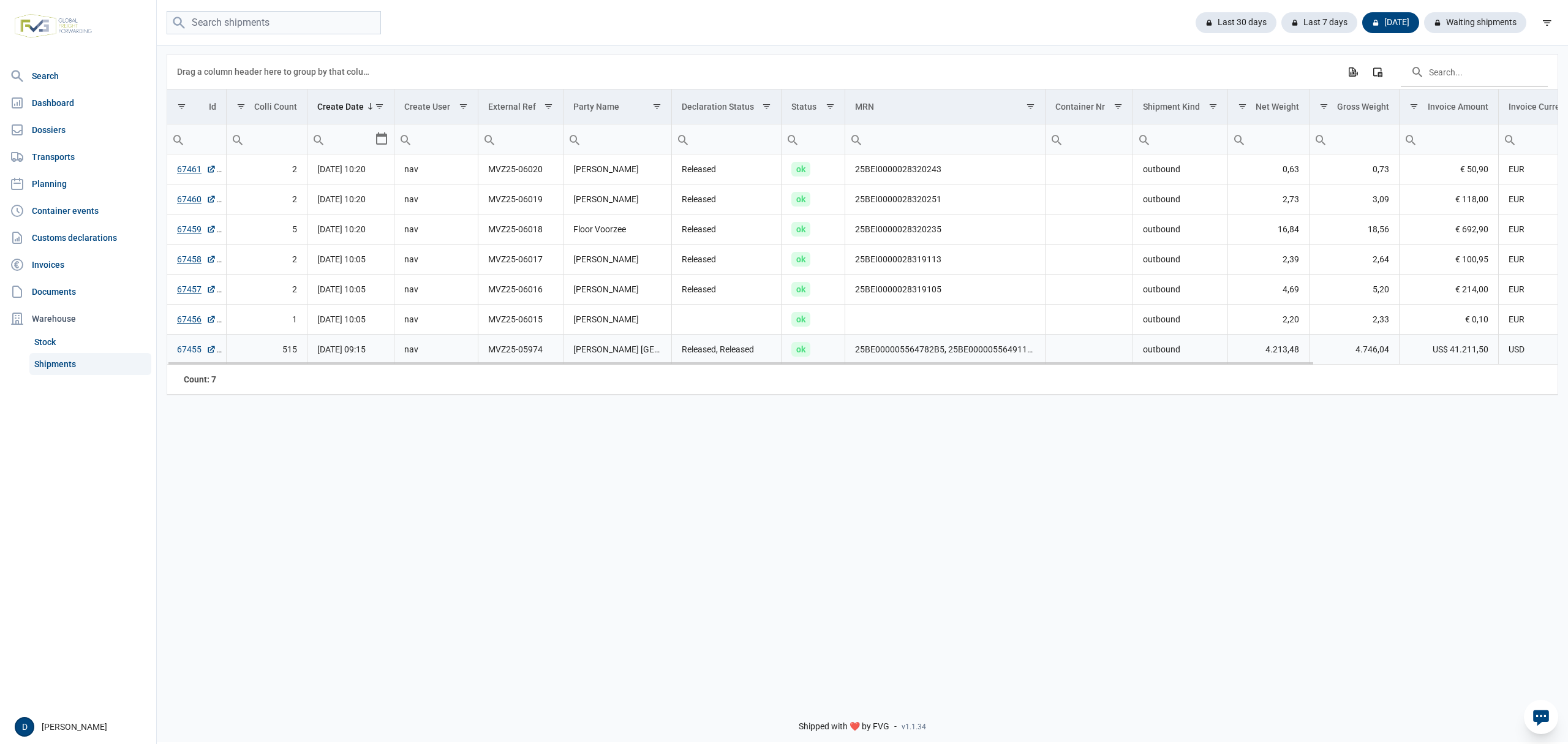
click at [183, 352] on link "67455" at bounding box center [196, 349] width 39 height 12
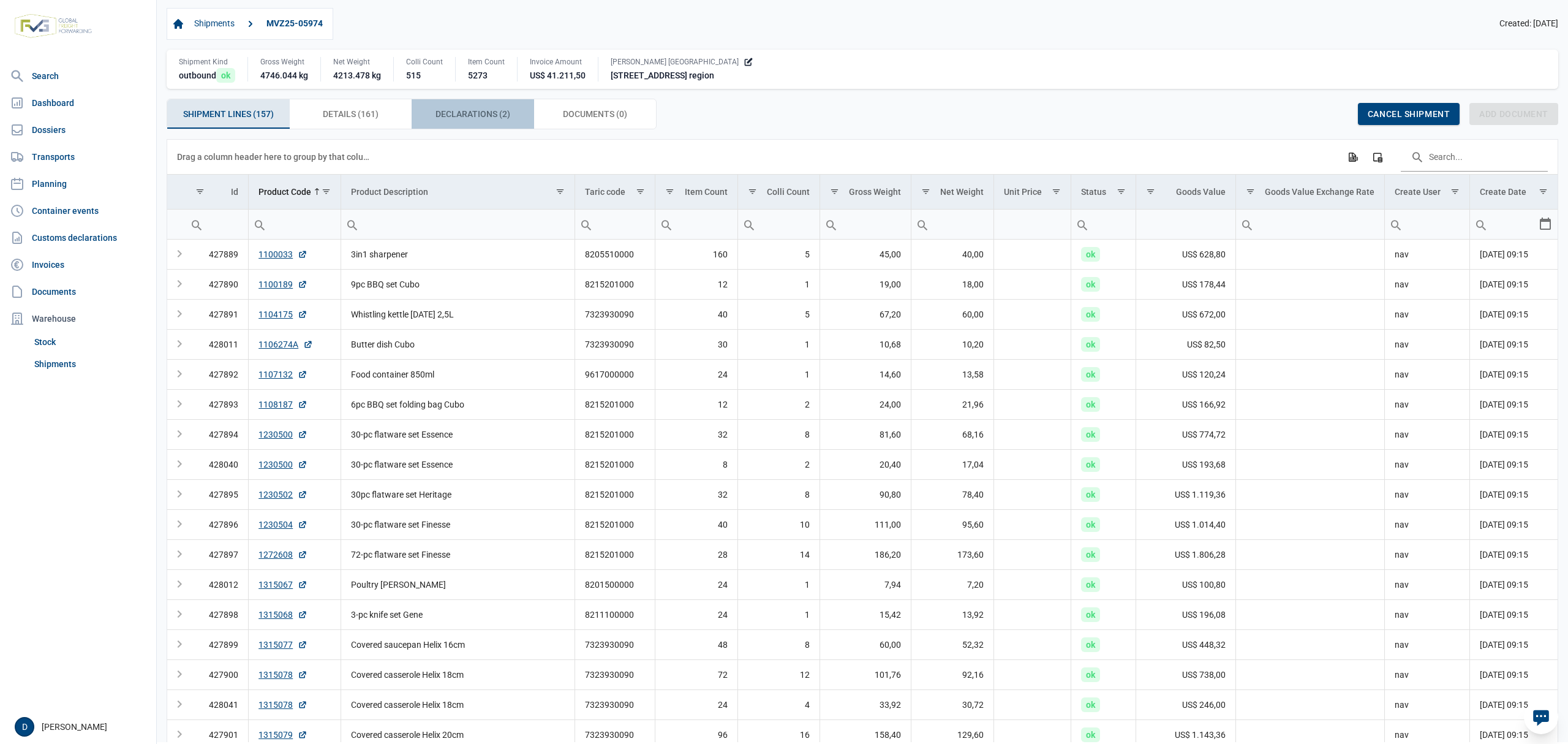
click at [465, 109] on span "Declarations (2) Declarations (2)" at bounding box center [473, 114] width 75 height 15
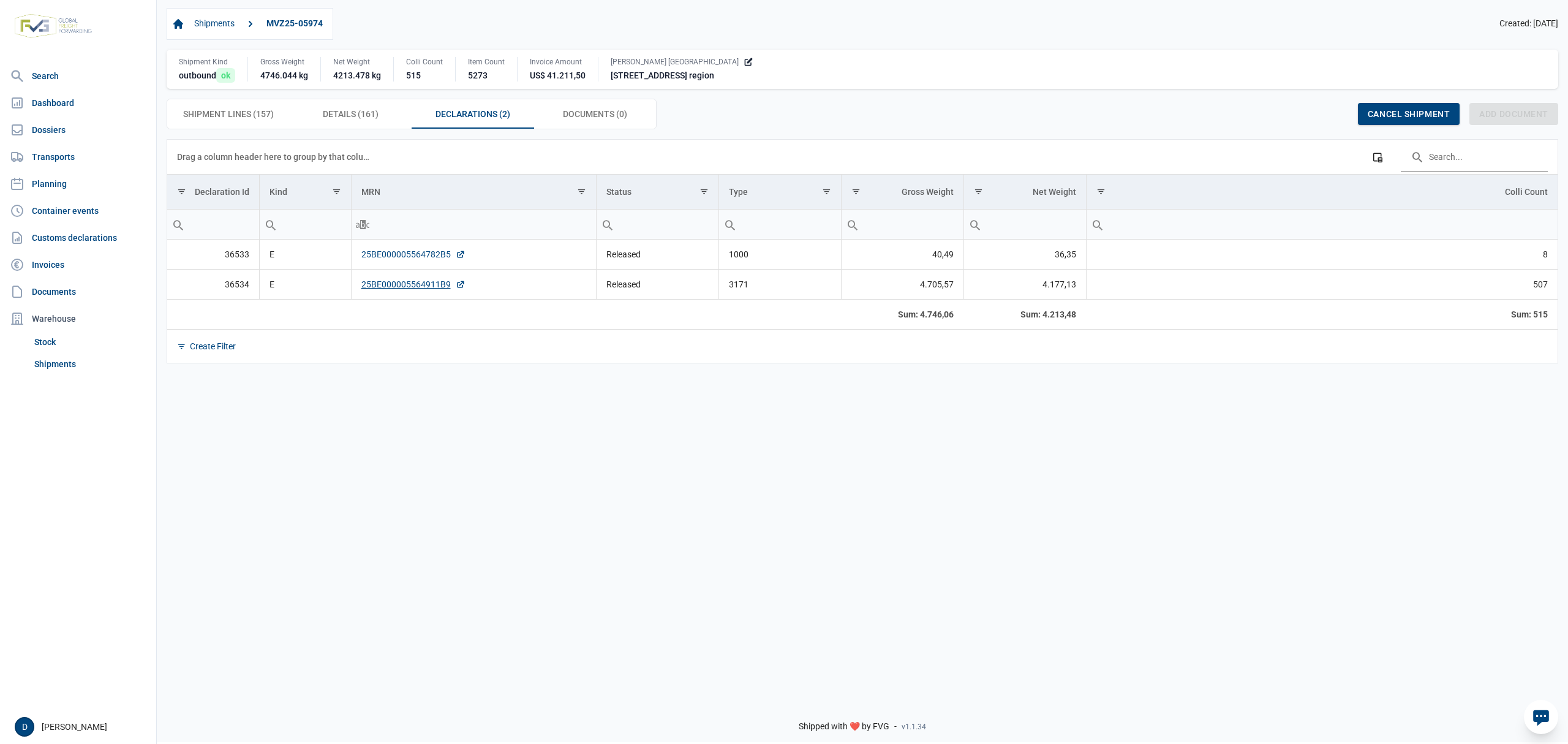
click at [420, 253] on link "25BE000005564782B5" at bounding box center [413, 253] width 104 height 12
click at [406, 283] on link "25BE000005564911B9" at bounding box center [413, 283] width 104 height 12
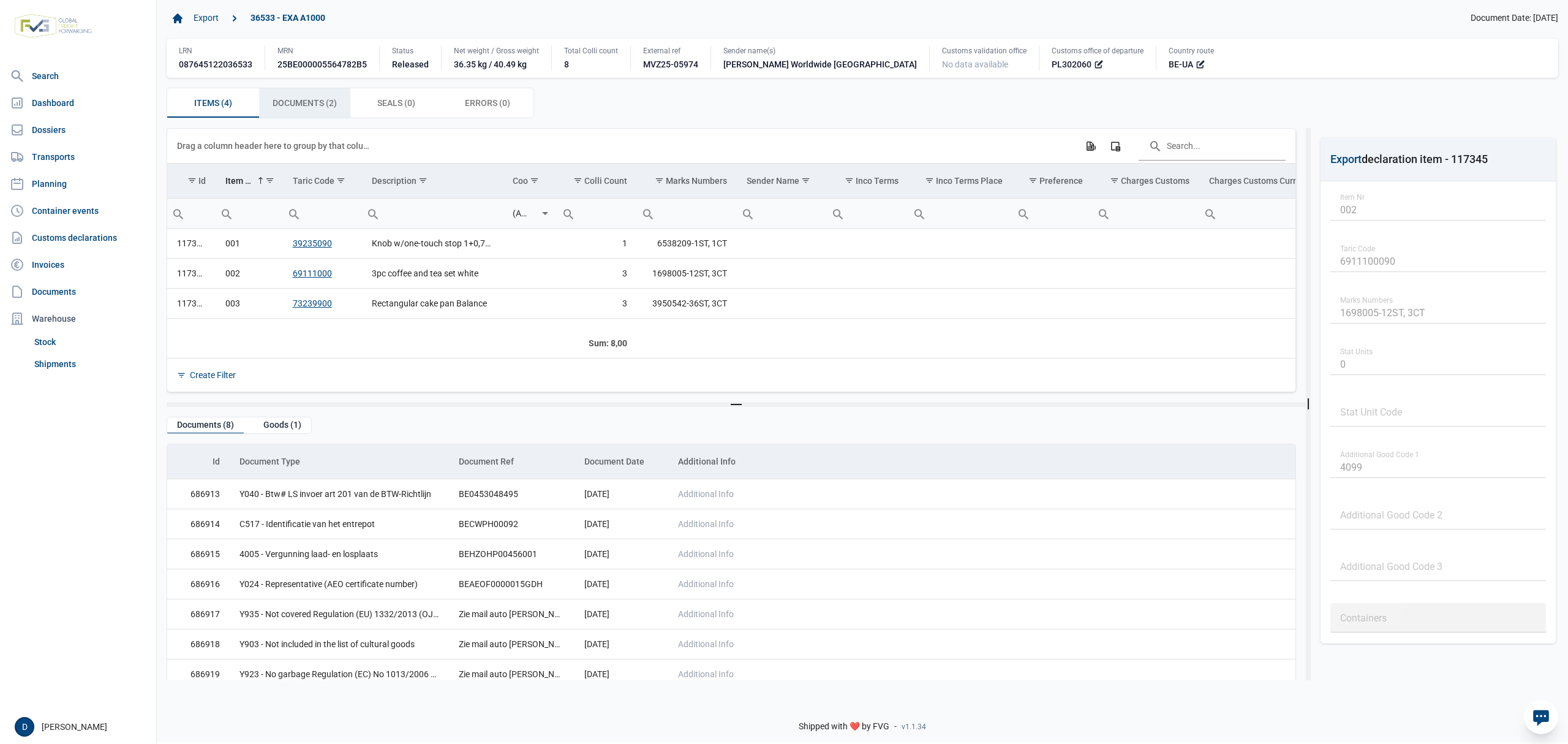
click at [318, 106] on span "Documents (2) Documents (2)" at bounding box center [304, 102] width 64 height 15
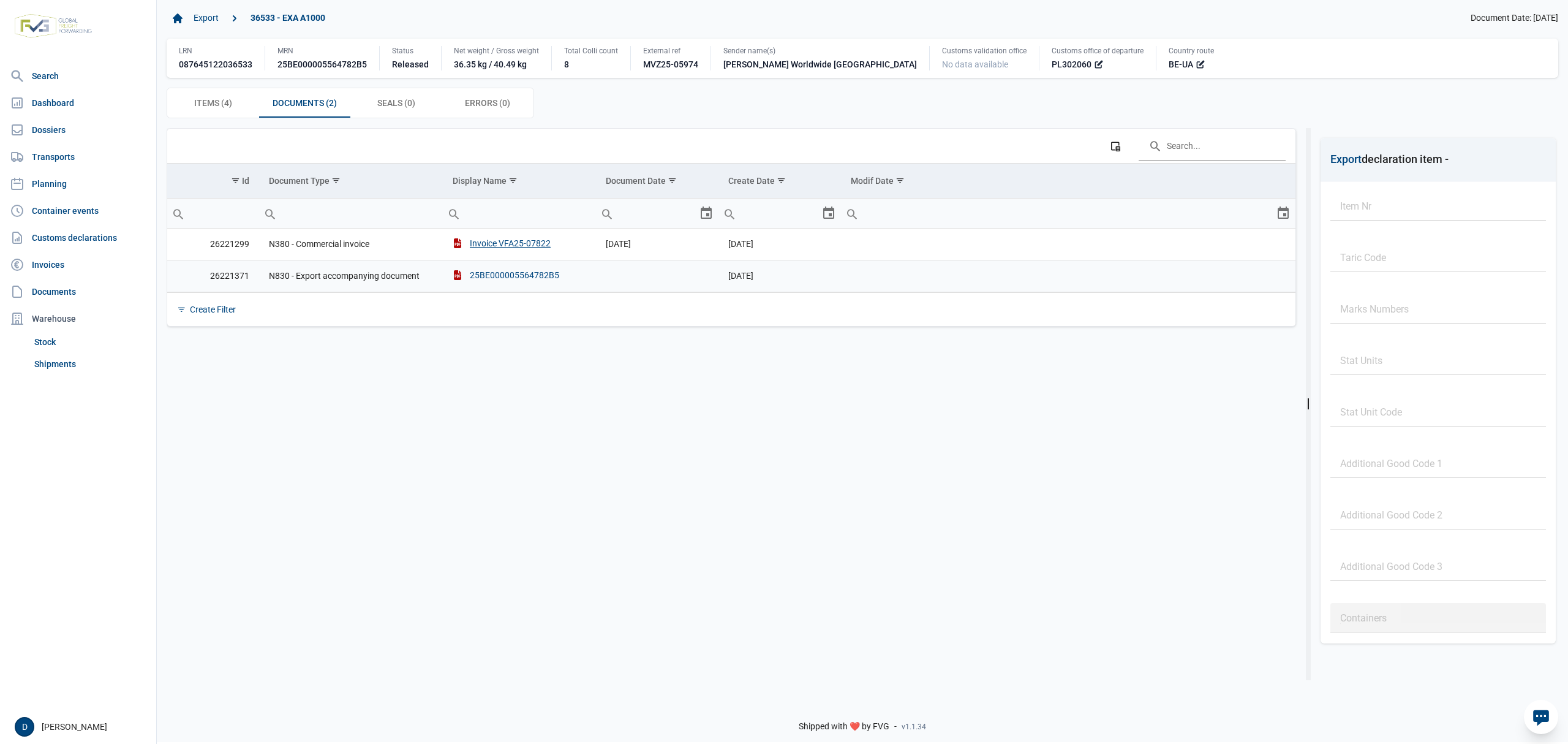
click at [508, 279] on div "25BE000005564782B5" at bounding box center [506, 275] width 106 height 12
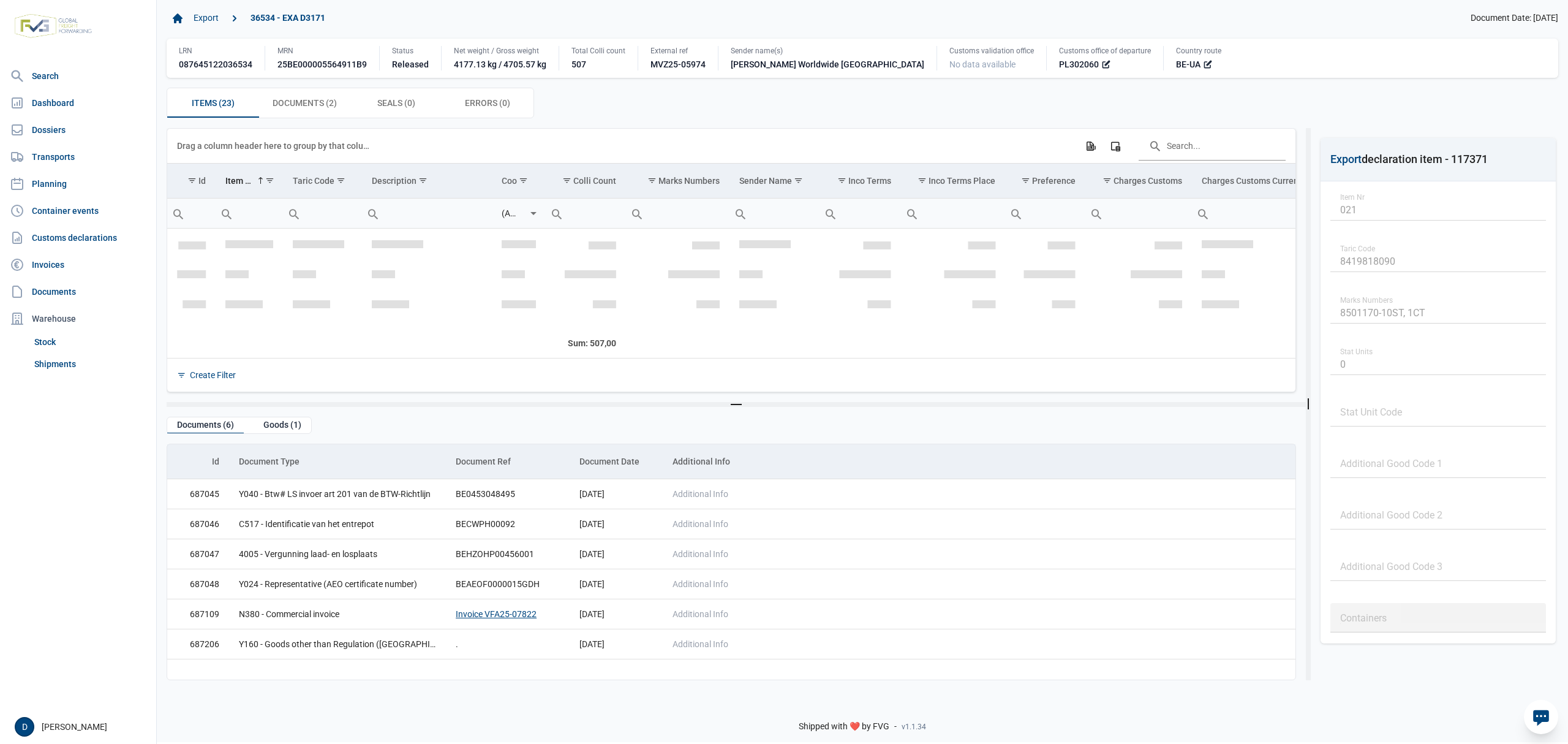
scroll to position [596, 0]
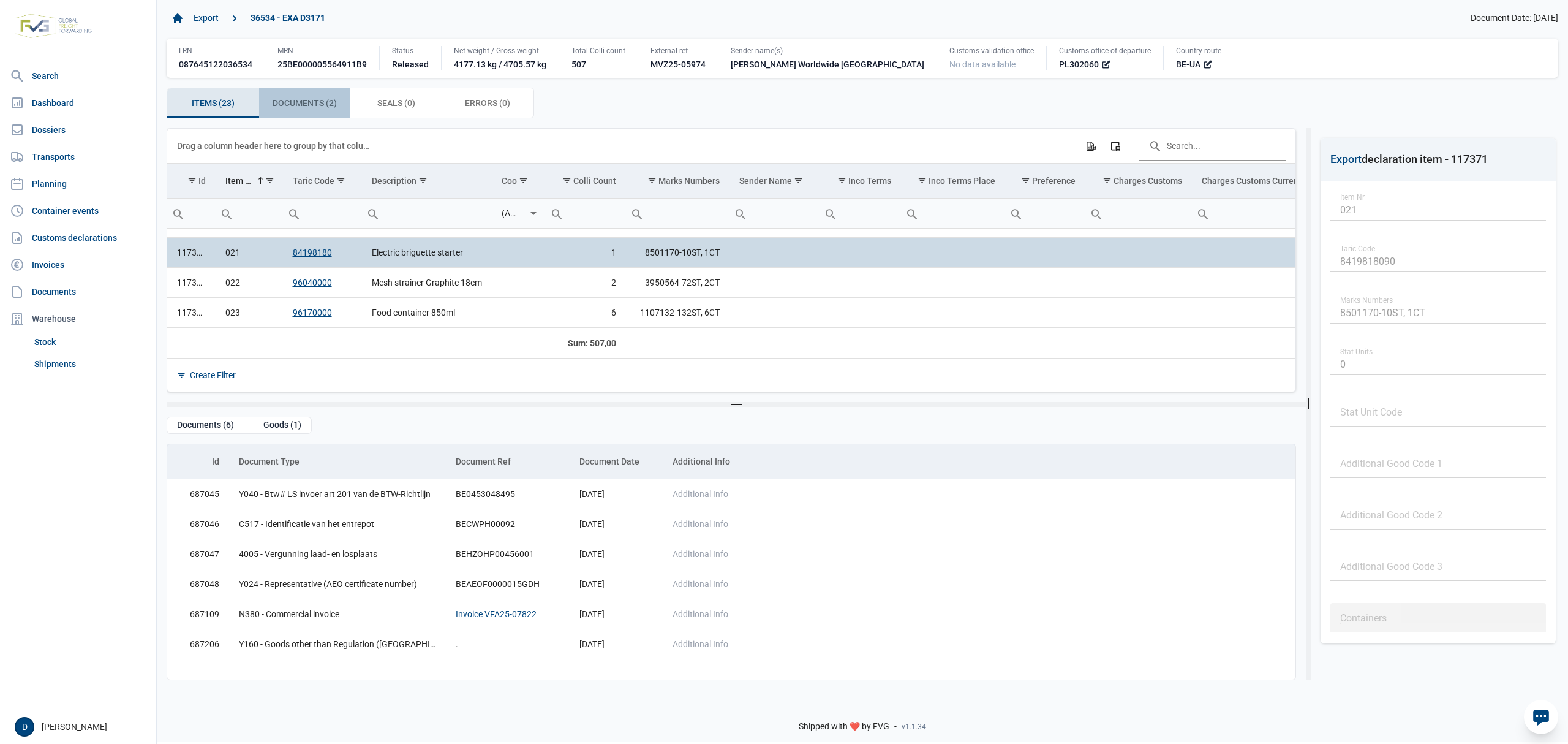
click at [326, 104] on span "Documents (2) Documents (2)" at bounding box center [304, 102] width 64 height 15
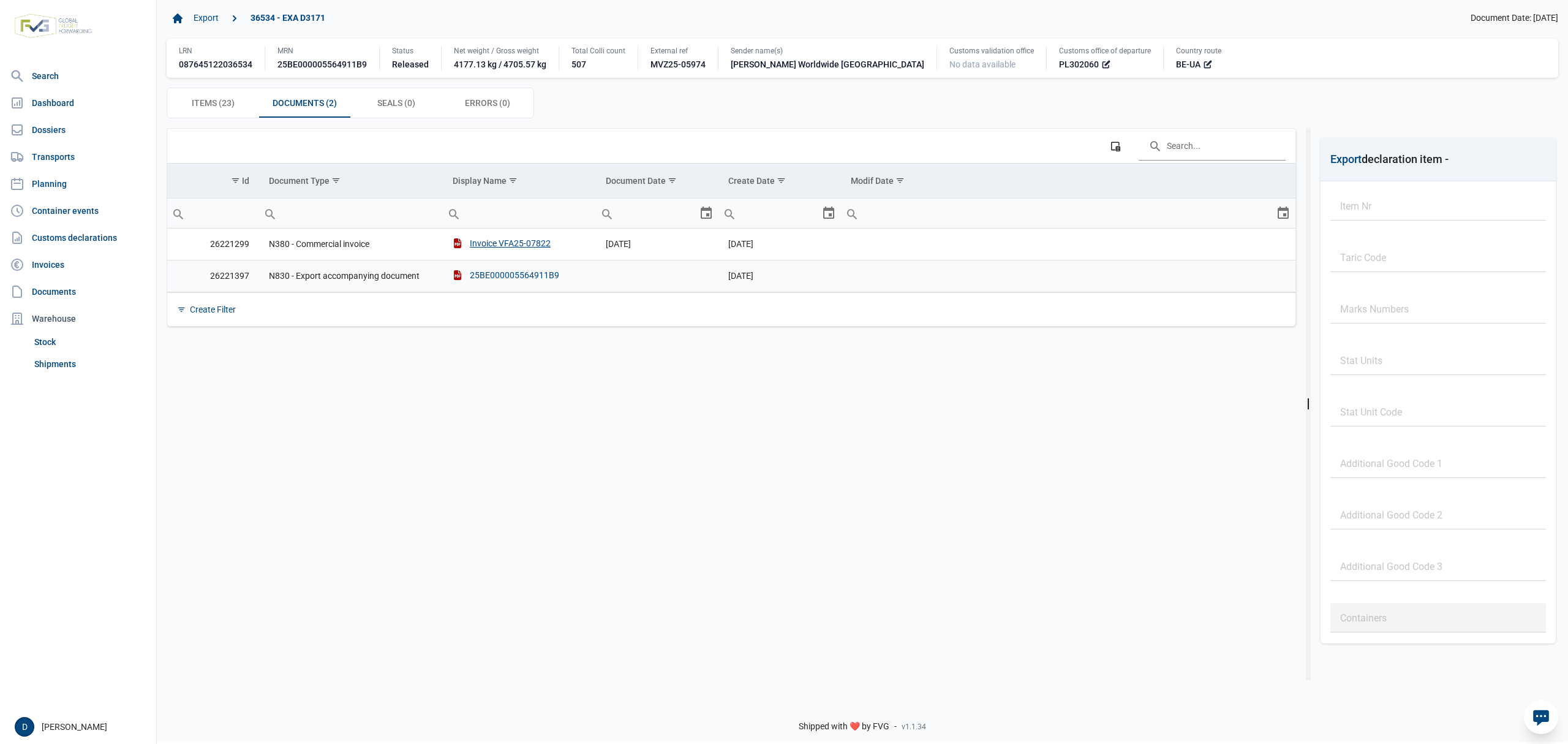
click at [518, 272] on div "25BE000005564911B9" at bounding box center [506, 275] width 106 height 12
